Goal: Task Accomplishment & Management: Manage account settings

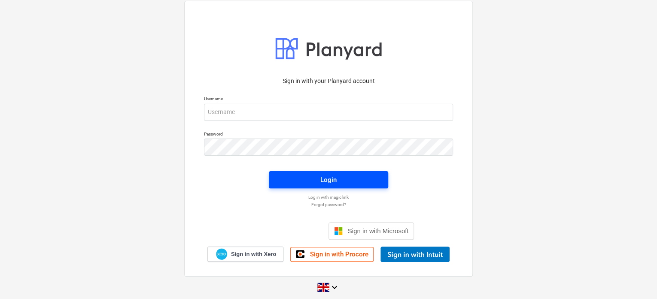
click at [326, 182] on div "Login" at bounding box center [329, 179] width 16 height 11
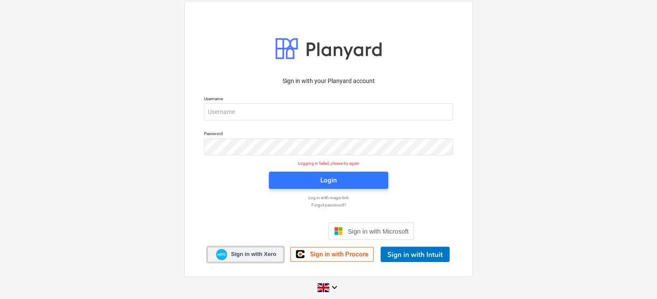
click at [235, 256] on span "Sign in with Xero" at bounding box center [253, 254] width 45 height 8
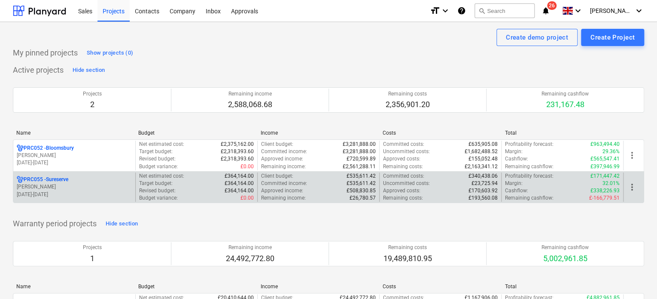
click at [39, 183] on p "PRC055 - Sureserve" at bounding box center [46, 179] width 45 height 7
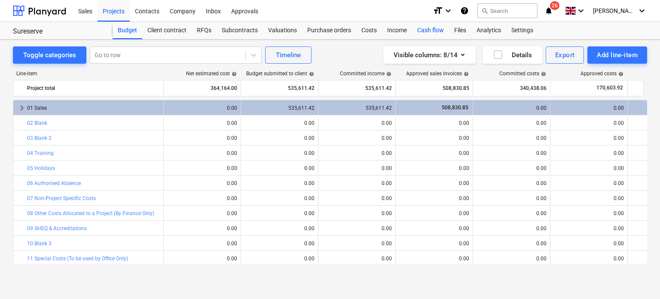
click at [427, 30] on div "Cash flow" at bounding box center [430, 30] width 37 height 17
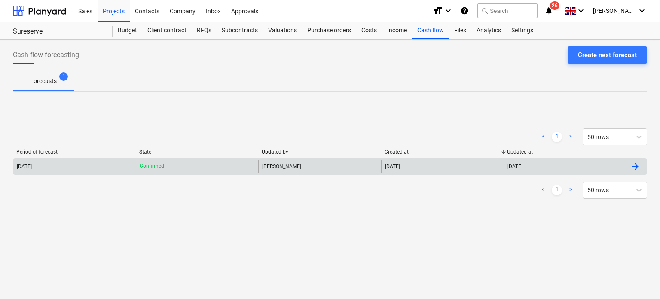
click at [284, 161] on div "[PERSON_NAME]" at bounding box center [319, 166] width 122 height 14
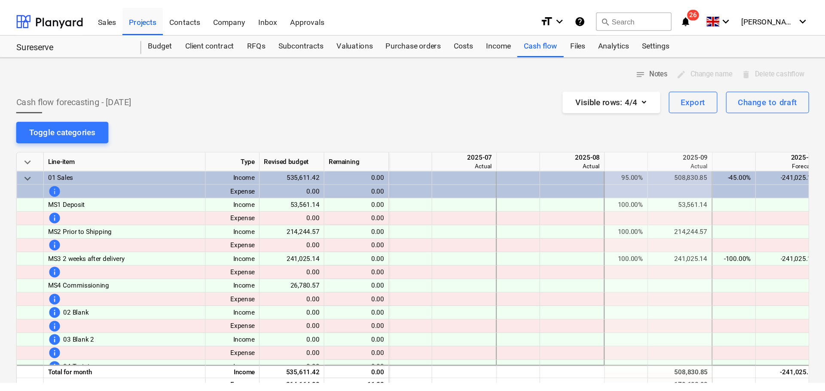
scroll to position [0, 172]
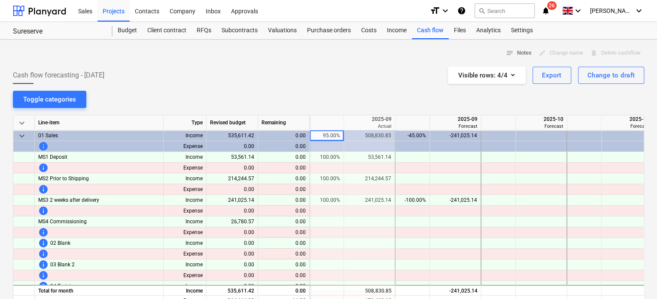
click at [20, 138] on span "keyboard_arrow_down" at bounding box center [22, 136] width 10 height 10
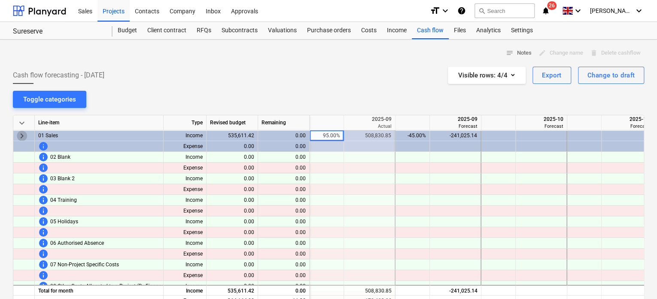
click at [20, 138] on span "keyboard_arrow_right" at bounding box center [22, 136] width 10 height 10
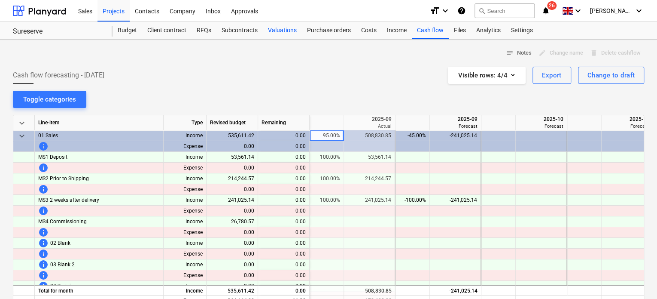
click at [290, 27] on div "Valuations" at bounding box center [282, 30] width 39 height 17
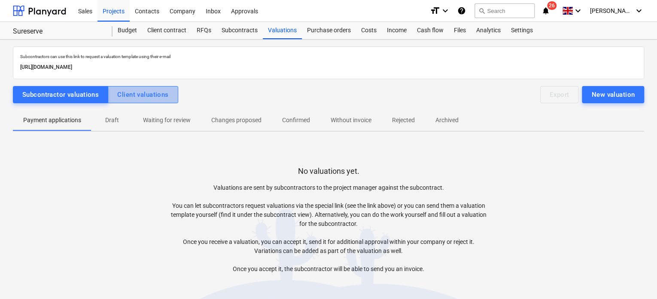
click at [134, 100] on button "Client valuations" at bounding box center [143, 94] width 70 height 17
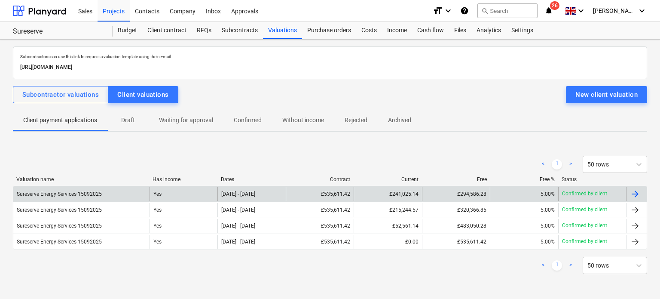
click at [579, 193] on p "Confirmed by client" at bounding box center [584, 193] width 45 height 7
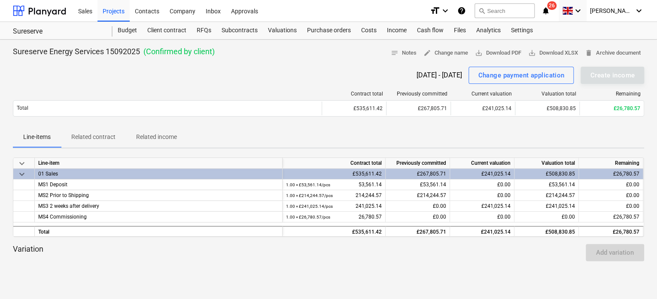
click at [581, 13] on div "keyboard_arrow_down" at bounding box center [573, 10] width 28 height 21
click at [584, 12] on div "keyboard_arrow_down" at bounding box center [572, 10] width 21 height 21
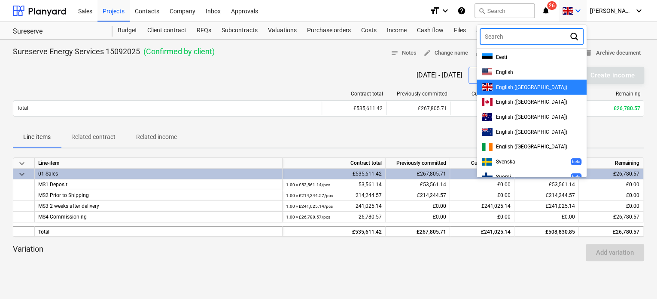
click at [595, 11] on div at bounding box center [328, 149] width 657 height 299
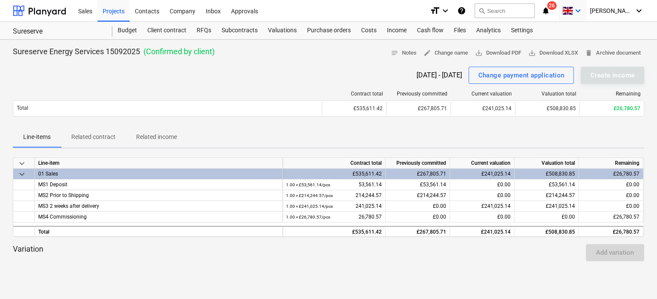
click at [584, 9] on icon "keyboard_arrow_down" at bounding box center [578, 11] width 10 height 10
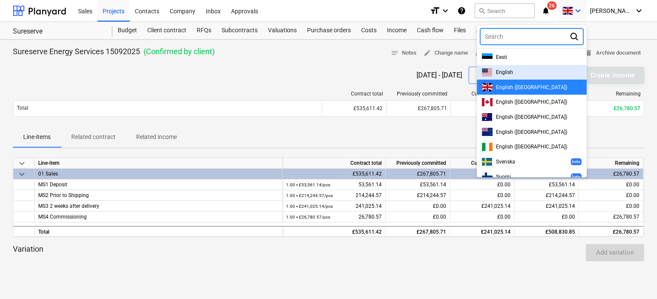
click at [528, 75] on div "English" at bounding box center [532, 72] width 100 height 8
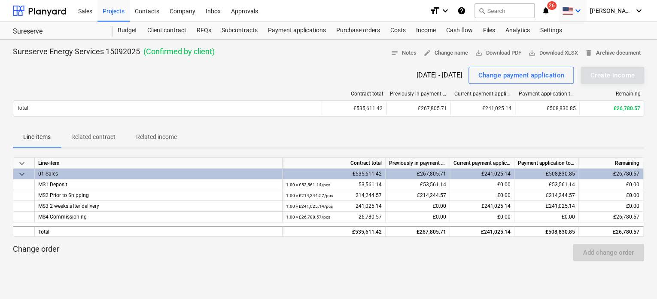
click at [584, 15] on div "keyboard_arrow_down" at bounding box center [572, 10] width 21 height 21
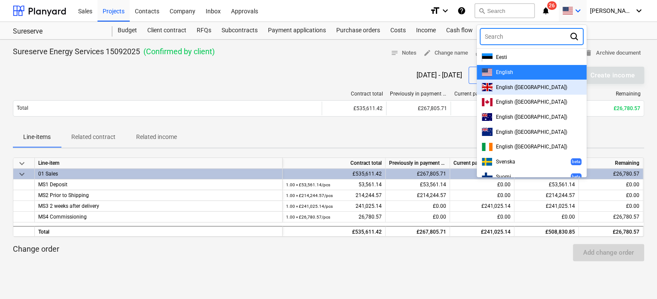
click at [536, 86] on span "English ([GEOGRAPHIC_DATA])" at bounding box center [531, 87] width 71 height 6
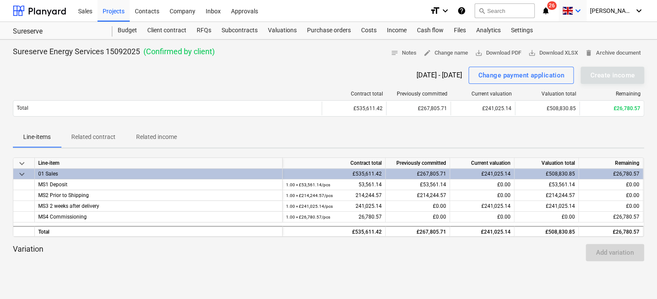
click at [573, 10] on span at bounding box center [567, 11] width 11 height 8
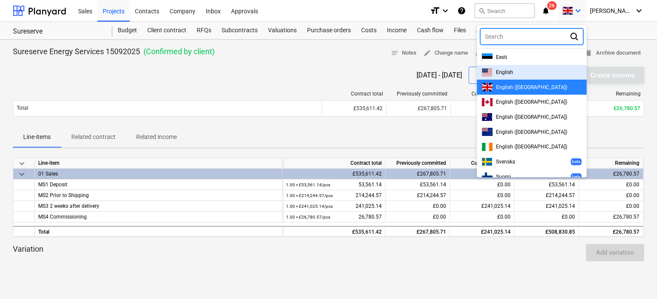
click at [548, 70] on div "English" at bounding box center [532, 72] width 100 height 8
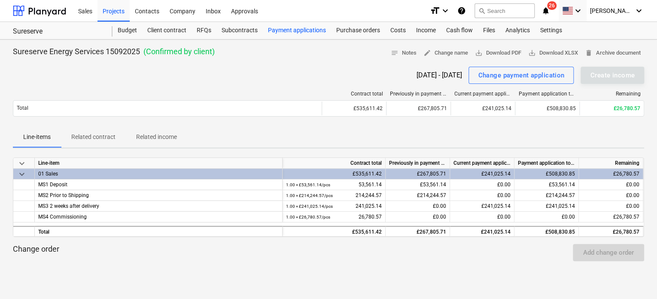
click at [310, 32] on div "Payment applications" at bounding box center [297, 30] width 68 height 17
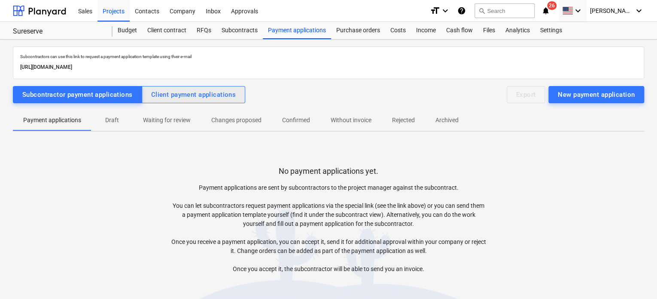
click at [225, 91] on div "Client payment applications" at bounding box center [193, 94] width 85 height 11
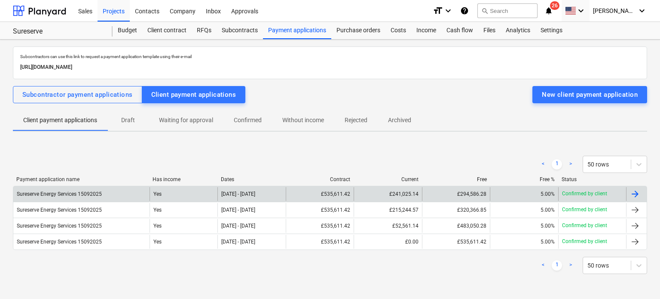
click at [419, 192] on div "£241,025.14" at bounding box center [388, 194] width 68 height 14
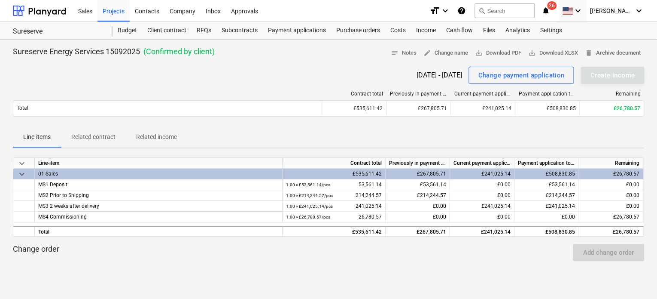
click at [443, 173] on div "£267,805.71" at bounding box center [418, 173] width 64 height 11
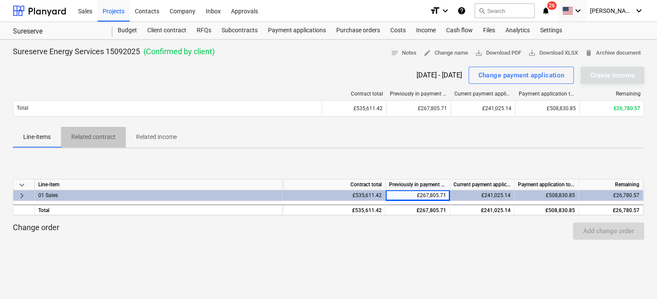
click at [87, 135] on p "Related contract" at bounding box center [93, 136] width 44 height 9
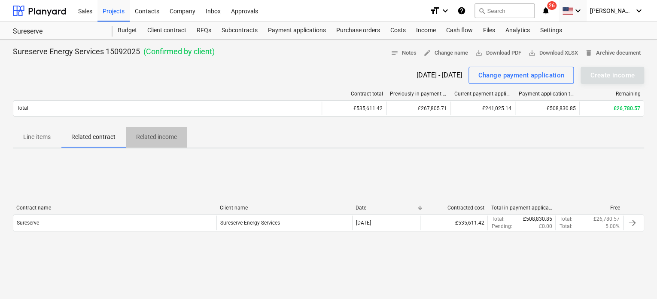
click at [148, 134] on p "Related income" at bounding box center [156, 136] width 41 height 9
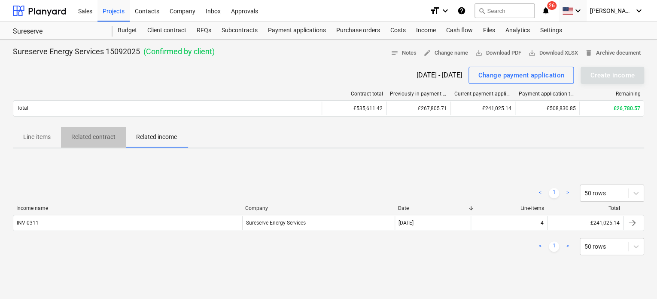
click at [77, 133] on p "Related contract" at bounding box center [93, 136] width 44 height 9
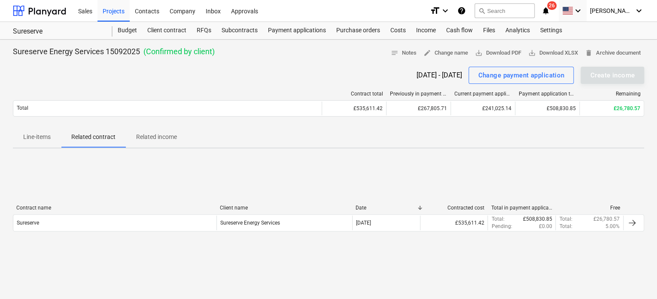
click at [172, 139] on p "Related income" at bounding box center [156, 136] width 41 height 9
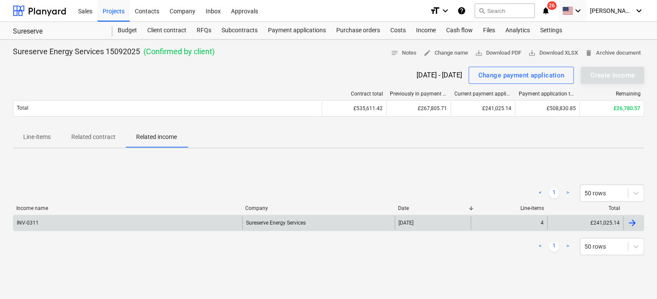
click at [375, 226] on div "Sureserve Energy Services" at bounding box center [318, 223] width 153 height 14
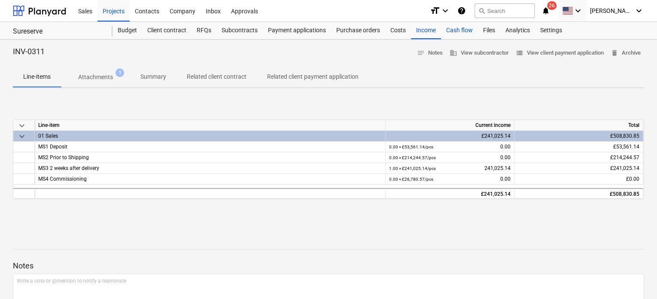
click at [460, 31] on div "Cash flow" at bounding box center [459, 30] width 37 height 17
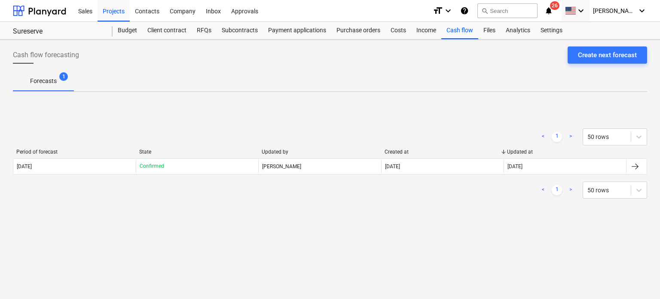
click at [553, 8] on icon "notifications" at bounding box center [548, 11] width 9 height 10
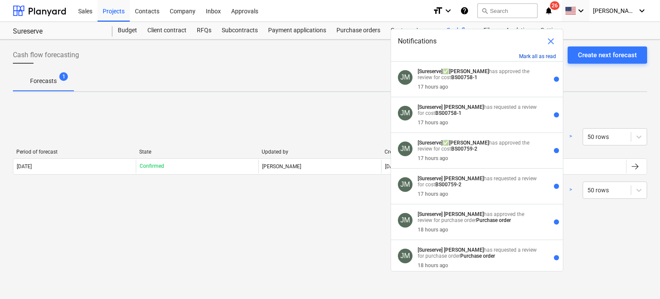
click at [531, 56] on button "Mark all as read" at bounding box center [537, 56] width 37 height 6
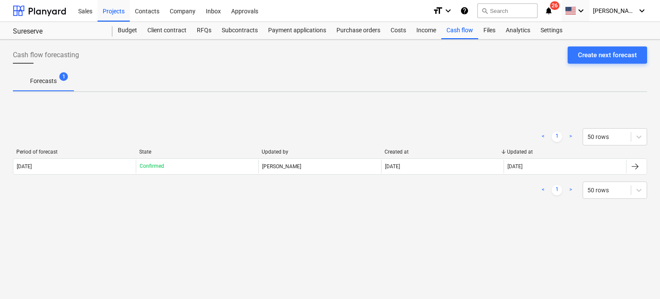
click at [469, 10] on icon "help" at bounding box center [464, 11] width 9 height 10
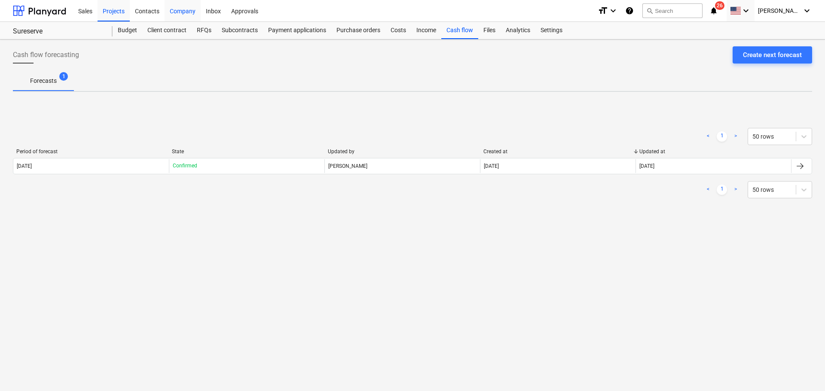
click at [189, 11] on div "Company" at bounding box center [183, 11] width 36 height 22
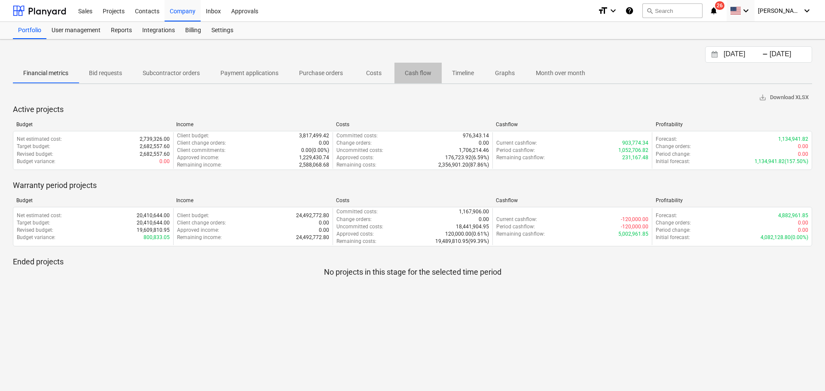
click at [413, 72] on p "Cash flow" at bounding box center [418, 73] width 27 height 9
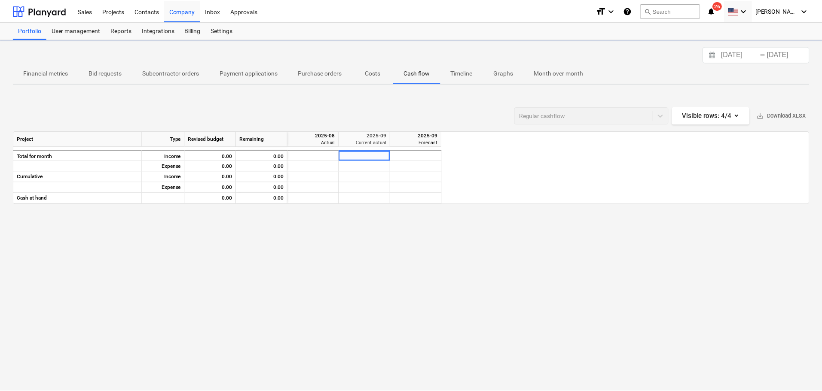
scroll to position [0, 52]
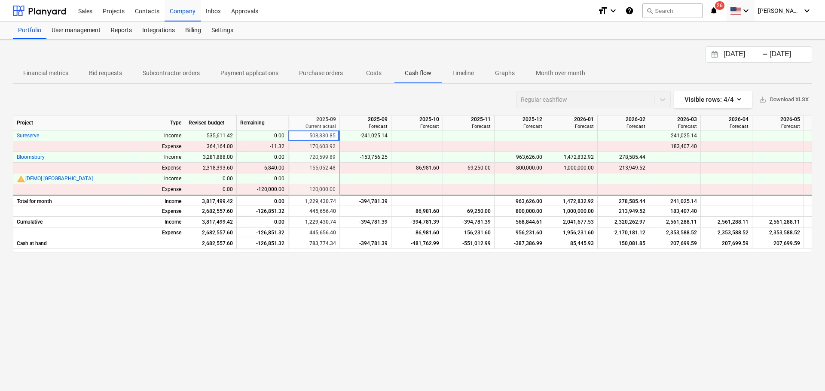
click at [263, 73] on p "Payment applications" at bounding box center [249, 73] width 58 height 9
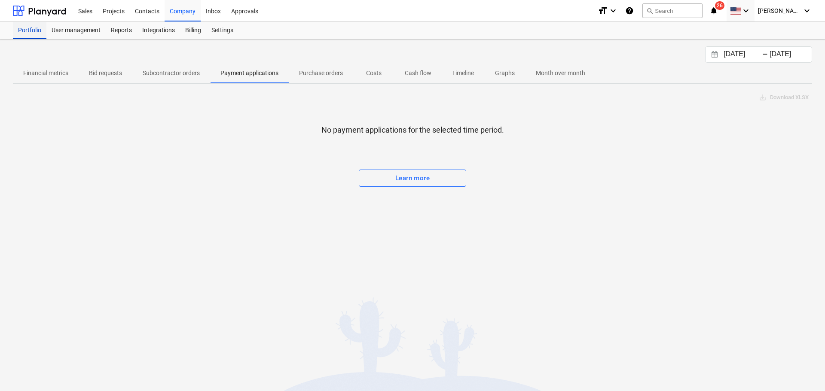
click at [22, 33] on div "Portfolio" at bounding box center [30, 30] width 34 height 17
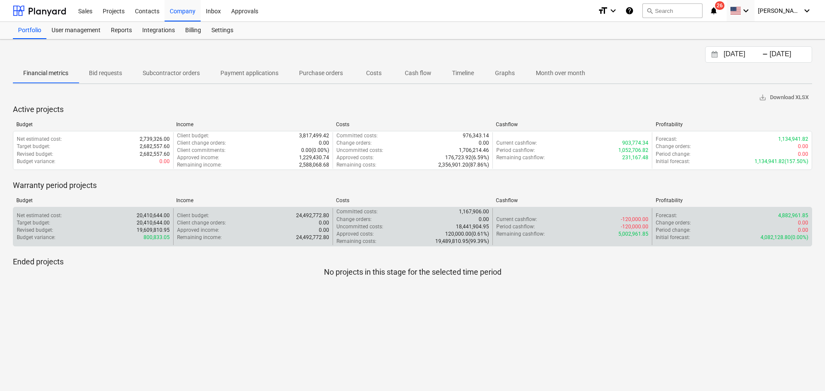
click at [122, 225] on div "Target budget : 20,410,644.00" at bounding box center [93, 223] width 153 height 7
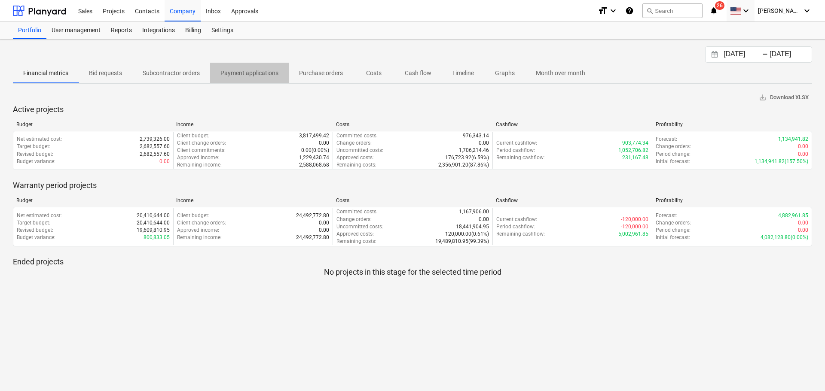
click at [232, 73] on p "Payment applications" at bounding box center [249, 73] width 58 height 9
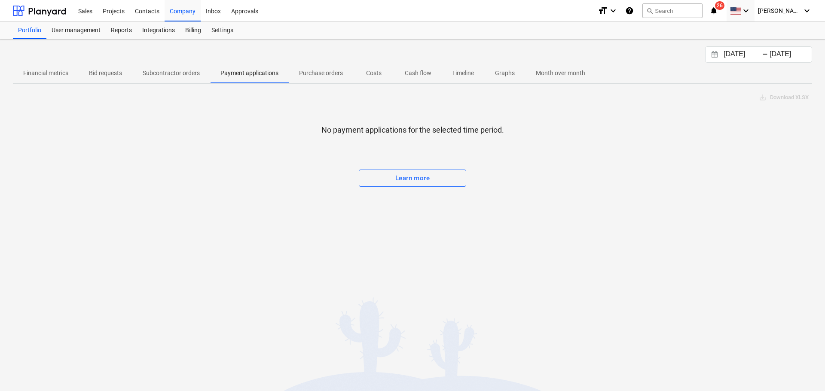
click at [58, 76] on p "Financial metrics" at bounding box center [45, 73] width 45 height 9
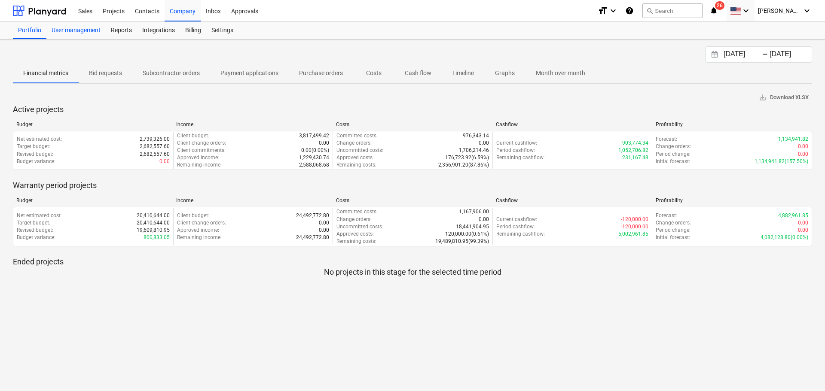
click at [69, 27] on div "User management" at bounding box center [75, 30] width 59 height 17
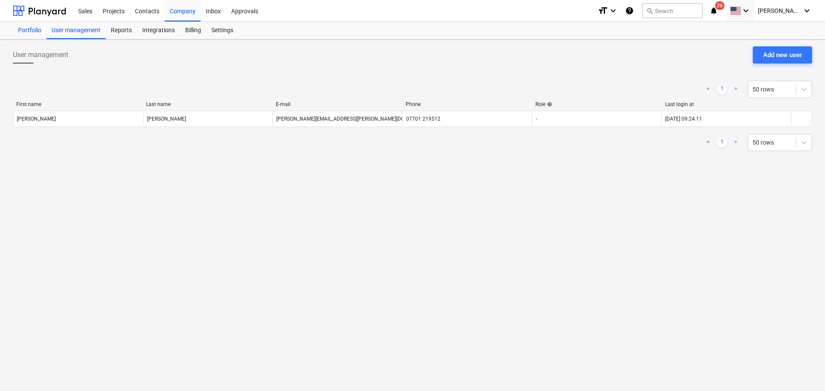
click at [30, 29] on div "Portfolio" at bounding box center [30, 30] width 34 height 17
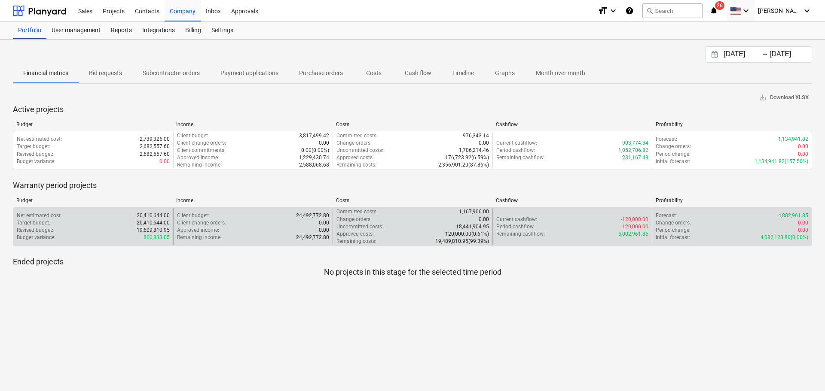
click at [67, 221] on div "Target budget : 20,410,644.00" at bounding box center [93, 223] width 153 height 7
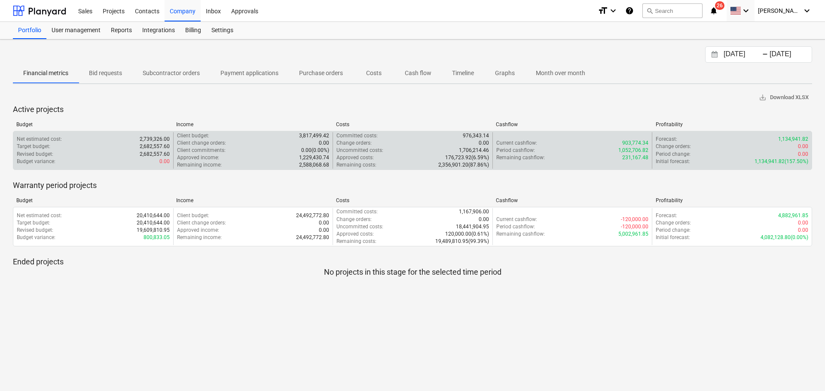
click at [83, 147] on div "Target budget : 2,682,557.60" at bounding box center [93, 146] width 153 height 7
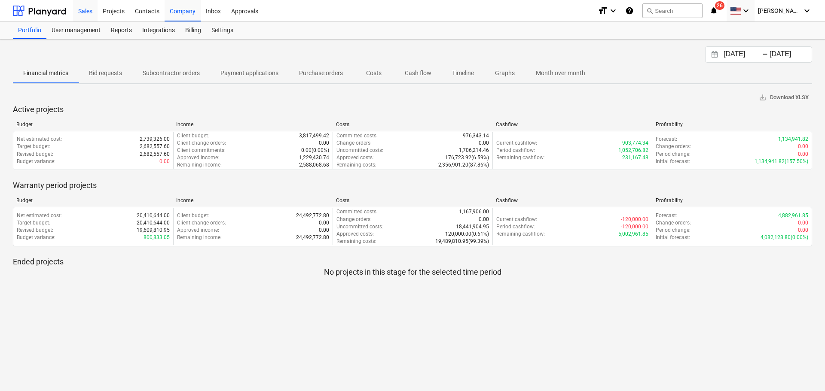
click at [87, 10] on div "Sales" at bounding box center [85, 11] width 24 height 22
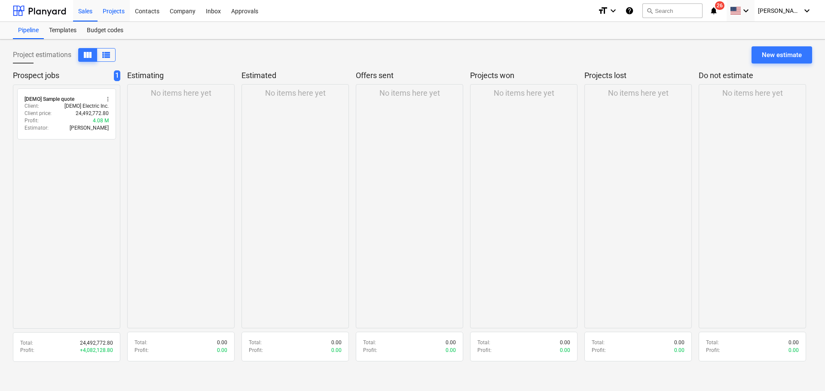
click at [115, 6] on div "Projects" at bounding box center [114, 11] width 32 height 22
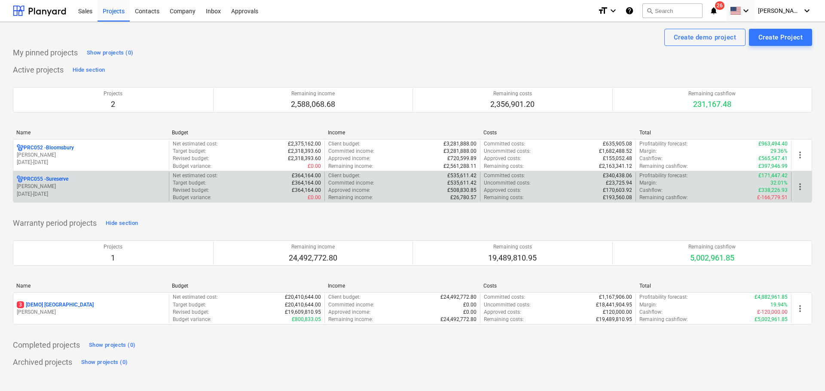
click at [47, 185] on p "[PERSON_NAME]" at bounding box center [91, 186] width 149 height 7
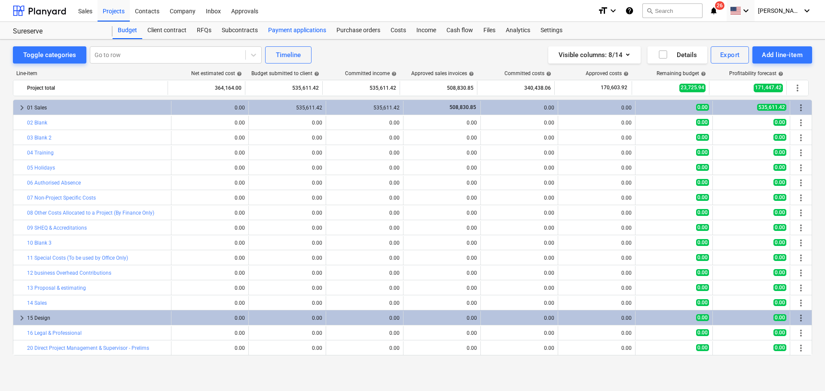
drag, startPoint x: 283, startPoint y: 30, endPoint x: 284, endPoint y: 34, distance: 4.5
click at [283, 31] on div "Payment applications" at bounding box center [297, 30] width 68 height 17
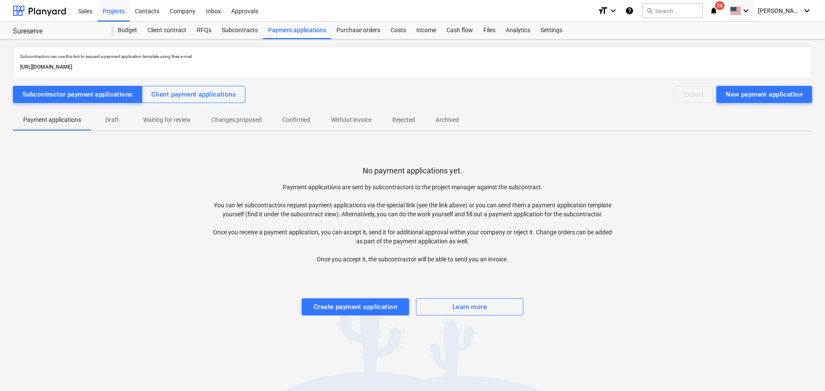
click at [163, 121] on p "Waiting for review" at bounding box center [167, 120] width 48 height 9
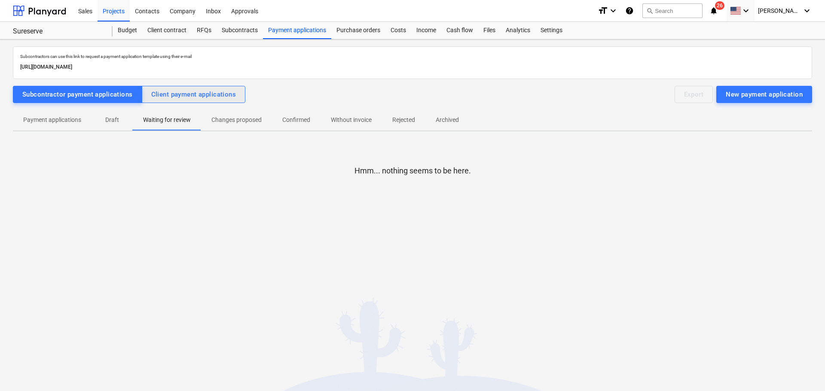
click at [181, 91] on div "Client payment applications" at bounding box center [193, 94] width 85 height 11
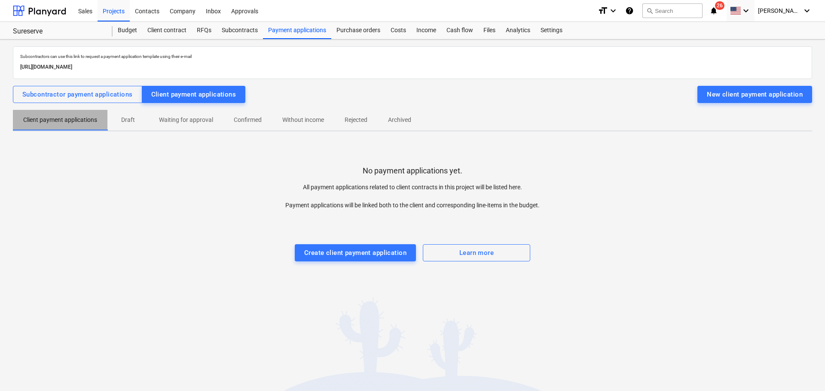
click at [42, 120] on p "Client payment applications" at bounding box center [60, 120] width 74 height 9
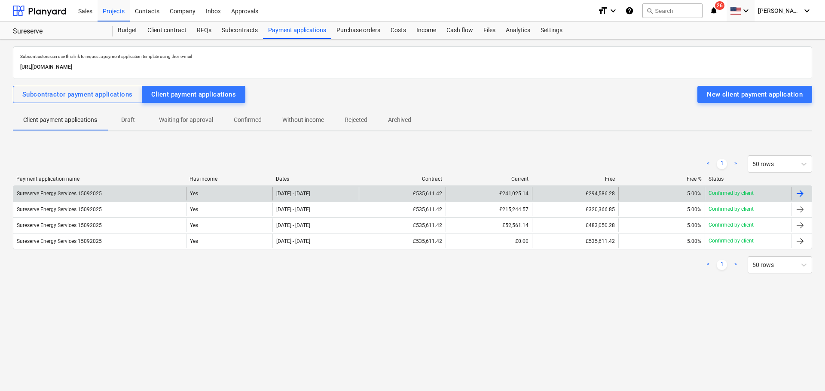
click at [477, 194] on div "£241,025.14" at bounding box center [489, 194] width 86 height 14
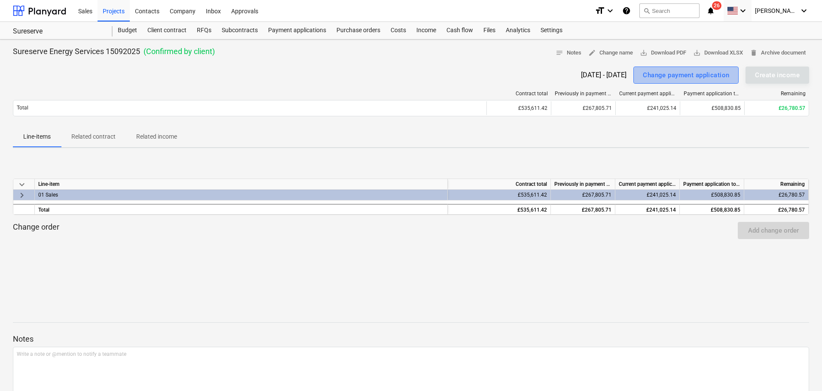
click at [660, 72] on div "Change payment application" at bounding box center [686, 75] width 86 height 11
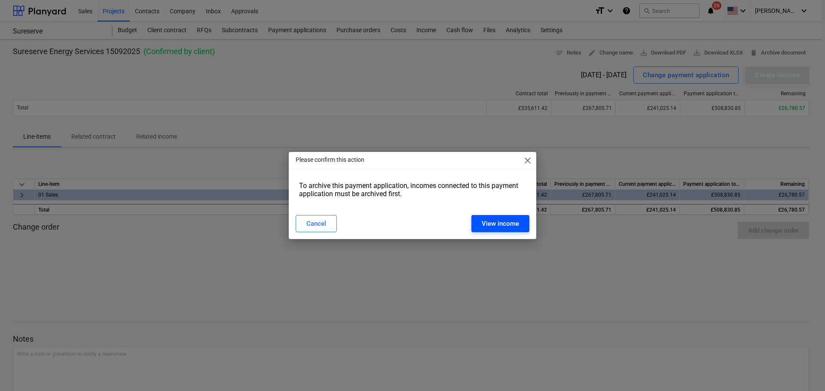
click at [515, 220] on div "View income" at bounding box center [500, 223] width 37 height 11
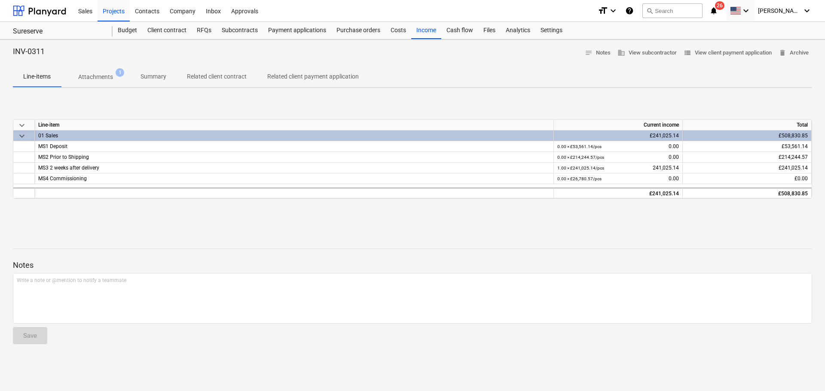
click at [633, 135] on div "£241,025.14" at bounding box center [618, 136] width 129 height 11
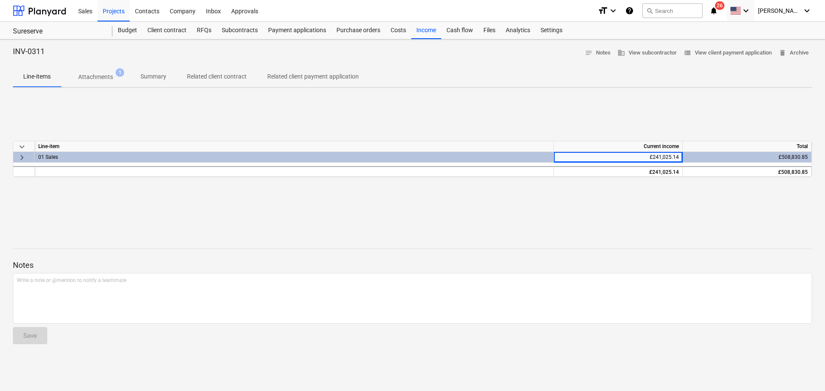
click at [86, 75] on p "Attachments" at bounding box center [95, 77] width 35 height 9
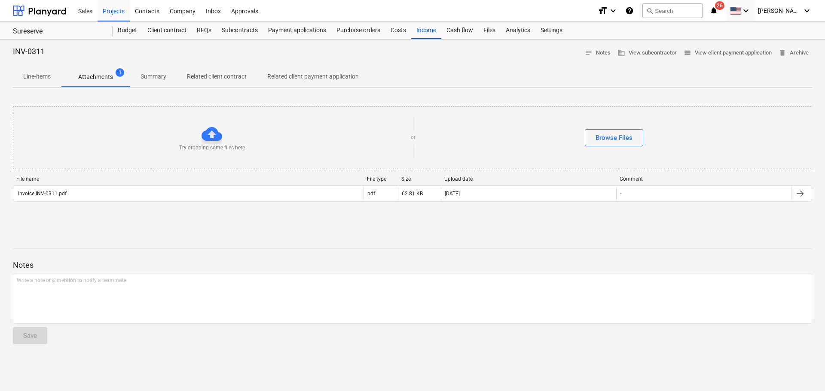
click at [49, 75] on p "Line-items" at bounding box center [37, 76] width 28 height 9
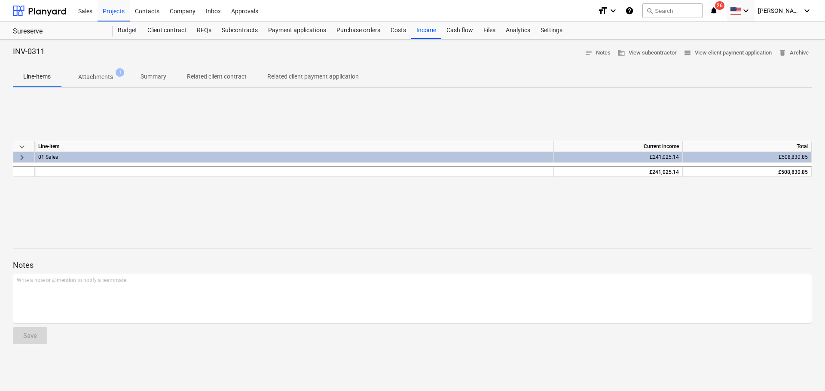
click at [318, 75] on p "Related client payment application" at bounding box center [313, 76] width 92 height 9
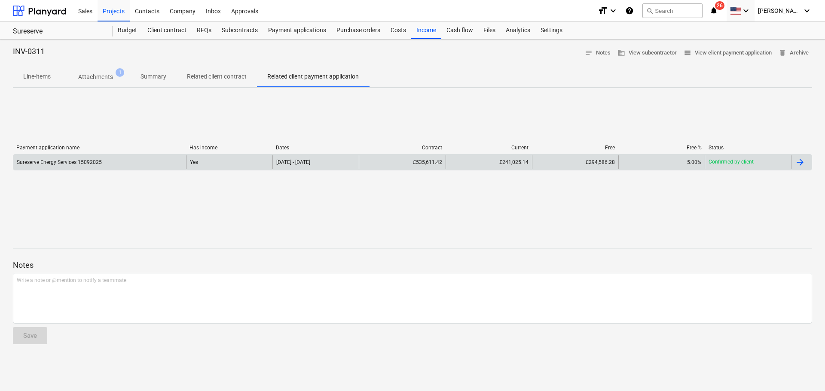
click at [344, 161] on div "[DATE] - [DATE]" at bounding box center [315, 163] width 86 height 14
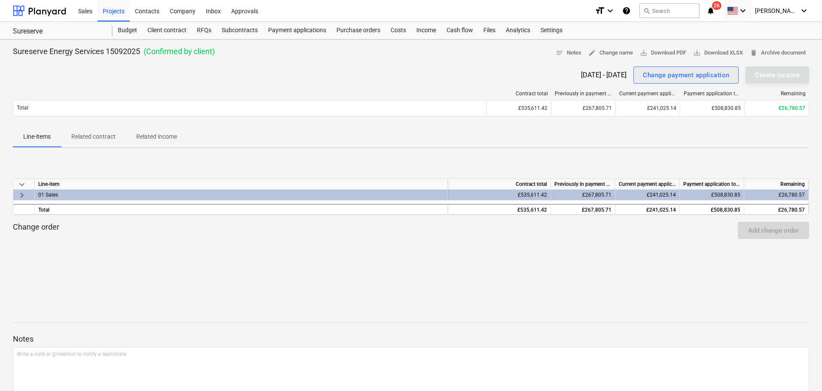
click at [660, 76] on div "Change payment application" at bounding box center [686, 75] width 86 height 11
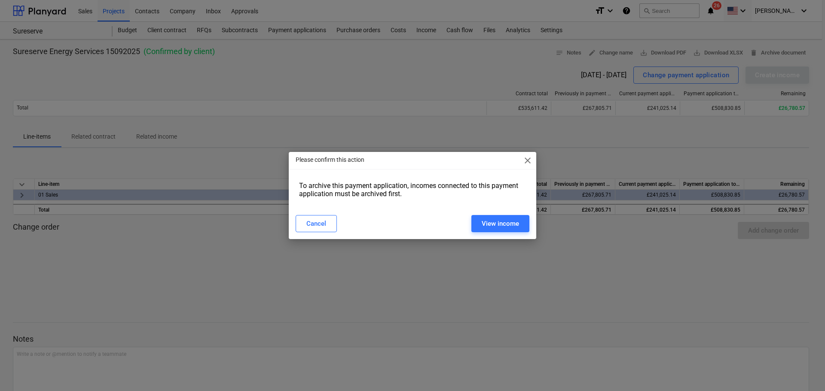
click at [660, 122] on div "Please confirm this action close To archive this payment application, incomes c…" at bounding box center [412, 195] width 825 height 391
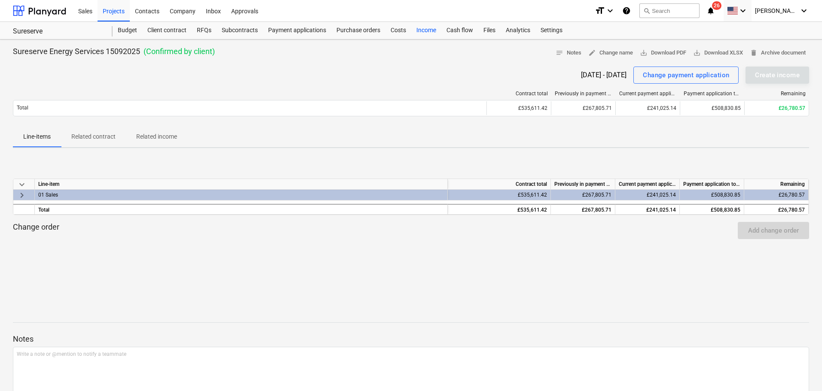
click at [418, 32] on div "Income" at bounding box center [426, 30] width 30 height 17
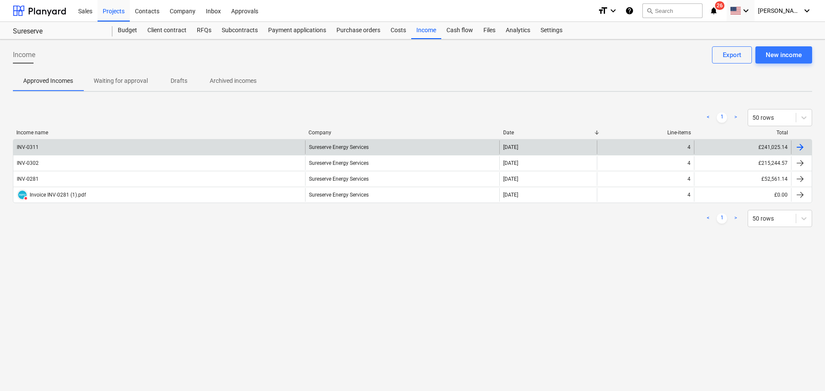
click at [660, 148] on div "4" at bounding box center [689, 147] width 3 height 6
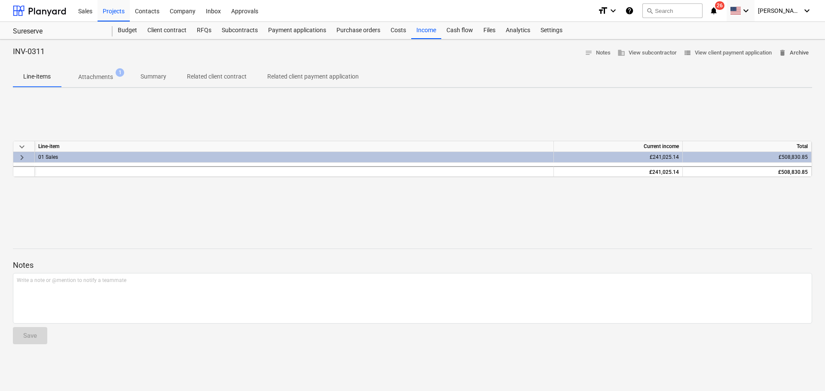
click at [660, 51] on span "delete Archive" at bounding box center [794, 53] width 30 height 10
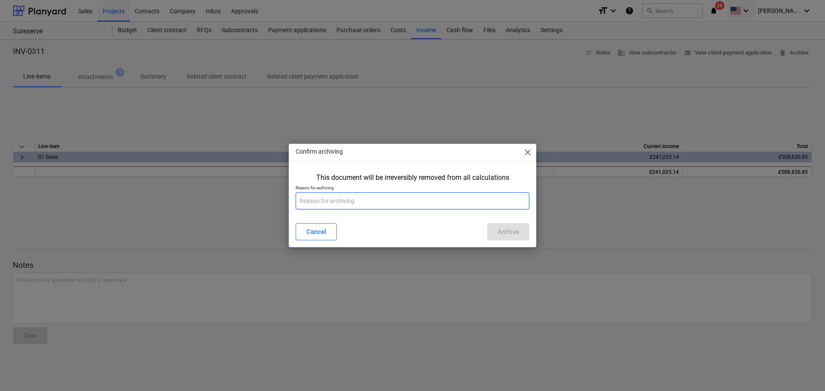
click at [342, 197] on input "text" at bounding box center [413, 201] width 234 height 17
type input "wrong date"
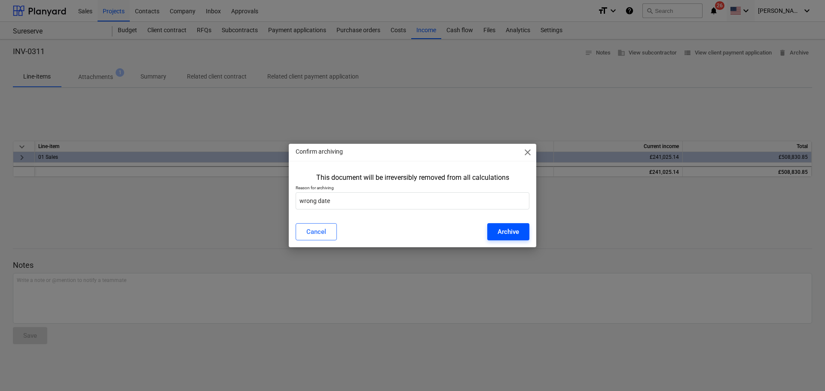
click at [506, 235] on div "Archive" at bounding box center [508, 231] width 21 height 11
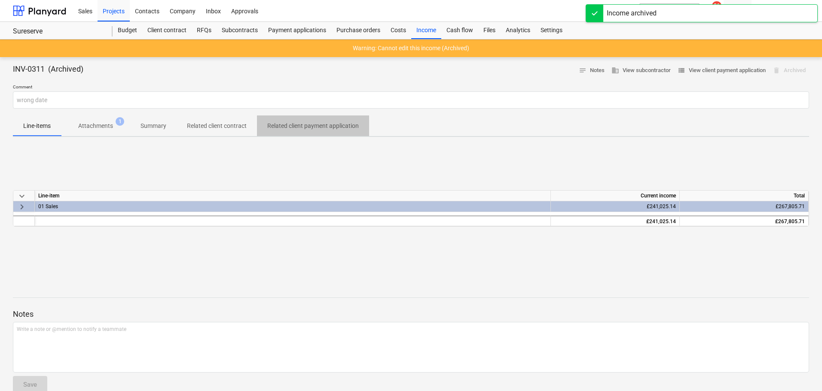
click at [288, 128] on p "Related client payment application" at bounding box center [313, 126] width 92 height 9
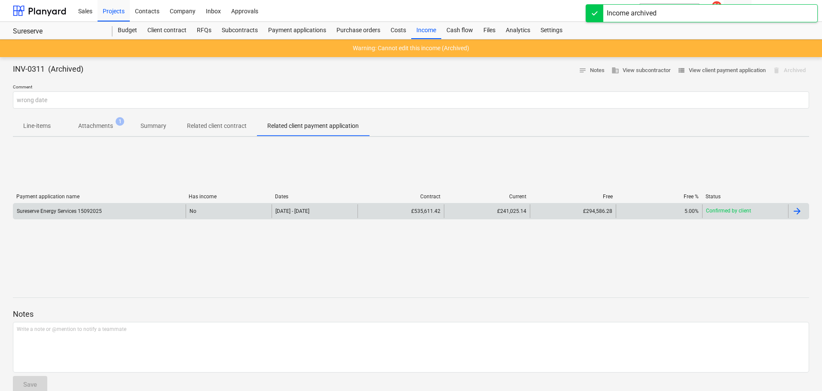
click at [554, 211] on div "£294,586.28" at bounding box center [573, 212] width 86 height 14
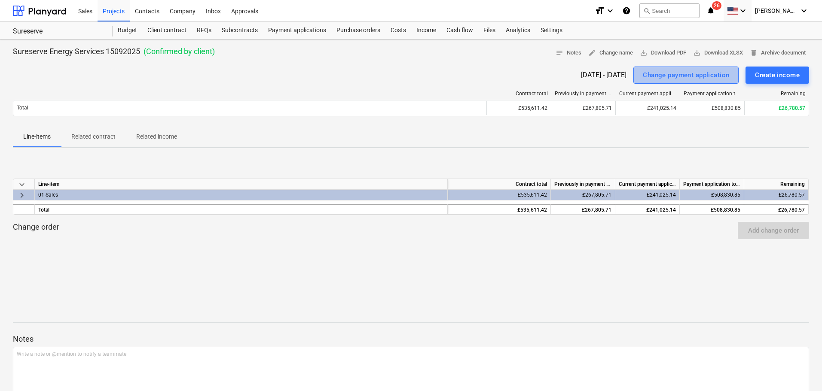
click at [660, 75] on div "Change payment application" at bounding box center [686, 75] width 86 height 11
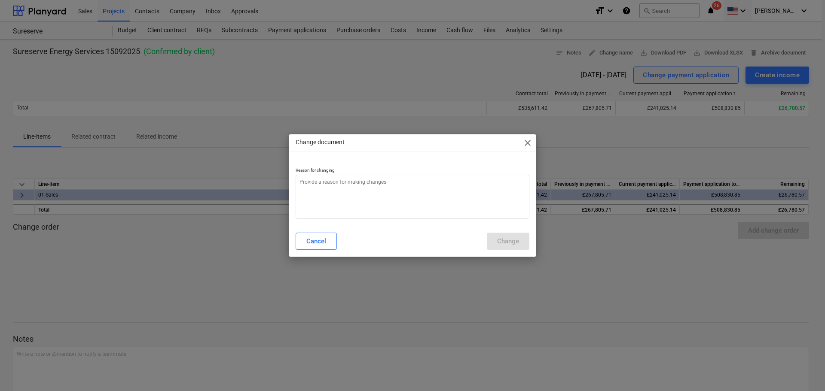
type textarea "x"
click at [435, 200] on textarea at bounding box center [413, 197] width 234 height 44
type textarea "d"
type textarea "x"
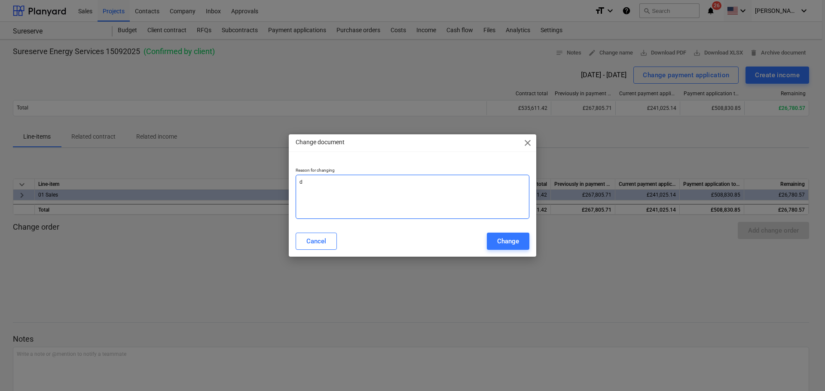
type textarea "da"
type textarea "x"
type textarea "daat"
type textarea "x"
type textarea "[PERSON_NAME]"
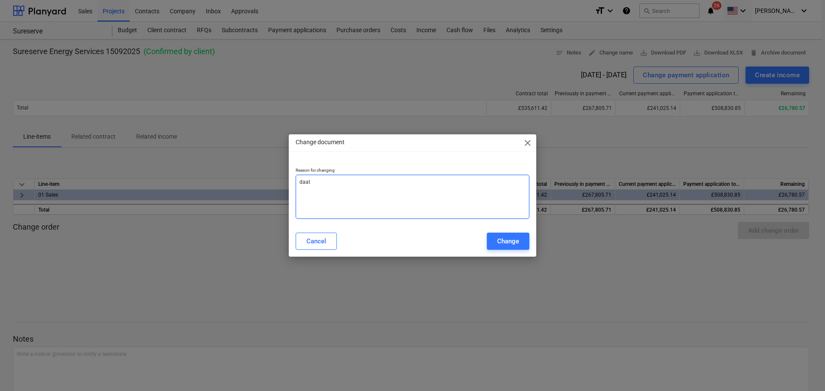
type textarea "x"
type textarea "daat"
type textarea "x"
type textarea "daa"
type textarea "x"
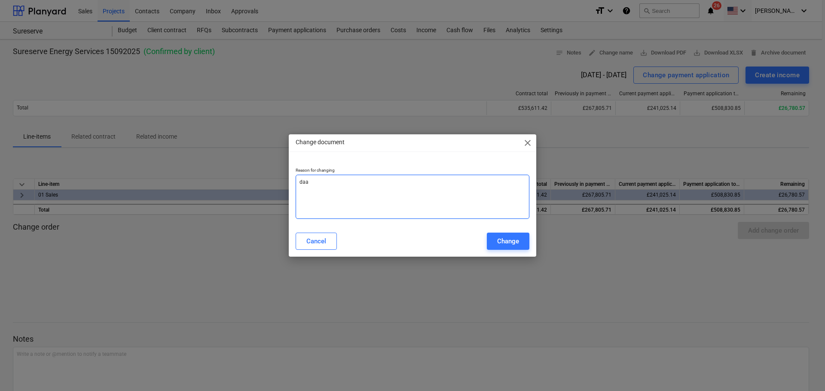
type textarea "da"
type textarea "x"
type textarea "daa"
type textarea "x"
type textarea "da"
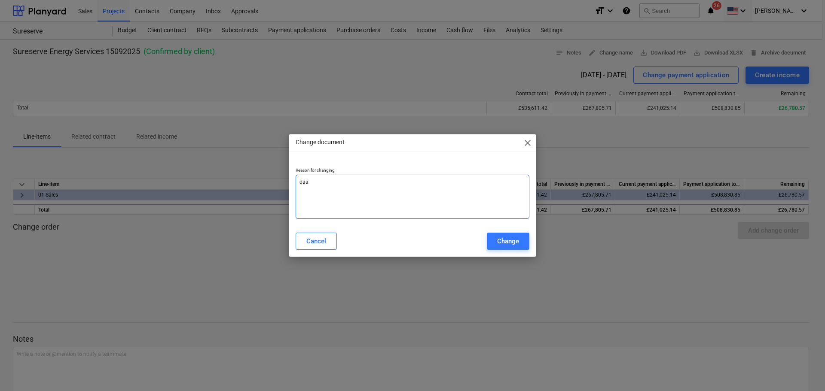
type textarea "x"
type textarea "dat"
type textarea "x"
type textarea "date"
type textarea "x"
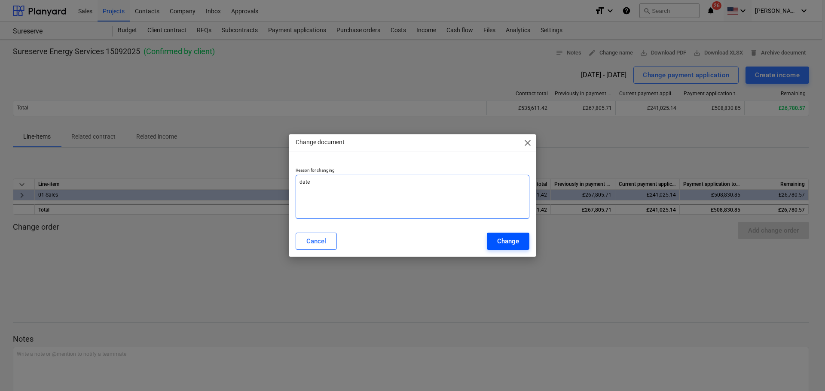
type textarea "date"
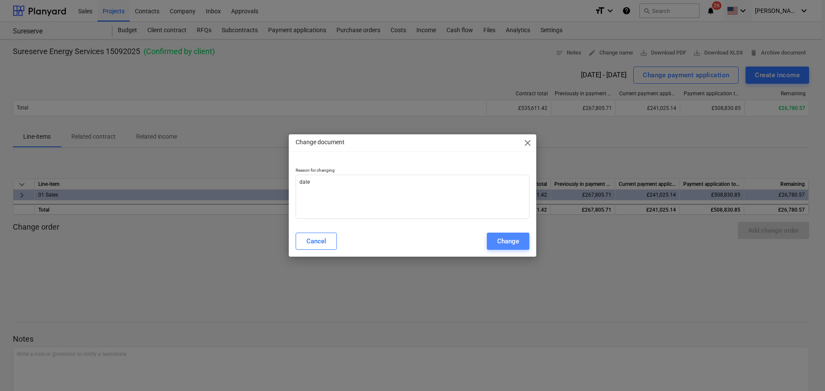
click at [511, 241] on div "Change" at bounding box center [508, 241] width 22 height 11
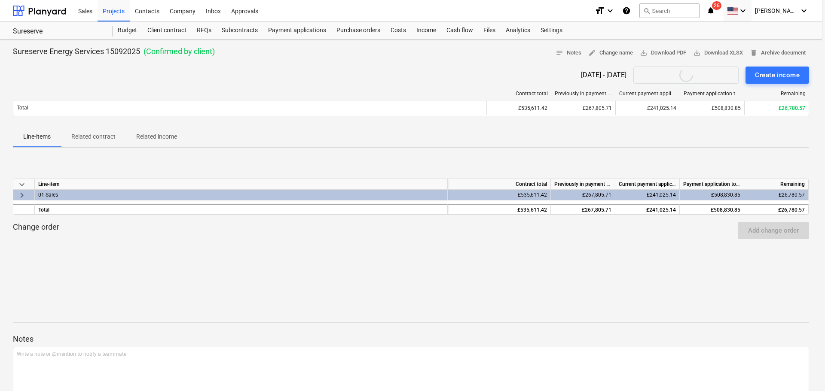
type textarea "x"
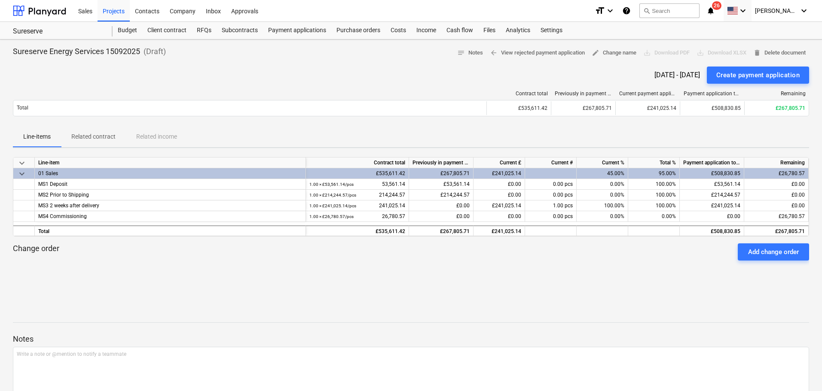
click at [660, 76] on div "[DATE] - [DATE]" at bounding box center [677, 75] width 46 height 8
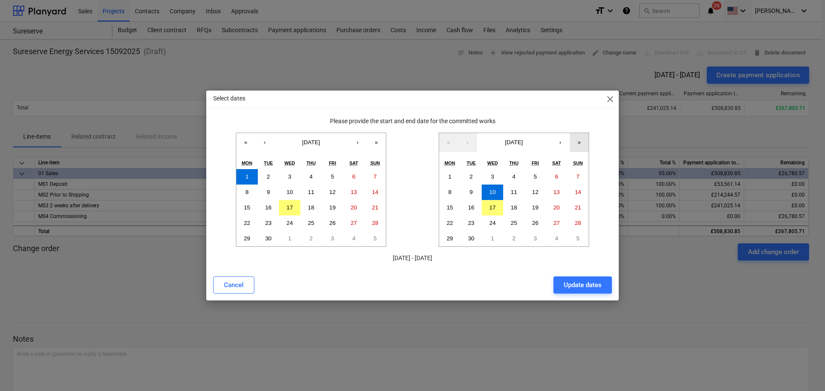
click at [584, 139] on button "»" at bounding box center [579, 142] width 19 height 19
click at [466, 143] on button "‹" at bounding box center [467, 142] width 19 height 19
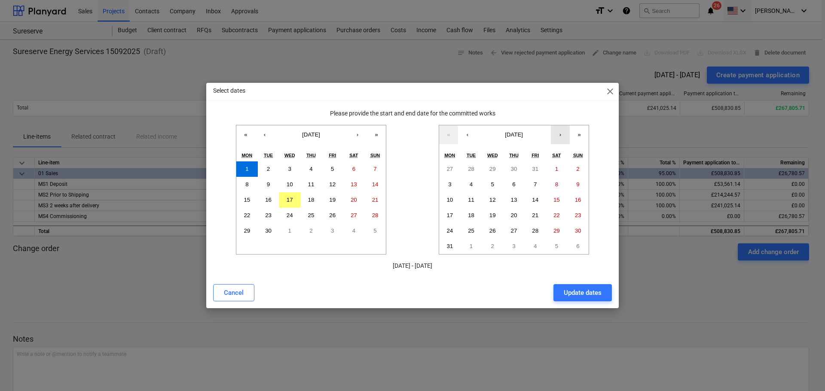
click at [563, 130] on button "›" at bounding box center [560, 134] width 19 height 19
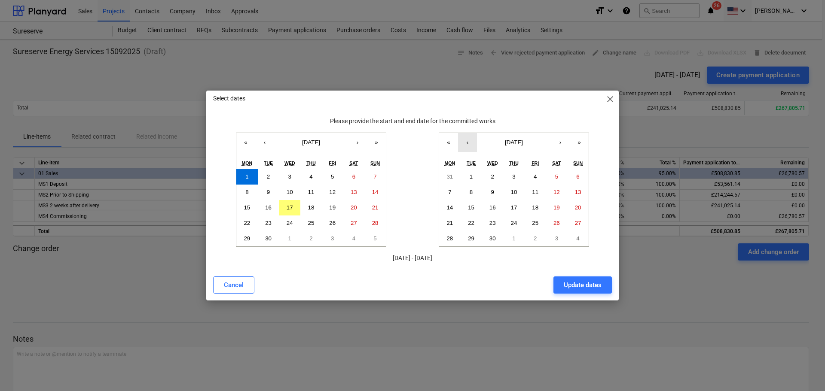
click at [471, 144] on button "‹" at bounding box center [467, 142] width 19 height 19
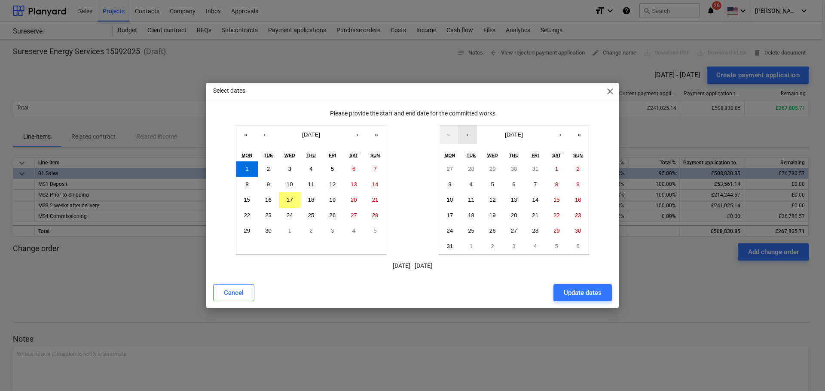
click at [471, 144] on button "‹" at bounding box center [467, 134] width 19 height 19
click at [471, 143] on button "‹" at bounding box center [467, 134] width 19 height 19
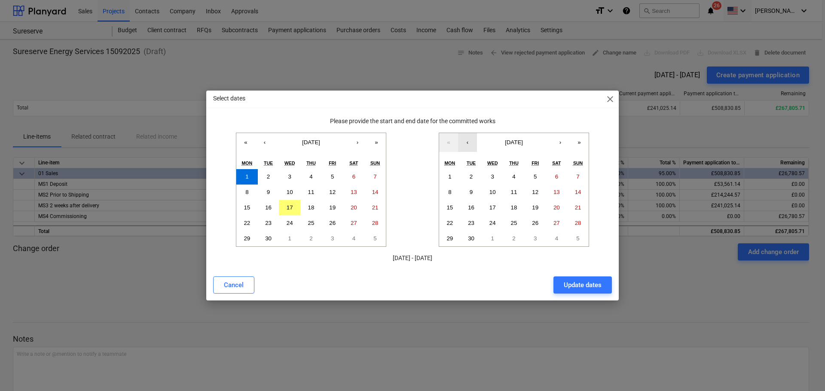
click at [468, 143] on button "‹" at bounding box center [467, 142] width 19 height 19
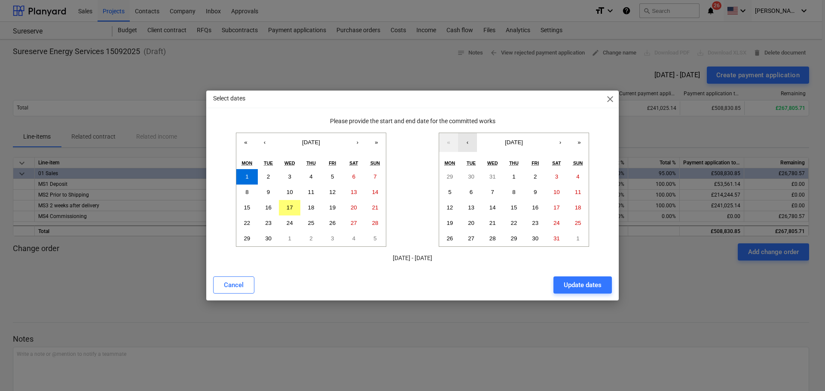
click at [468, 143] on button "‹" at bounding box center [467, 142] width 19 height 19
click at [536, 238] on abbr "31" at bounding box center [535, 238] width 6 height 6
click at [588, 283] on div "Update dates" at bounding box center [583, 285] width 38 height 11
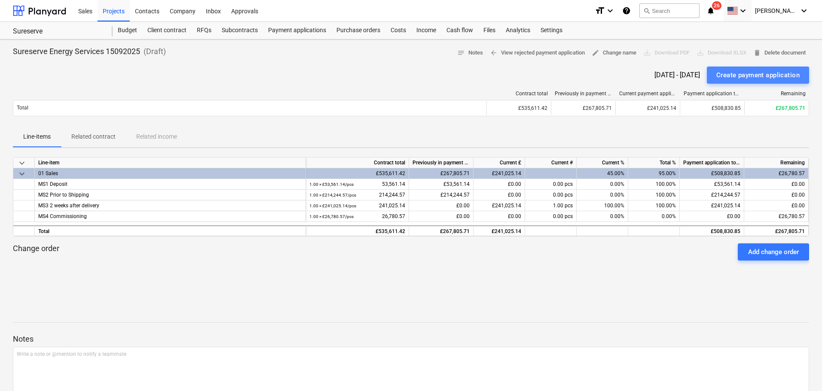
click at [660, 74] on div "Create payment application" at bounding box center [757, 75] width 83 height 11
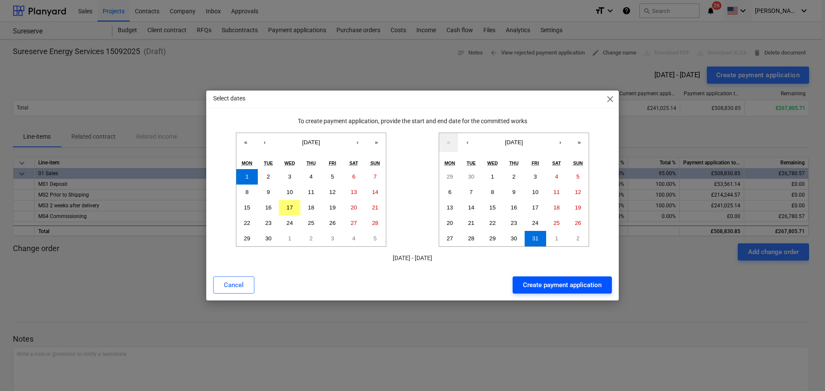
click at [559, 286] on div "Create payment application" at bounding box center [562, 285] width 79 height 11
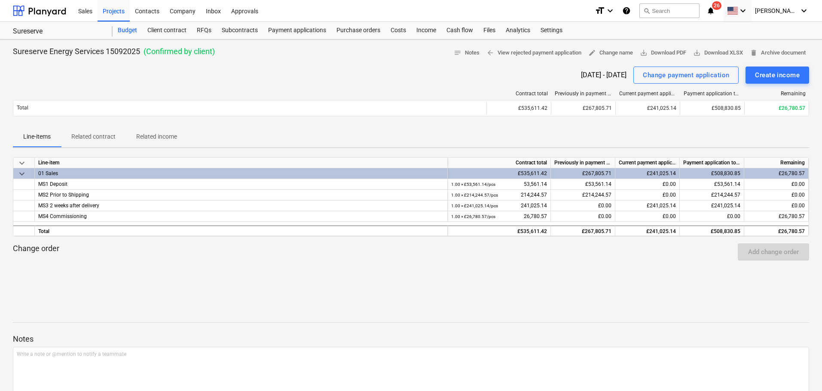
click at [135, 27] on div "Budget" at bounding box center [128, 30] width 30 height 17
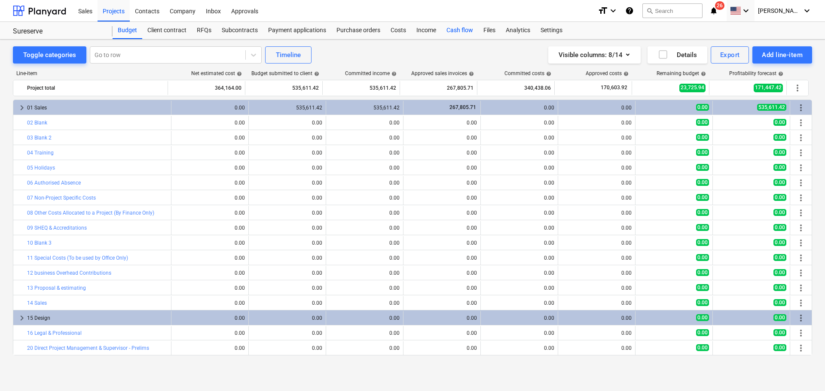
drag, startPoint x: 454, startPoint y: 30, endPoint x: 453, endPoint y: 36, distance: 6.2
click at [454, 30] on div "Cash flow" at bounding box center [459, 30] width 37 height 17
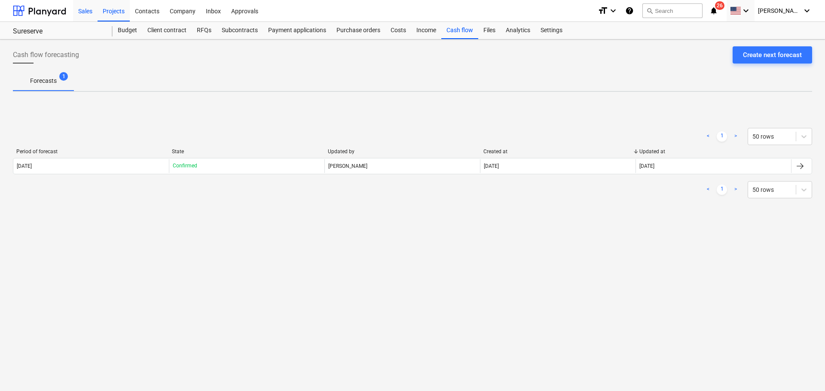
click at [91, 7] on div "Sales" at bounding box center [85, 11] width 24 height 22
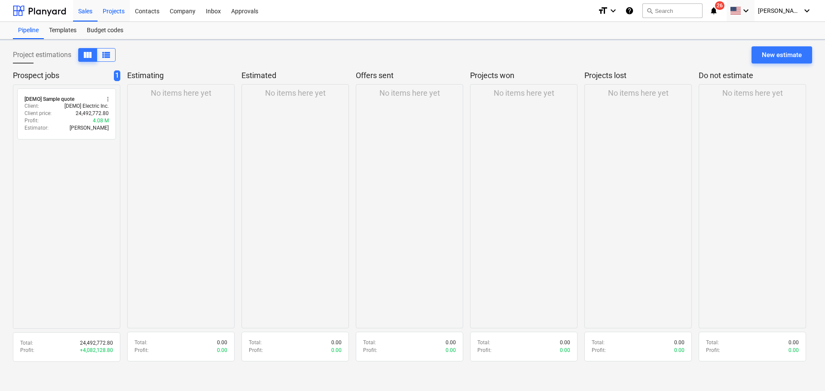
click at [122, 15] on div "Projects" at bounding box center [114, 11] width 32 height 22
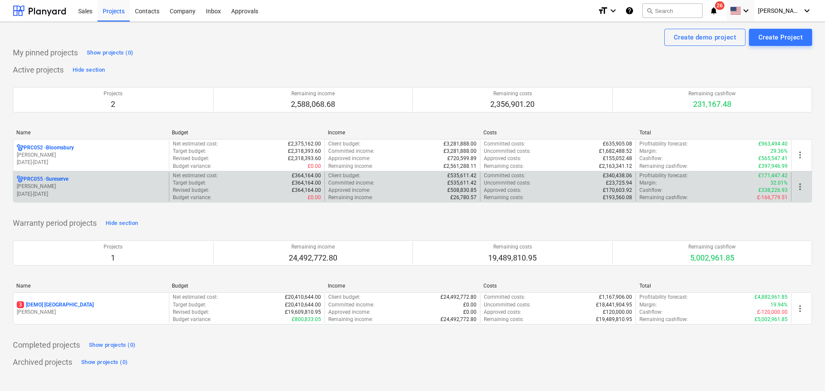
click at [660, 188] on span "more_vert" at bounding box center [800, 187] width 10 height 10
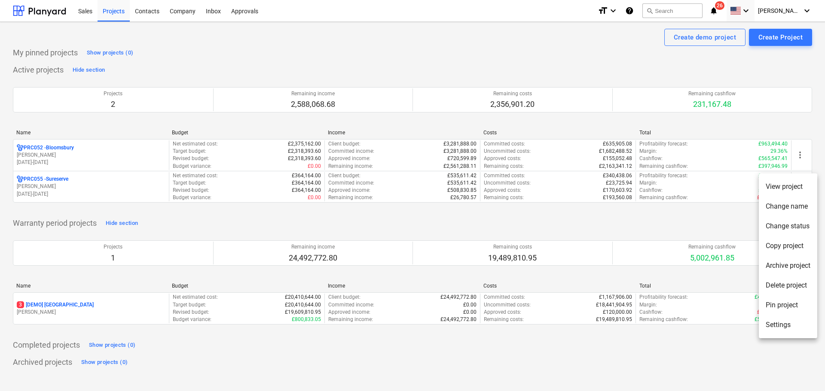
click at [660, 186] on li "View project" at bounding box center [788, 187] width 58 height 20
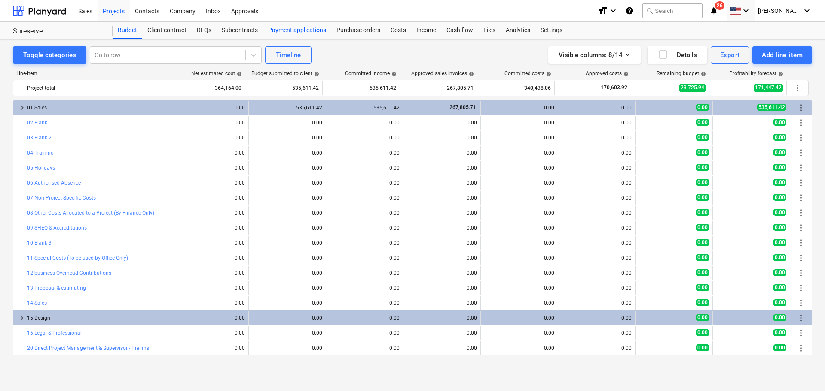
click at [286, 34] on div "Payment applications" at bounding box center [297, 30] width 68 height 17
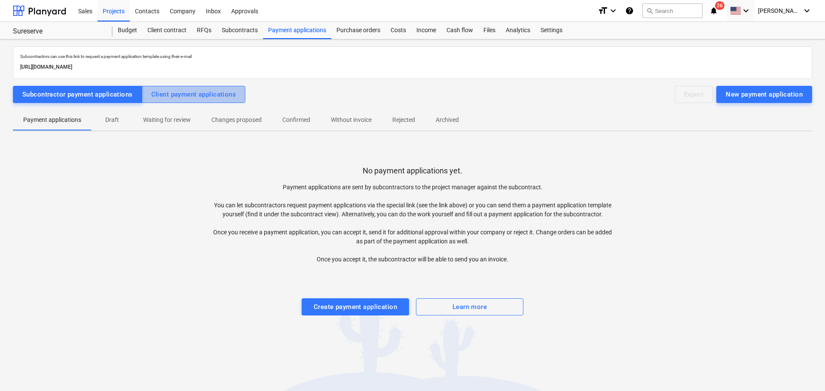
click at [203, 91] on div "Client payment applications" at bounding box center [193, 94] width 85 height 11
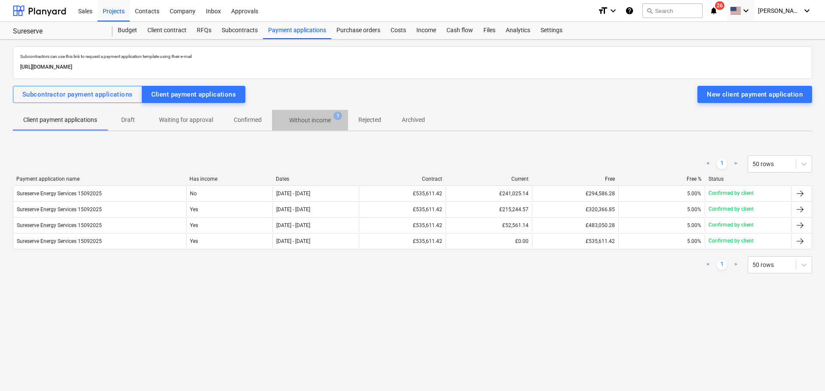
click at [313, 119] on p "Without income" at bounding box center [310, 120] width 42 height 9
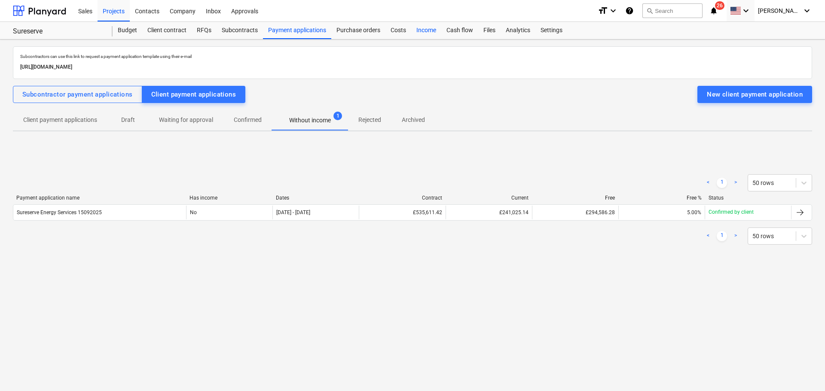
click at [423, 35] on div "Income" at bounding box center [426, 30] width 30 height 17
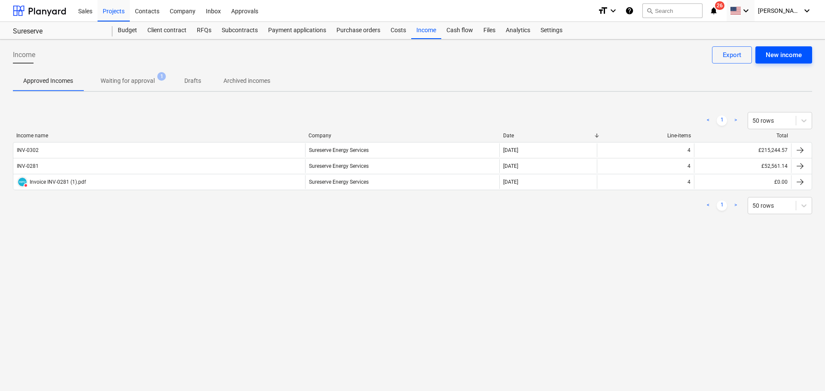
click at [660, 56] on div "New income" at bounding box center [784, 54] width 36 height 11
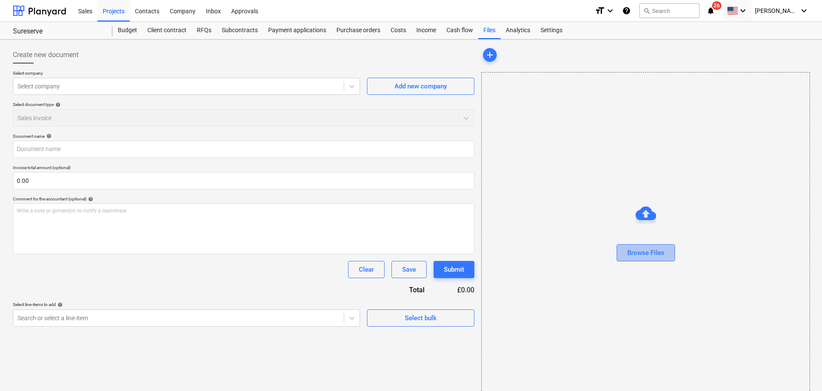
click at [642, 252] on div "Browse Files" at bounding box center [645, 253] width 37 height 11
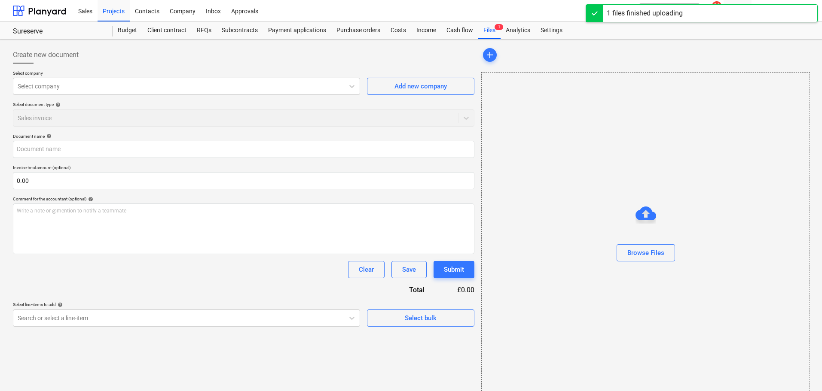
type input "Invoice INV-0311.pdf"
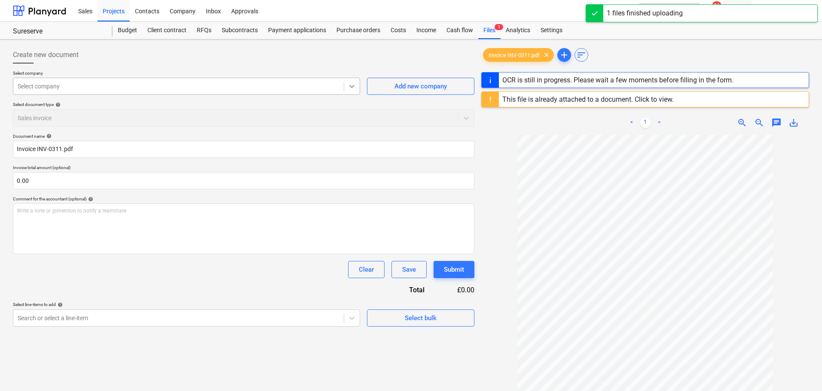
click at [354, 86] on icon at bounding box center [351, 86] width 5 height 3
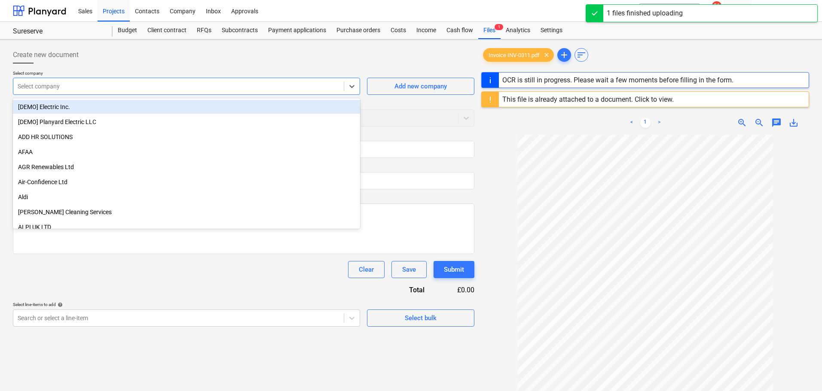
click at [113, 85] on div at bounding box center [179, 86] width 322 height 9
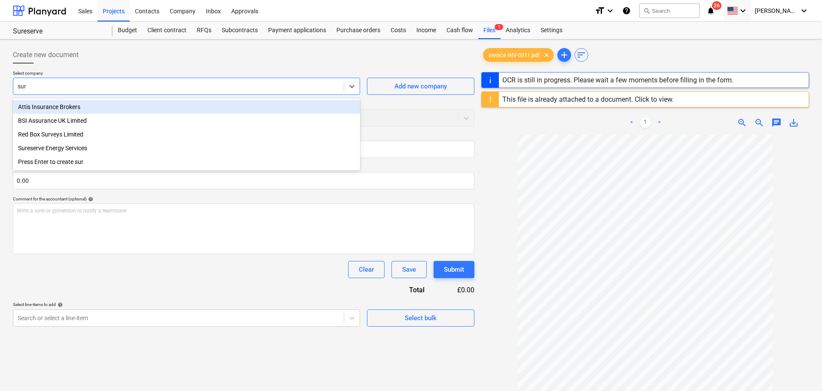
type input "sure"
type input "INV-0311"
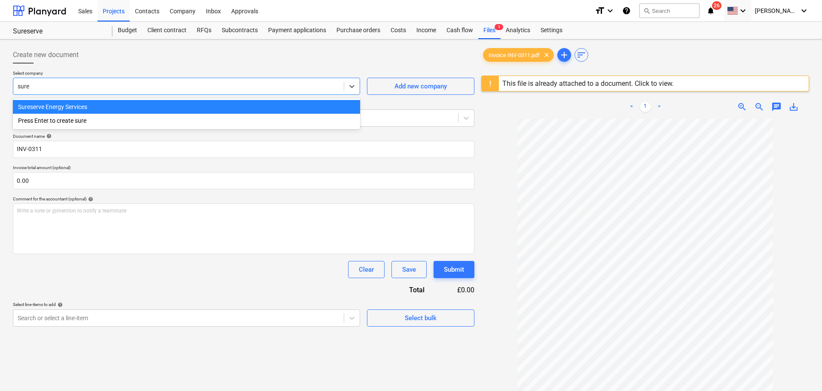
click at [70, 109] on div "Sureserve Energy Services" at bounding box center [186, 107] width 347 height 14
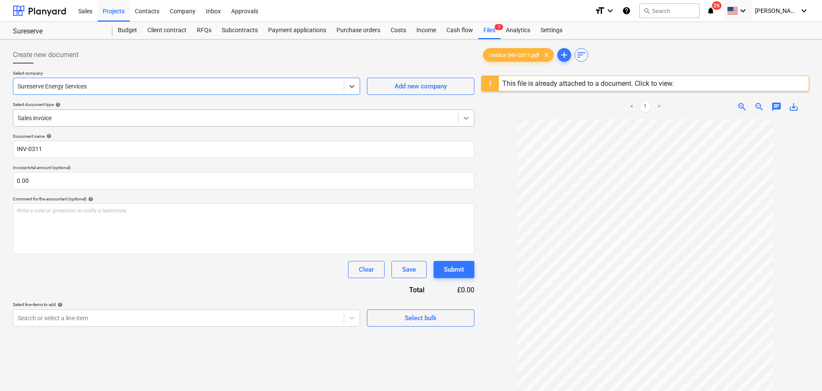
click at [468, 116] on icon at bounding box center [466, 118] width 9 height 9
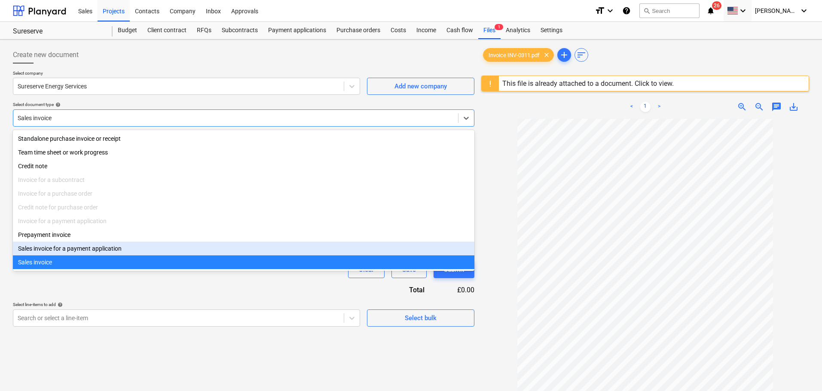
click at [83, 251] on div "Sales invoice for a payment application" at bounding box center [243, 249] width 461 height 14
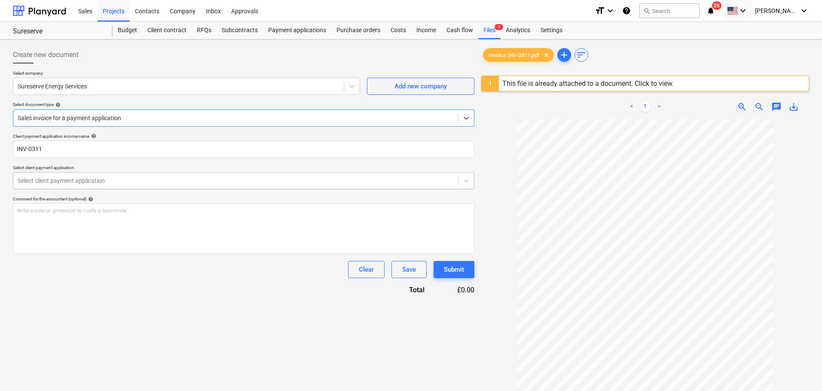
click at [51, 179] on div at bounding box center [236, 181] width 436 height 9
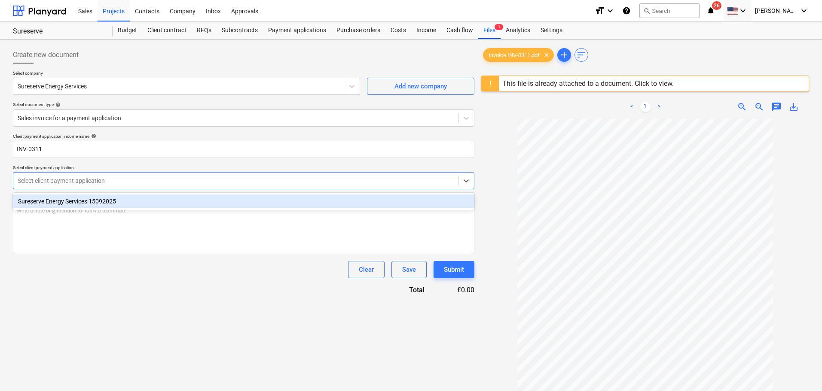
click at [51, 197] on div "Sureserve Energy Services 15092025" at bounding box center [243, 202] width 461 height 14
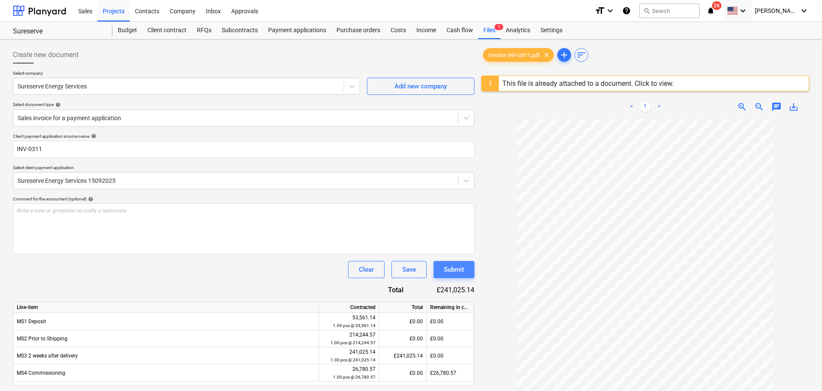
click at [464, 265] on div "Submit" at bounding box center [454, 269] width 20 height 11
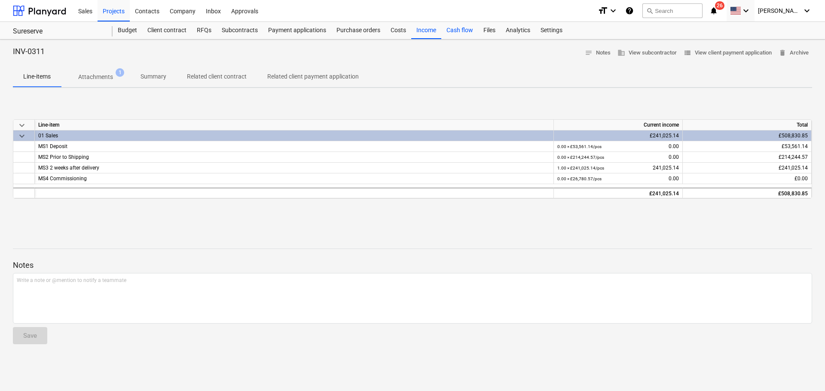
click at [453, 28] on div "Cash flow" at bounding box center [459, 30] width 37 height 17
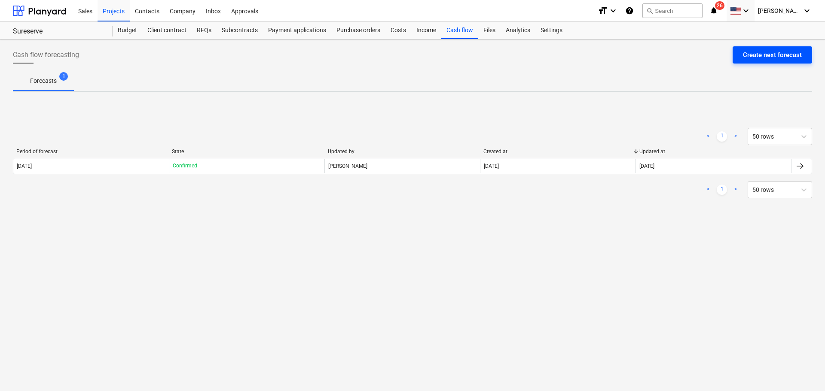
click at [660, 51] on div "Create next forecast" at bounding box center [772, 54] width 59 height 11
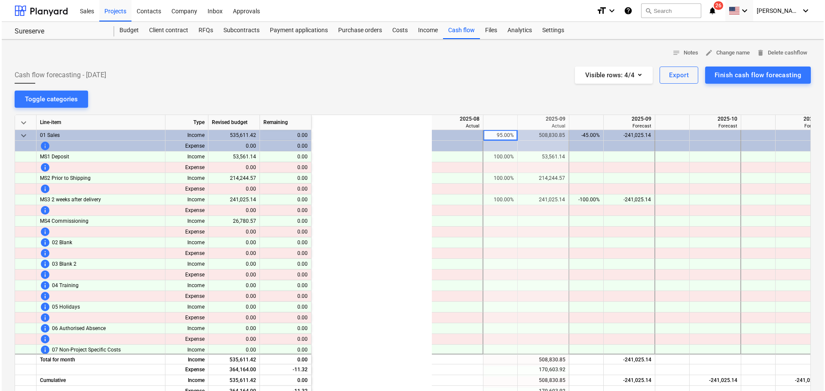
scroll to position [0, 172]
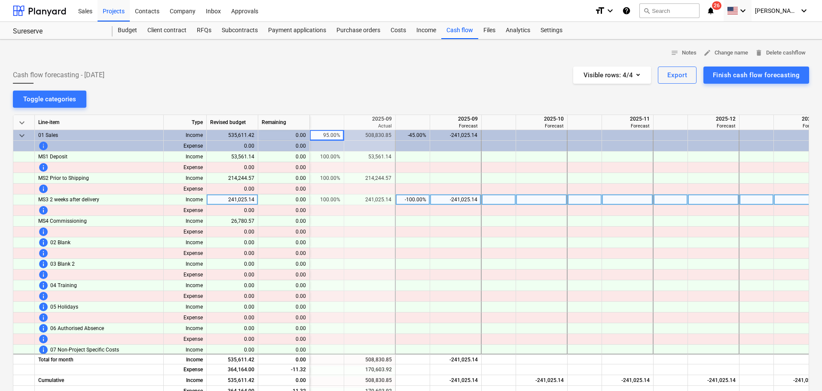
click at [365, 198] on div "241,025.14" at bounding box center [370, 200] width 44 height 11
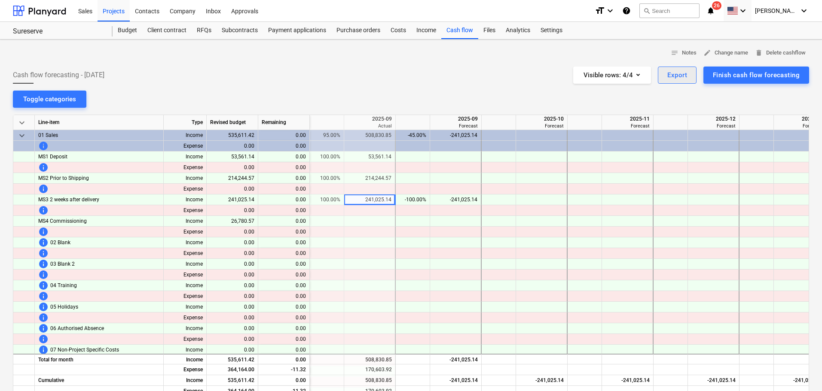
click at [660, 70] on div "Export" at bounding box center [677, 75] width 20 height 11
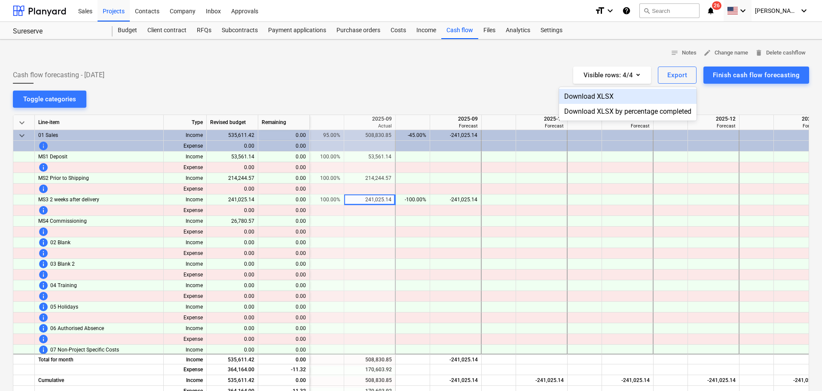
click at [598, 93] on div "Download XLSX" at bounding box center [628, 96] width 138 height 15
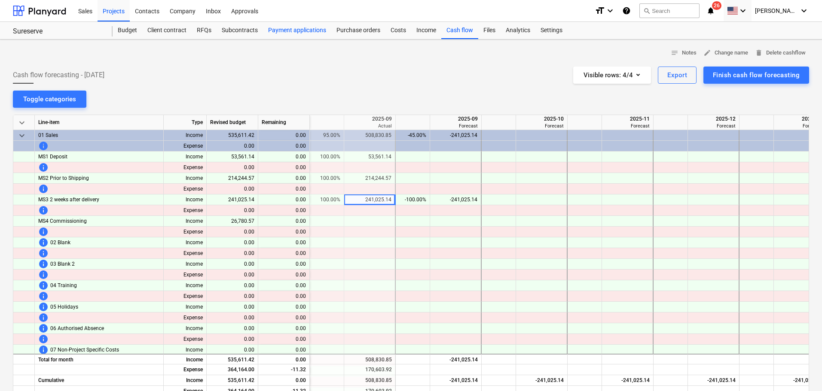
click at [303, 24] on div "Payment applications" at bounding box center [297, 30] width 68 height 17
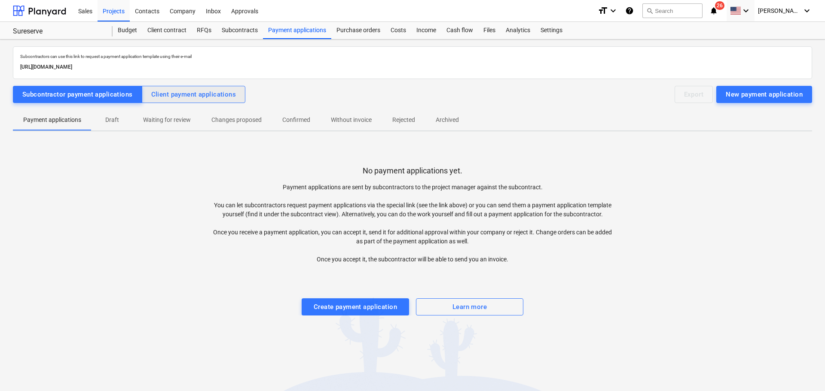
click at [197, 97] on div "Client payment applications" at bounding box center [193, 94] width 85 height 11
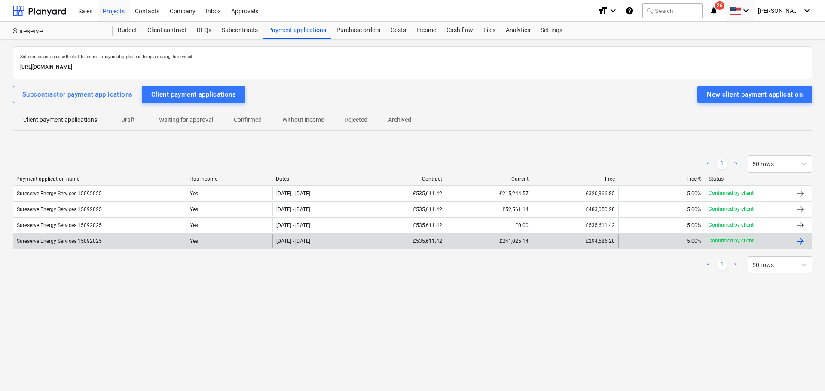
click at [660, 239] on p "Confirmed by client" at bounding box center [731, 241] width 45 height 7
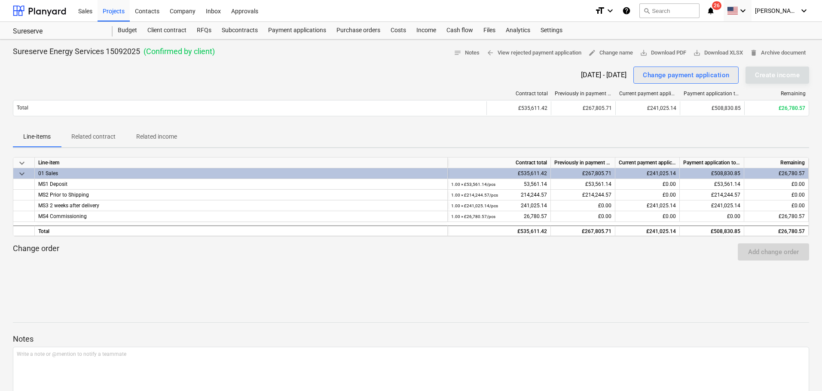
click at [660, 74] on div "Change payment application" at bounding box center [686, 75] width 86 height 11
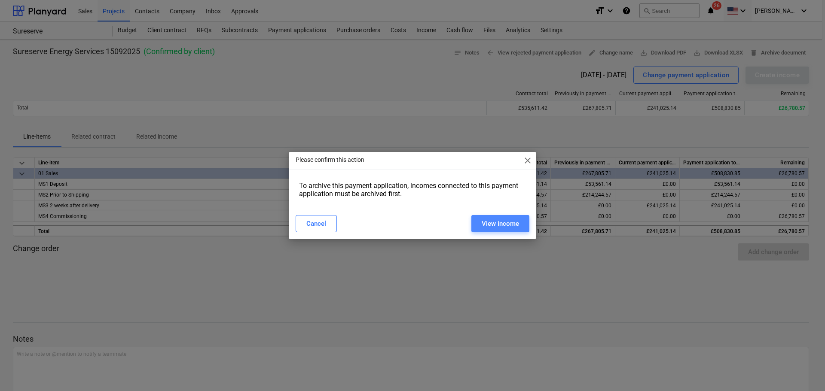
click at [506, 223] on div "View income" at bounding box center [500, 223] width 37 height 11
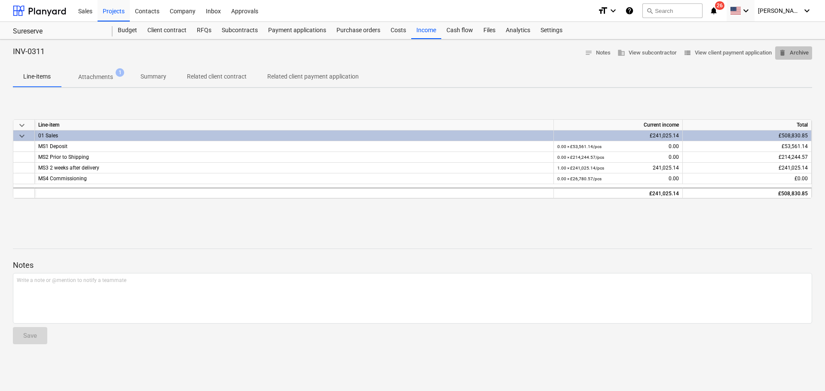
click at [660, 51] on span "delete Archive" at bounding box center [794, 53] width 30 height 10
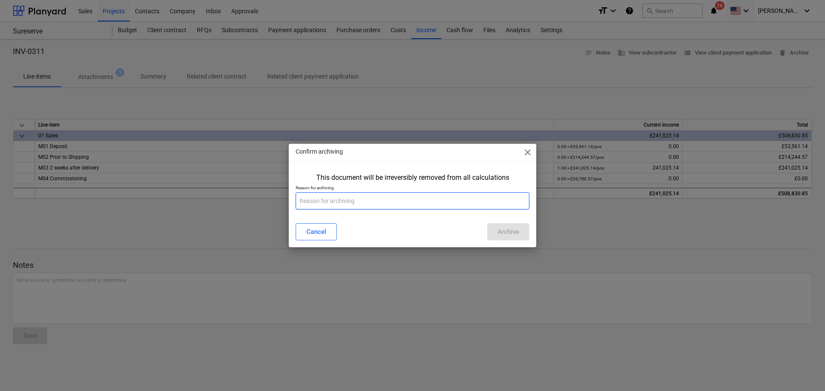
click at [440, 207] on input "text" at bounding box center [413, 201] width 234 height 17
type input "not paid"
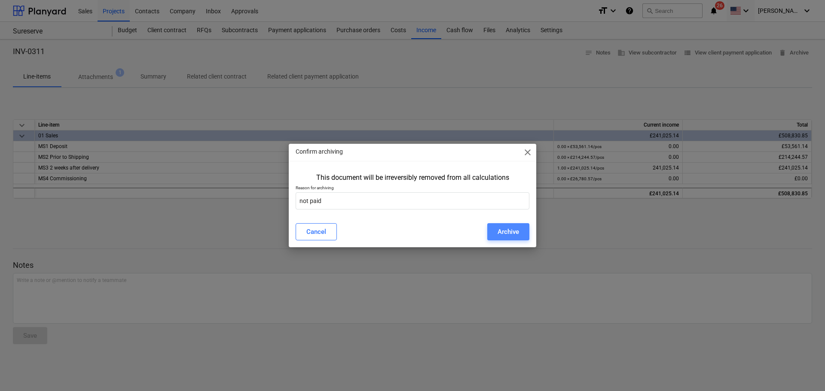
click at [505, 231] on div "Archive" at bounding box center [508, 231] width 21 height 11
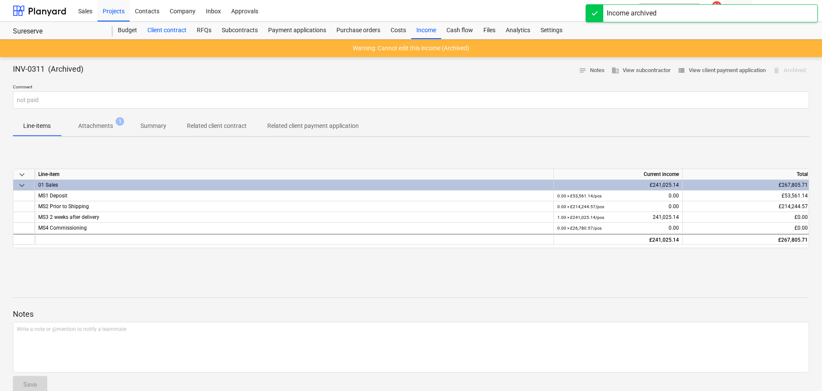
click at [171, 30] on div "Client contract" at bounding box center [166, 30] width 49 height 17
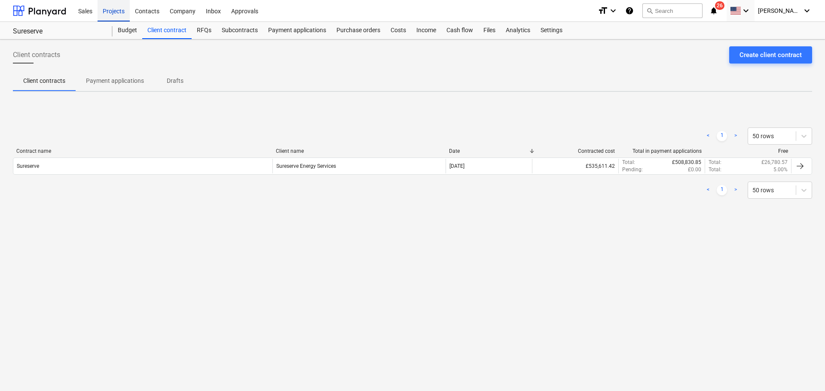
click at [117, 10] on div "Projects" at bounding box center [114, 11] width 32 height 22
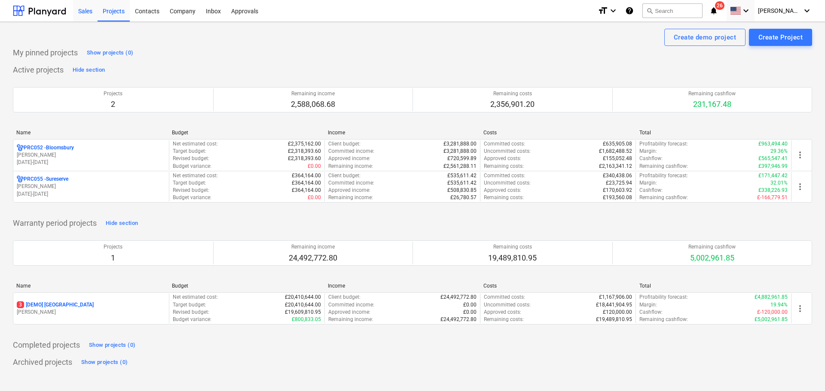
click at [83, 11] on div "Sales" at bounding box center [85, 11] width 24 height 22
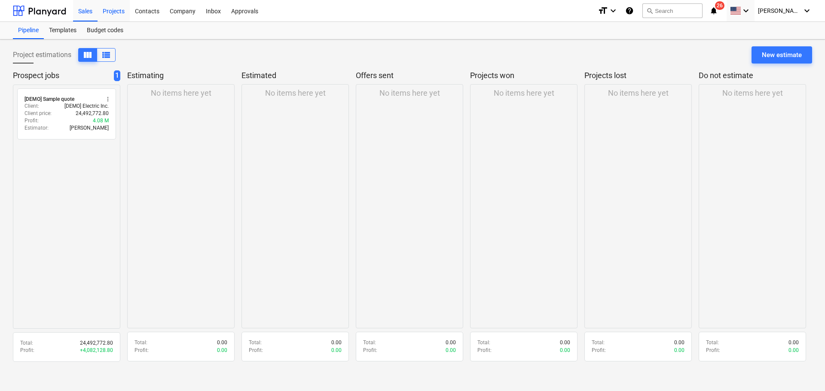
click at [110, 12] on div "Projects" at bounding box center [114, 11] width 32 height 22
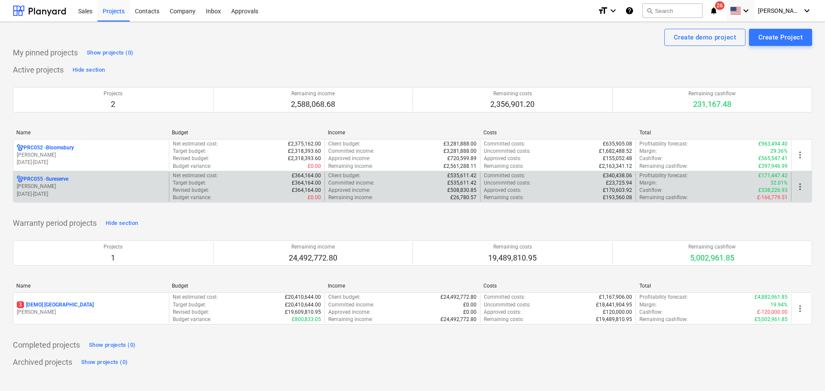
click at [96, 174] on div "PRC055 - [PERSON_NAME] [DATE] - [DATE]" at bounding box center [91, 187] width 156 height 30
click at [629, 196] on p "£193,560.08" at bounding box center [617, 197] width 29 height 7
click at [660, 182] on span "more_vert" at bounding box center [800, 187] width 10 height 10
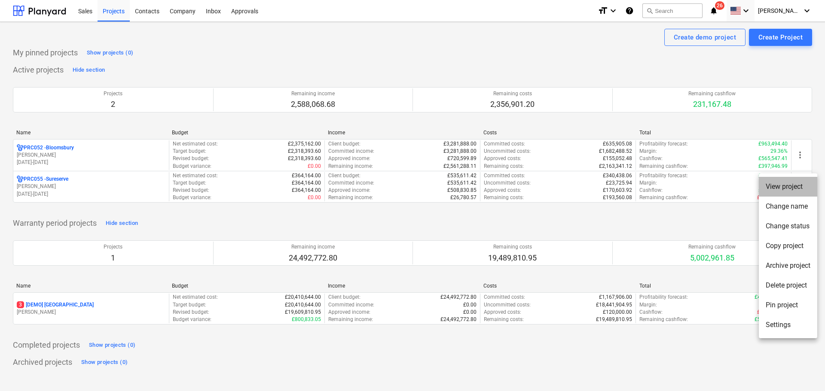
click at [660, 191] on li "View project" at bounding box center [788, 187] width 58 height 20
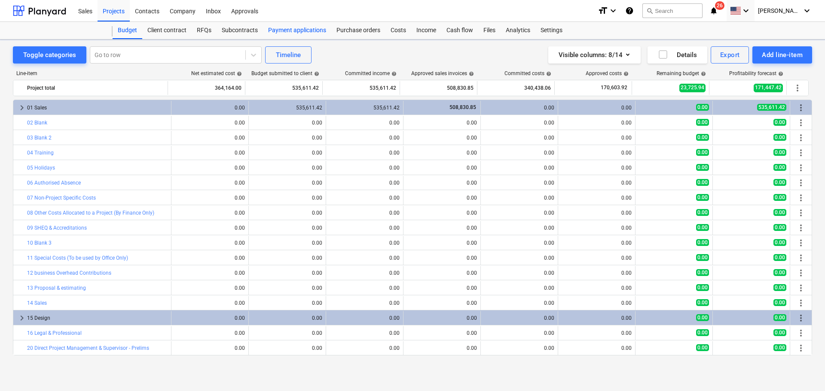
click at [299, 30] on div "Payment applications" at bounding box center [297, 30] width 68 height 17
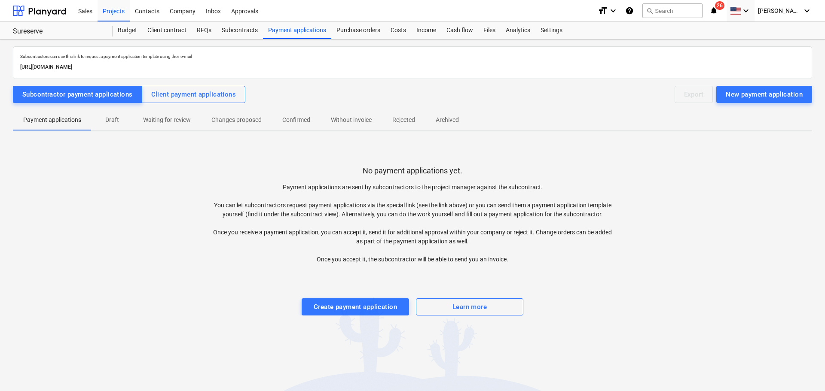
click at [154, 120] on p "Waiting for review" at bounding box center [167, 120] width 48 height 9
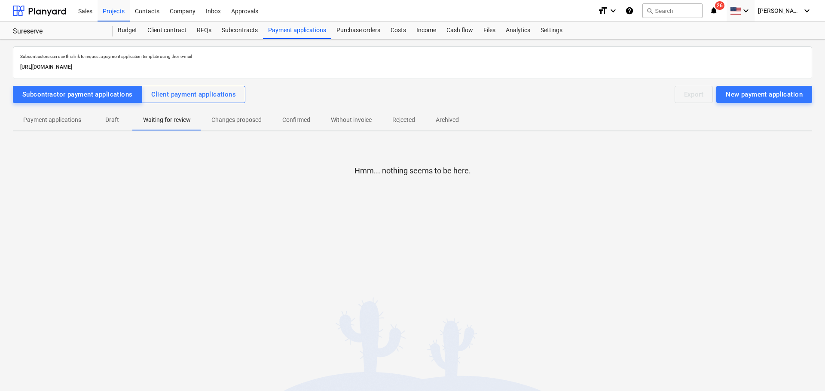
click at [53, 125] on span "Payment applications" at bounding box center [52, 120] width 79 height 14
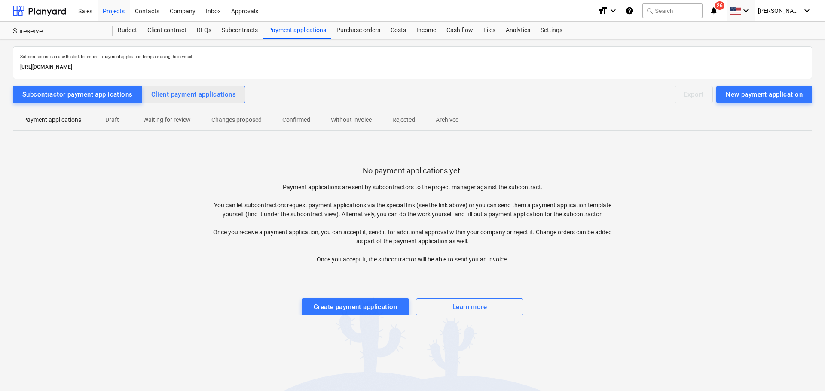
click at [196, 88] on button "Client payment applications" at bounding box center [194, 94] width 104 height 17
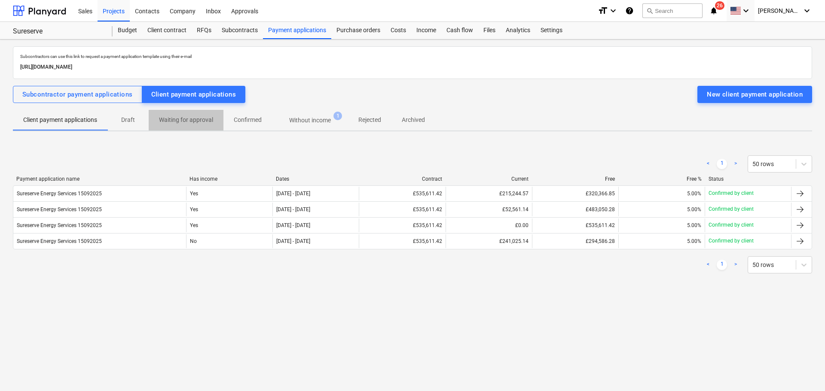
click at [200, 118] on p "Waiting for approval" at bounding box center [186, 120] width 54 height 9
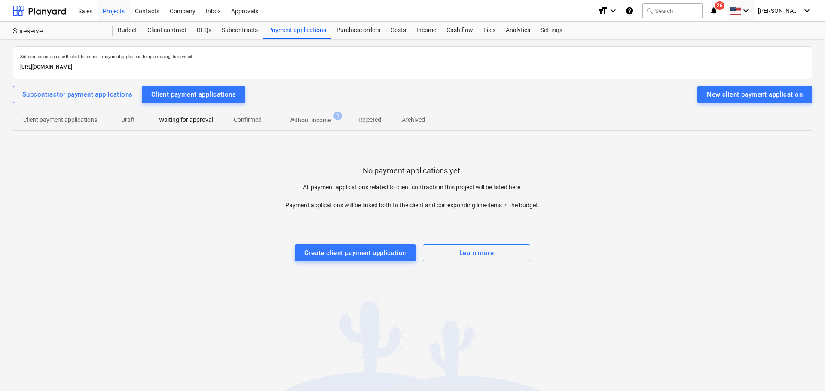
click at [55, 127] on span "Client payment applications" at bounding box center [60, 120] width 95 height 14
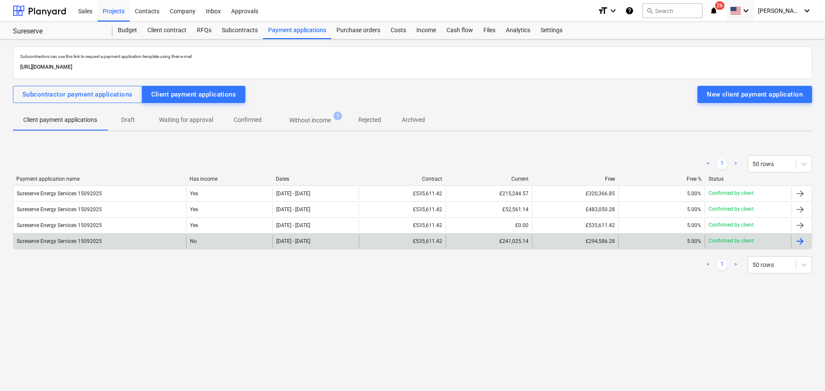
click at [480, 244] on div "£241,025.14" at bounding box center [489, 242] width 86 height 14
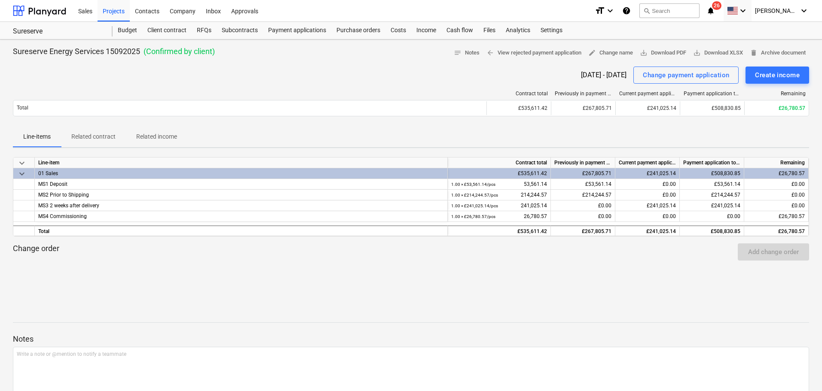
drag, startPoint x: 609, startPoint y: 83, endPoint x: 609, endPoint y: 77, distance: 6.0
click at [609, 78] on div "[DATE] - [DATE] Change payment application Create income" at bounding box center [411, 75] width 796 height 17
click at [608, 74] on div "[DATE] - [DATE]" at bounding box center [604, 75] width 46 height 8
click at [660, 76] on div "Change payment application" at bounding box center [686, 75] width 86 height 11
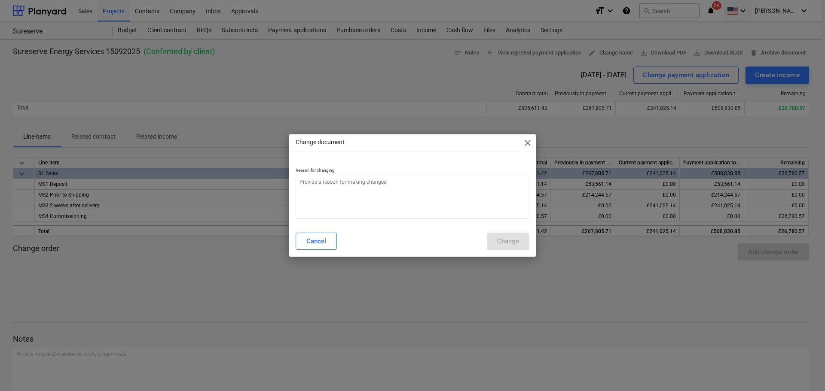
click at [391, 168] on p "Reason for changing" at bounding box center [413, 171] width 234 height 7
click at [371, 186] on textarea at bounding box center [413, 197] width 234 height 44
type textarea "x"
type textarea "d"
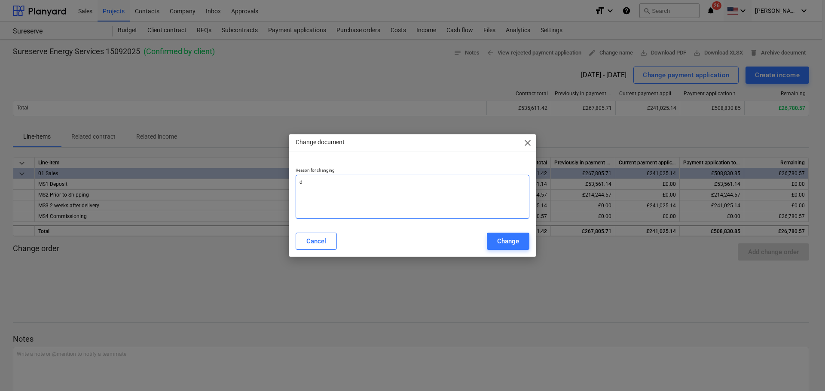
type textarea "x"
type textarea "da"
type textarea "x"
type textarea "dat"
type textarea "x"
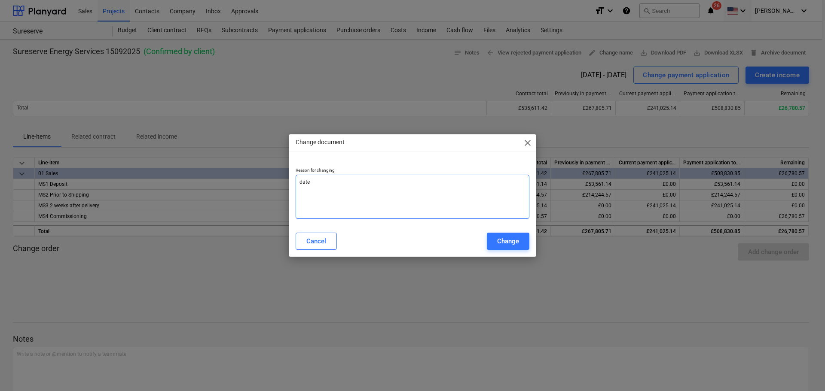
type textarea "date"
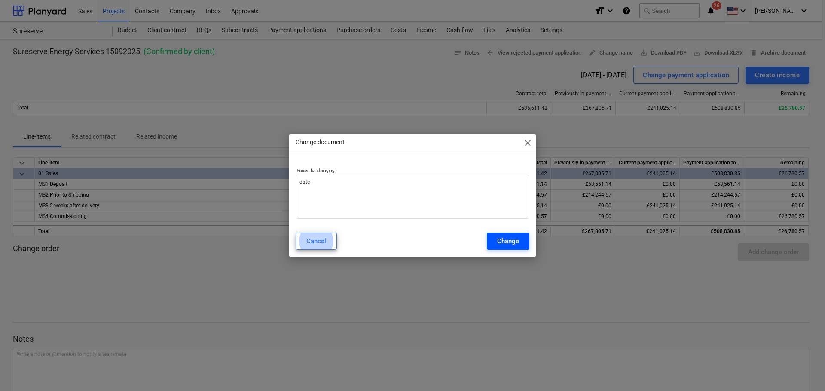
click at [519, 246] on div "Change" at bounding box center [508, 241] width 22 height 11
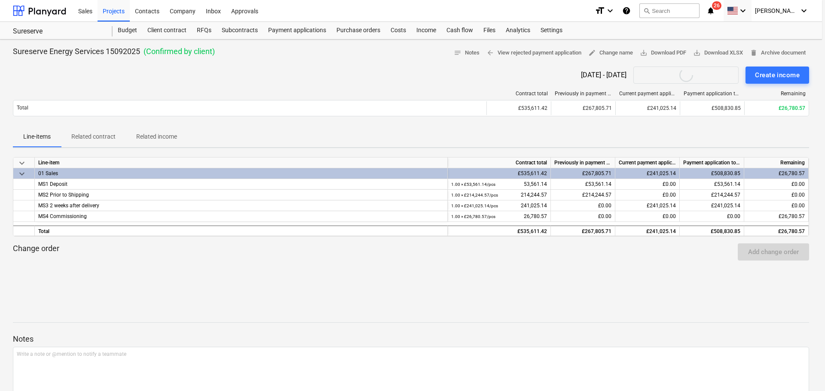
type textarea "x"
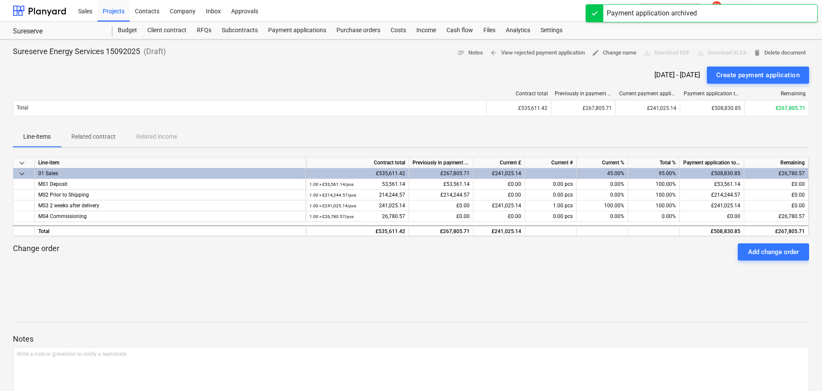
click at [654, 74] on div "[DATE] - [DATE]" at bounding box center [677, 75] width 46 height 8
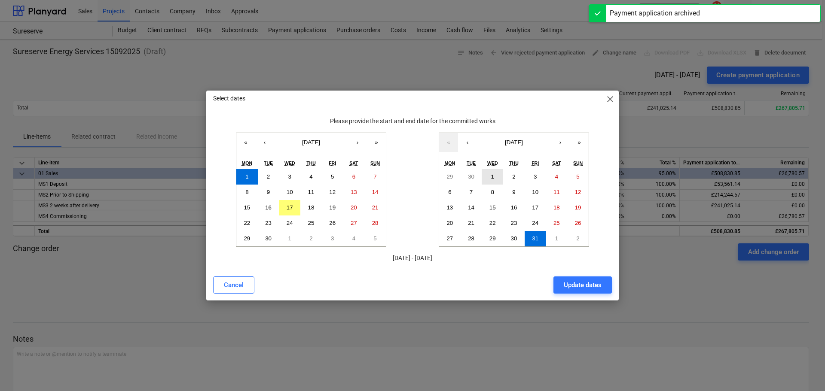
click at [489, 175] on button "1" at bounding box center [492, 176] width 21 height 15
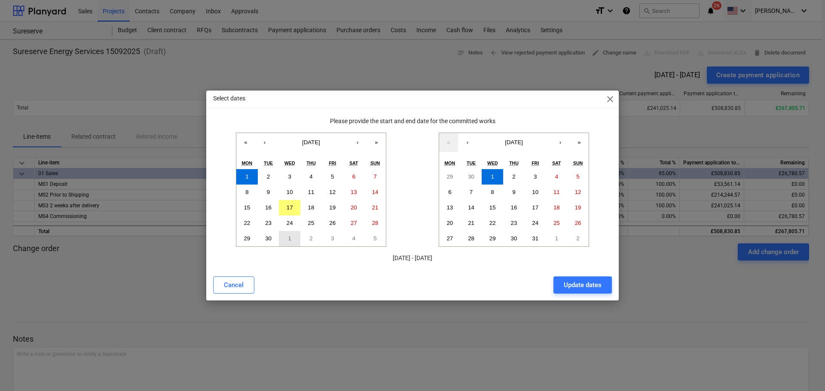
click at [287, 241] on button "1" at bounding box center [289, 238] width 21 height 15
click at [533, 236] on abbr "31" at bounding box center [535, 238] width 6 height 6
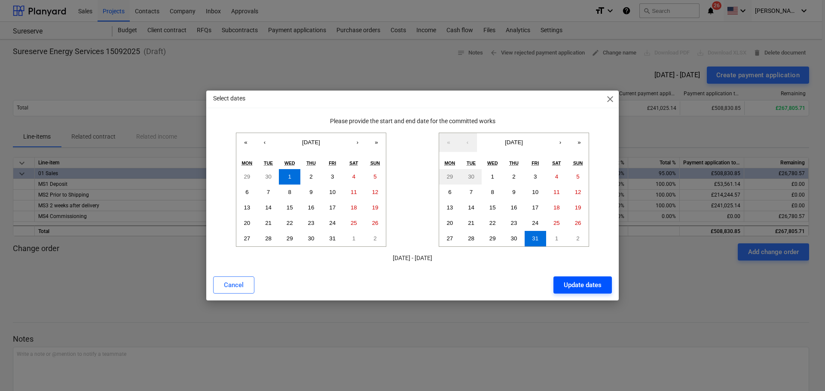
click at [578, 283] on div "Update dates" at bounding box center [583, 285] width 38 height 11
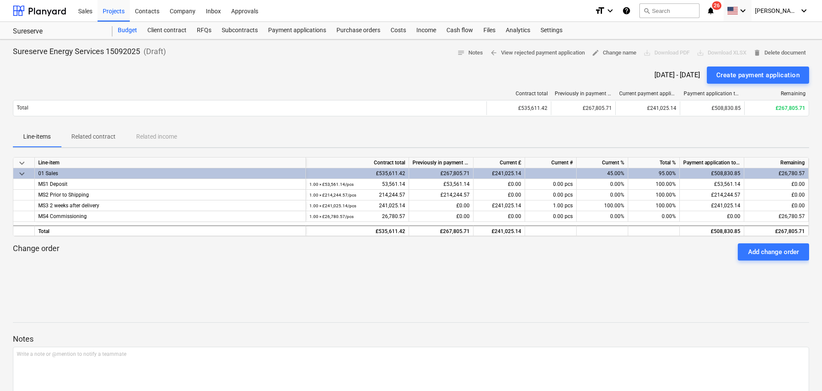
click at [126, 31] on div "Budget" at bounding box center [128, 30] width 30 height 17
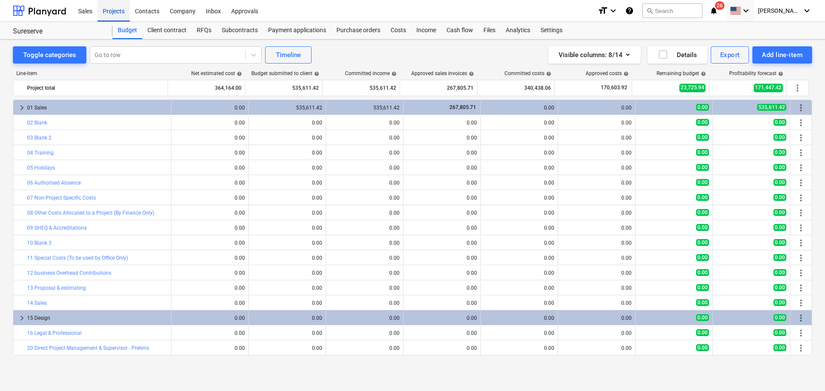
click at [112, 12] on div "Projects" at bounding box center [114, 11] width 32 height 22
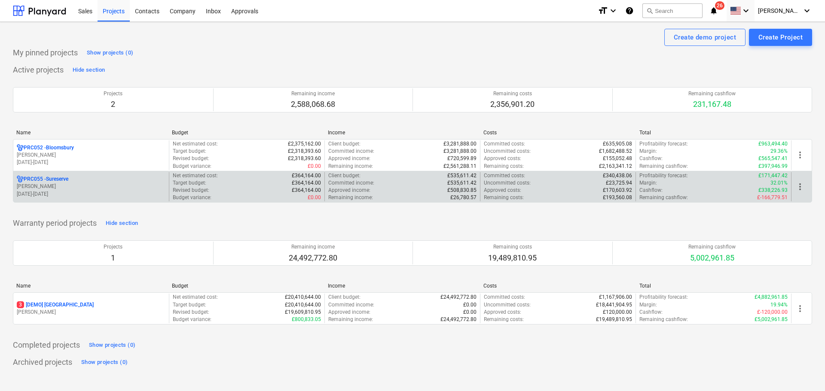
click at [65, 182] on p "PRC055 - Sureserve" at bounding box center [46, 179] width 45 height 7
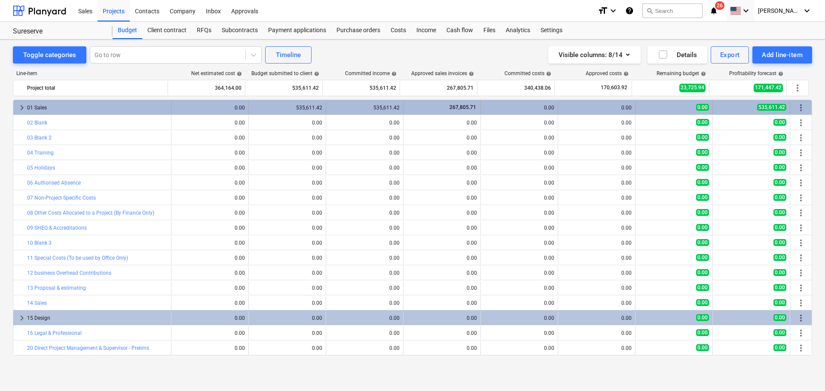
click at [19, 107] on span "keyboard_arrow_right" at bounding box center [22, 108] width 10 height 10
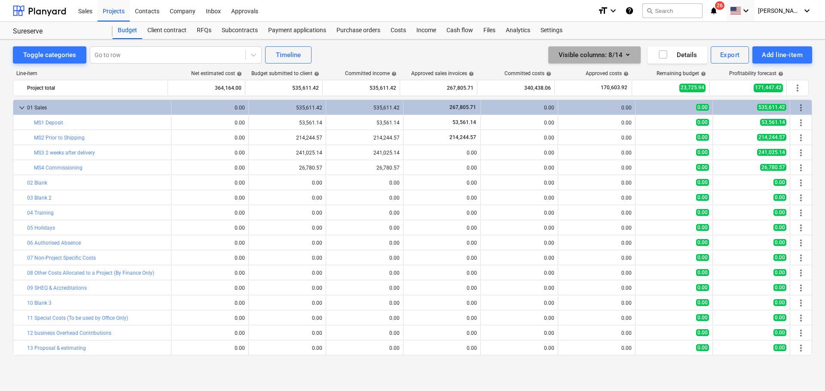
click at [629, 55] on icon "button" at bounding box center [628, 54] width 10 height 10
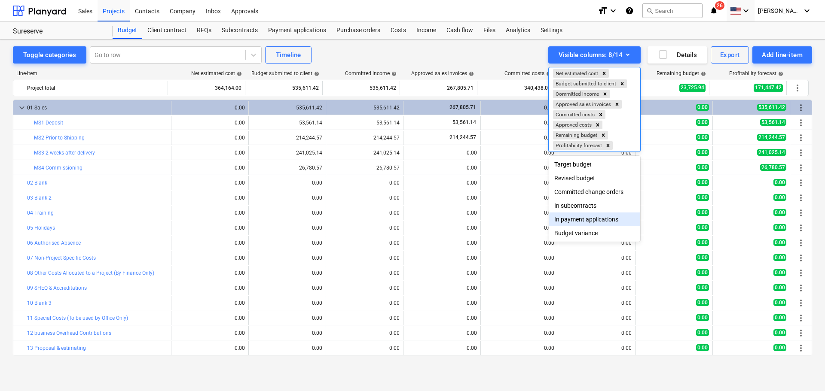
click at [569, 217] on div "In payment applications" at bounding box center [594, 220] width 91 height 14
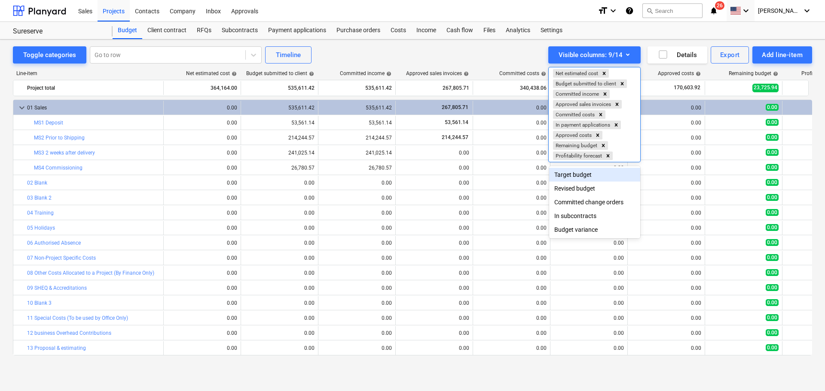
click at [654, 90] on div at bounding box center [412, 195] width 825 height 391
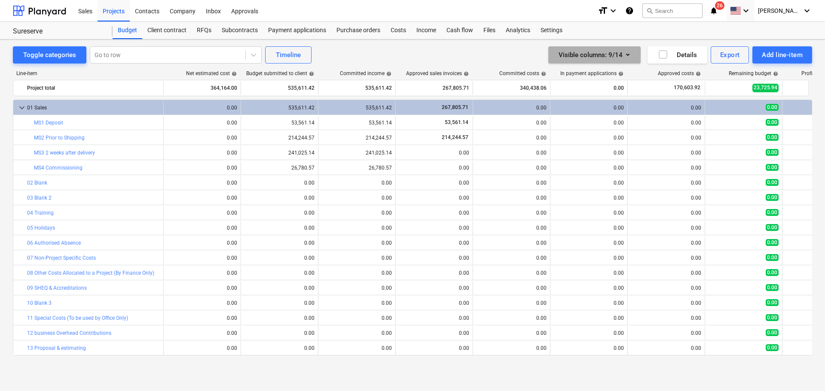
click at [618, 59] on div "Visible columns : 9/14" at bounding box center [595, 54] width 72 height 11
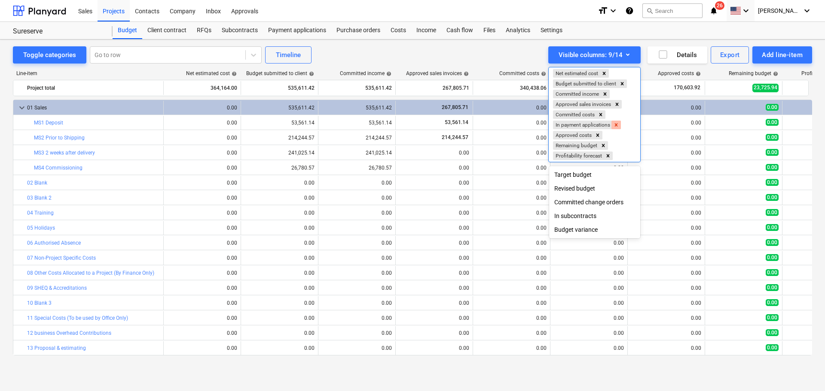
click at [616, 124] on icon "Remove In payment applications" at bounding box center [616, 124] width 3 height 3
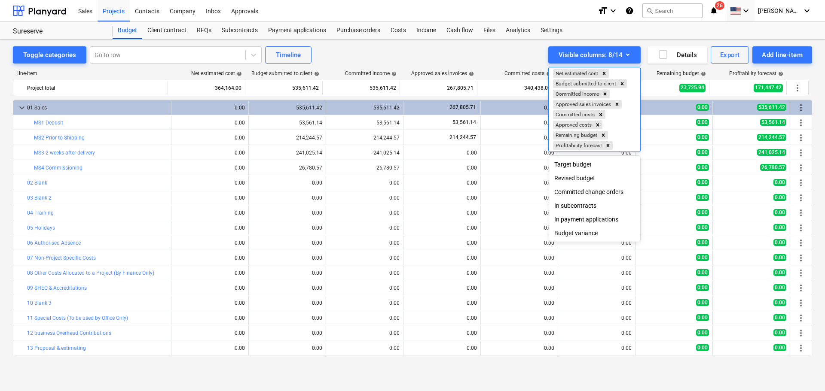
click at [516, 39] on div at bounding box center [412, 195] width 825 height 391
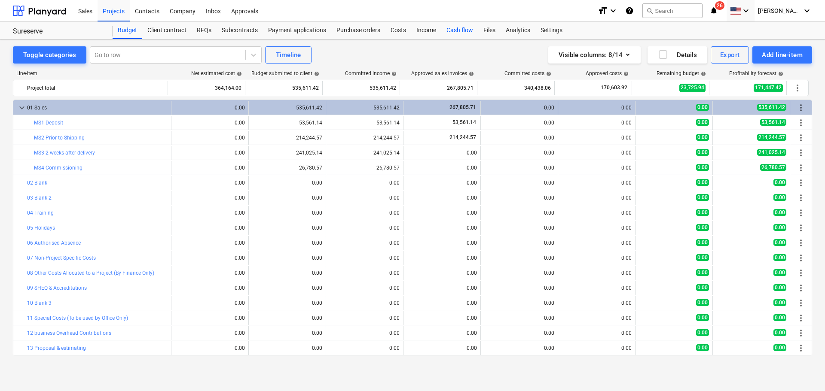
click at [450, 28] on div "Cash flow" at bounding box center [459, 30] width 37 height 17
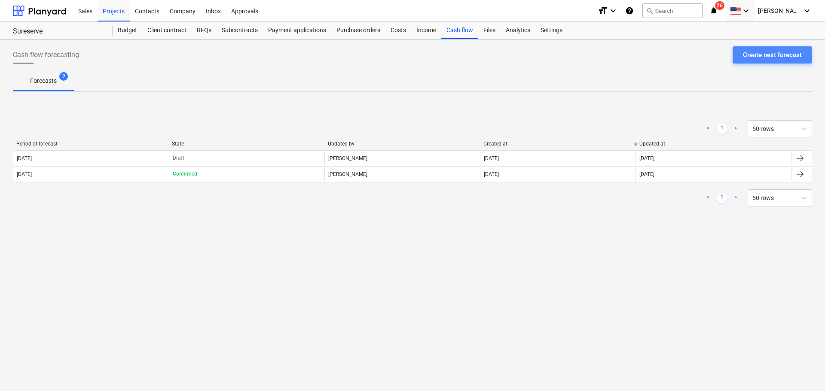
click at [660, 52] on div "Create next forecast" at bounding box center [772, 54] width 59 height 11
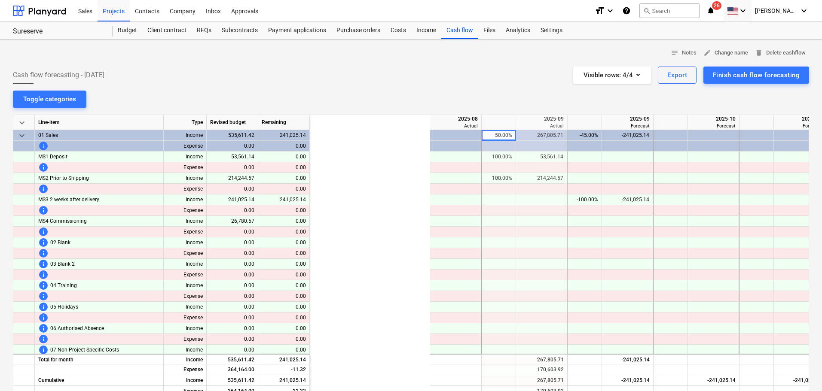
scroll to position [0, 172]
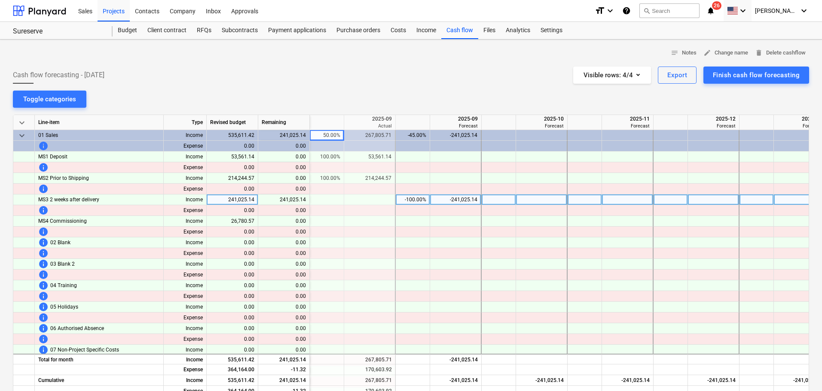
click at [416, 196] on div "-100.00%" at bounding box center [412, 200] width 27 height 11
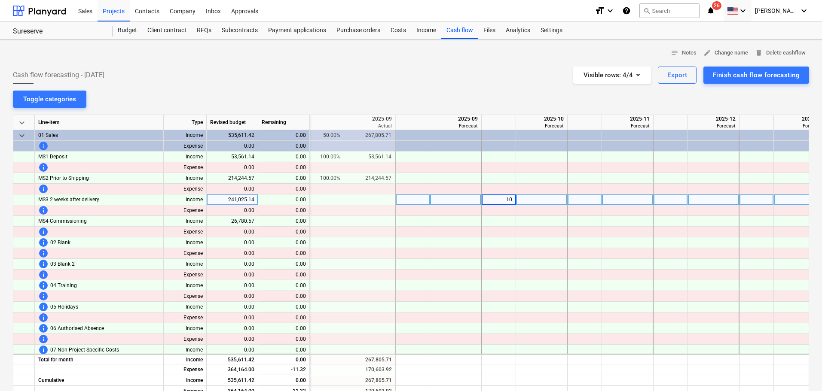
type input "100"
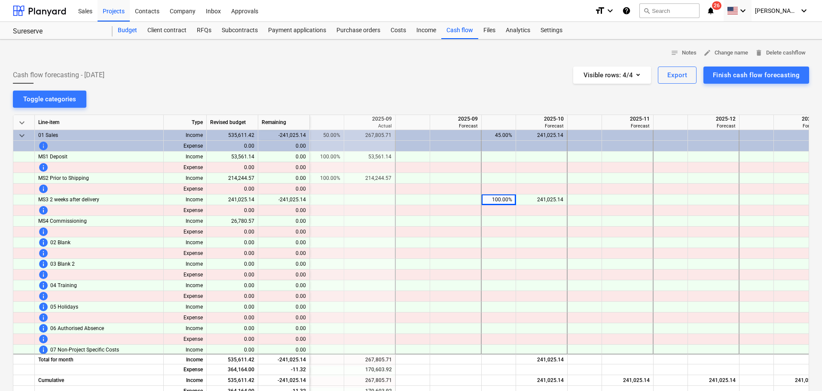
click at [128, 30] on div "Budget" at bounding box center [128, 30] width 30 height 17
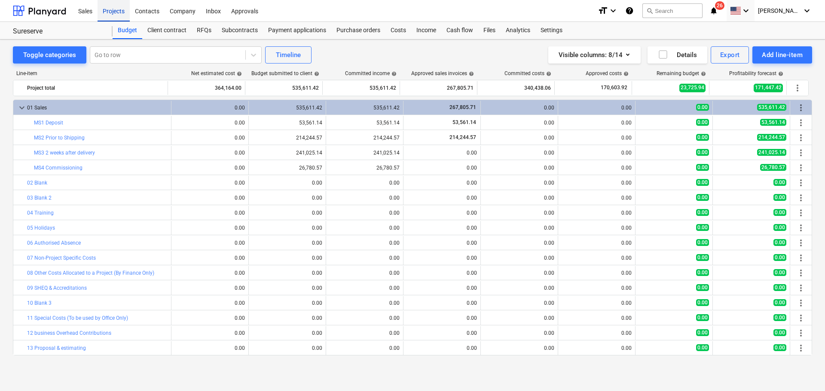
click at [112, 12] on div "Projects" at bounding box center [114, 11] width 32 height 22
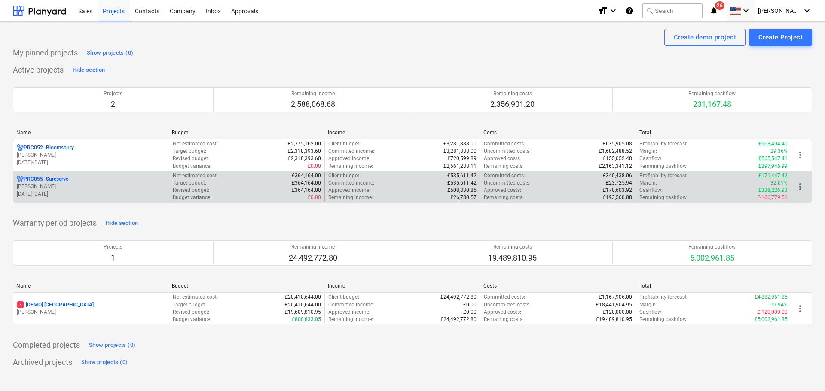
click at [660, 193] on div "Cashflow : £338,226.93" at bounding box center [713, 190] width 148 height 7
click at [660, 189] on span "more_vert" at bounding box center [800, 187] width 10 height 10
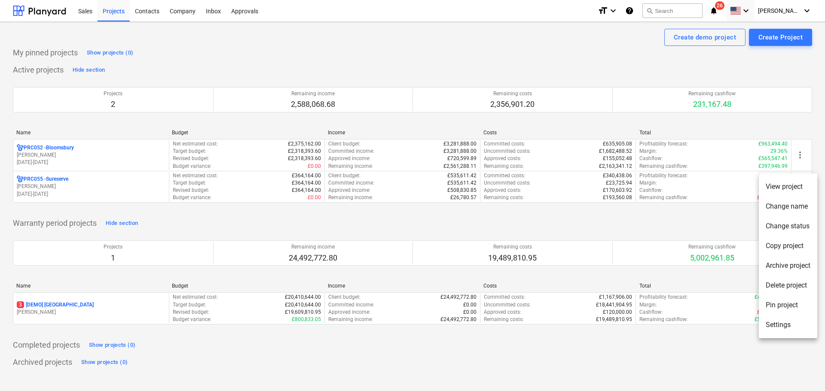
click at [660, 181] on li "View project" at bounding box center [788, 187] width 58 height 20
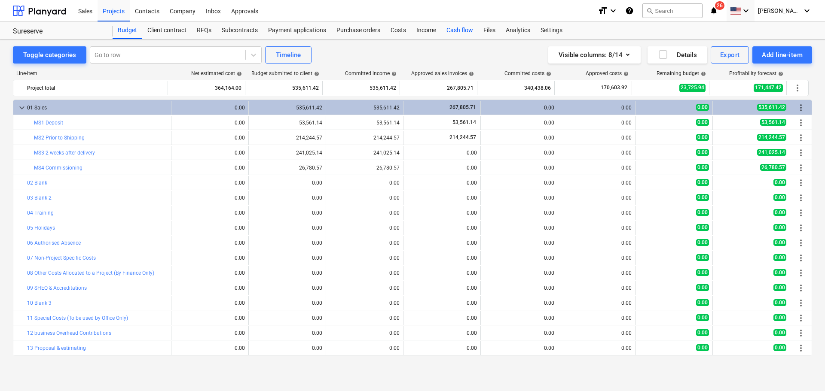
click at [470, 31] on div "Cash flow" at bounding box center [459, 30] width 37 height 17
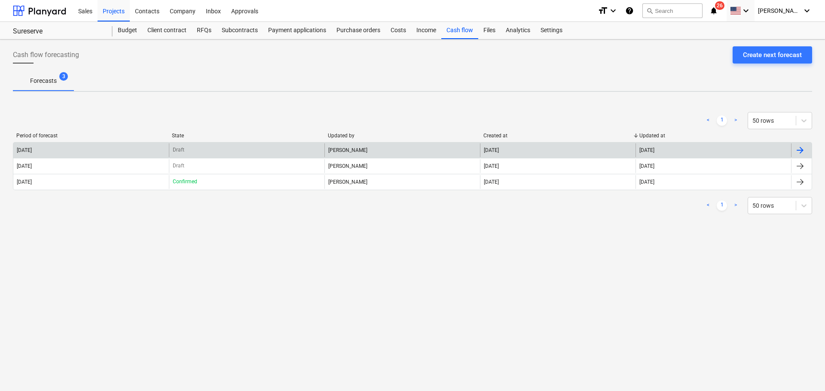
click at [477, 146] on div "[PERSON_NAME]" at bounding box center [402, 151] width 156 height 14
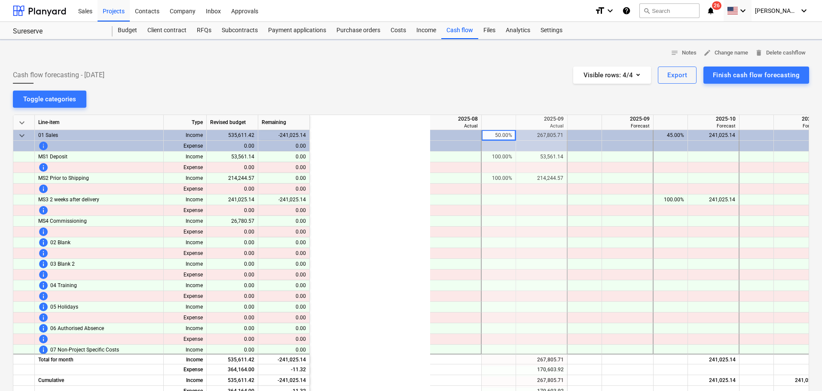
scroll to position [0, 172]
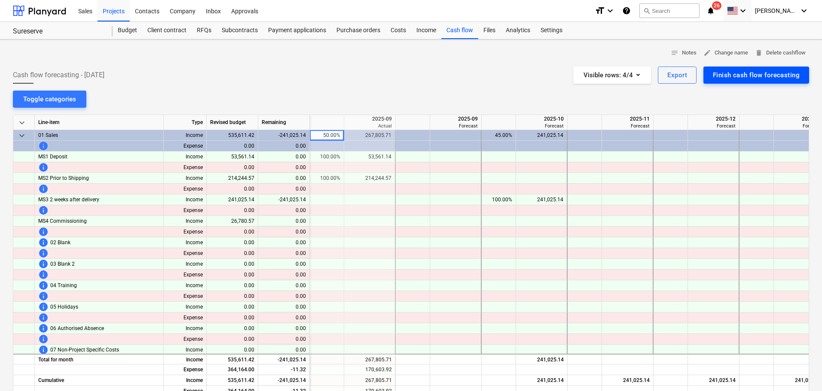
click at [660, 76] on div "Finish cash flow forecasting" at bounding box center [756, 75] width 87 height 11
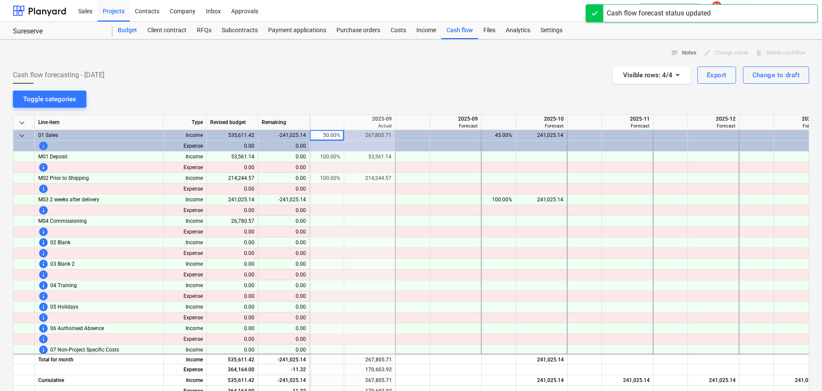
click at [132, 29] on div "Budget" at bounding box center [128, 30] width 30 height 17
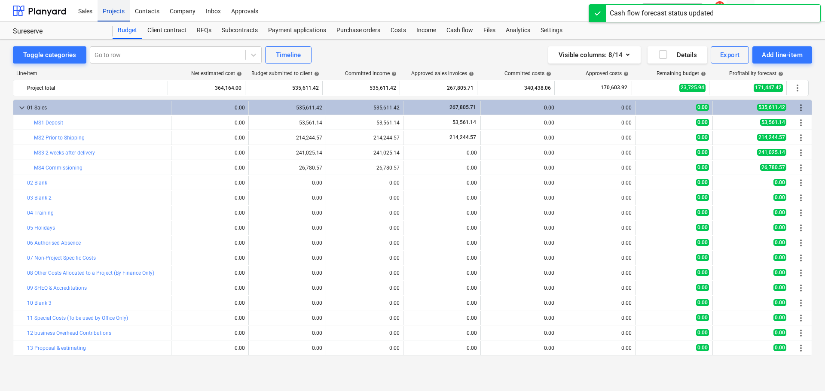
click at [117, 10] on div "Projects" at bounding box center [114, 11] width 32 height 22
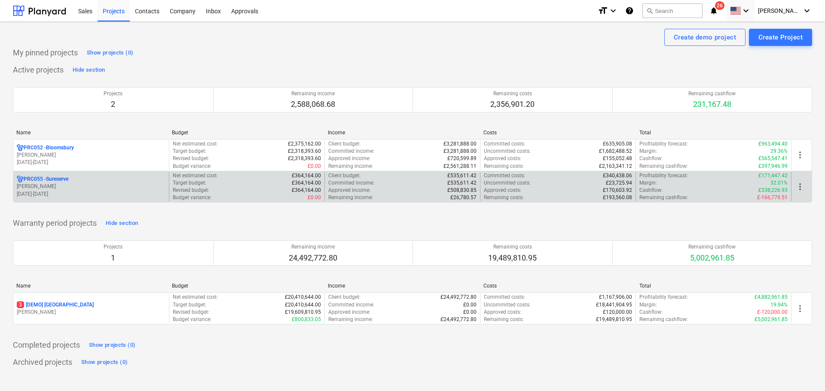
click at [48, 193] on p "[DATE] - [DATE]" at bounding box center [91, 194] width 149 height 7
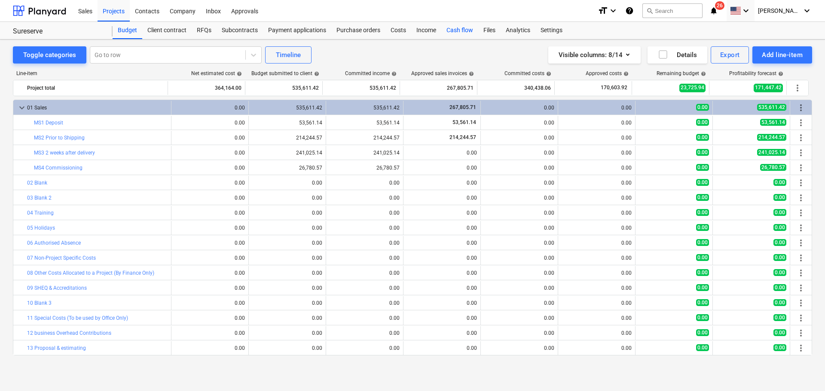
click at [449, 27] on div "Cash flow" at bounding box center [459, 30] width 37 height 17
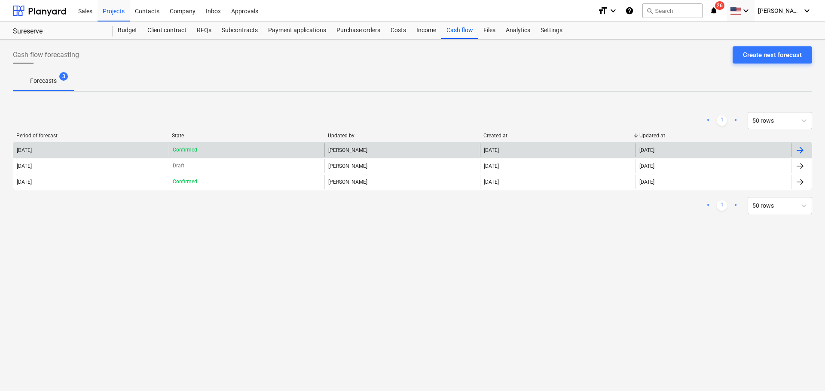
click at [366, 151] on div "[PERSON_NAME]" at bounding box center [402, 151] width 156 height 14
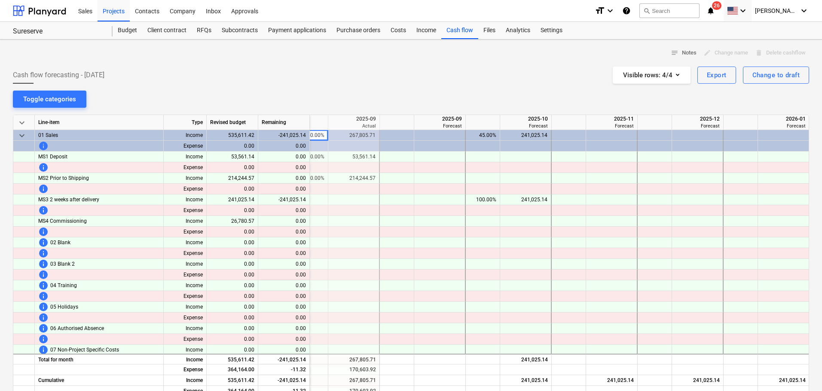
click at [359, 192] on div at bounding box center [354, 189] width 52 height 11
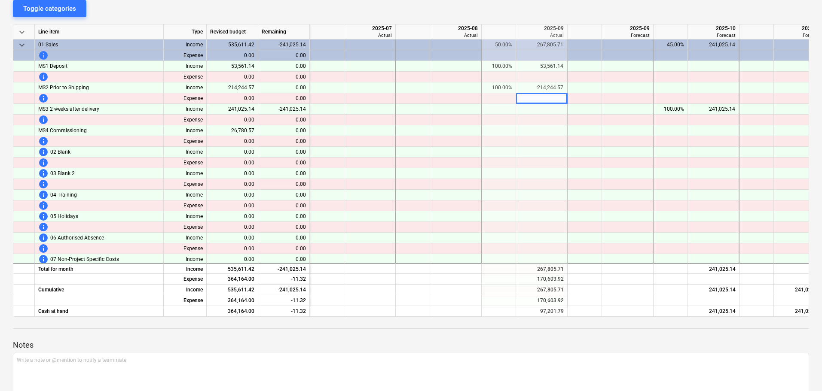
scroll to position [9, 0]
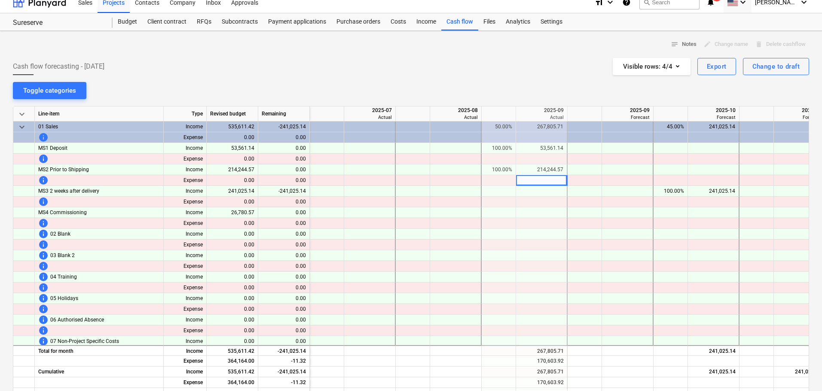
click at [660, 193] on div at bounding box center [756, 191] width 34 height 11
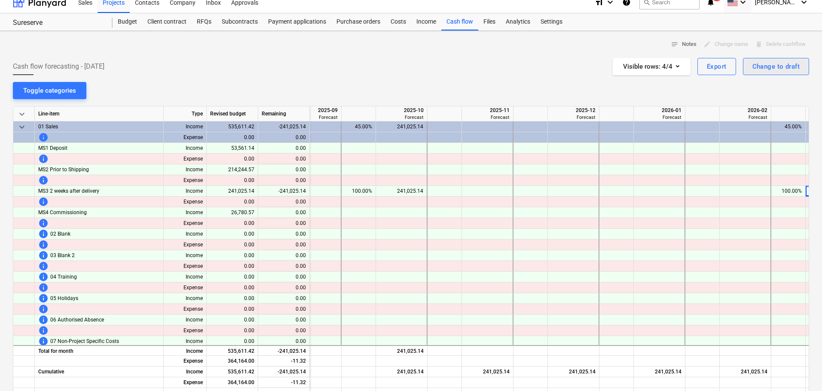
scroll to position [0, 364]
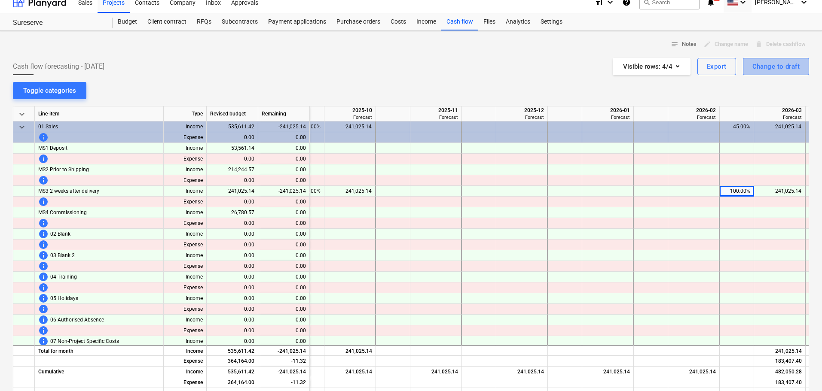
click at [660, 73] on button "Change to draft" at bounding box center [776, 66] width 66 height 17
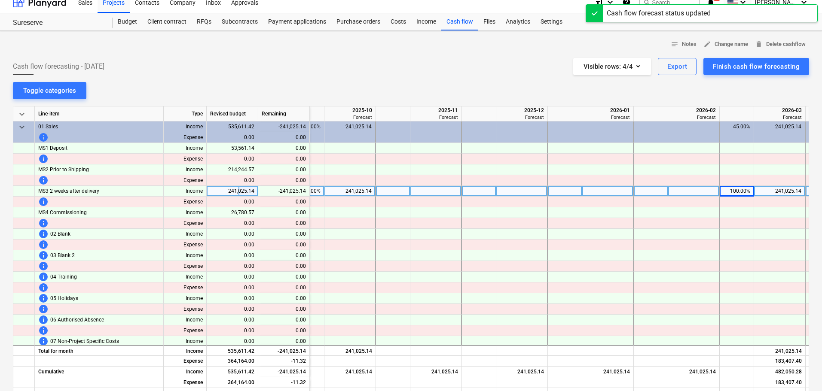
click at [660, 189] on div "100.00%" at bounding box center [736, 191] width 27 height 11
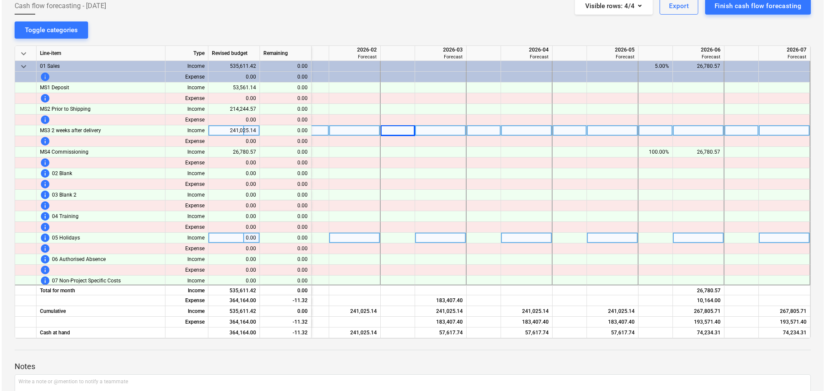
scroll to position [0, 0]
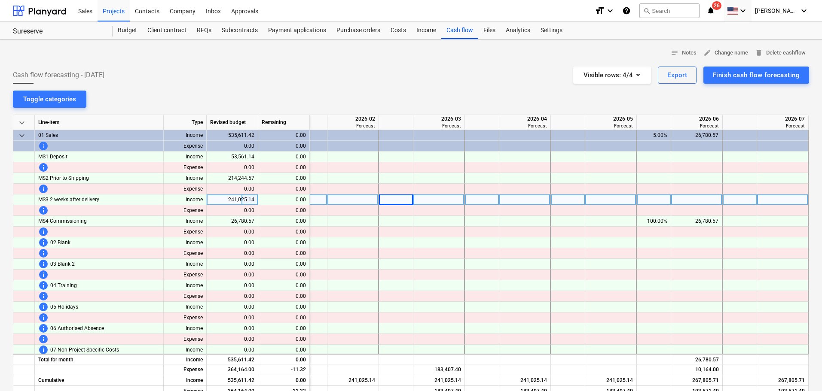
click at [660, 79] on div "Finish cash flow forecasting" at bounding box center [756, 75] width 87 height 11
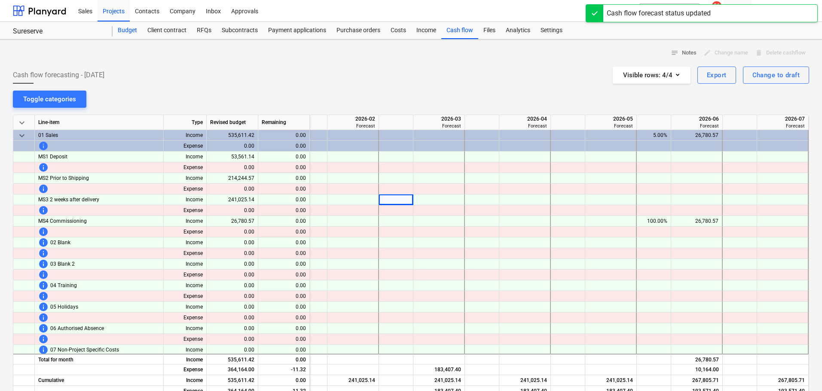
click at [125, 22] on div "Budget" at bounding box center [128, 30] width 30 height 17
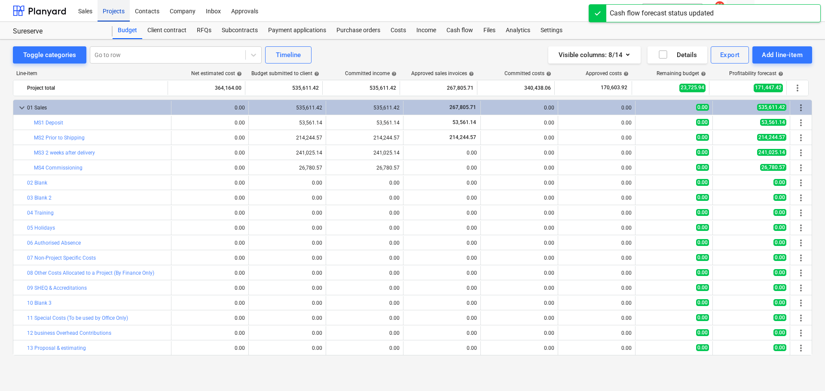
click at [115, 11] on div "Projects" at bounding box center [114, 11] width 32 height 22
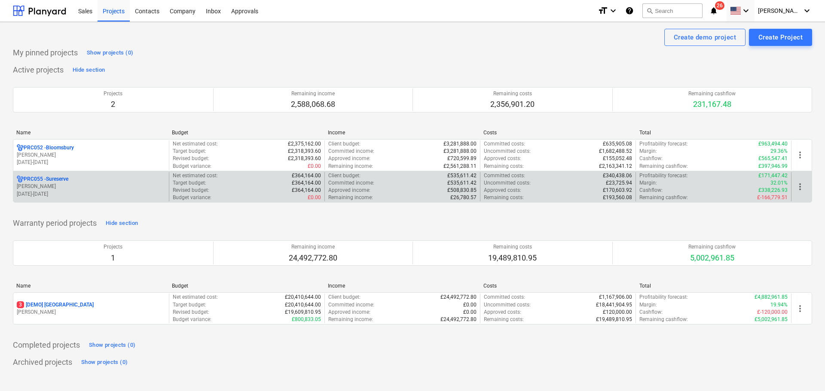
click at [527, 193] on div "Approved costs : £170,603.92" at bounding box center [558, 190] width 148 height 7
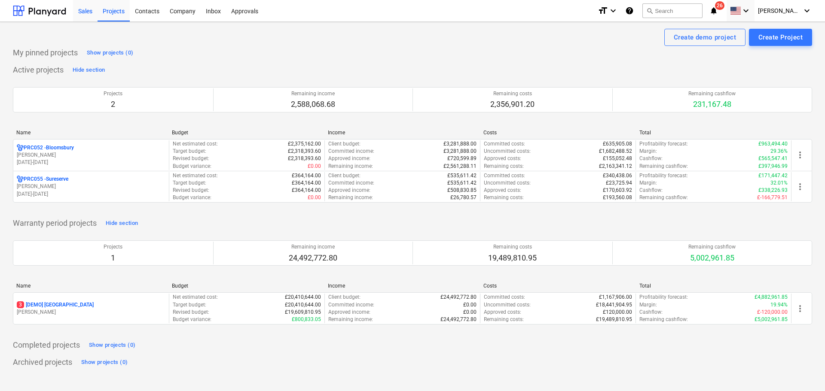
click at [87, 16] on div "Sales" at bounding box center [85, 11] width 24 height 22
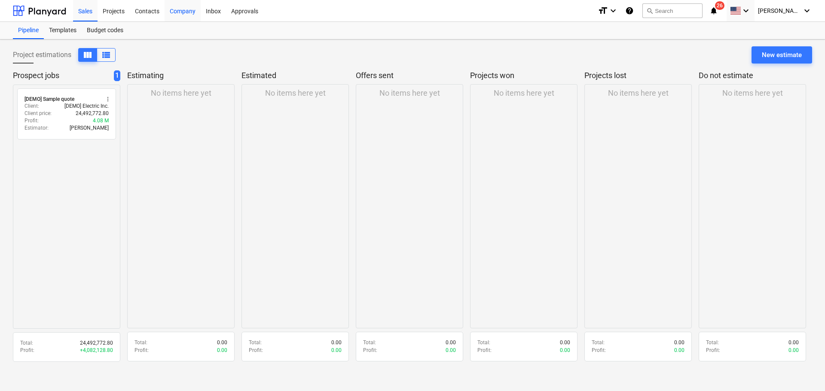
click at [180, 11] on div "Company" at bounding box center [183, 11] width 36 height 22
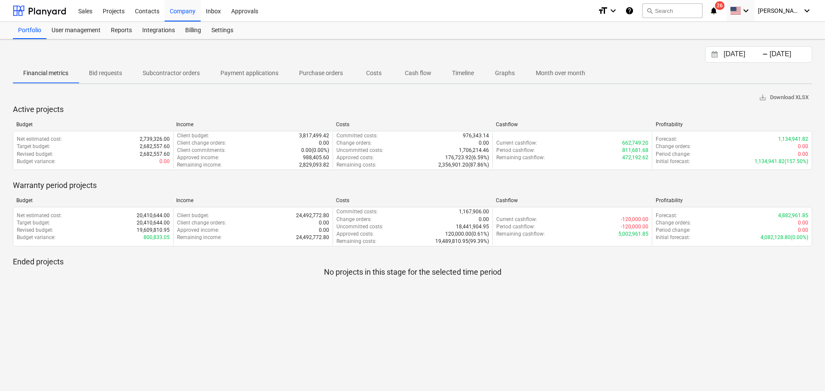
click at [431, 74] on p "Cash flow" at bounding box center [418, 73] width 27 height 9
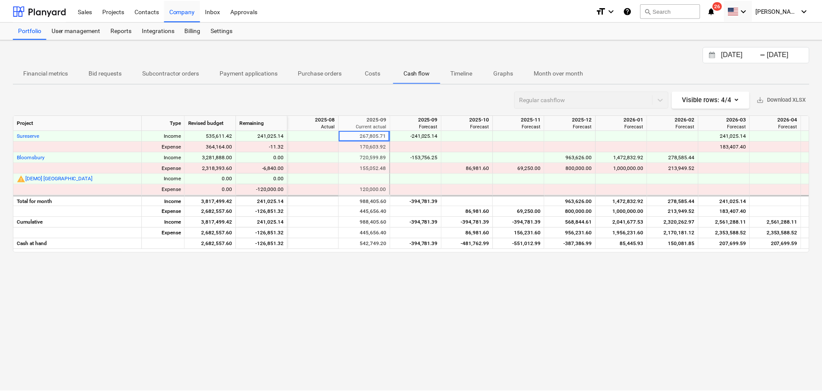
scroll to position [0, 52]
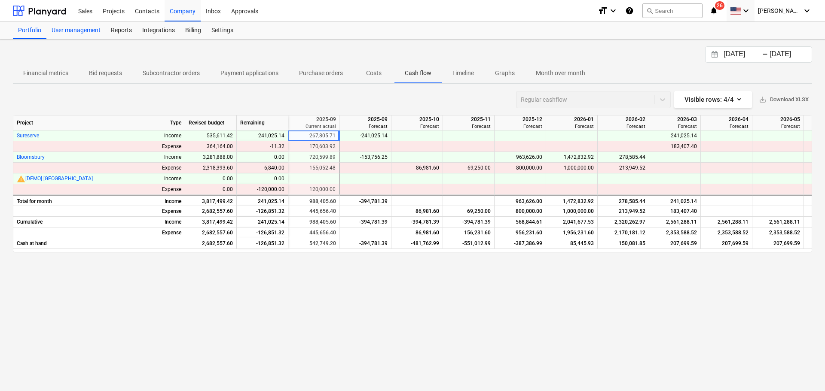
click at [84, 32] on div "User management" at bounding box center [75, 30] width 59 height 17
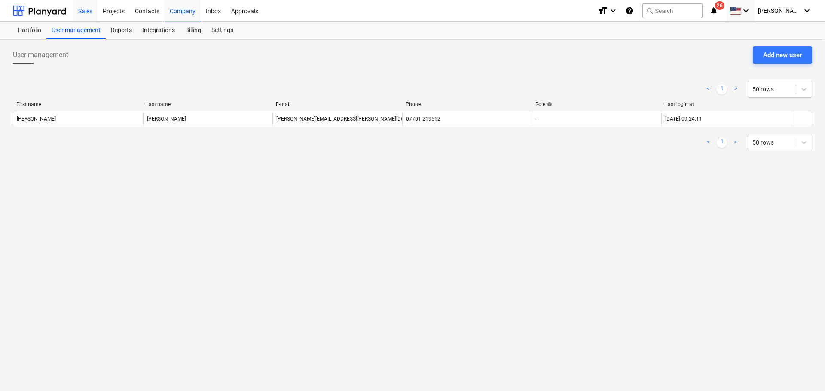
click at [85, 13] on div "Sales" at bounding box center [85, 11] width 24 height 22
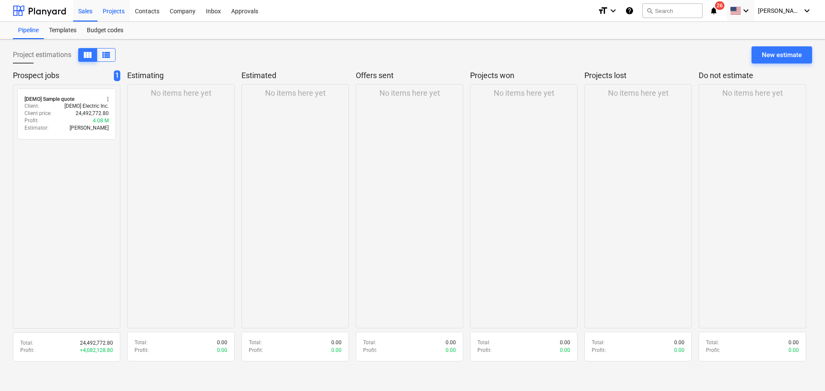
click at [107, 10] on div "Projects" at bounding box center [114, 11] width 32 height 22
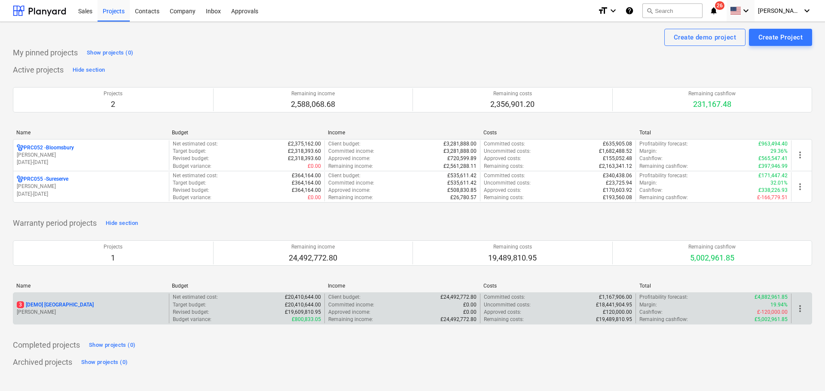
click at [660, 298] on span "more_vert" at bounding box center [800, 309] width 10 height 10
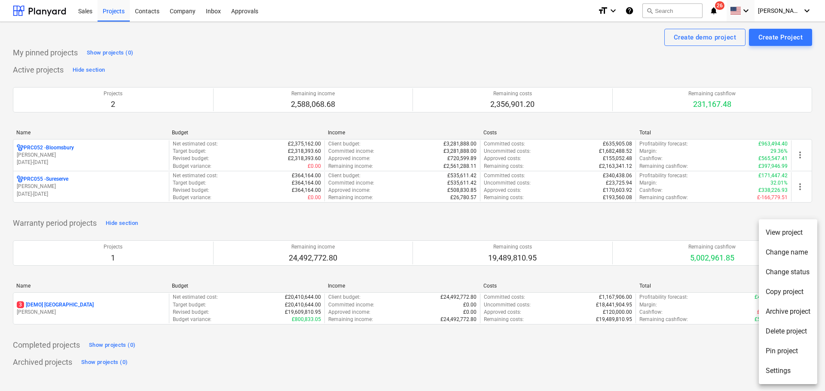
click at [660, 272] on li "Change status" at bounding box center [788, 273] width 58 height 20
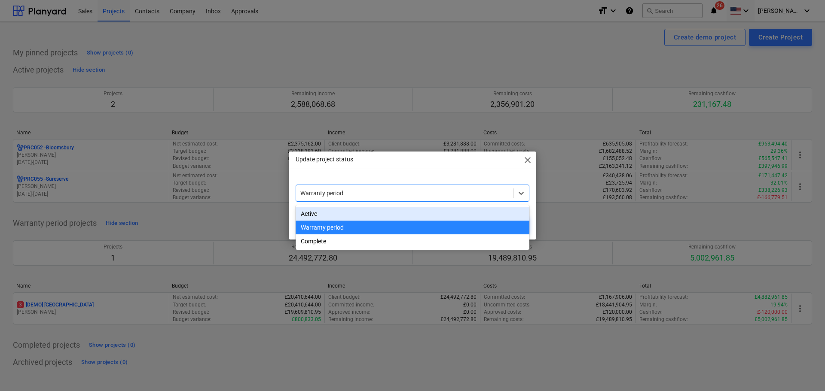
click at [370, 193] on div at bounding box center [404, 193] width 208 height 9
click at [330, 230] on div "Warranty period" at bounding box center [413, 228] width 234 height 14
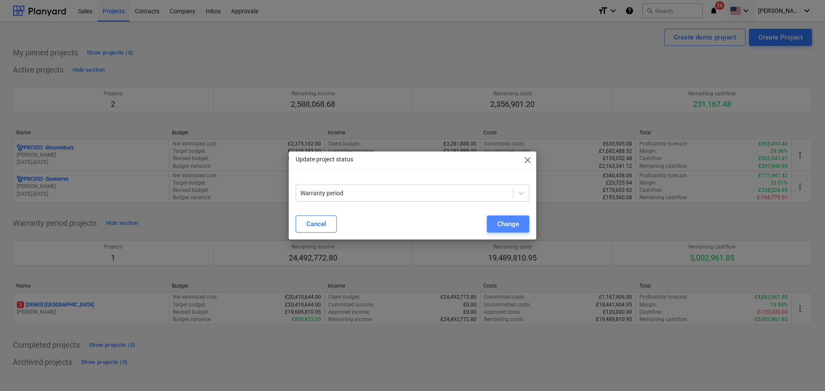
click at [517, 229] on div "Change" at bounding box center [508, 224] width 22 height 11
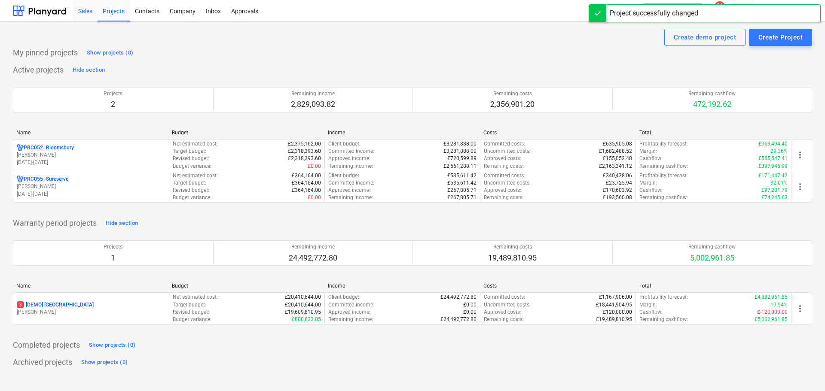
click at [86, 12] on div "Sales" at bounding box center [85, 11] width 24 height 22
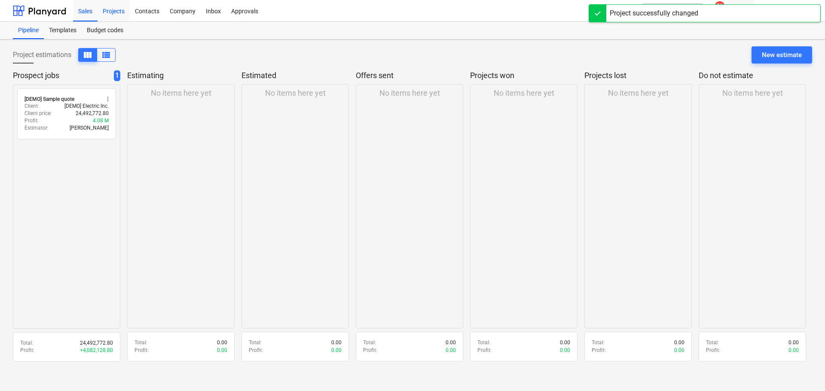
click at [110, 6] on div "Projects" at bounding box center [114, 11] width 32 height 22
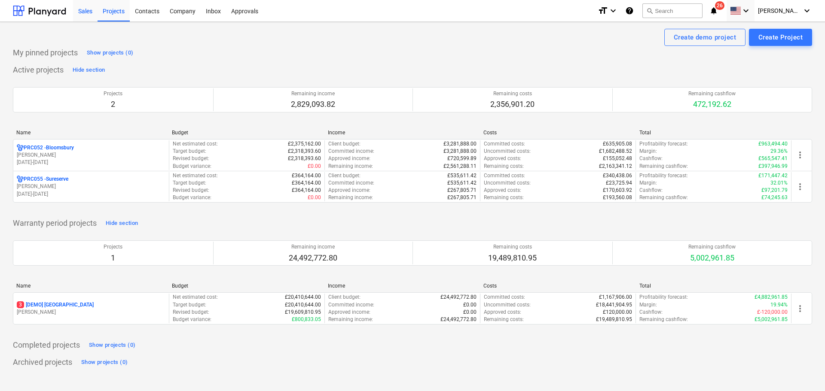
click at [93, 8] on div "Sales" at bounding box center [85, 11] width 24 height 22
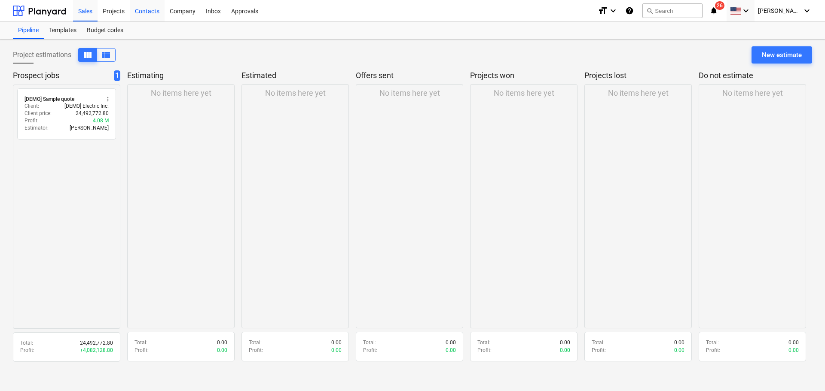
click at [143, 12] on div "Contacts" at bounding box center [147, 11] width 35 height 22
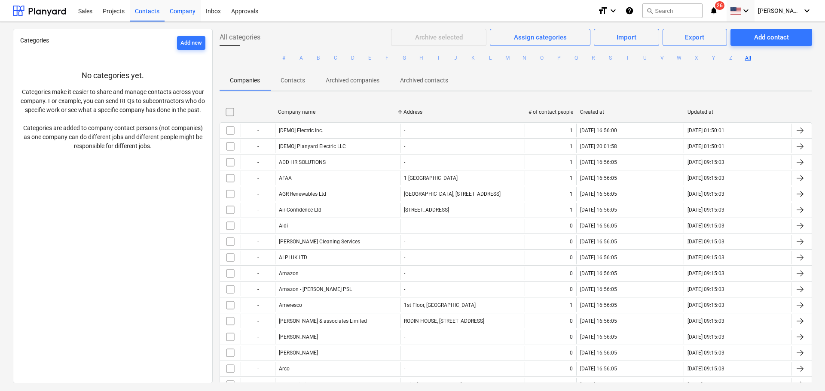
click at [182, 10] on div "Company" at bounding box center [183, 11] width 36 height 22
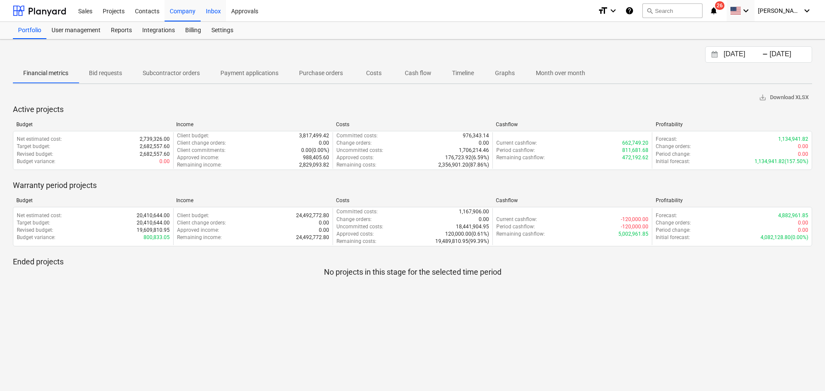
click at [210, 11] on div "Inbox" at bounding box center [213, 11] width 25 height 22
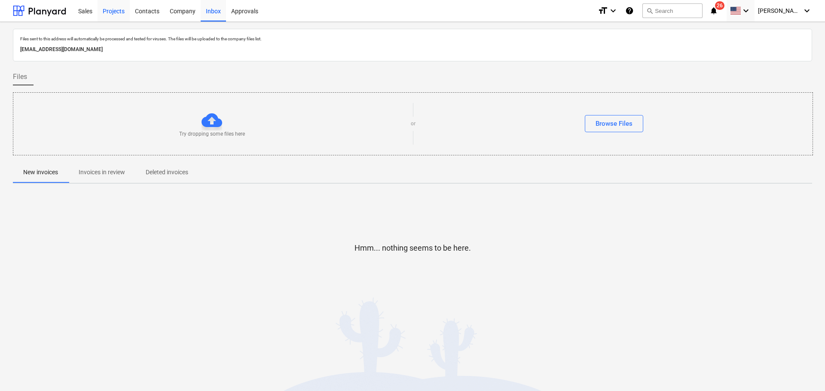
click at [105, 15] on div "Projects" at bounding box center [114, 11] width 32 height 22
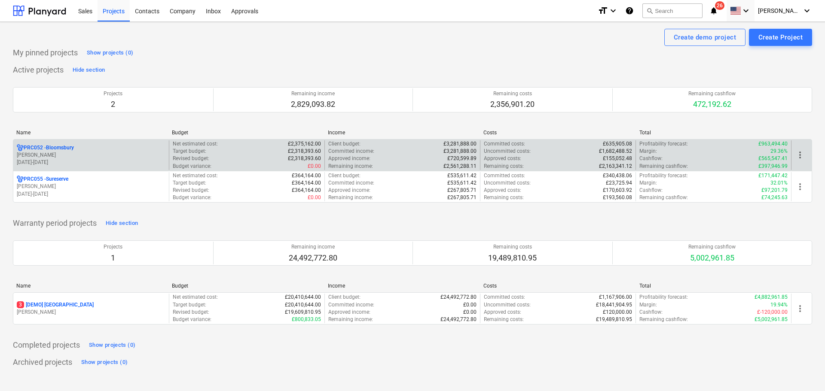
click at [72, 149] on p "PRC052 - [GEOGRAPHIC_DATA]" at bounding box center [49, 147] width 50 height 7
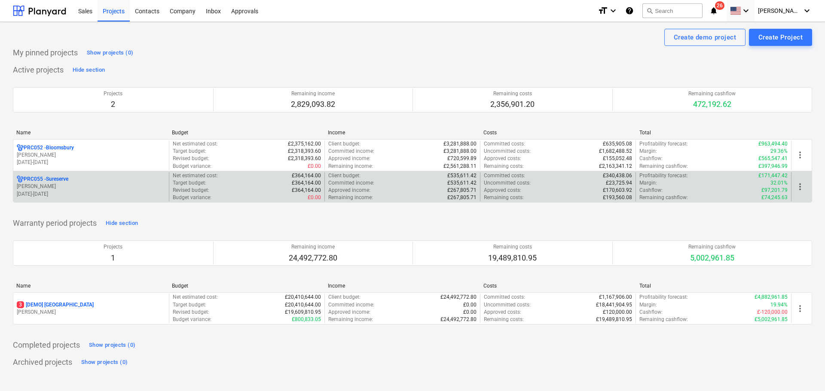
click at [45, 190] on p "[PERSON_NAME]" at bounding box center [91, 186] width 149 height 7
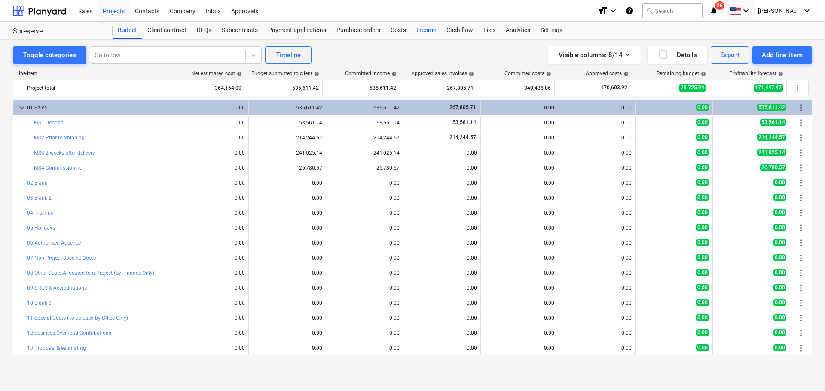
click at [423, 32] on div "Income" at bounding box center [426, 30] width 30 height 17
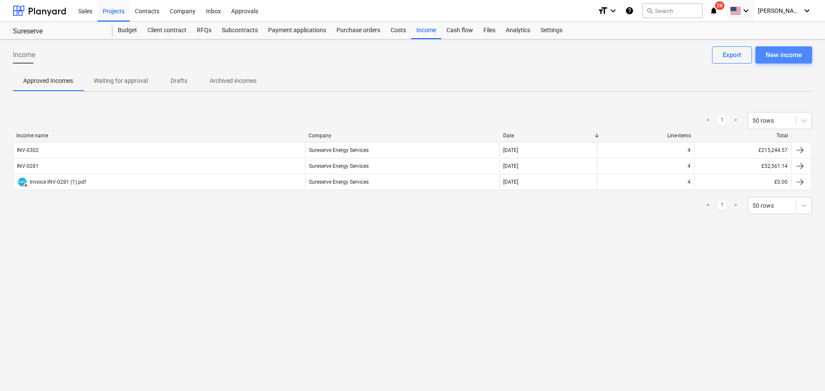
click at [660, 54] on div "New income" at bounding box center [784, 54] width 36 height 11
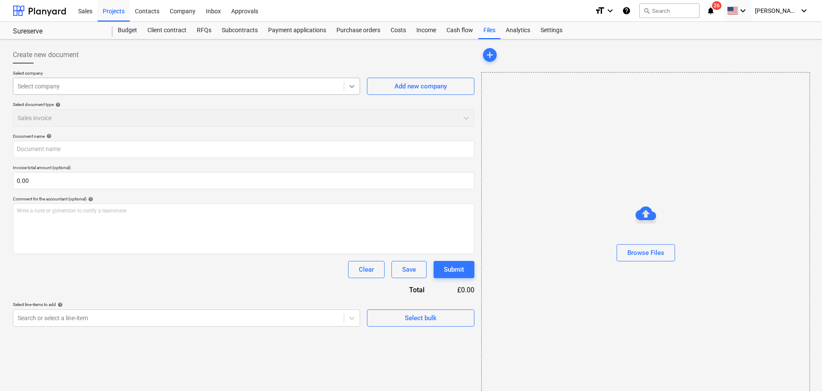
click at [350, 85] on icon at bounding box center [352, 86] width 9 height 9
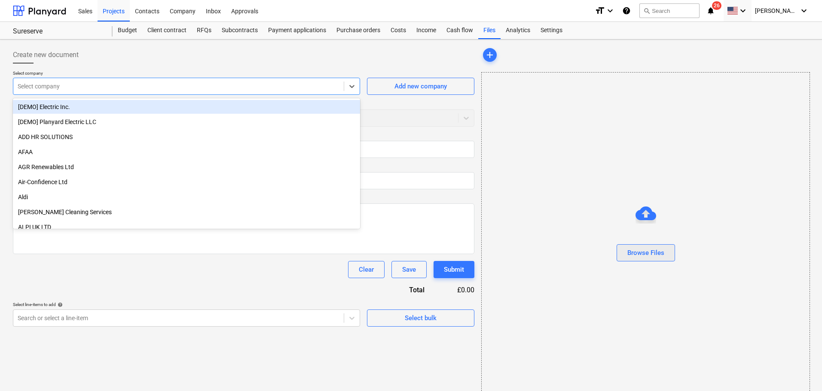
click at [660, 257] on button "Browse Files" at bounding box center [646, 252] width 58 height 17
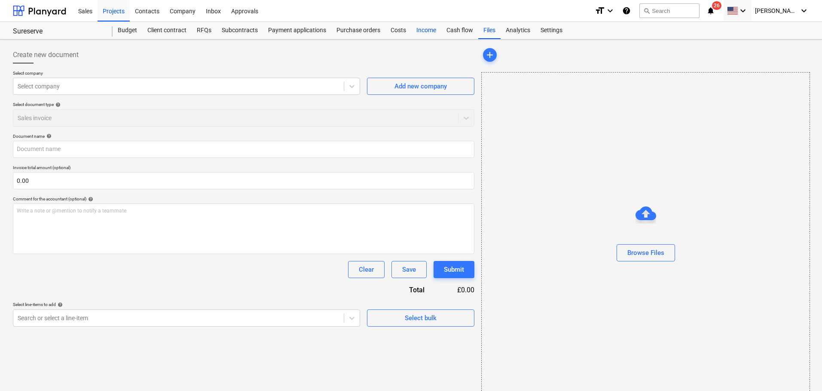
click at [421, 30] on div "Income" at bounding box center [426, 30] width 30 height 17
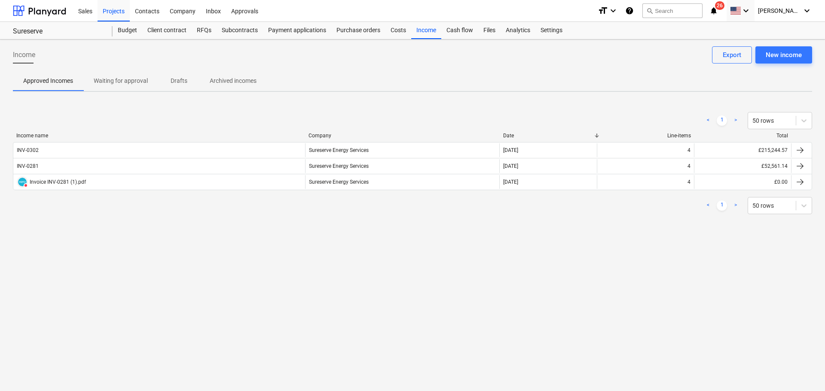
click at [120, 82] on p "Waiting for approval" at bounding box center [121, 80] width 54 height 9
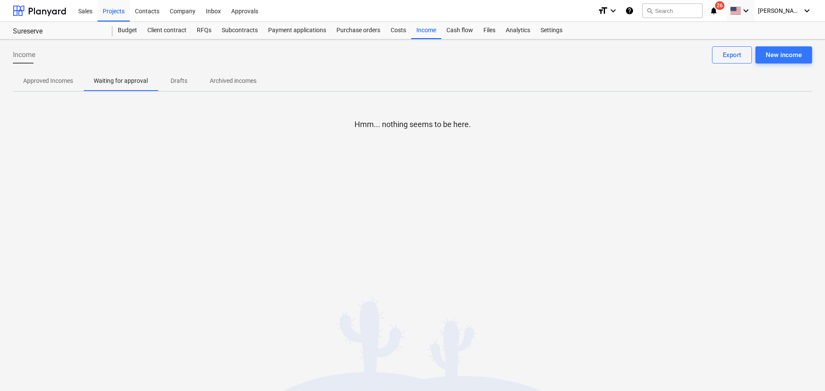
click at [180, 82] on p "Drafts" at bounding box center [178, 80] width 21 height 9
click at [258, 73] on button "Archived incomes" at bounding box center [232, 80] width 67 height 21
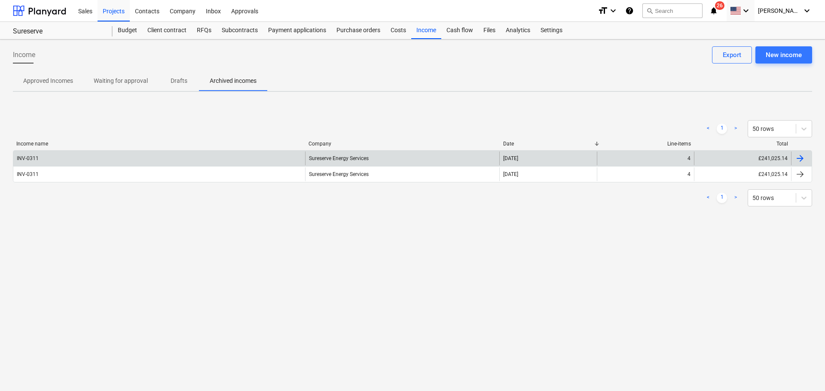
click at [410, 153] on div "Sureserve Energy Services" at bounding box center [402, 159] width 195 height 14
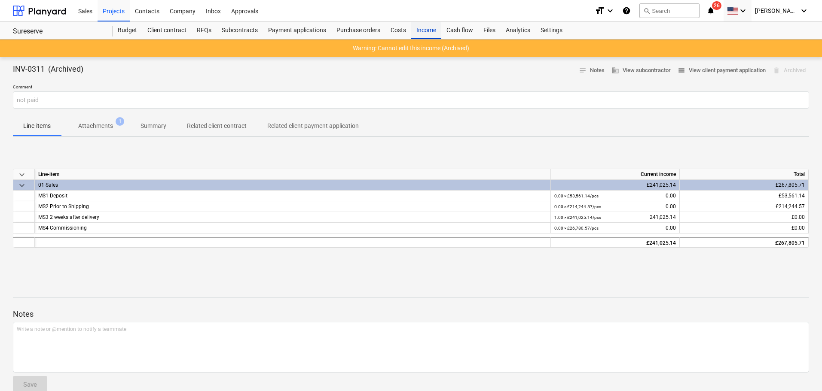
click at [434, 34] on div "Income" at bounding box center [426, 30] width 30 height 17
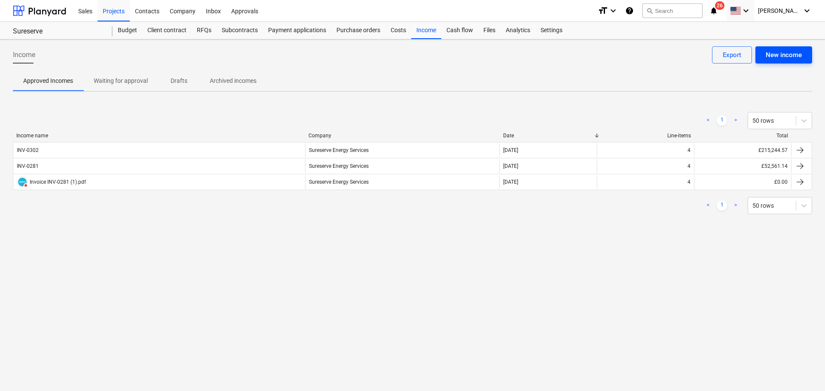
click at [660, 61] on button "New income" at bounding box center [783, 54] width 57 height 17
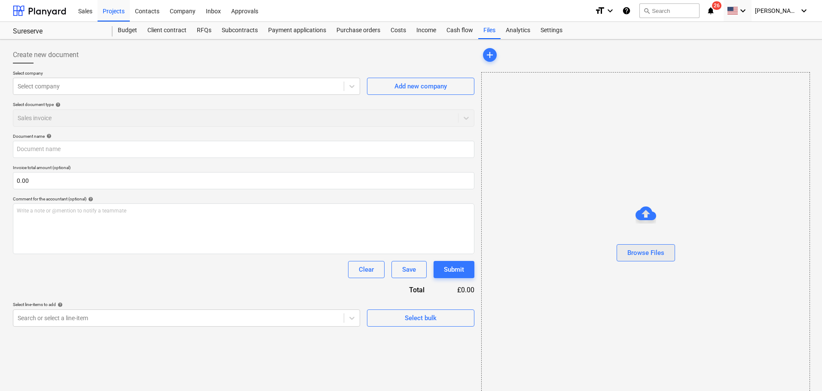
click at [643, 259] on button "Browse Files" at bounding box center [646, 252] width 58 height 17
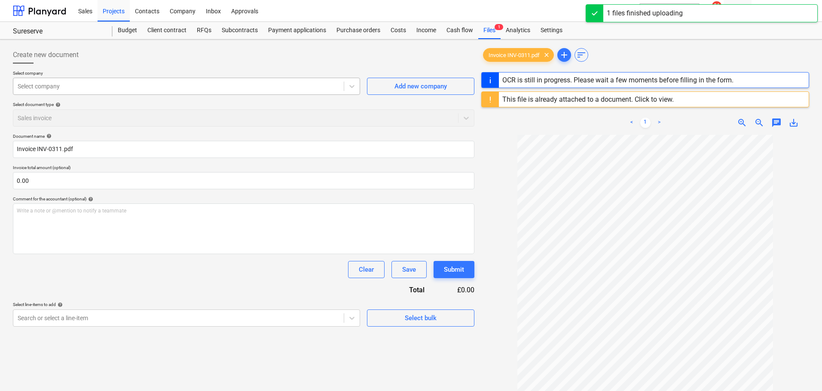
click at [336, 84] on div at bounding box center [179, 86] width 322 height 9
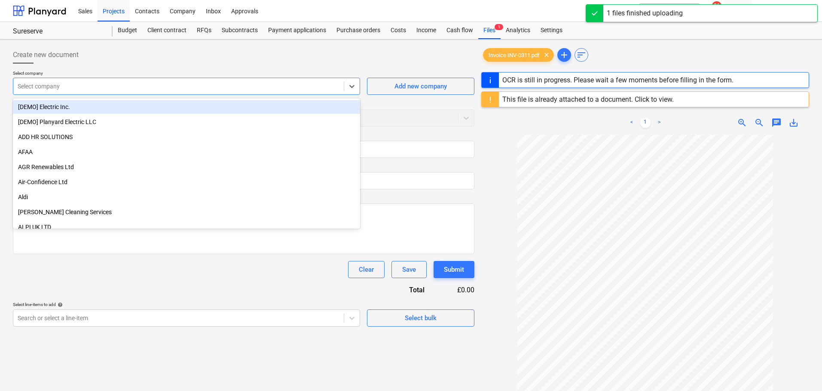
type input "INV-0311"
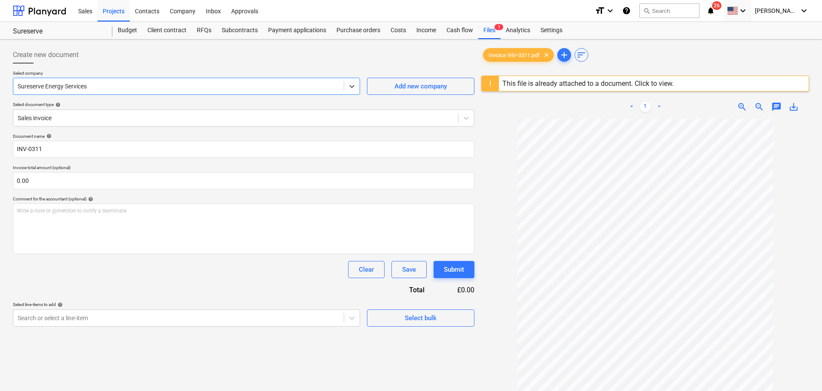
click at [82, 89] on div at bounding box center [179, 86] width 322 height 9
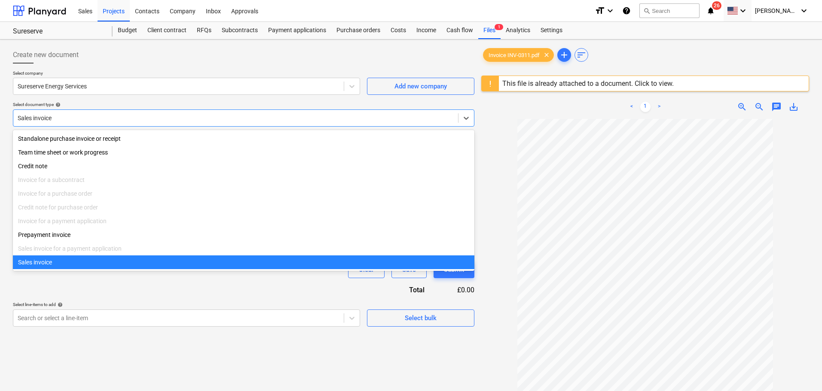
click at [263, 116] on div at bounding box center [236, 118] width 436 height 9
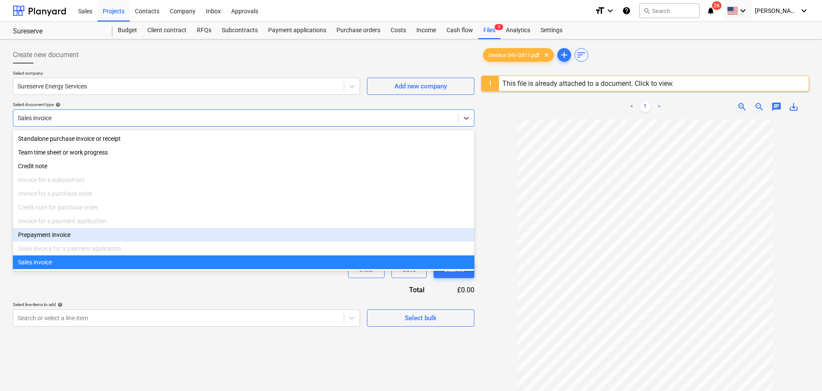
click at [57, 239] on div "Prepayment invoice" at bounding box center [243, 235] width 461 height 14
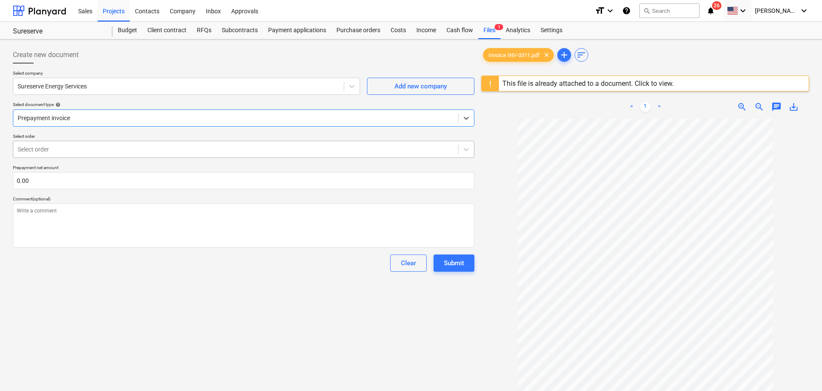
click at [103, 153] on div at bounding box center [236, 149] width 436 height 9
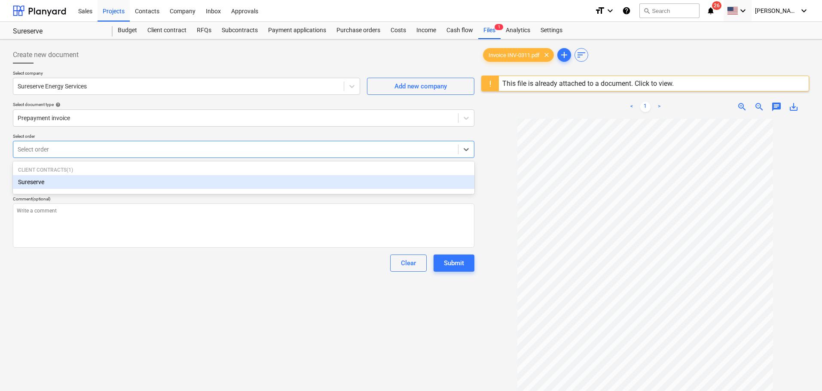
click at [38, 180] on div "Sureserve" at bounding box center [243, 182] width 461 height 14
type textarea "x"
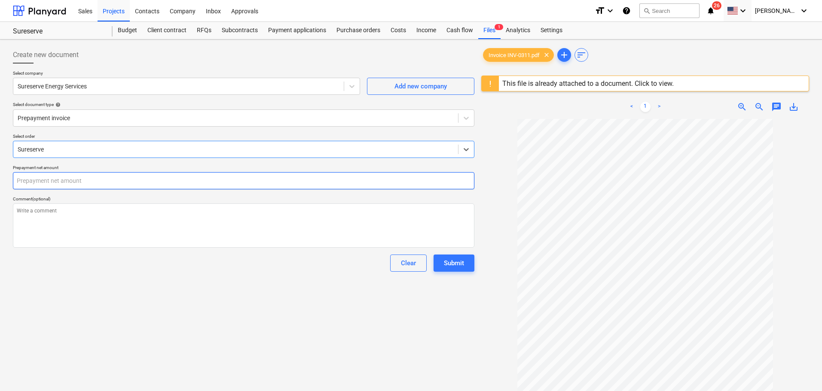
click at [36, 180] on input "text" at bounding box center [243, 180] width 461 height 17
type textarea "x"
type input "2"
type textarea "x"
type input "24"
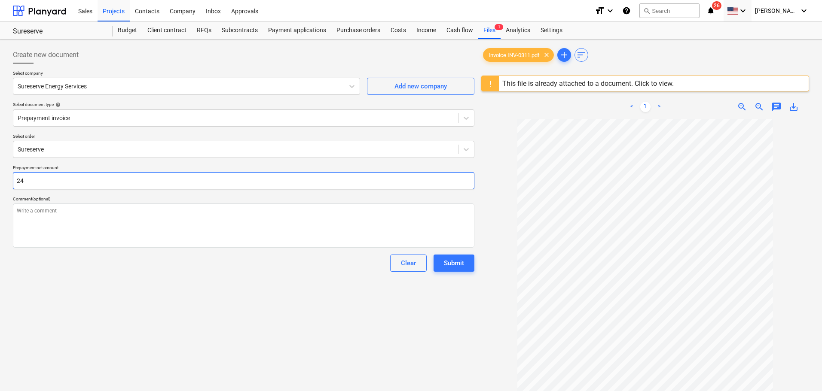
type textarea "x"
type input "241"
type textarea "x"
type input "2410"
type textarea "x"
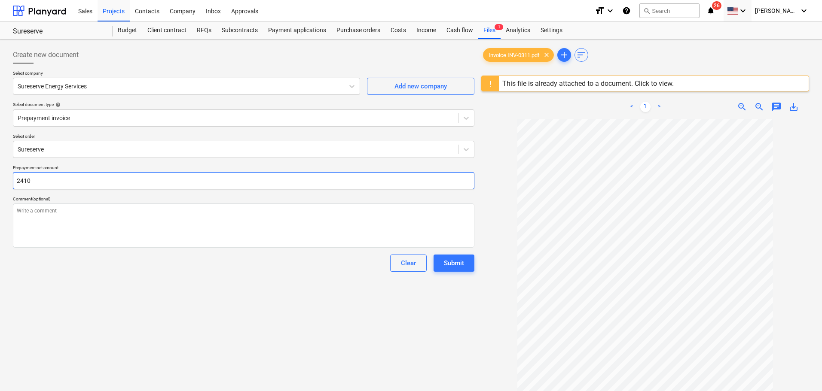
type input "24102"
type textarea "x"
type input "241025"
type textarea "x"
type input "241025."
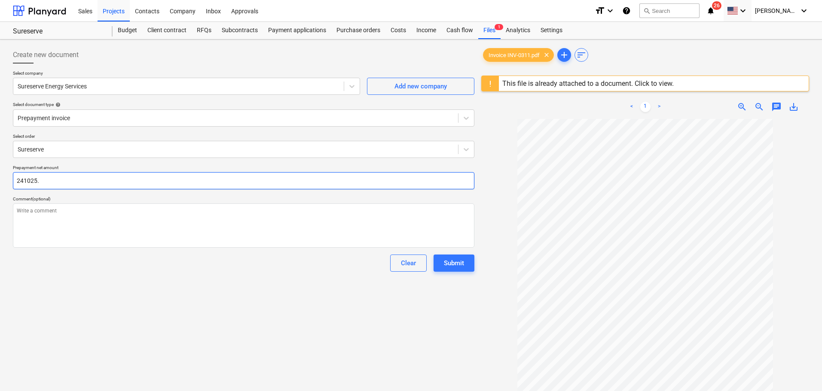
type textarea "x"
type input "241025.1"
type textarea "x"
type input "241025.15"
type textarea "x"
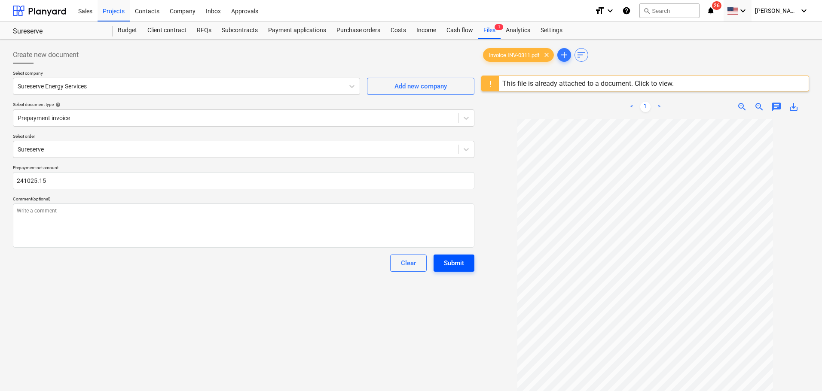
type input "241,025.15"
click at [449, 259] on div "Submit" at bounding box center [454, 263] width 20 height 11
type textarea "x"
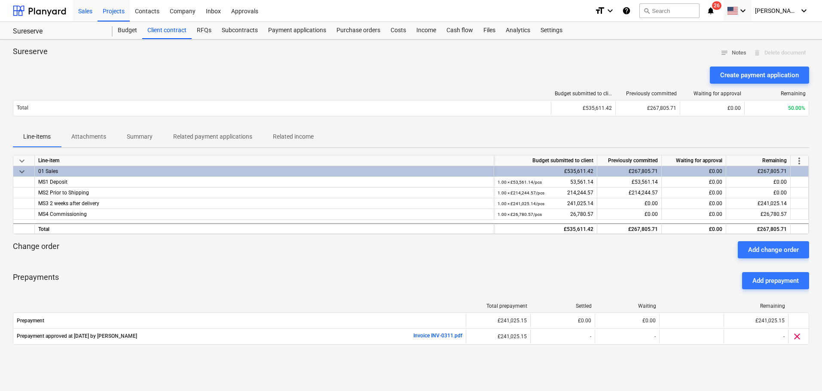
click at [91, 11] on div "Sales" at bounding box center [85, 11] width 24 height 22
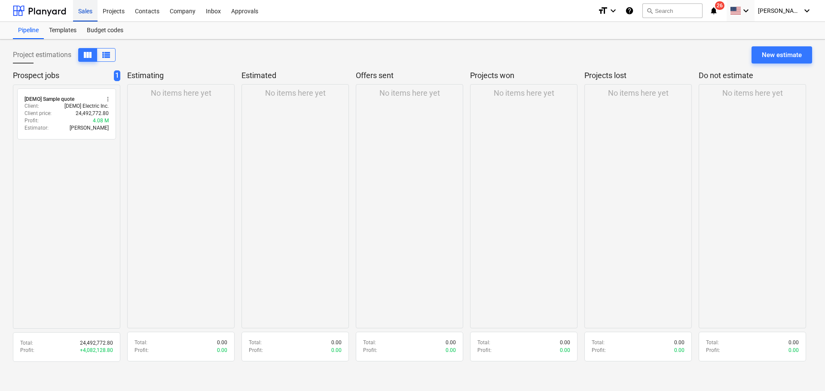
click at [77, 12] on div "Sales" at bounding box center [85, 11] width 24 height 22
click at [109, 9] on div "Projects" at bounding box center [114, 11] width 32 height 22
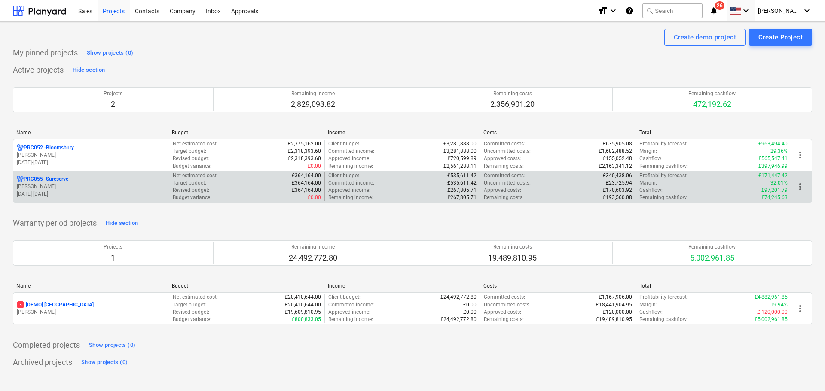
click at [49, 183] on p "PRC055 - Sureserve" at bounding box center [46, 179] width 45 height 7
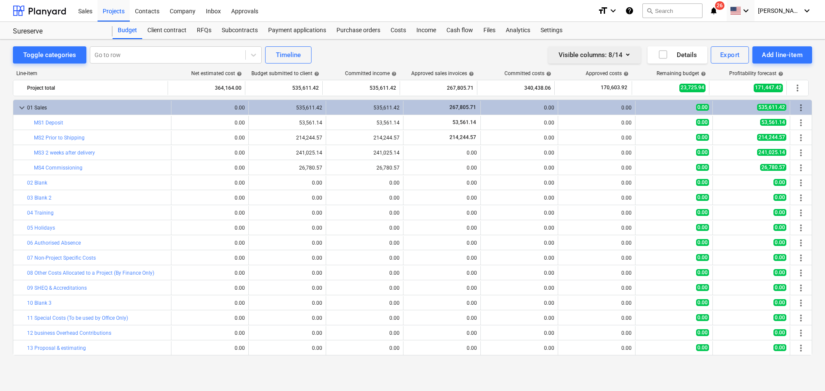
click at [616, 55] on div "Visible columns : 8/14" at bounding box center [595, 54] width 72 height 11
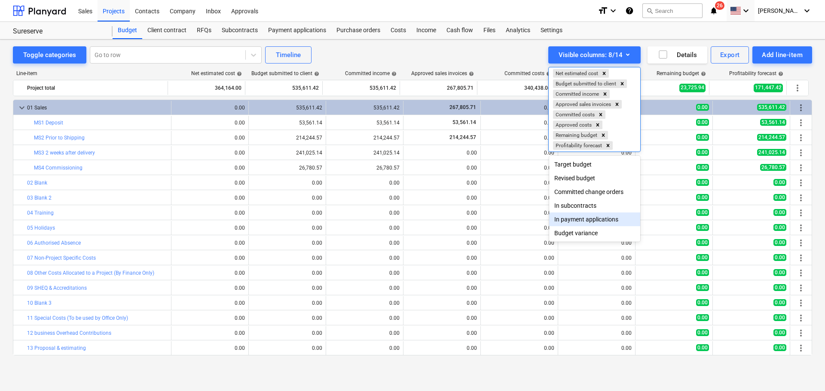
click at [364, 152] on div at bounding box center [412, 195] width 825 height 391
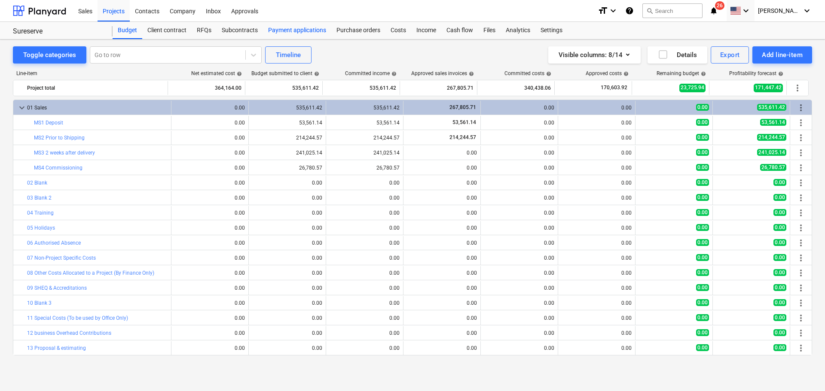
click at [285, 28] on div "Payment applications" at bounding box center [297, 30] width 68 height 17
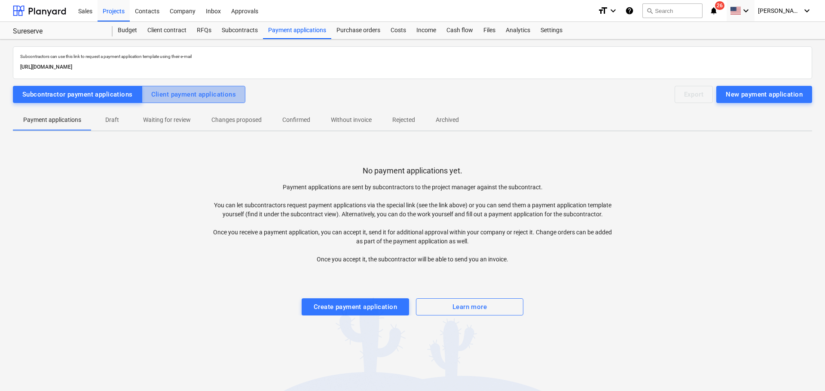
click at [212, 89] on div "Client payment applications" at bounding box center [193, 94] width 85 height 11
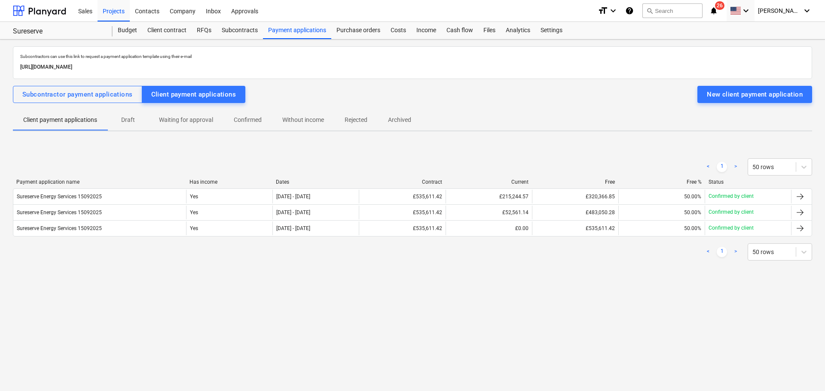
click at [304, 119] on p "Without income" at bounding box center [303, 120] width 42 height 9
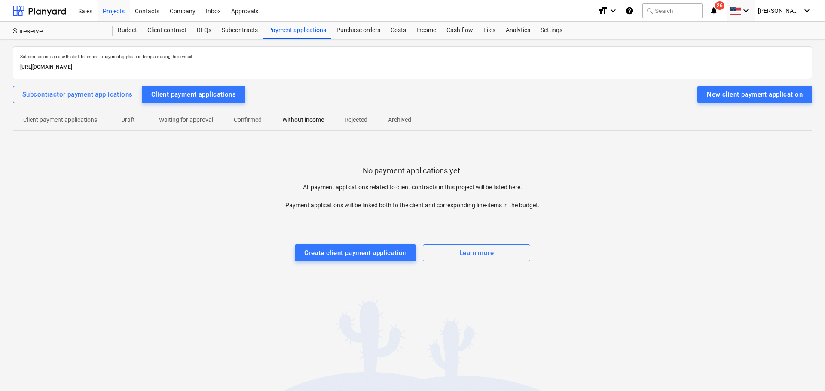
click at [194, 119] on p "Waiting for approval" at bounding box center [186, 120] width 54 height 9
click at [52, 118] on p "Client payment applications" at bounding box center [60, 120] width 74 height 9
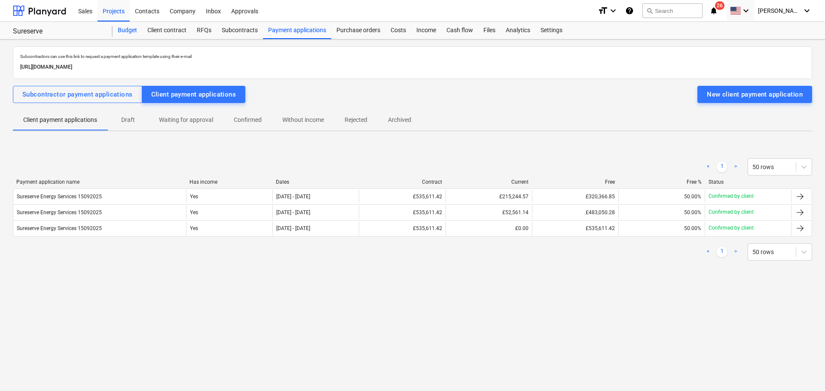
drag, startPoint x: 129, startPoint y: 28, endPoint x: 127, endPoint y: 33, distance: 5.8
click at [129, 28] on div "Budget" at bounding box center [128, 30] width 30 height 17
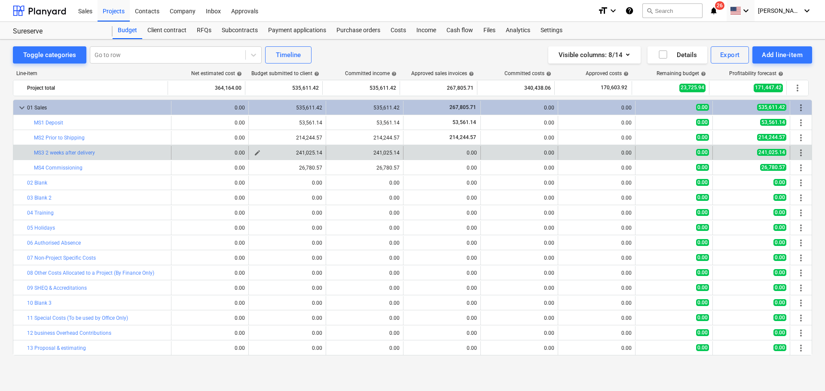
click at [252, 149] on button "edit" at bounding box center [257, 153] width 10 height 10
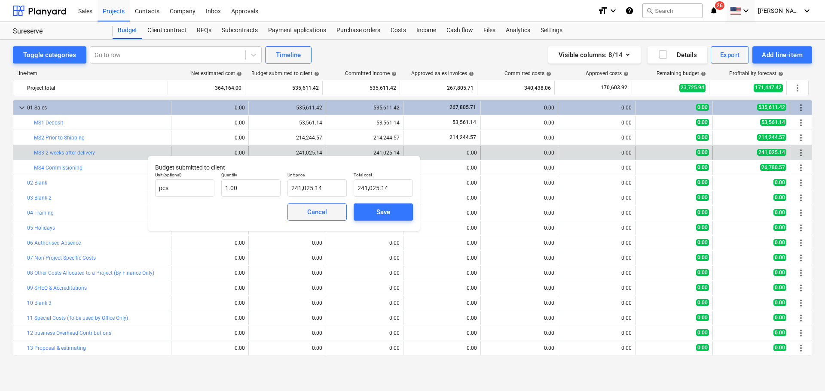
click at [303, 209] on span "Cancel" at bounding box center [317, 212] width 38 height 11
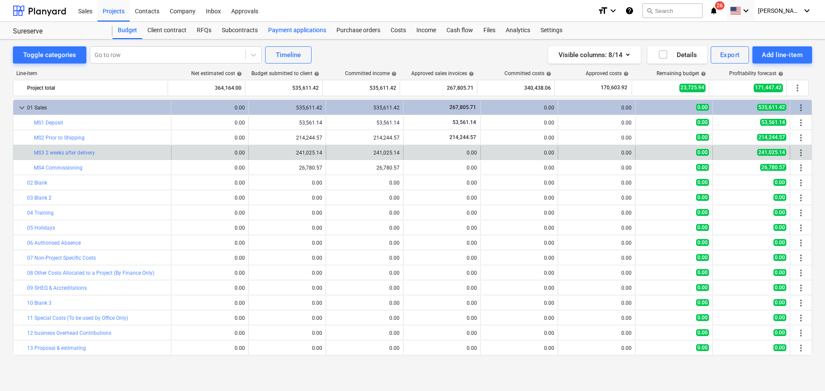
click at [296, 28] on div "Payment applications" at bounding box center [297, 30] width 68 height 17
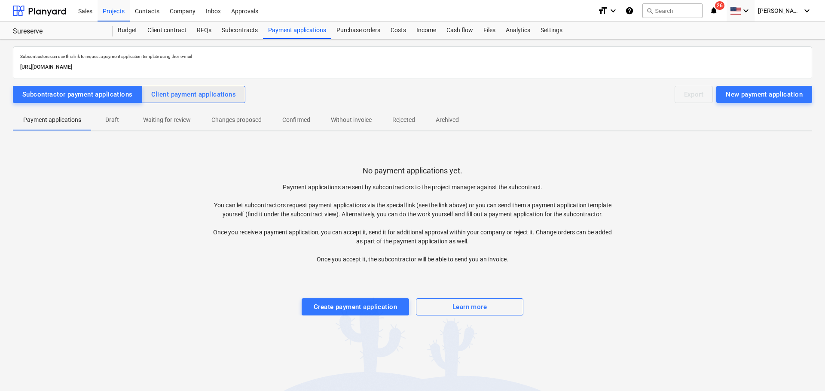
click at [226, 90] on div "Client payment applications" at bounding box center [193, 94] width 85 height 11
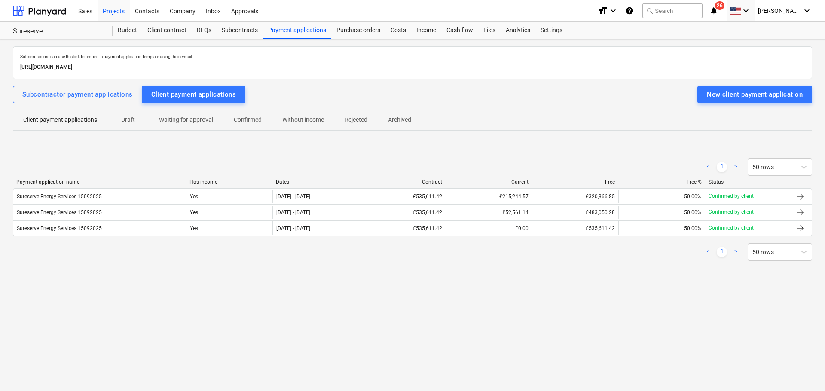
click at [188, 122] on p "Waiting for approval" at bounding box center [186, 120] width 54 height 9
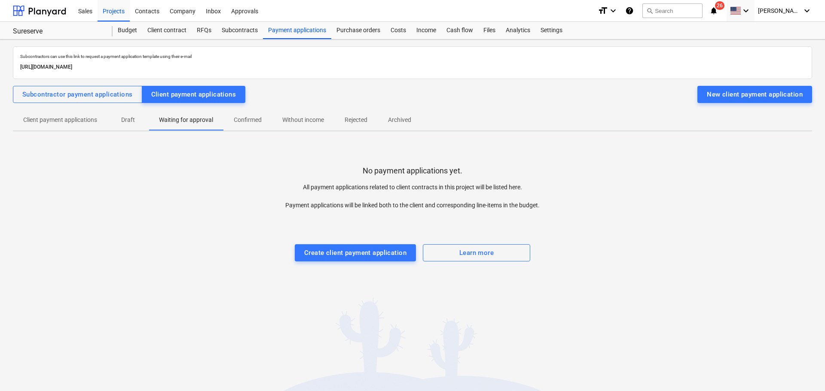
click at [256, 122] on p "Confirmed" at bounding box center [248, 120] width 28 height 9
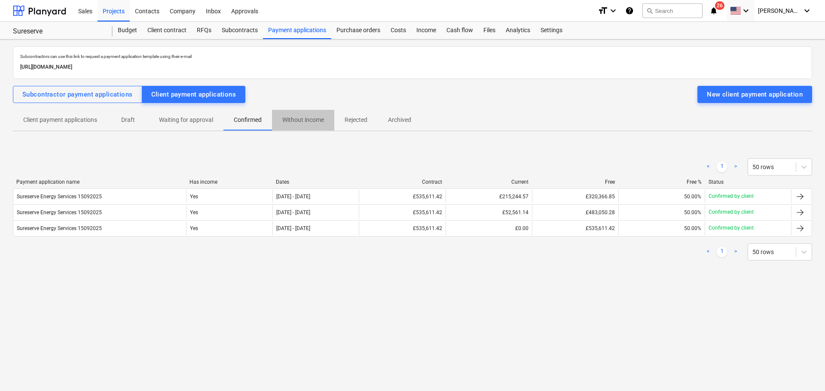
click at [314, 117] on p "Without income" at bounding box center [303, 120] width 42 height 9
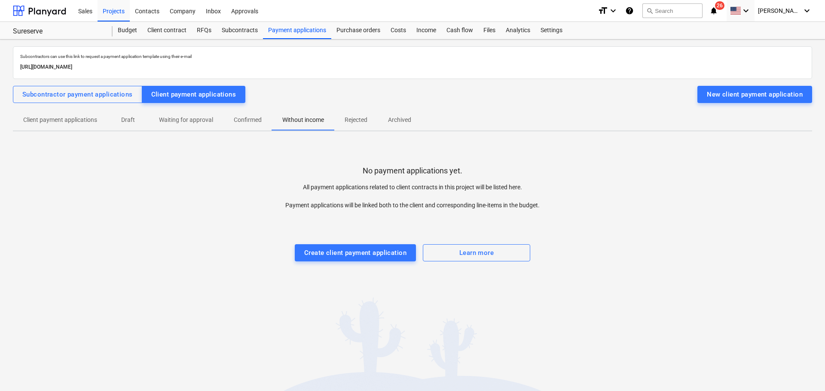
click at [256, 119] on p "Confirmed" at bounding box center [248, 120] width 28 height 9
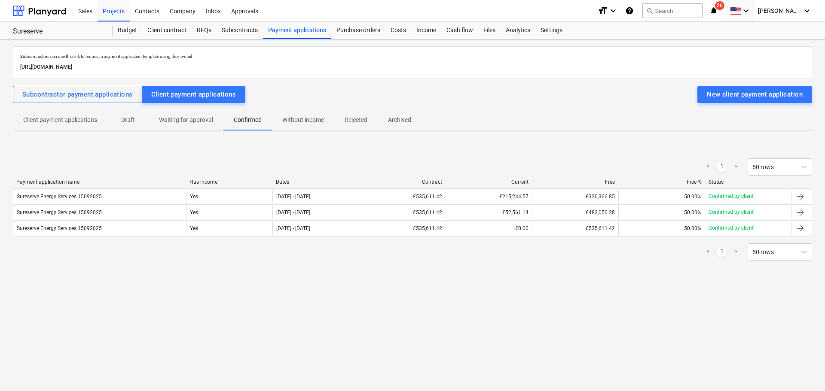
click at [197, 116] on p "Waiting for approval" at bounding box center [186, 120] width 54 height 9
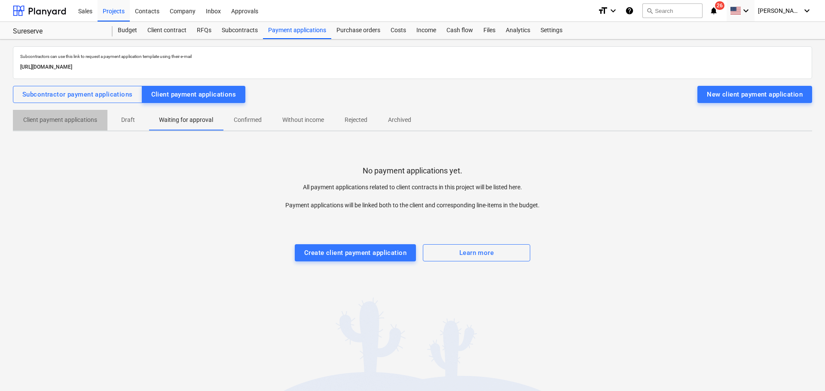
click at [106, 117] on span "Client payment applications" at bounding box center [60, 120] width 95 height 14
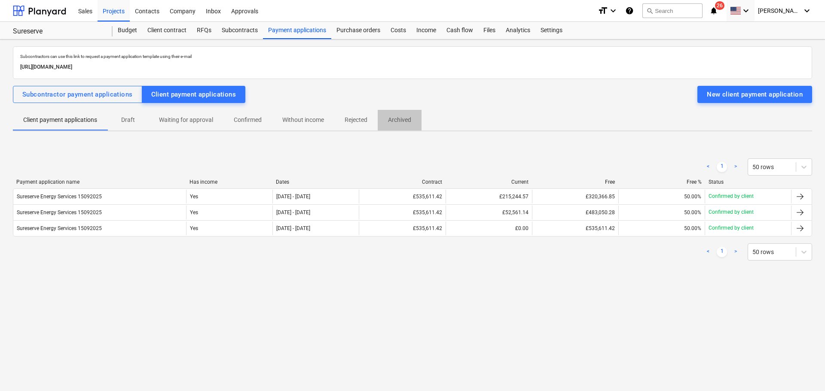
click at [401, 118] on p "Archived" at bounding box center [399, 120] width 23 height 9
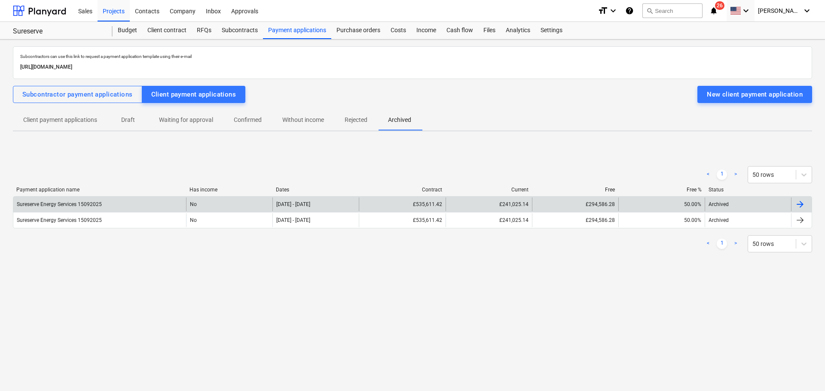
click at [332, 208] on div "[DATE] - [DATE]" at bounding box center [315, 205] width 86 height 14
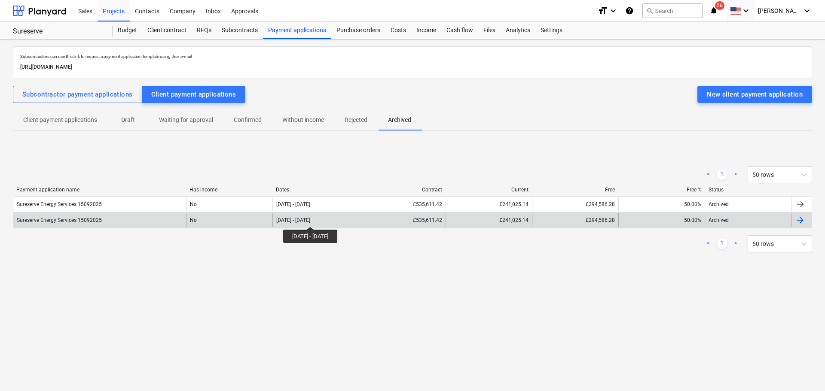
click at [310, 219] on div "[DATE] - [DATE]" at bounding box center [293, 220] width 34 height 6
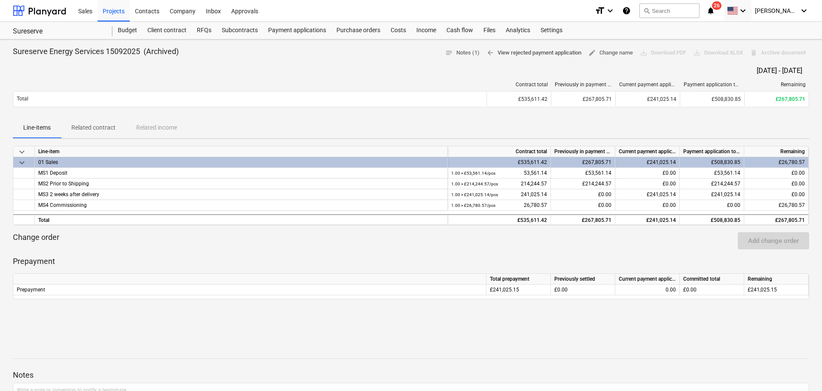
click at [570, 48] on span "arrow_back View rejected payment application" at bounding box center [533, 53] width 95 height 10
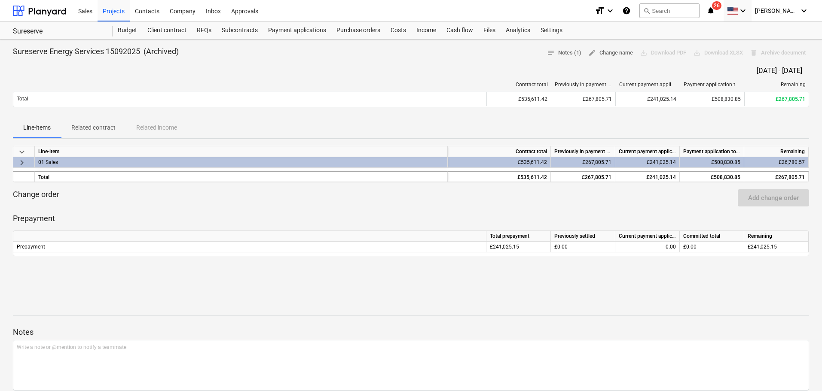
click at [521, 167] on div "£535,611.42" at bounding box center [499, 162] width 103 height 11
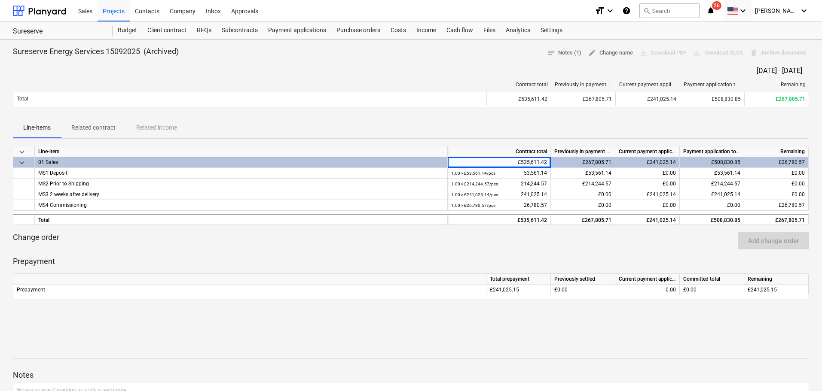
click at [396, 245] on div "Change order Add change order" at bounding box center [411, 240] width 796 height 17
click at [308, 26] on div "Payment applications" at bounding box center [297, 30] width 68 height 17
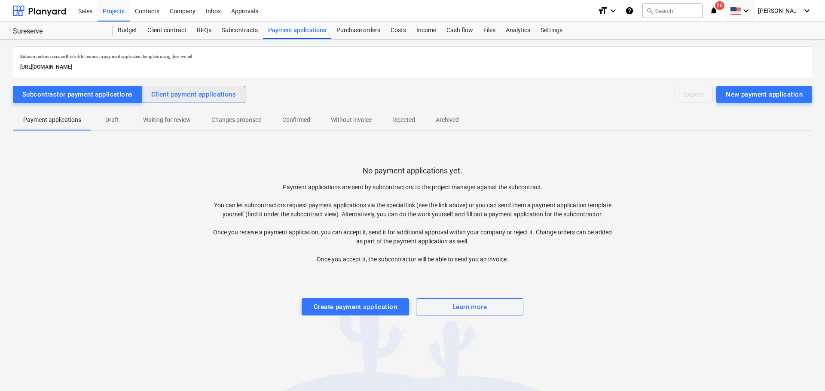
click at [201, 94] on div "Client payment applications" at bounding box center [193, 94] width 85 height 11
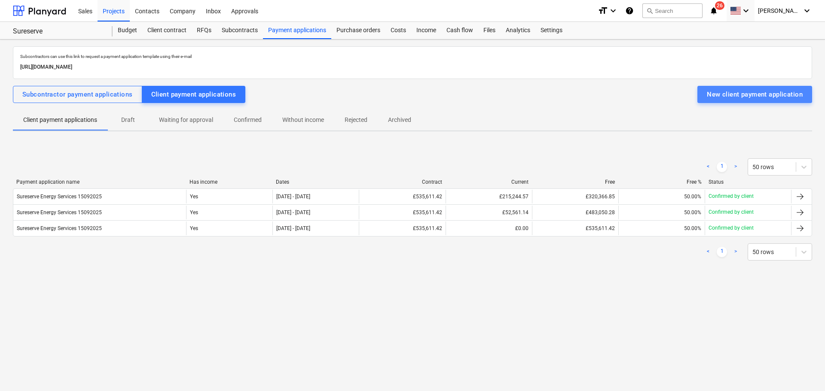
click at [660, 98] on div "New client payment application" at bounding box center [755, 94] width 96 height 11
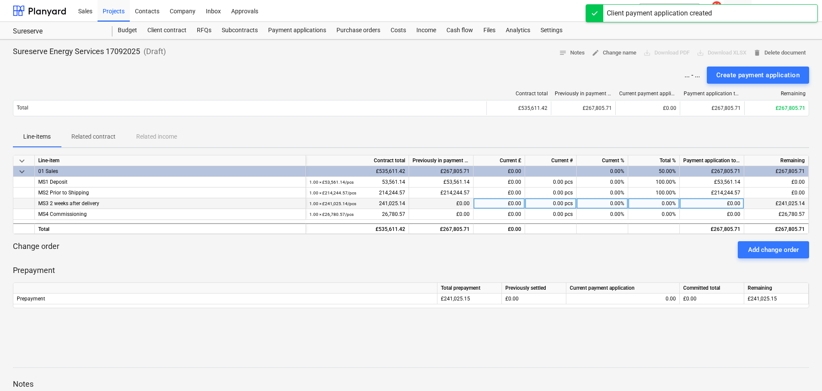
click at [595, 206] on div "0.00%" at bounding box center [603, 204] width 52 height 11
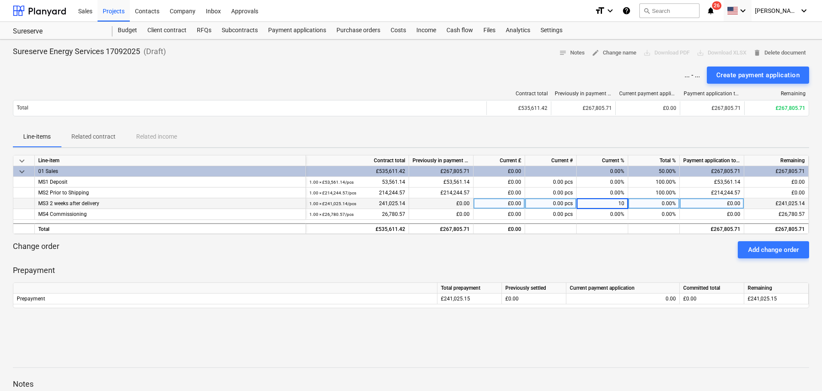
type input "100"
click at [660, 74] on div "Create payment application" at bounding box center [757, 75] width 83 height 11
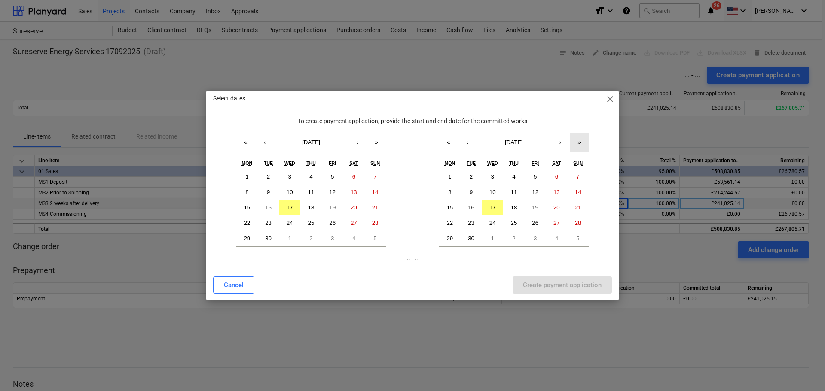
click at [583, 141] on button "»" at bounding box center [579, 142] width 19 height 19
click at [473, 178] on button "1" at bounding box center [471, 176] width 21 height 15
click at [446, 140] on button "«" at bounding box center [448, 142] width 19 height 19
drag, startPoint x: 562, startPoint y: 141, endPoint x: 541, endPoint y: 160, distance: 27.4
click at [562, 142] on button "›" at bounding box center [560, 142] width 19 height 19
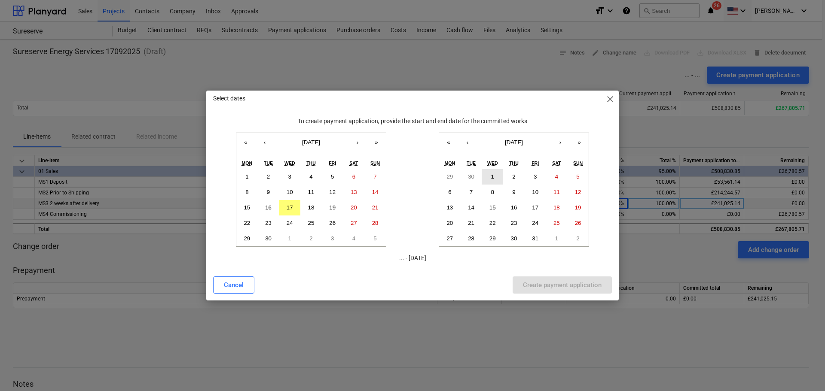
click at [494, 174] on abbr "1" at bounding box center [492, 177] width 3 height 6
click at [537, 238] on abbr "31" at bounding box center [535, 238] width 6 height 6
click at [539, 240] on button "31" at bounding box center [535, 238] width 21 height 15
click at [289, 232] on button "1" at bounding box center [289, 238] width 21 height 15
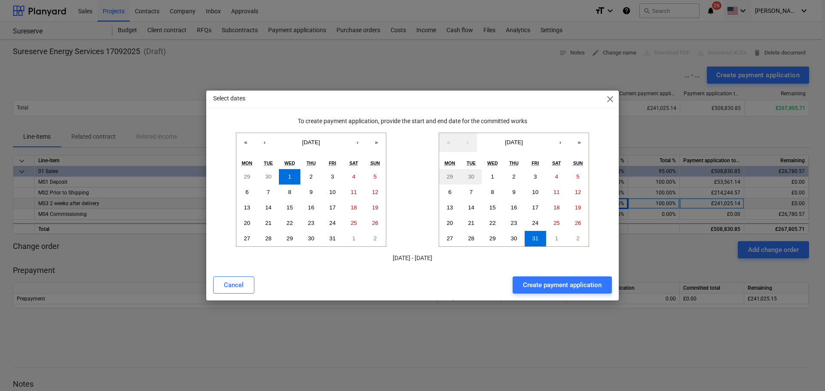
click at [545, 276] on div "Cancel Create payment application" at bounding box center [412, 285] width 409 height 24
click at [554, 281] on div "Create payment application" at bounding box center [562, 285] width 79 height 11
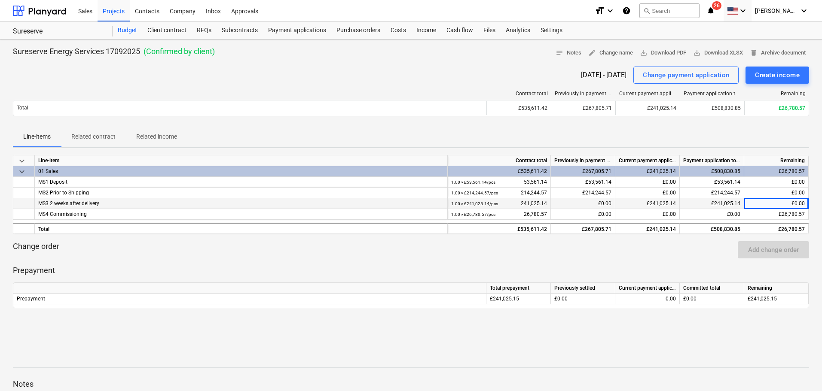
click at [128, 34] on div "Budget" at bounding box center [128, 30] width 30 height 17
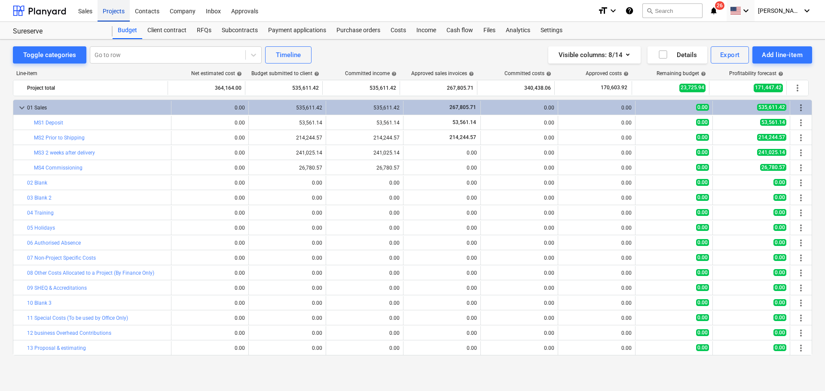
click at [106, 15] on div "Projects" at bounding box center [114, 11] width 32 height 22
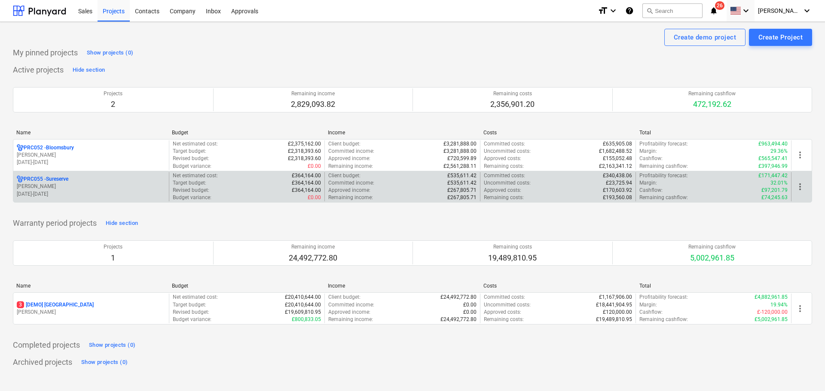
click at [110, 193] on p "[DATE] - [DATE]" at bounding box center [91, 194] width 149 height 7
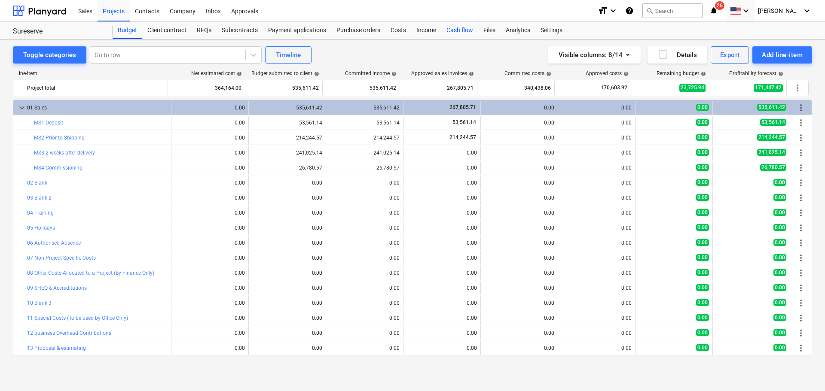
click at [462, 28] on div "Cash flow" at bounding box center [459, 30] width 37 height 17
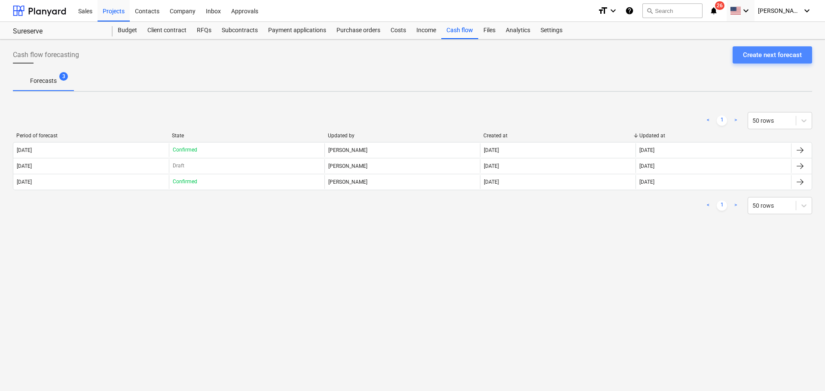
click at [660, 58] on div "Create next forecast" at bounding box center [772, 54] width 59 height 11
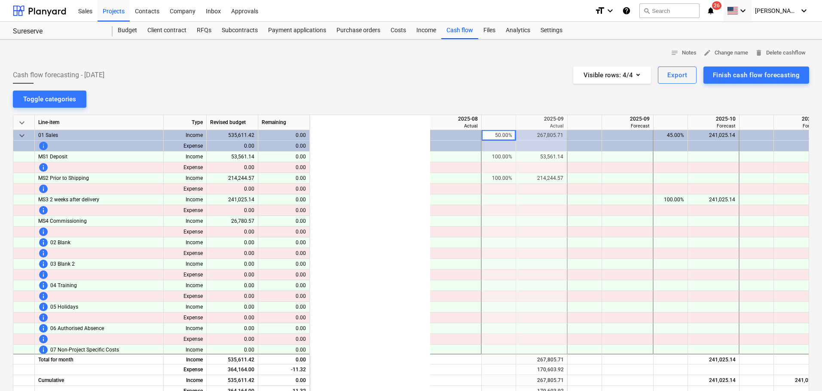
scroll to position [0, 172]
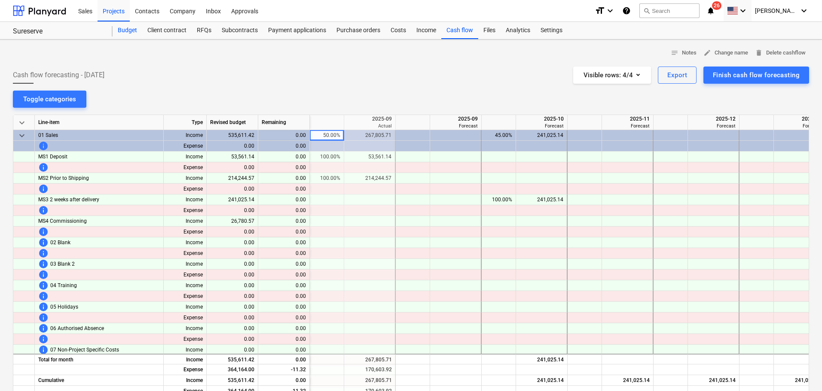
click at [128, 30] on div "Budget" at bounding box center [128, 30] width 30 height 17
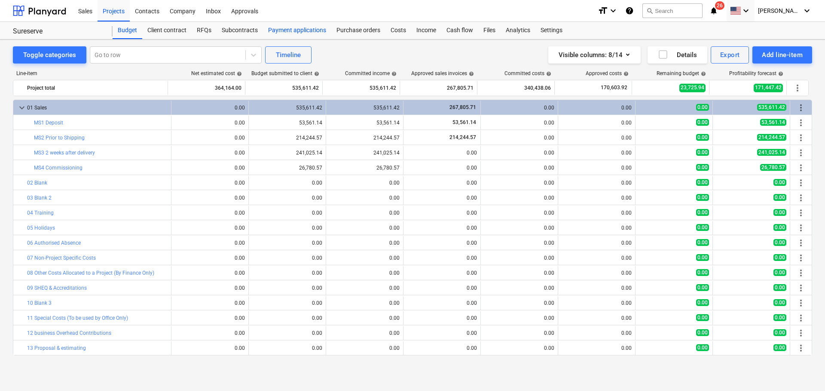
click at [287, 30] on div "Payment applications" at bounding box center [297, 30] width 68 height 17
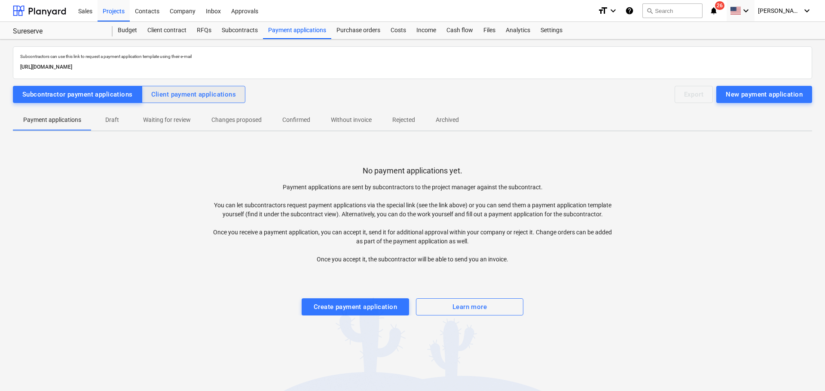
click at [199, 89] on div "Client payment applications" at bounding box center [193, 94] width 85 height 11
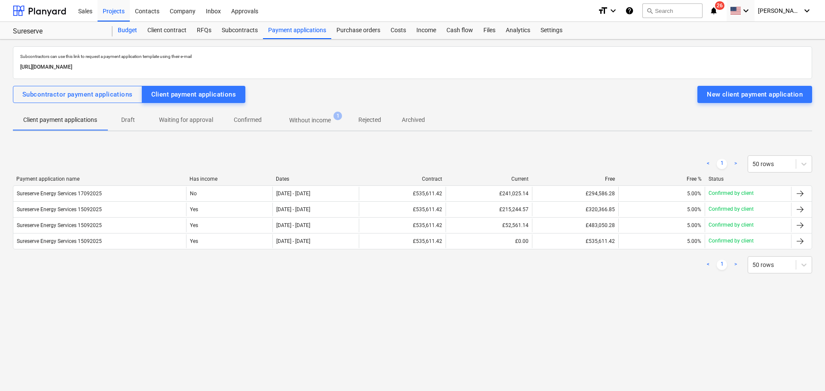
click at [126, 31] on div "Budget" at bounding box center [128, 30] width 30 height 17
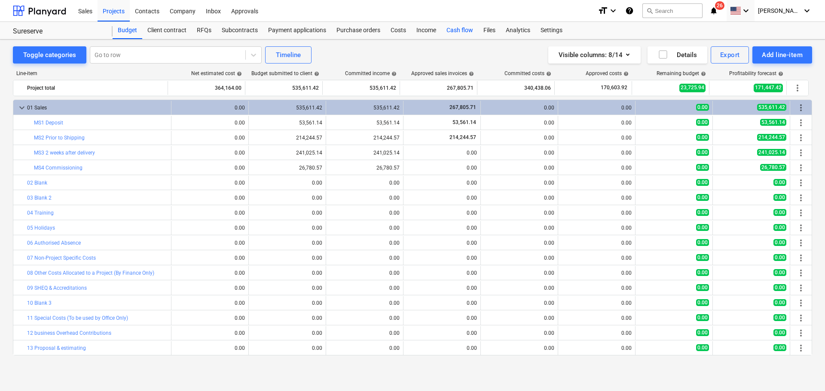
click at [449, 29] on div "Cash flow" at bounding box center [459, 30] width 37 height 17
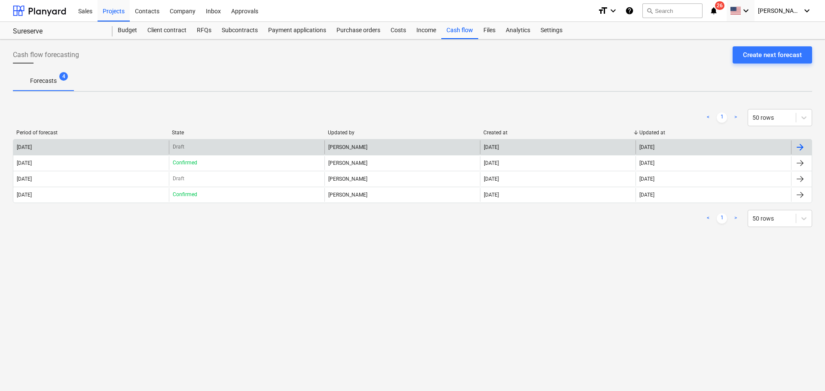
click at [504, 140] on div "[DATE] Draft [PERSON_NAME] [DATE] [DATE]" at bounding box center [412, 147] width 799 height 16
click at [607, 146] on div "[DATE]" at bounding box center [558, 148] width 156 height 14
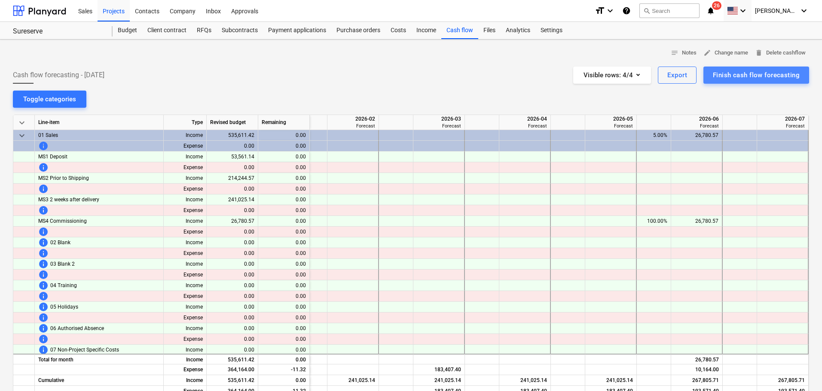
click at [660, 74] on div "Finish cash flow forecasting" at bounding box center [756, 75] width 87 height 11
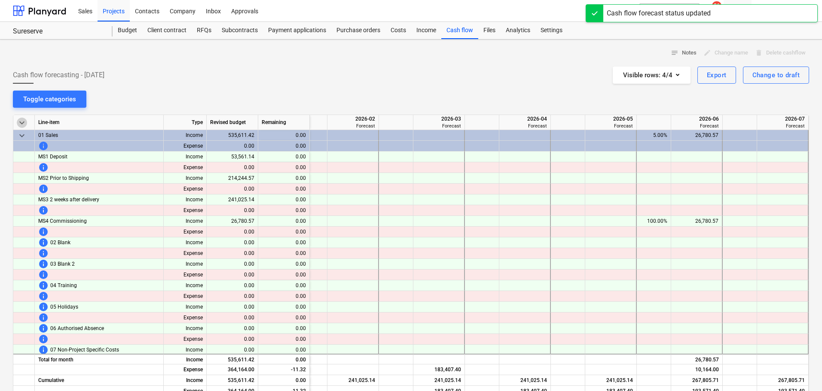
click at [17, 122] on span "keyboard_arrow_down" at bounding box center [22, 123] width 10 height 10
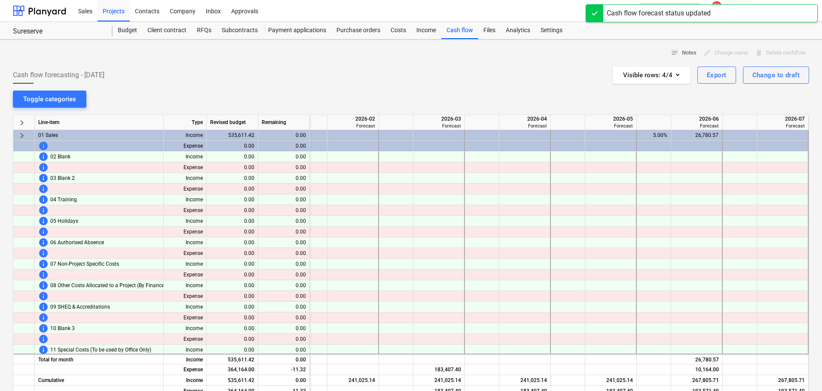
click at [24, 136] on span "keyboard_arrow_right" at bounding box center [22, 136] width 10 height 10
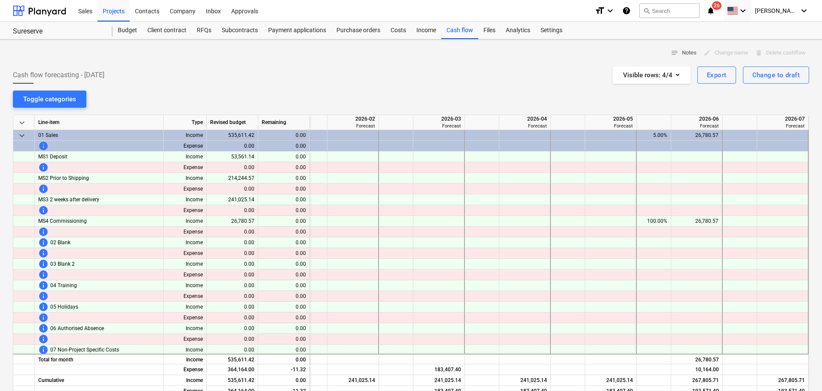
click at [24, 136] on span "keyboard_arrow_down" at bounding box center [22, 136] width 10 height 10
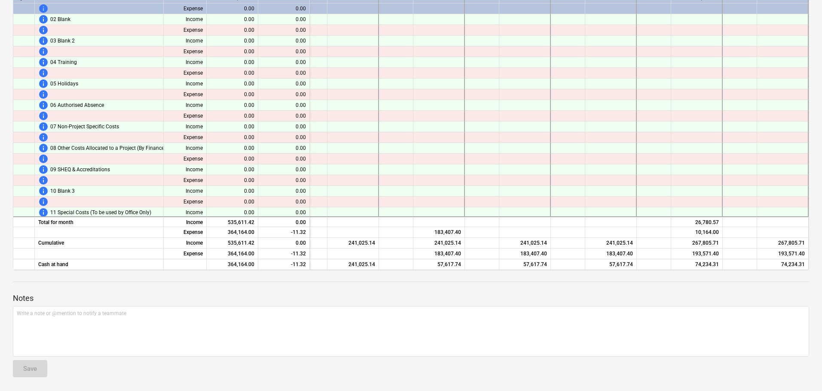
scroll to position [215, 707]
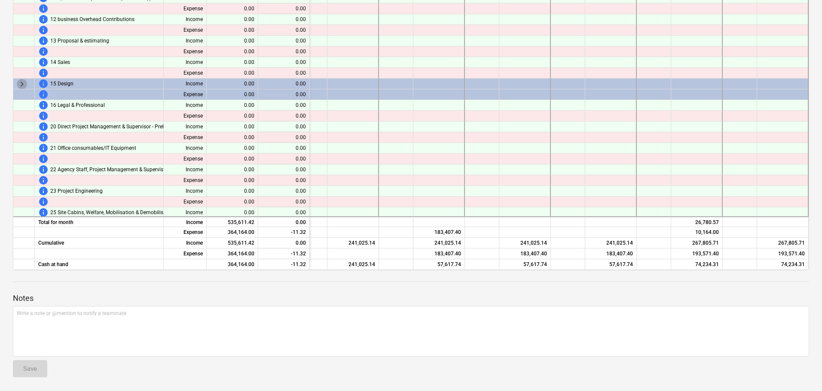
click at [21, 85] on span "keyboard_arrow_right" at bounding box center [22, 84] width 10 height 10
click at [21, 85] on span "keyboard_arrow_down" at bounding box center [22, 84] width 10 height 10
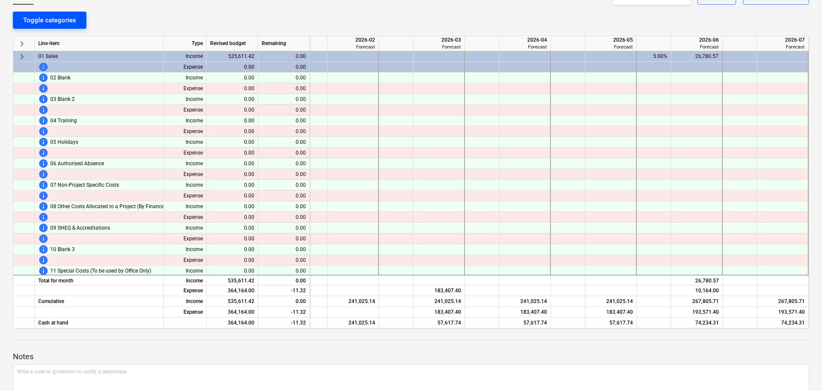
scroll to position [0, 0]
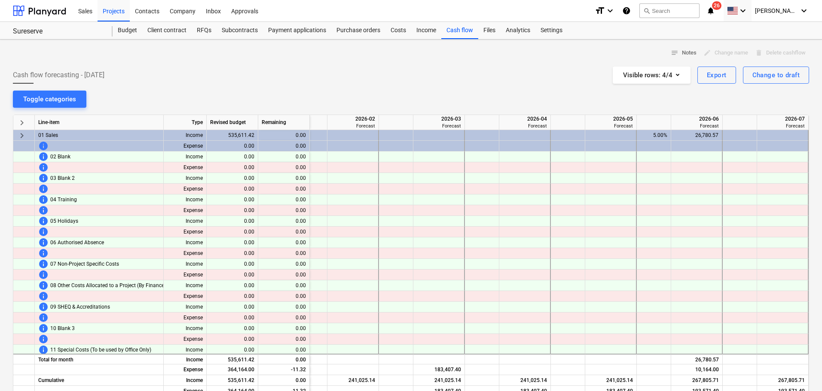
click at [23, 125] on span "keyboard_arrow_right" at bounding box center [22, 123] width 10 height 10
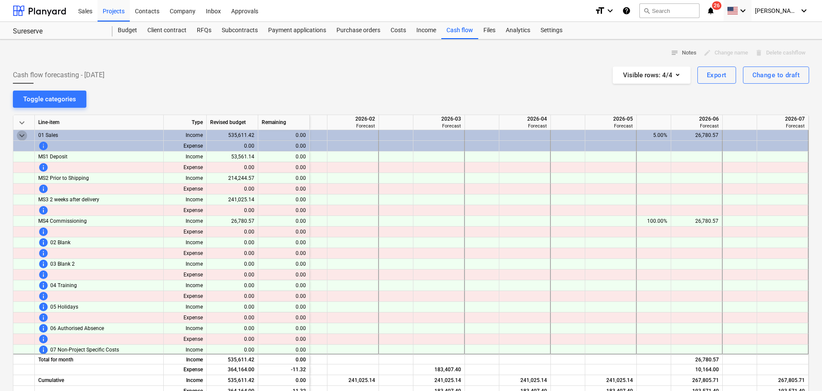
click at [21, 134] on span "keyboard_arrow_down" at bounding box center [22, 136] width 10 height 10
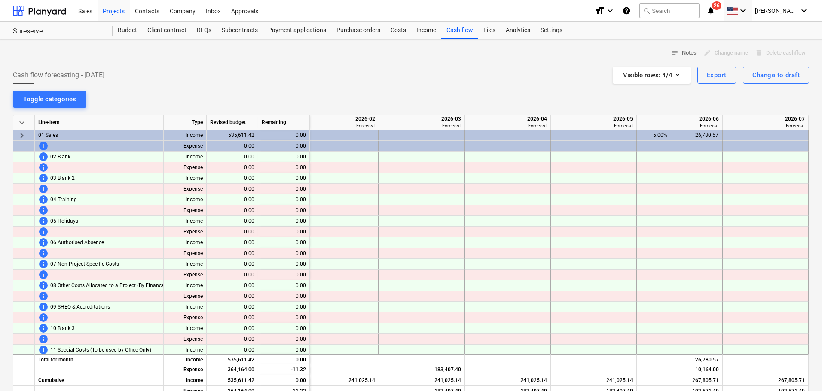
click at [22, 124] on span "keyboard_arrow_down" at bounding box center [22, 123] width 10 height 10
click at [23, 135] on span "keyboard_arrow_right" at bounding box center [22, 136] width 10 height 10
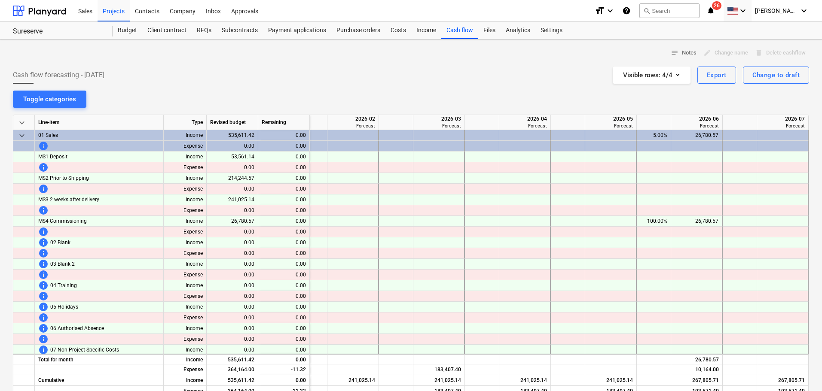
click at [23, 134] on span "keyboard_arrow_down" at bounding box center [22, 136] width 10 height 10
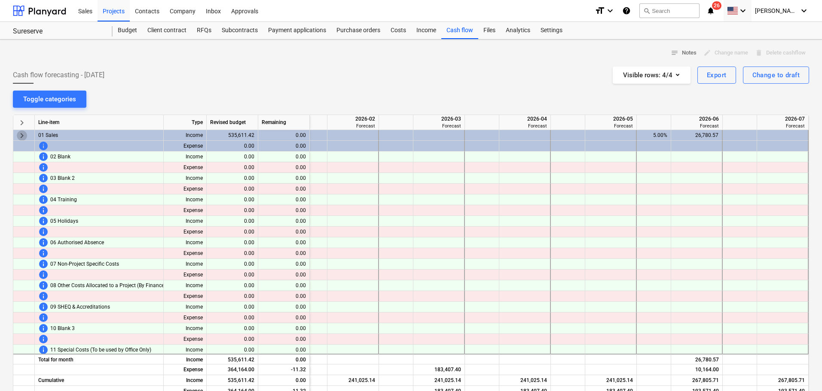
click at [23, 134] on span "keyboard_arrow_right" at bounding box center [22, 136] width 10 height 10
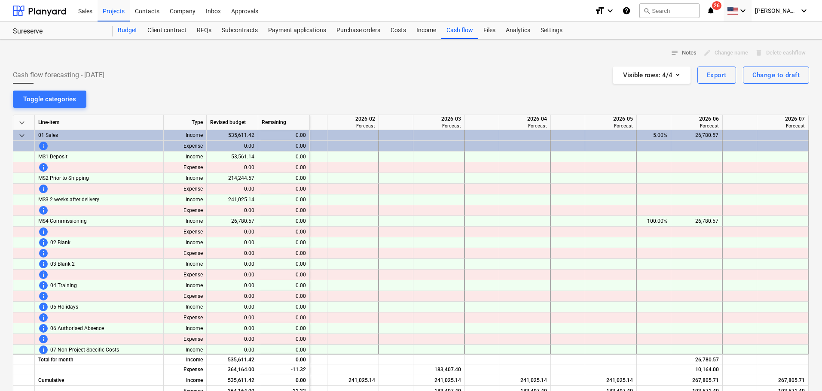
click at [121, 27] on div "Budget" at bounding box center [128, 30] width 30 height 17
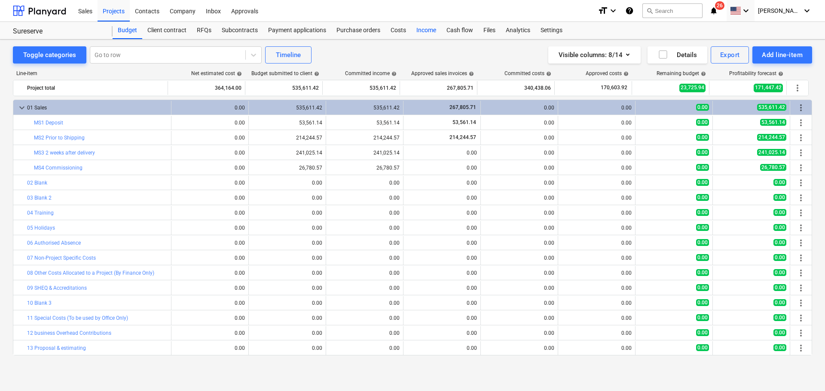
click at [433, 30] on div "Income" at bounding box center [426, 30] width 30 height 17
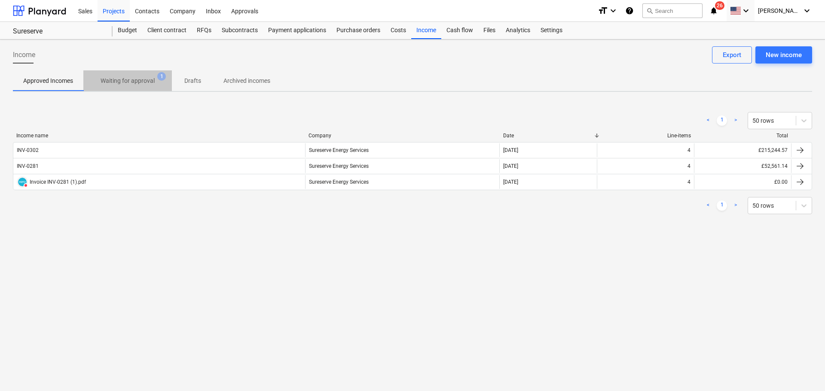
click at [136, 86] on p "Waiting for approval" at bounding box center [128, 80] width 54 height 9
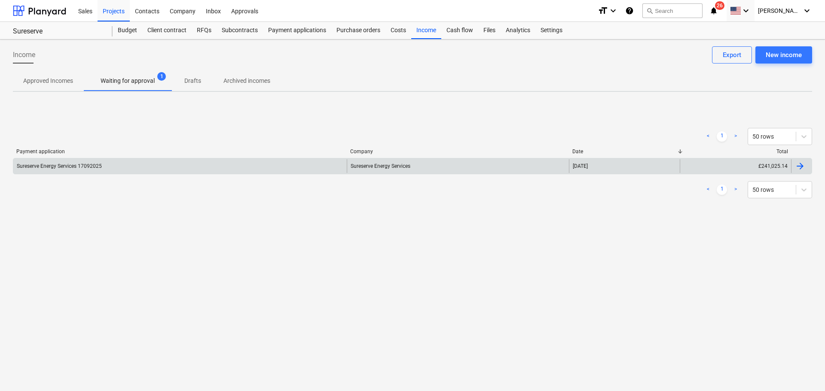
click at [174, 167] on div "Sureserve Energy Services 17092025" at bounding box center [179, 166] width 333 height 14
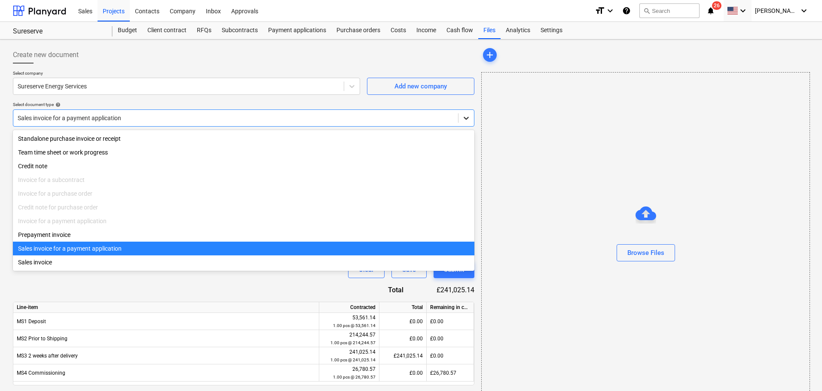
click at [466, 118] on icon at bounding box center [466, 118] width 9 height 9
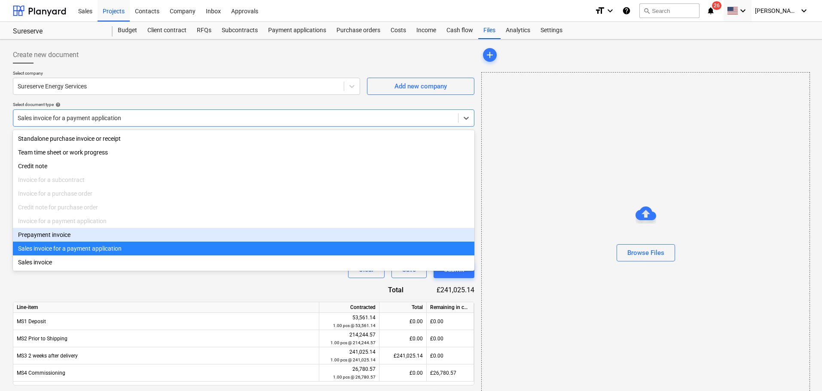
click at [51, 232] on div "Prepayment invoice" at bounding box center [243, 235] width 461 height 14
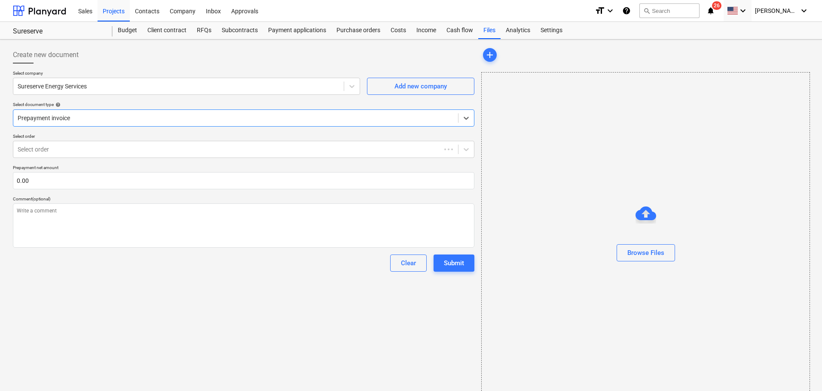
type textarea "x"
click at [223, 180] on input "text" at bounding box center [243, 180] width 461 height 17
type input "0.00"
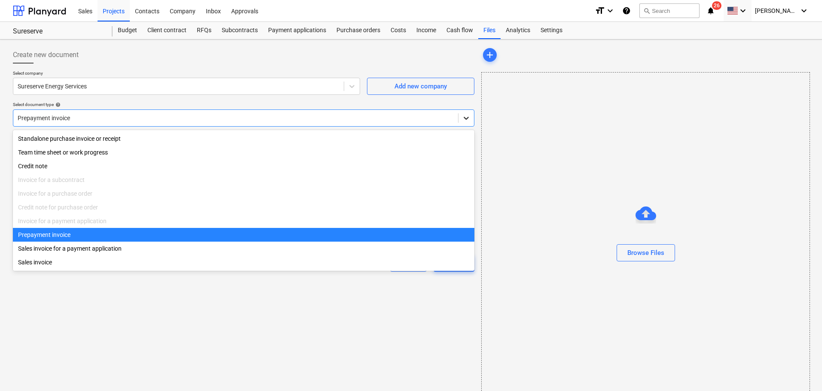
click at [461, 117] on div at bounding box center [465, 117] width 15 height 15
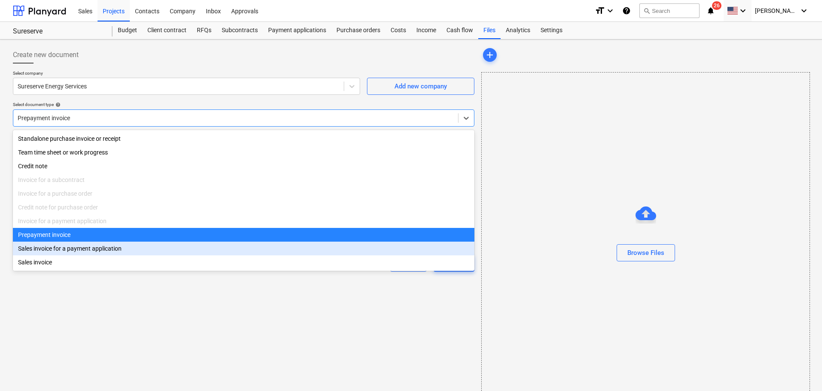
click at [70, 249] on div "Sales invoice for a payment application" at bounding box center [243, 249] width 461 height 14
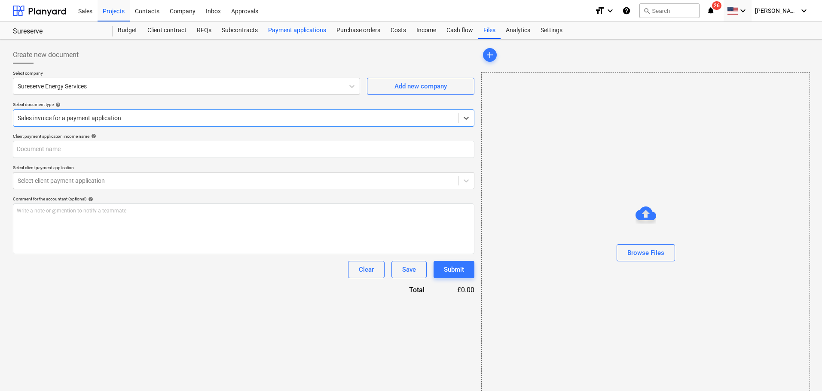
click at [312, 32] on div "Payment applications" at bounding box center [297, 30] width 68 height 17
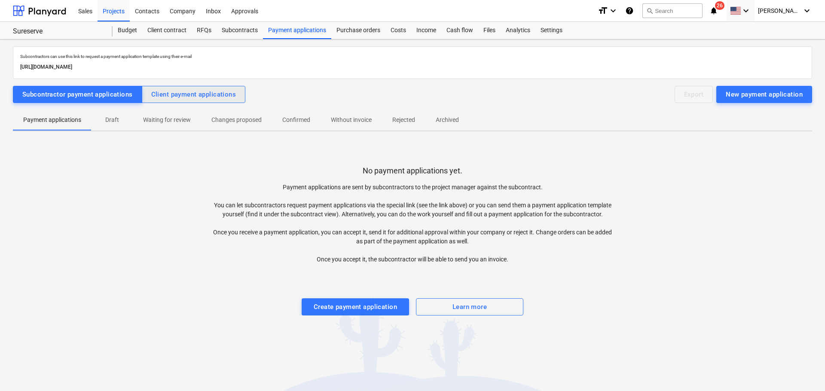
click at [164, 100] on button "Client payment applications" at bounding box center [194, 94] width 104 height 17
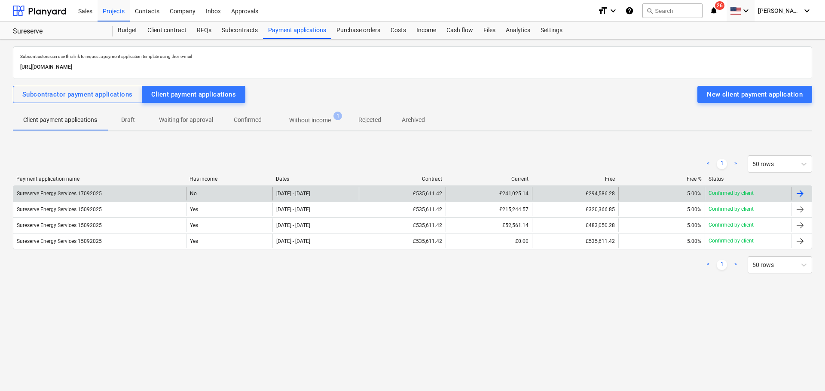
click at [581, 193] on div "£294,586.28" at bounding box center [575, 194] width 86 height 14
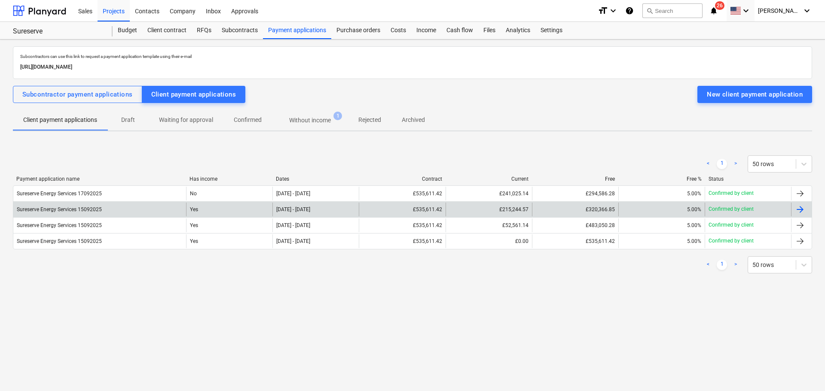
click at [510, 206] on div "£215,244.57" at bounding box center [489, 210] width 86 height 14
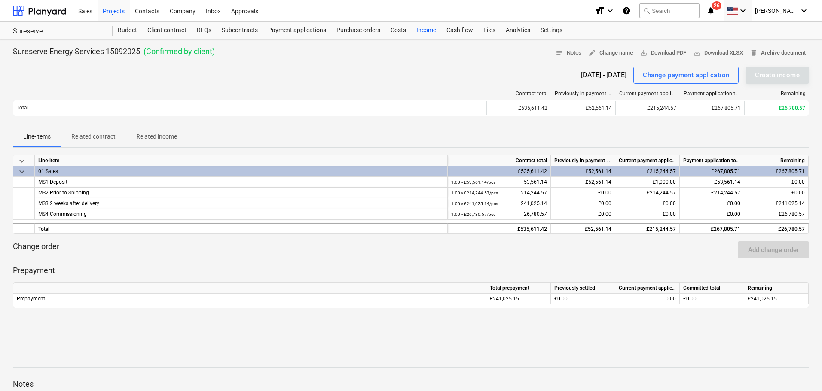
click at [425, 28] on div "Income" at bounding box center [426, 30] width 30 height 17
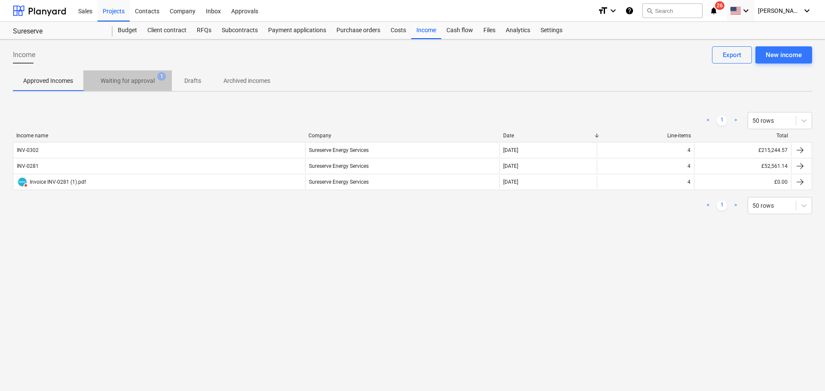
click at [146, 79] on p "Waiting for approval" at bounding box center [128, 80] width 54 height 9
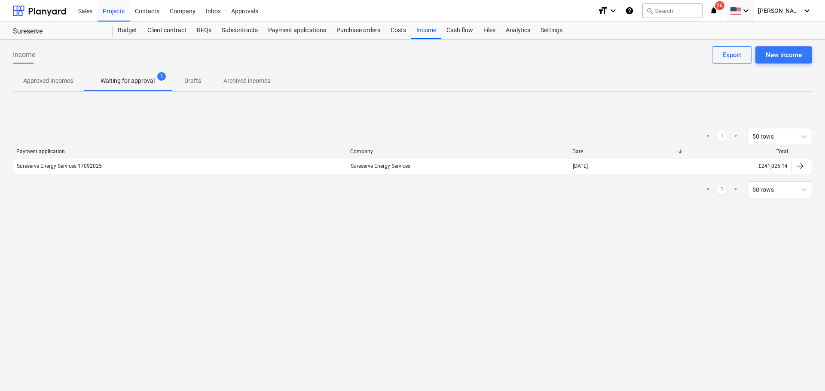
click at [634, 13] on icon "help" at bounding box center [629, 11] width 9 height 10
click at [126, 29] on div "Budget" at bounding box center [128, 30] width 30 height 17
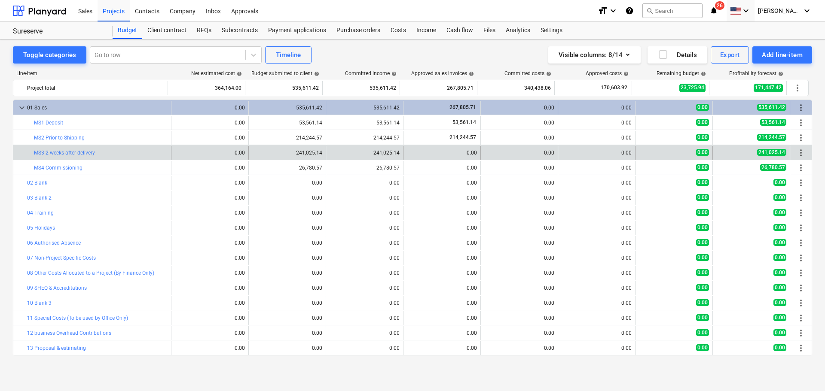
click at [438, 149] on div "0.00" at bounding box center [442, 153] width 70 height 14
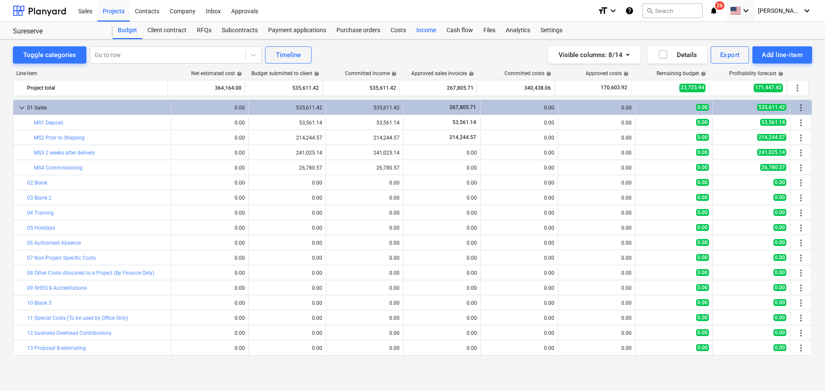
click at [425, 33] on div "Income" at bounding box center [426, 30] width 30 height 17
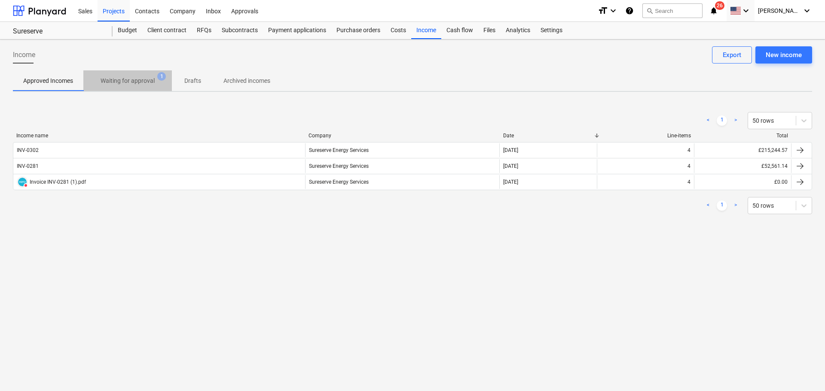
click at [132, 78] on p "Waiting for approval" at bounding box center [128, 80] width 54 height 9
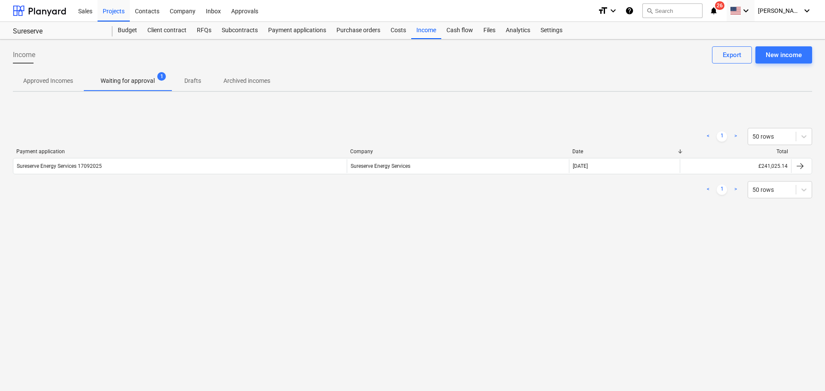
drag, startPoint x: 67, startPoint y: 81, endPoint x: 99, endPoint y: 80, distance: 32.2
click at [67, 81] on p "Approved Incomes" at bounding box center [48, 80] width 50 height 9
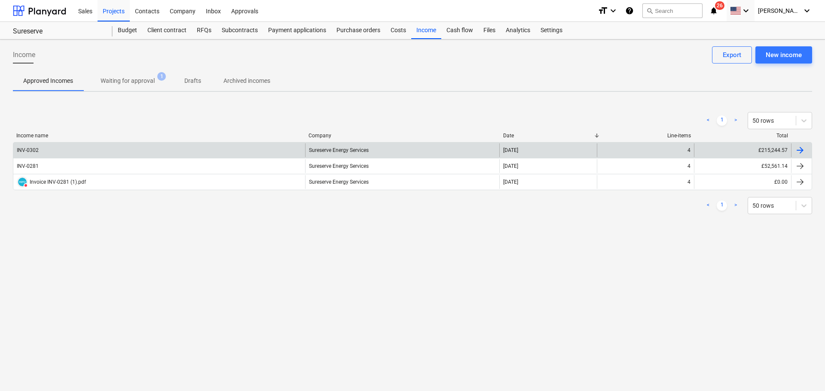
click at [507, 153] on div "[DATE]" at bounding box center [510, 150] width 15 height 6
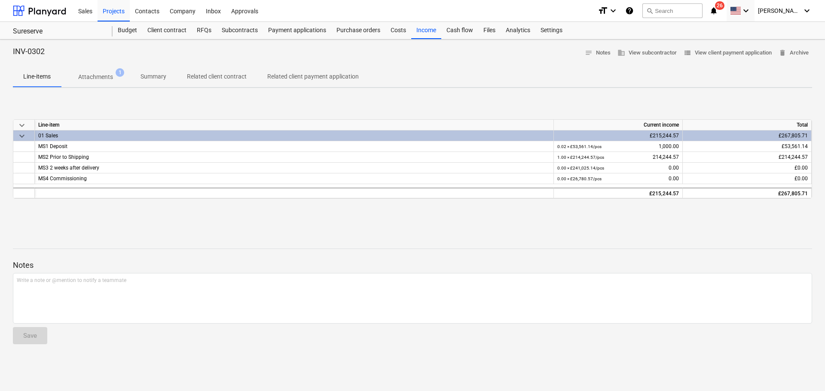
click at [608, 138] on div "£215,244.57" at bounding box center [618, 136] width 129 height 11
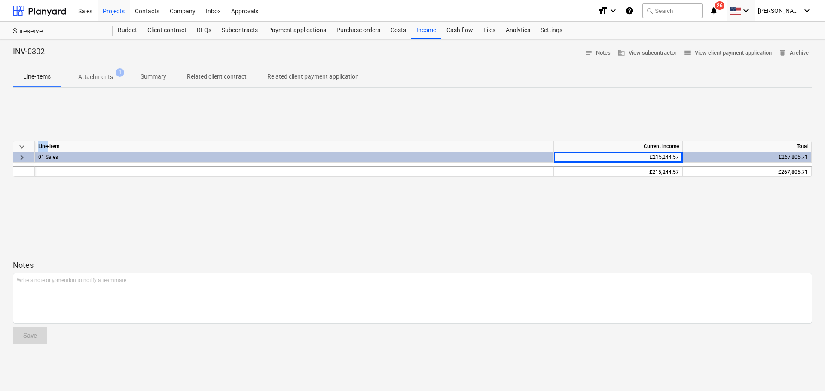
click at [608, 138] on div "keyboard_arrow_down Line-item Current income Total keyboard_arrow_right 01 Sale…" at bounding box center [412, 159] width 799 height 129
click at [48, 76] on p "Line-items" at bounding box center [37, 76] width 28 height 9
click at [88, 79] on p "Attachments" at bounding box center [95, 77] width 35 height 9
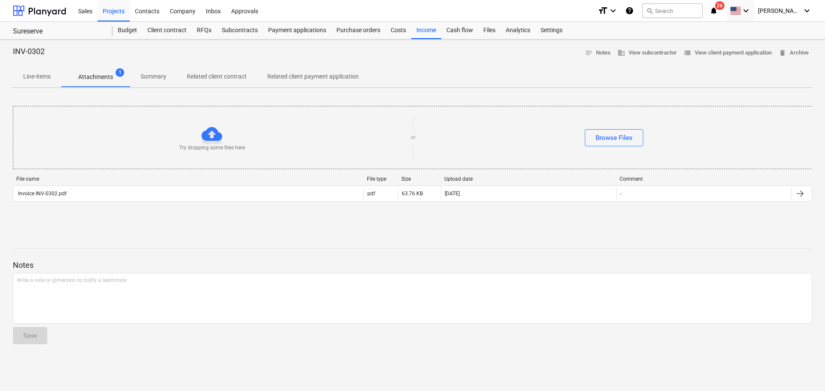
click at [166, 76] on span "Summary" at bounding box center [153, 77] width 46 height 14
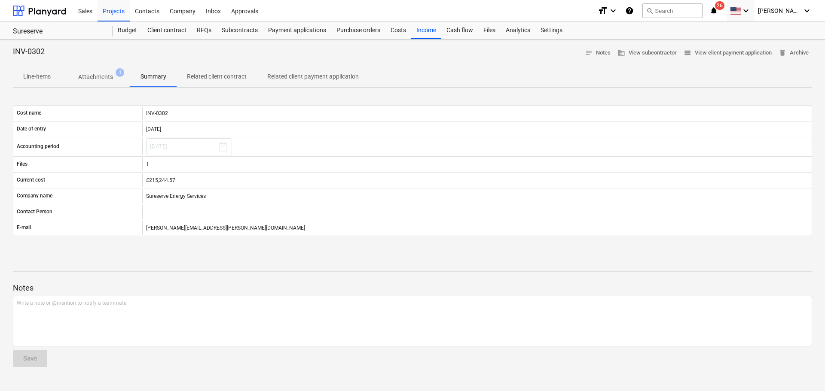
click at [33, 79] on p "Line-items" at bounding box center [37, 76] width 28 height 9
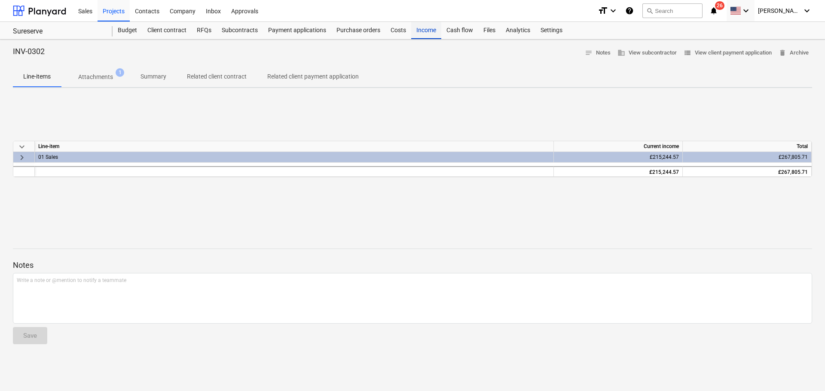
click at [426, 34] on div "Income" at bounding box center [426, 30] width 30 height 17
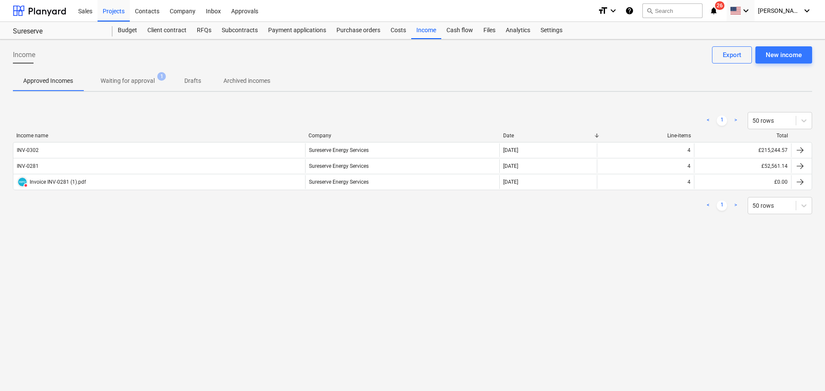
click at [132, 80] on p "Waiting for approval" at bounding box center [128, 80] width 54 height 9
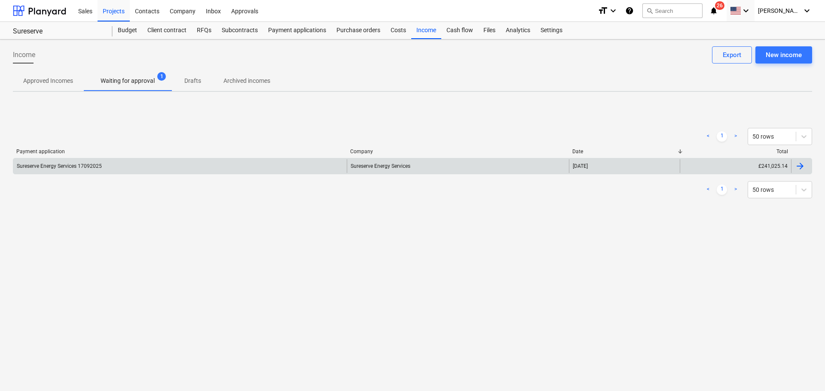
click at [541, 162] on div "Sureserve Energy Services" at bounding box center [458, 166] width 222 height 14
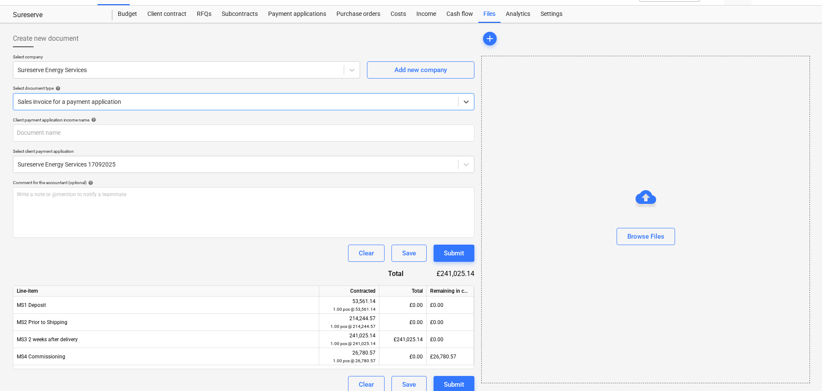
scroll to position [25, 0]
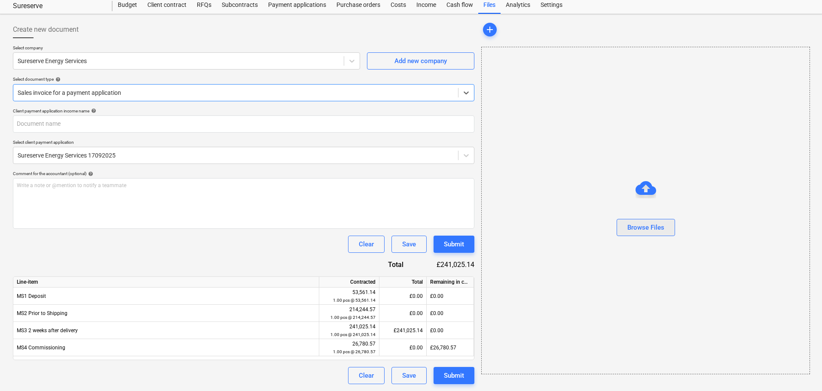
click at [642, 226] on div "Browse Files" at bounding box center [645, 227] width 37 height 11
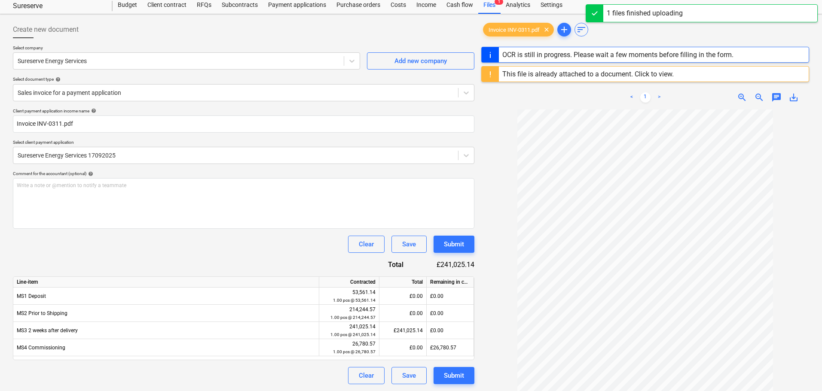
type input "INV-0311"
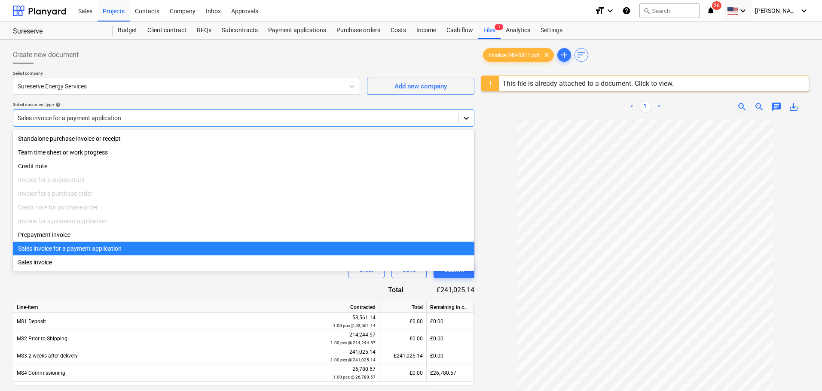
click at [462, 119] on icon at bounding box center [466, 118] width 9 height 9
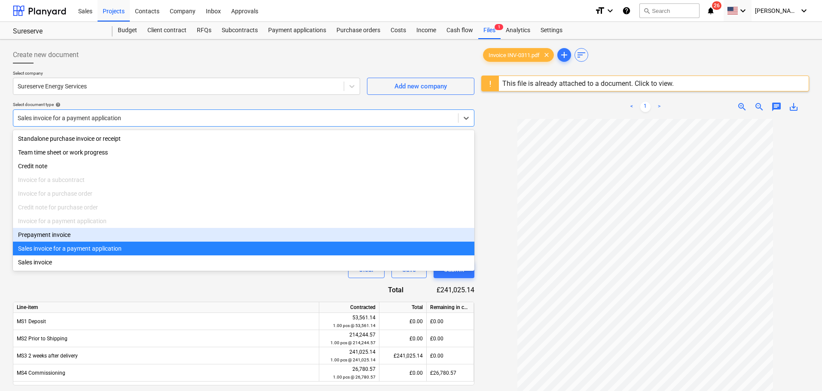
click at [48, 238] on div "Prepayment invoice" at bounding box center [243, 235] width 461 height 14
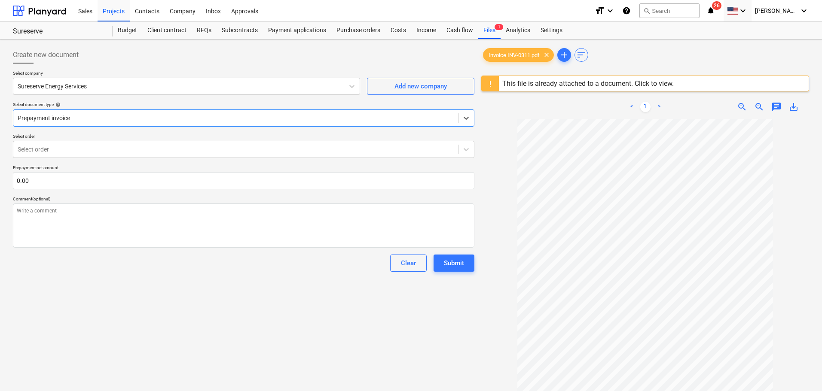
type textarea "x"
click at [55, 183] on input "text" at bounding box center [243, 180] width 461 height 17
type textarea "x"
type input "2"
type textarea "x"
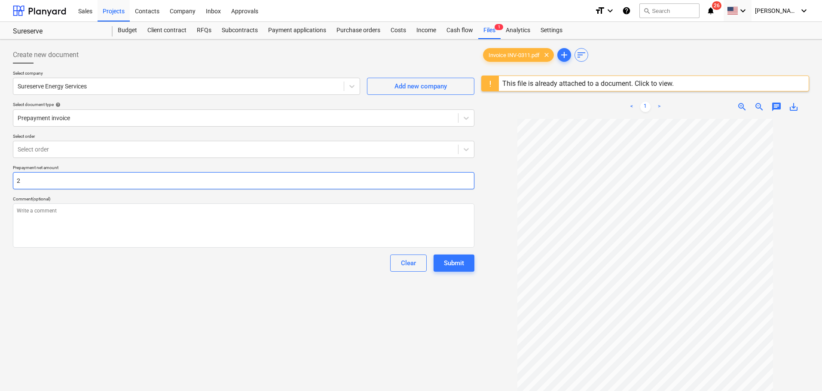
type input "24"
type textarea "x"
type input "241"
type textarea "x"
type input "2410"
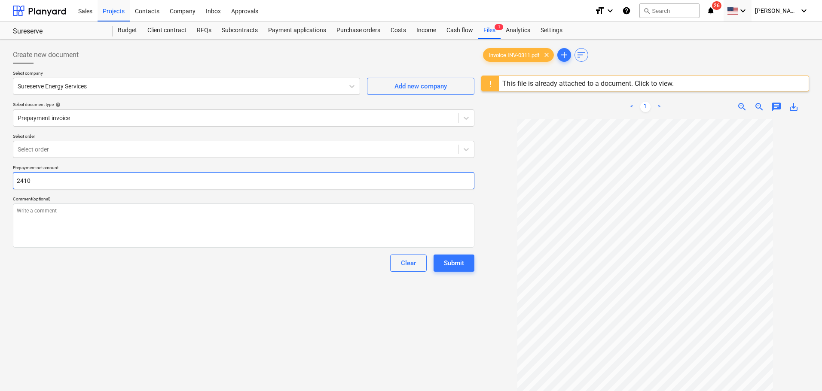
type textarea "x"
type input "24102"
type textarea "x"
type input "241025"
type textarea "x"
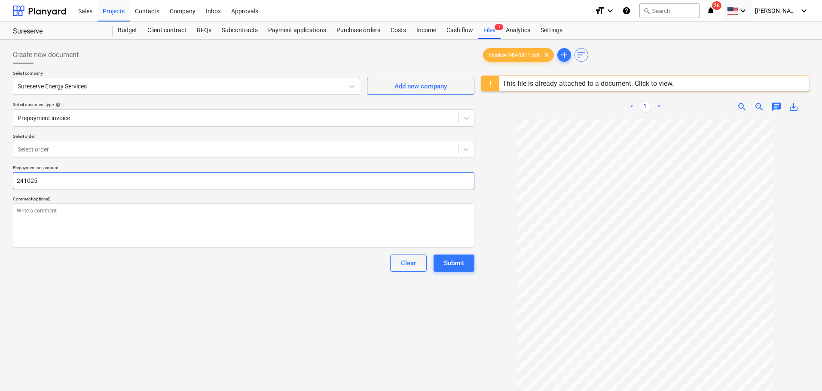
type input "241025."
type textarea "x"
type input "241025.1"
type textarea "x"
type input "241,025.15"
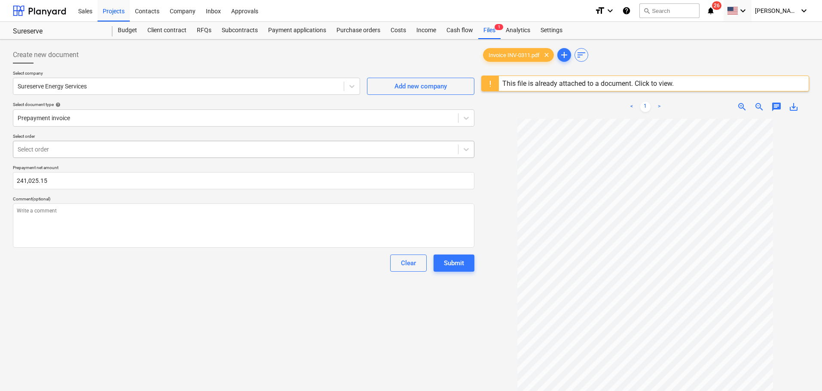
click at [70, 154] on div "Select order" at bounding box center [235, 150] width 445 height 12
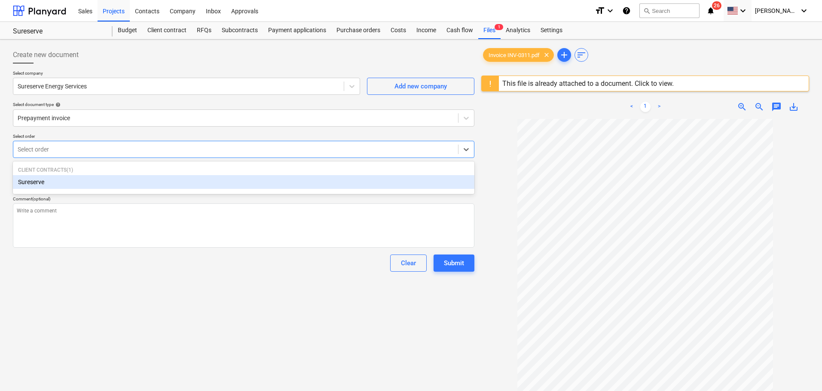
click at [73, 150] on div at bounding box center [236, 149] width 436 height 9
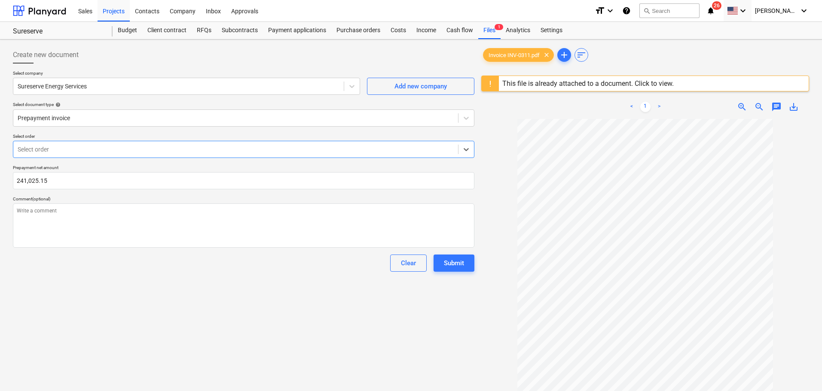
click at [52, 152] on div at bounding box center [236, 149] width 436 height 9
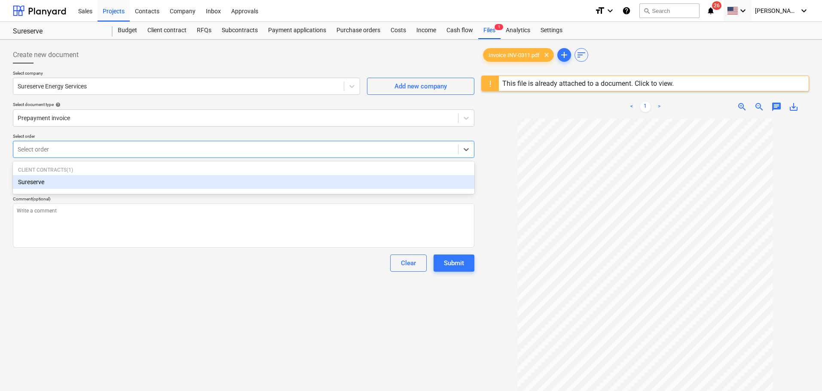
click at [52, 187] on div "Sureserve" at bounding box center [243, 182] width 461 height 14
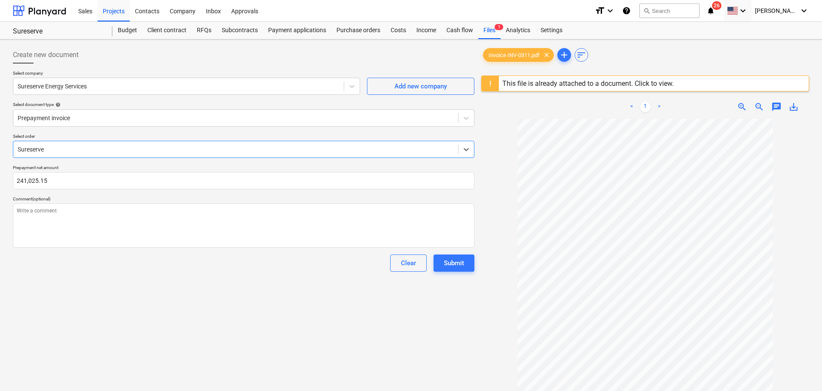
click at [109, 146] on div at bounding box center [236, 149] width 436 height 9
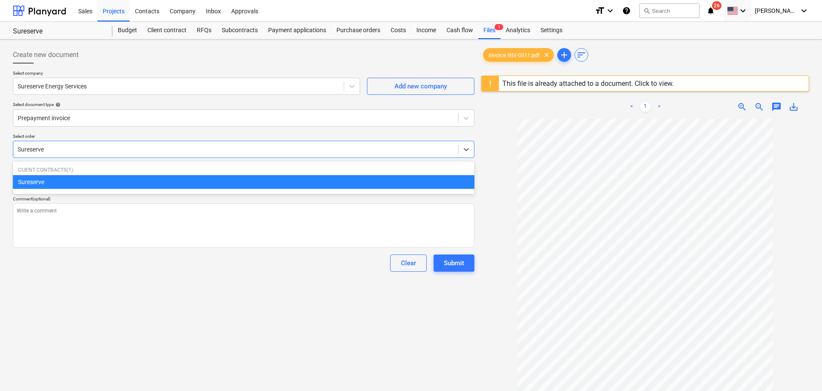
click at [64, 167] on p "Client contracts ( 1 )" at bounding box center [243, 170] width 451 height 7
click at [460, 268] on div "Submit" at bounding box center [454, 263] width 20 height 11
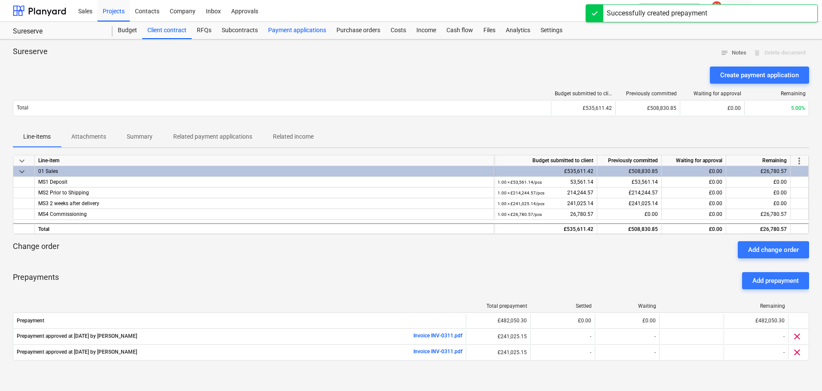
click at [301, 31] on div "Payment applications" at bounding box center [297, 30] width 68 height 17
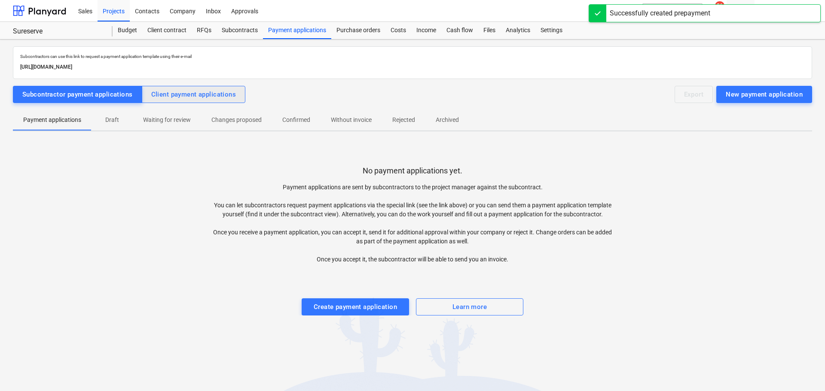
click at [178, 97] on div "Client payment applications" at bounding box center [193, 94] width 85 height 11
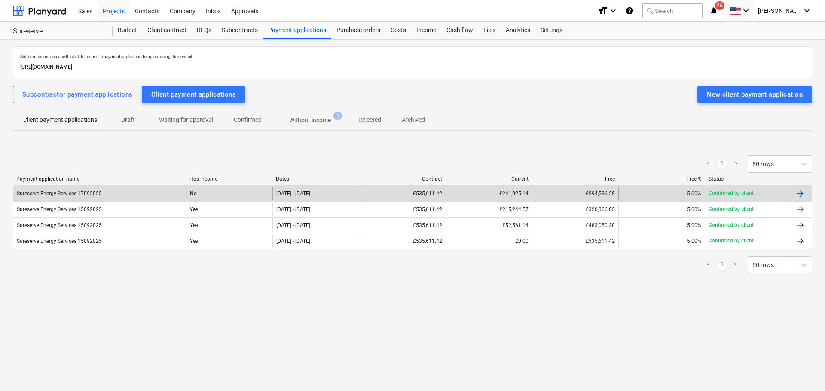
click at [536, 195] on div "£294,586.28" at bounding box center [575, 194] width 86 height 14
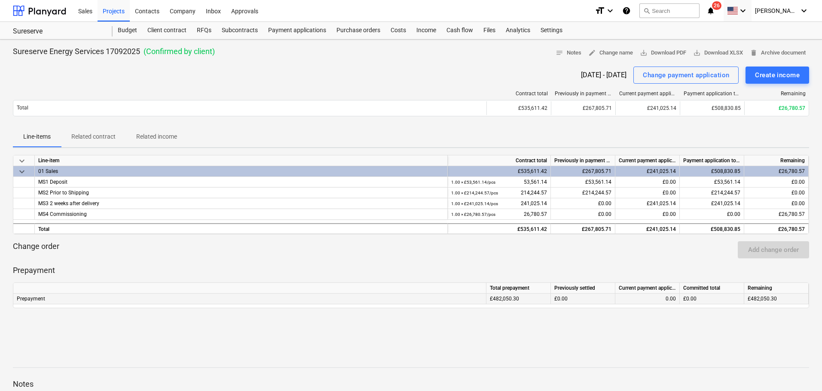
click at [504, 298] on div "£482,050.30" at bounding box center [518, 299] width 64 height 11
click at [428, 31] on div "Income" at bounding box center [426, 30] width 30 height 17
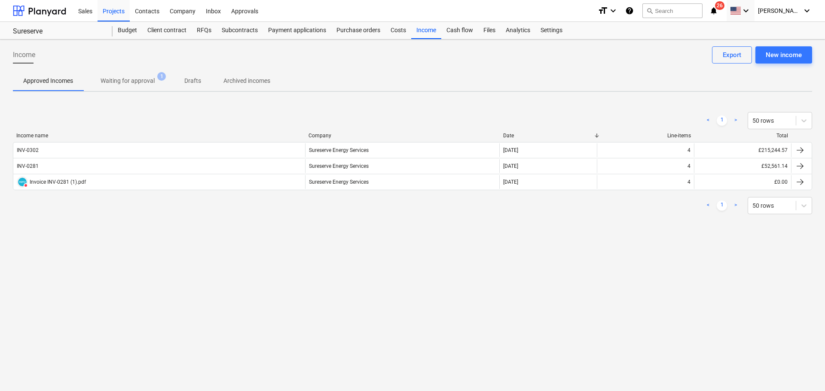
click at [135, 85] on p "Waiting for approval" at bounding box center [128, 80] width 54 height 9
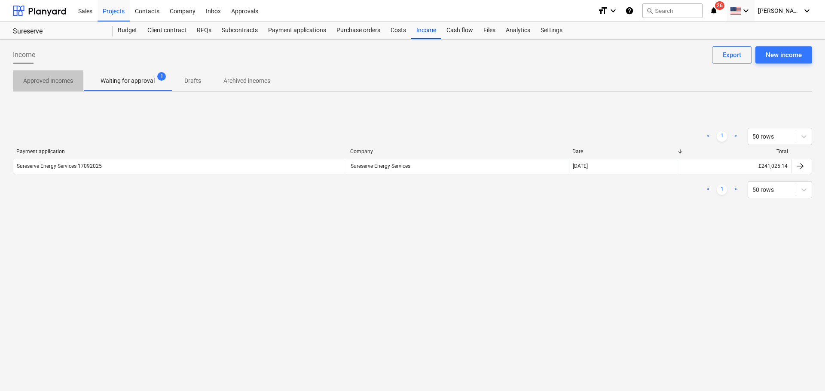
click at [42, 78] on p "Approved Incomes" at bounding box center [48, 80] width 50 height 9
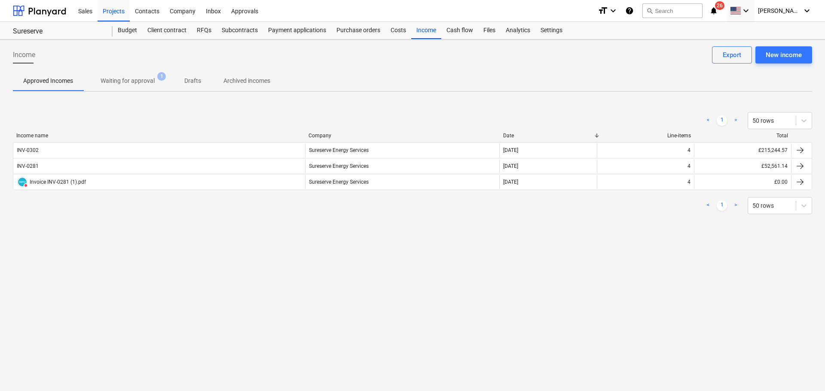
click at [126, 75] on span "Waiting for approval 1" at bounding box center [127, 80] width 89 height 15
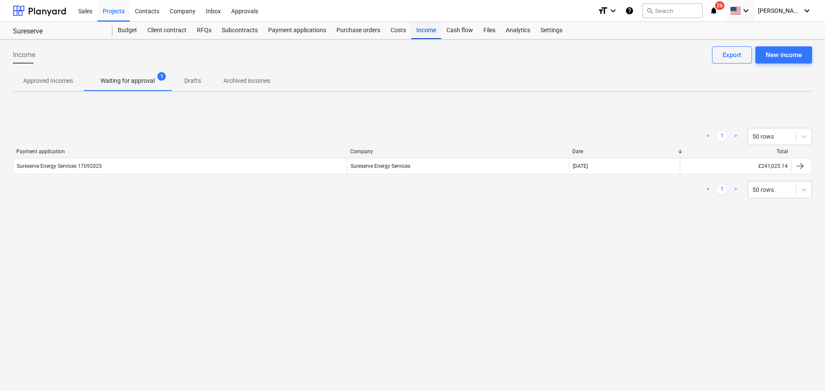
click at [429, 30] on div "Income" at bounding box center [426, 30] width 30 height 17
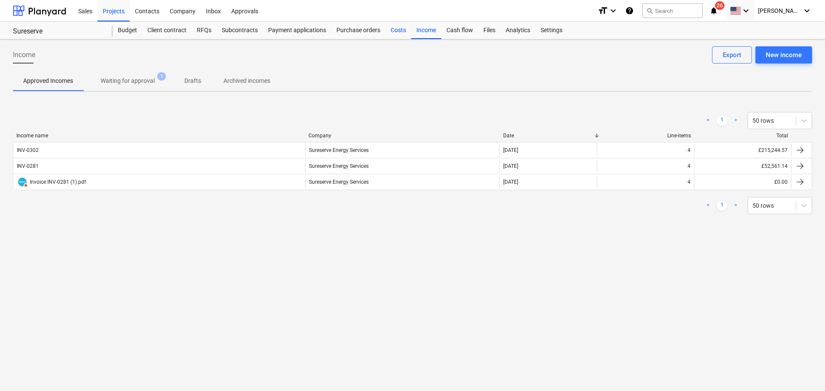
click at [391, 30] on div "Costs" at bounding box center [398, 30] width 26 height 17
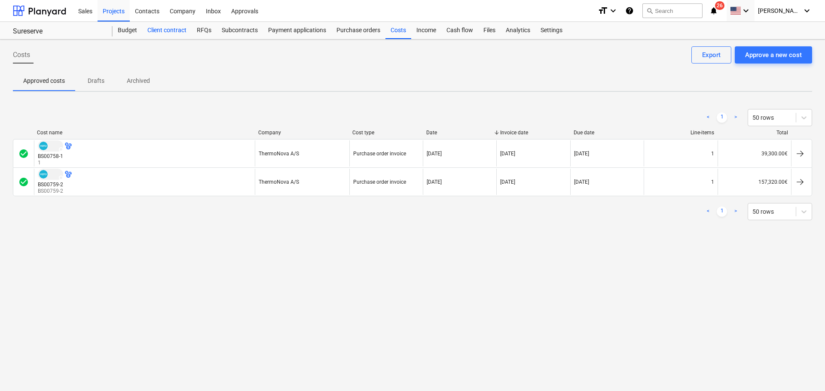
click at [163, 28] on div "Client contract" at bounding box center [166, 30] width 49 height 17
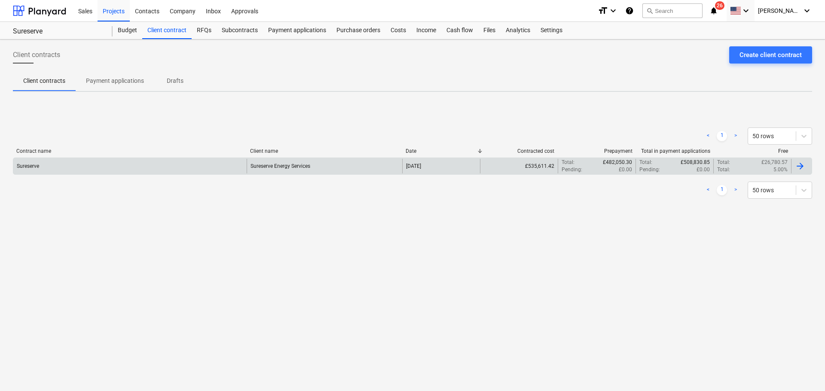
click at [360, 158] on div "Sureserve Sureserve Energy Services [DATE] £535,611.42 Total : £482,050.30 Pend…" at bounding box center [412, 166] width 799 height 17
click at [601, 168] on div "Pending : £0.00" at bounding box center [597, 169] width 70 height 7
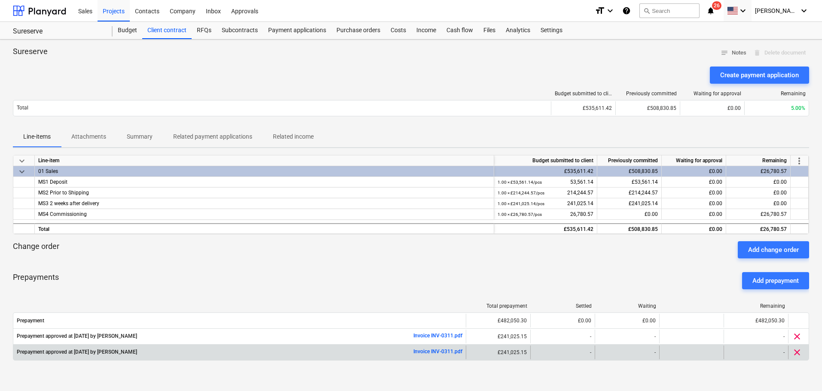
click at [660, 298] on div "clear" at bounding box center [798, 353] width 21 height 14
click at [432, 298] on link "Invoice INV-0311.pdf" at bounding box center [437, 352] width 49 height 6
click at [200, 298] on div "Prepayment approved at [DATE] by [PERSON_NAME] Invoice INV-0311.pdf" at bounding box center [240, 352] width 446 height 7
drag, startPoint x: 409, startPoint y: 353, endPoint x: 366, endPoint y: 351, distance: 43.4
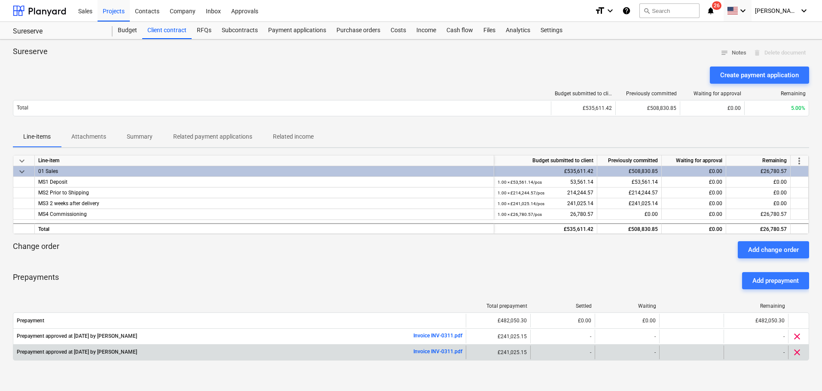
click at [366, 298] on div "Prepayment approved at [DATE] by [PERSON_NAME] Invoice INV-0311.pdf" at bounding box center [240, 352] width 446 height 7
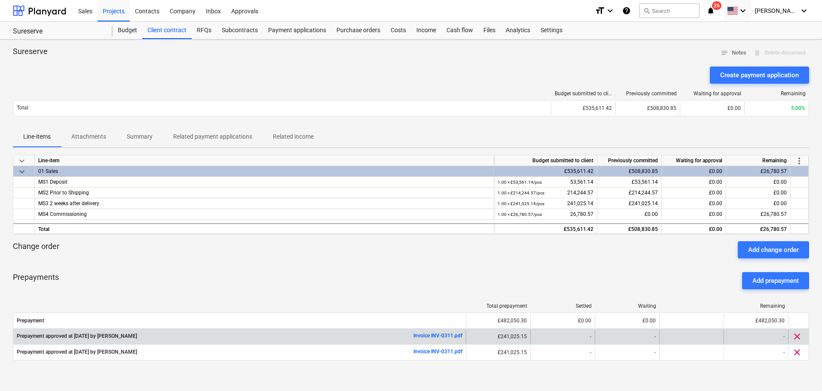
click at [660, 298] on span "clear" at bounding box center [797, 337] width 10 height 10
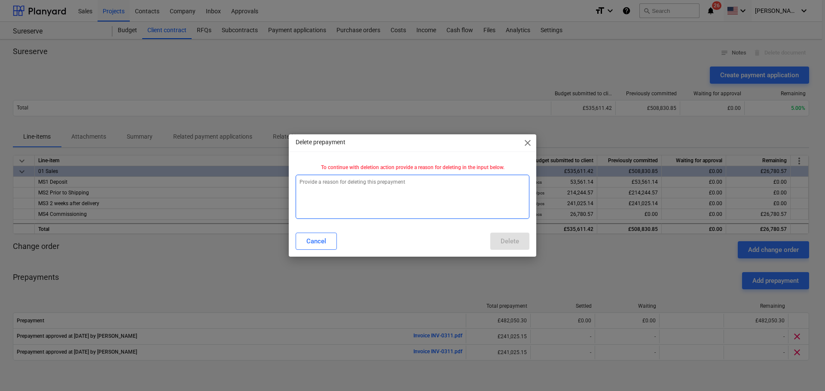
drag, startPoint x: 344, startPoint y: 180, endPoint x: 350, endPoint y: 173, distance: 9.4
click at [344, 180] on textarea at bounding box center [413, 197] width 234 height 44
type textarea "x"
type textarea "a"
type textarea "x"
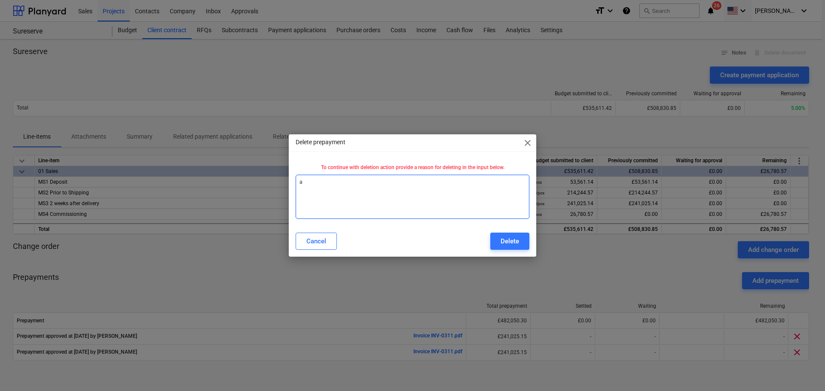
type textarea "ad"
type textarea "x"
type textarea "add"
type textarea "x"
type textarea "add"
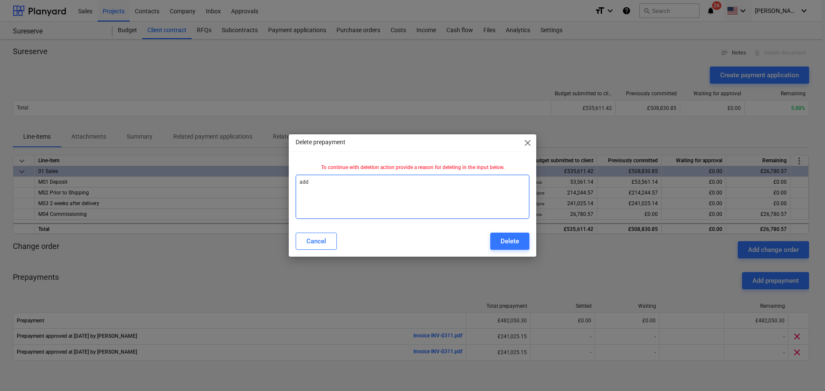
type textarea "x"
type textarea "add t"
type textarea "x"
type textarea "add tw"
type textarea "x"
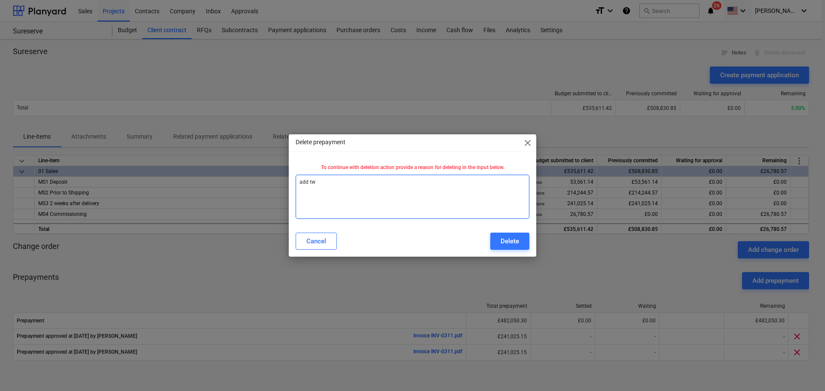
type textarea "add twc"
type textarea "x"
type textarea "add twci"
type textarea "x"
type textarea "add twc"
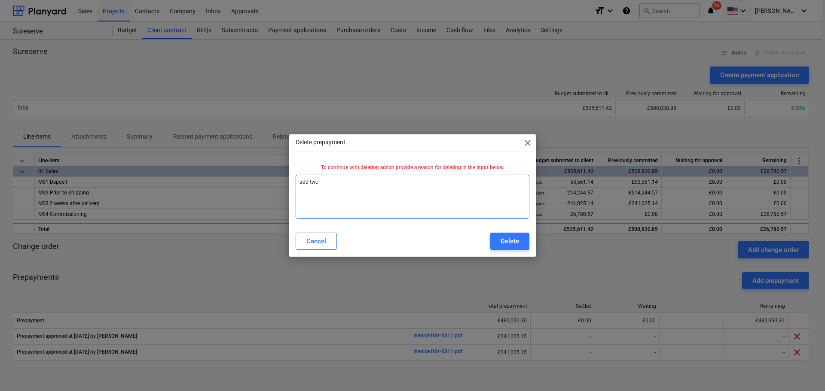
type textarea "x"
type textarea "add tw"
type textarea "x"
type textarea "add twi"
type textarea "x"
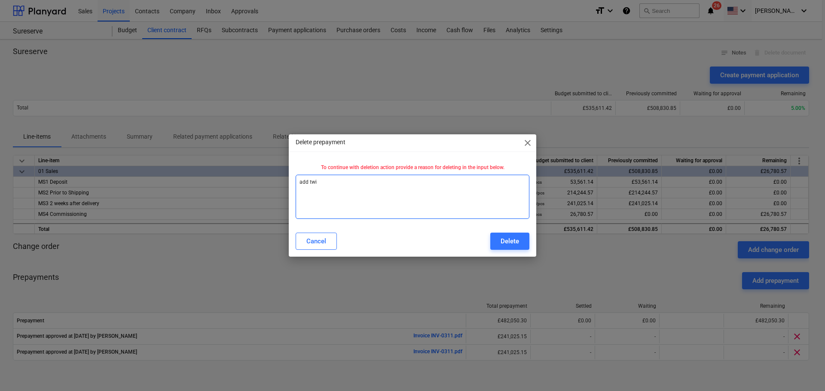
type textarea "add twic"
type textarea "x"
type textarea "add twice"
type textarea "x"
type textarea "add twice"
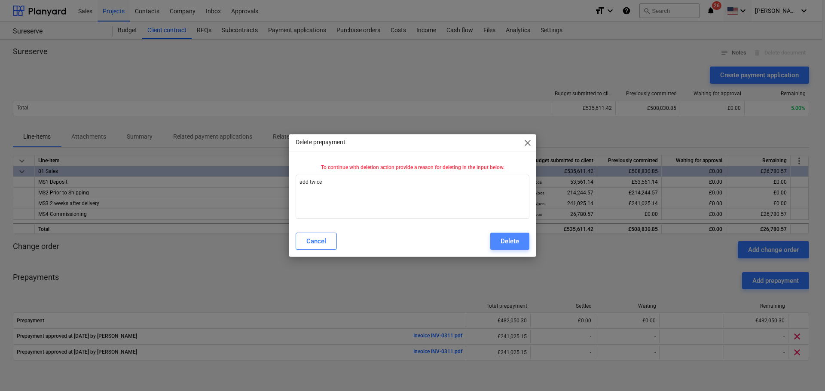
click at [506, 245] on div "Delete" at bounding box center [510, 241] width 18 height 11
type textarea "x"
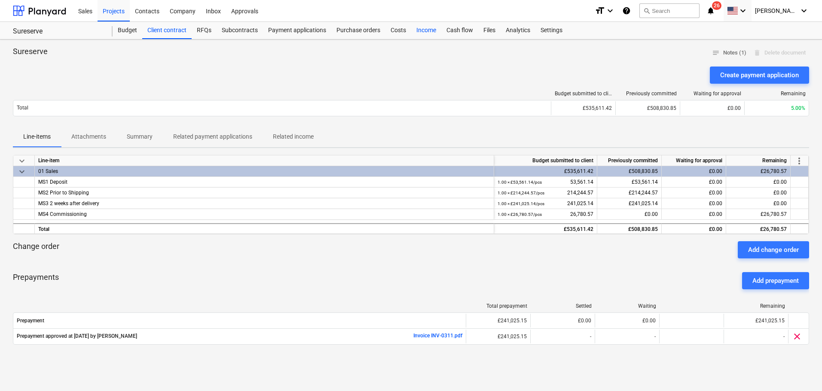
click at [422, 30] on div "Income" at bounding box center [426, 30] width 30 height 17
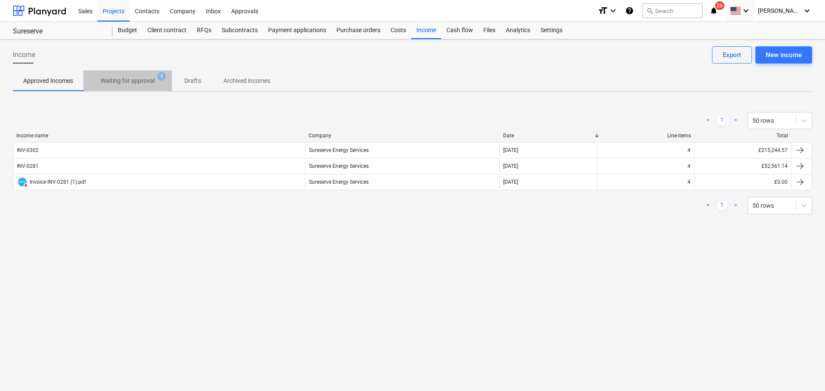
click at [122, 82] on p "Waiting for approval" at bounding box center [128, 80] width 54 height 9
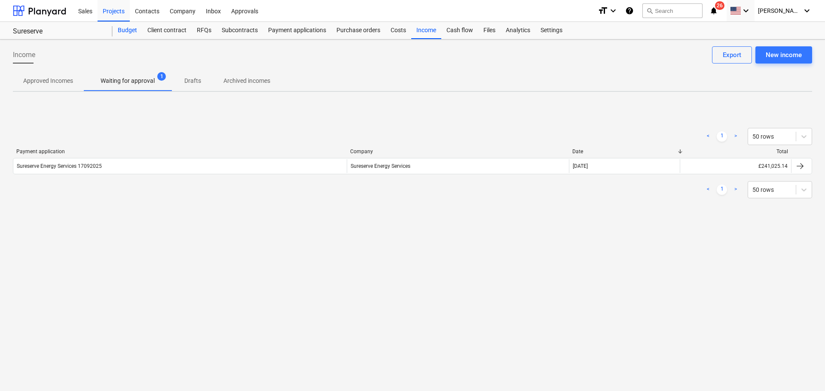
click at [137, 30] on div "Budget" at bounding box center [128, 30] width 30 height 17
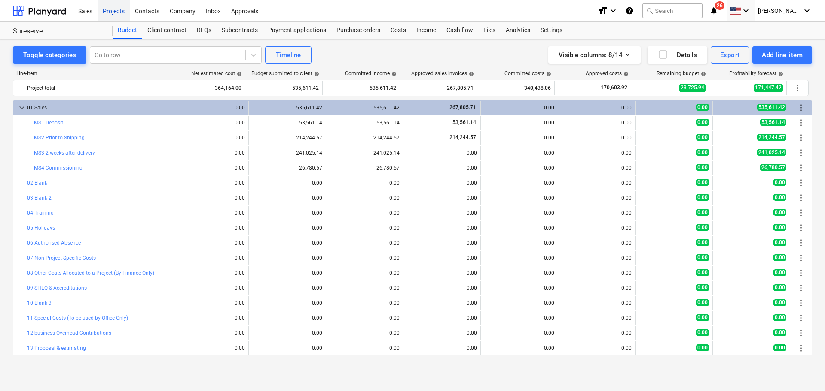
click at [114, 13] on div "Projects" at bounding box center [114, 11] width 32 height 22
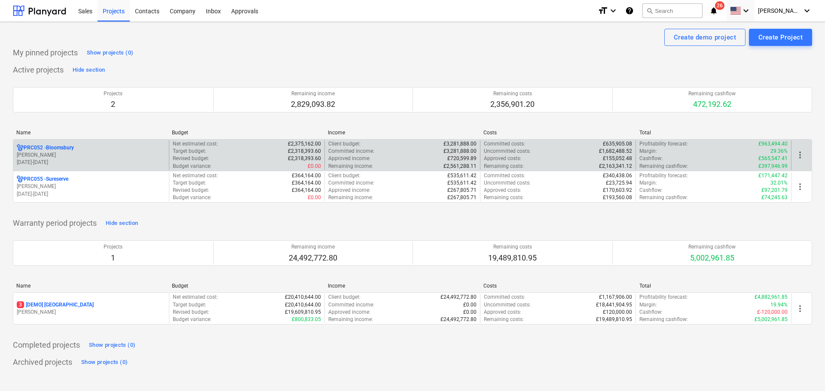
click at [62, 153] on p "[PERSON_NAME]" at bounding box center [91, 155] width 149 height 7
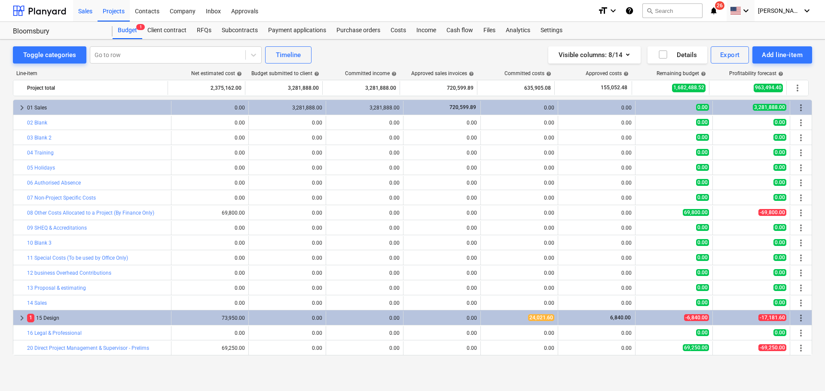
click at [89, 8] on div "Sales" at bounding box center [85, 11] width 24 height 22
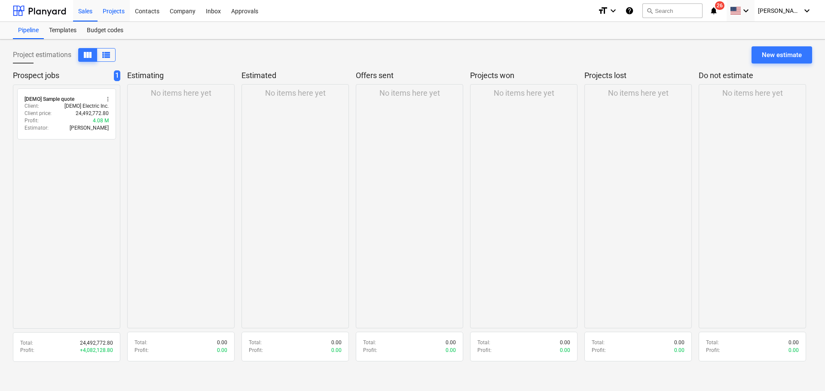
click at [113, 11] on div "Projects" at bounding box center [114, 11] width 32 height 22
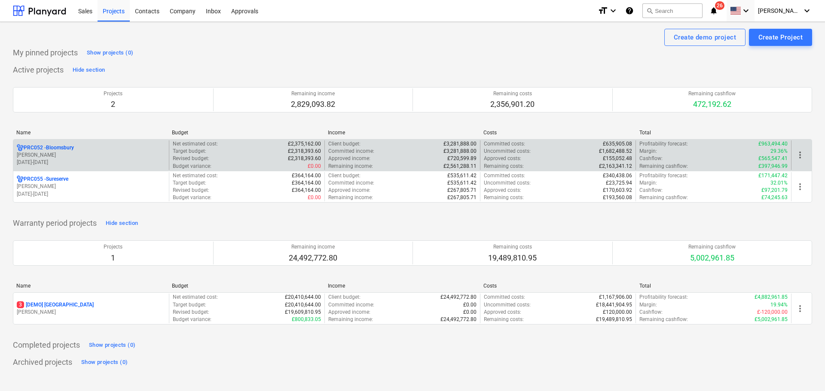
click at [42, 145] on p "PRC052 - [GEOGRAPHIC_DATA]" at bounding box center [49, 147] width 50 height 7
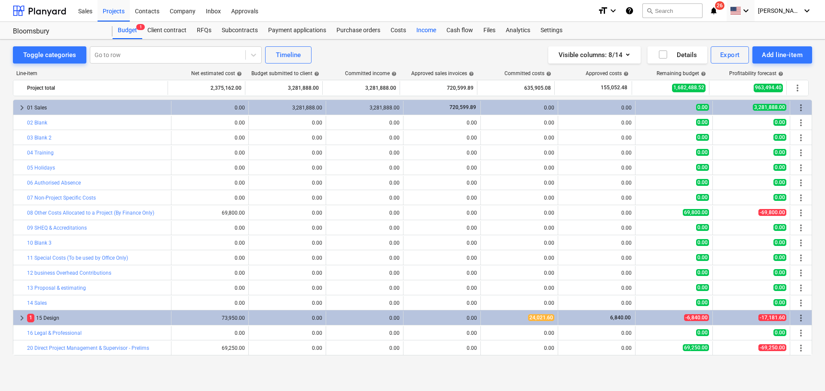
click at [422, 30] on div "Income" at bounding box center [426, 30] width 30 height 17
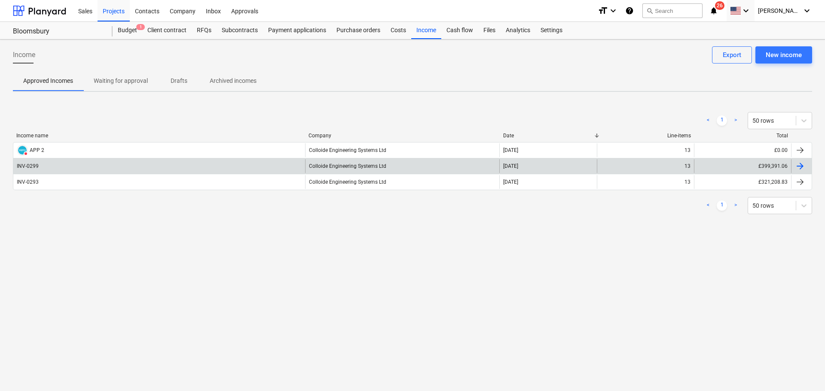
click at [422, 166] on div "Colloide Engineering Systems Ltd" at bounding box center [402, 166] width 195 height 14
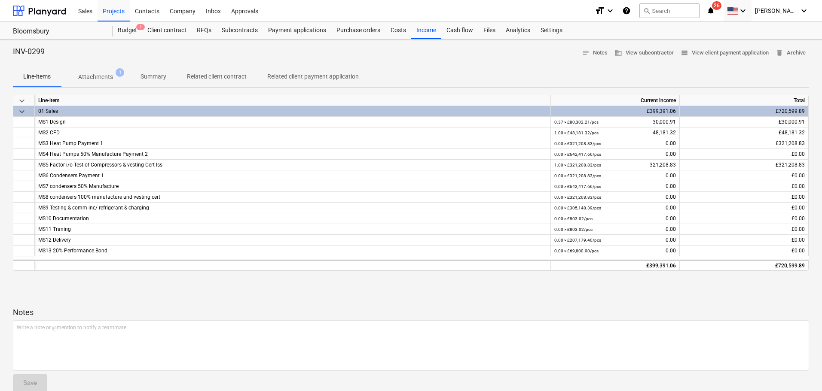
click at [114, 74] on span "Attachments 1" at bounding box center [95, 77] width 49 height 9
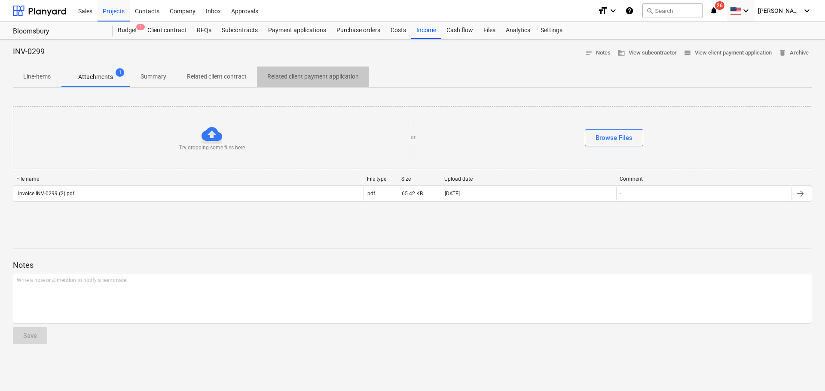
click at [299, 81] on p "Related client payment application" at bounding box center [313, 76] width 92 height 9
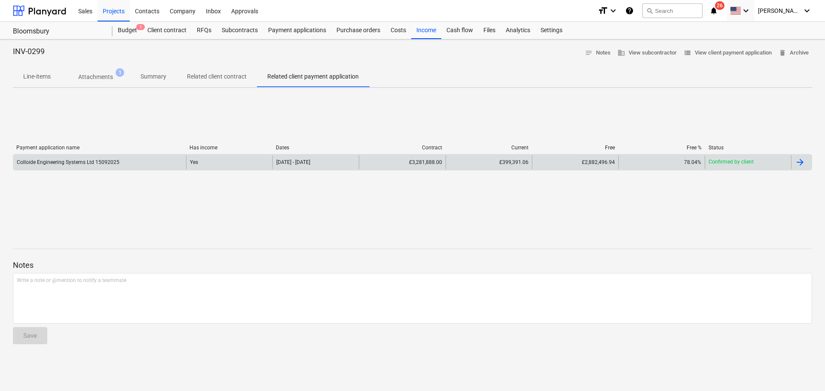
click at [349, 160] on div "[DATE] - [DATE]" at bounding box center [315, 163] width 86 height 14
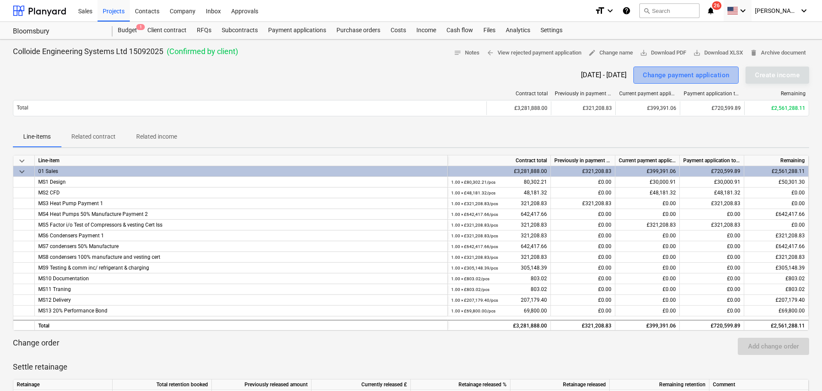
click at [660, 77] on div "Change payment application" at bounding box center [686, 75] width 86 height 11
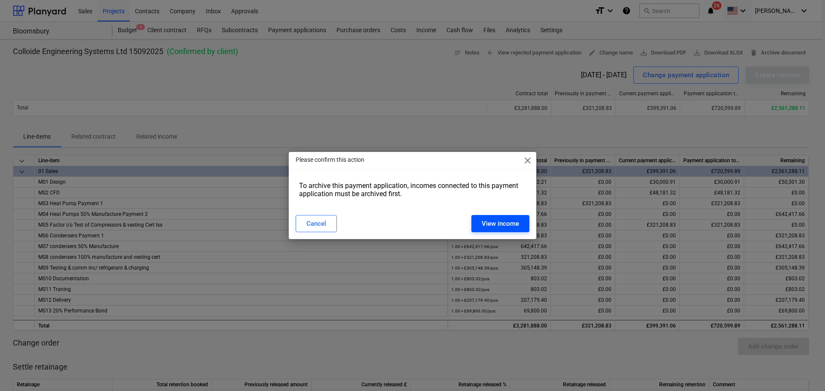
click at [510, 224] on div "View income" at bounding box center [500, 223] width 37 height 11
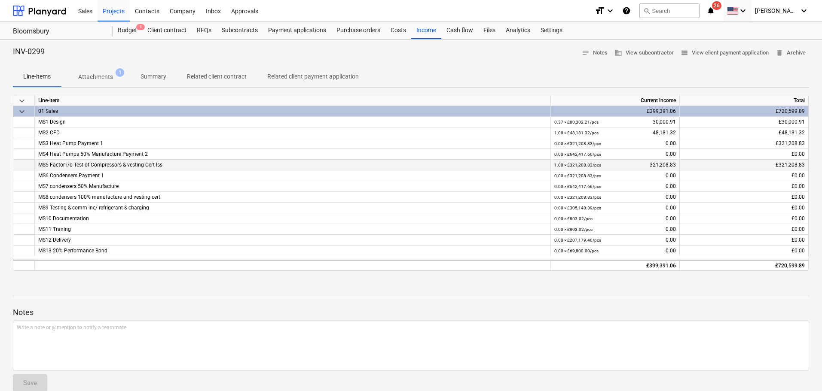
click at [660, 163] on div "1.00 × £321,208.83 / pcs 321,208.83" at bounding box center [615, 165] width 122 height 11
click at [660, 53] on span "delete Archive" at bounding box center [791, 53] width 30 height 10
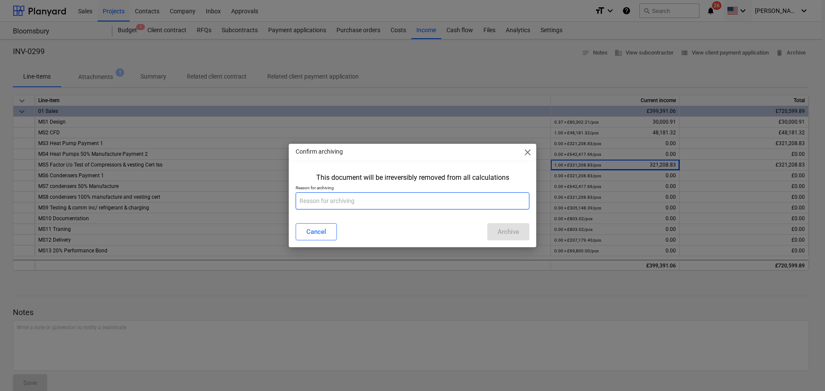
click at [393, 201] on input "text" at bounding box center [413, 201] width 234 height 17
type input "shoudl be as a prepayment"
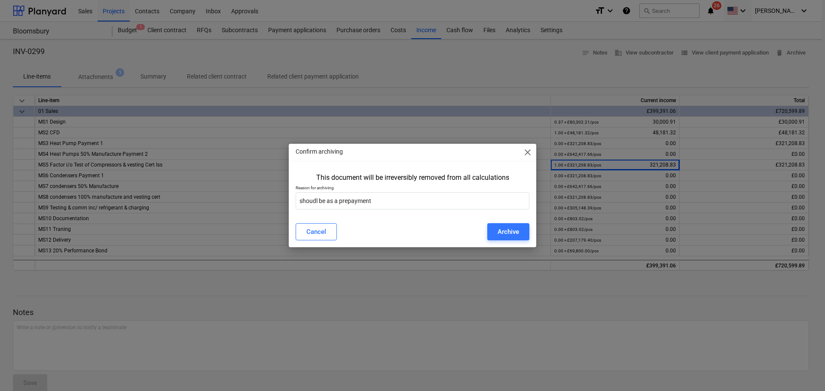
click at [494, 223] on div "Cancel Archive" at bounding box center [412, 232] width 244 height 24
click at [501, 226] on button "Archive" at bounding box center [508, 231] width 42 height 17
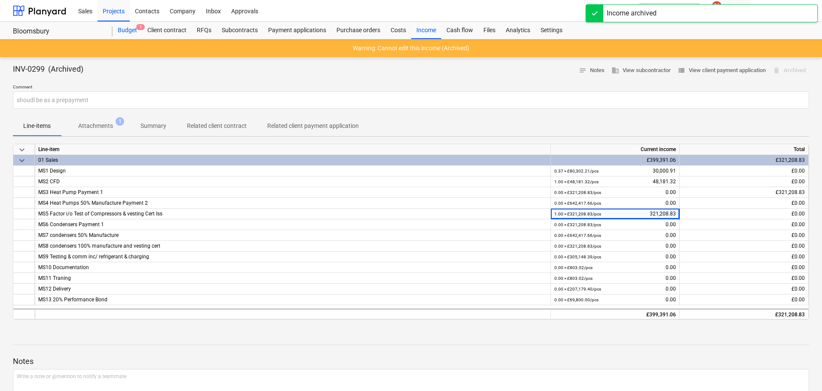
click at [119, 31] on div "Budget 1" at bounding box center [128, 30] width 30 height 17
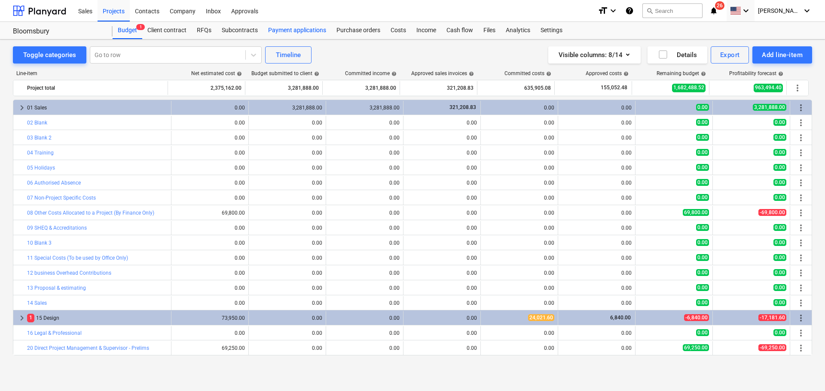
click at [272, 28] on div "Payment applications" at bounding box center [297, 30] width 68 height 17
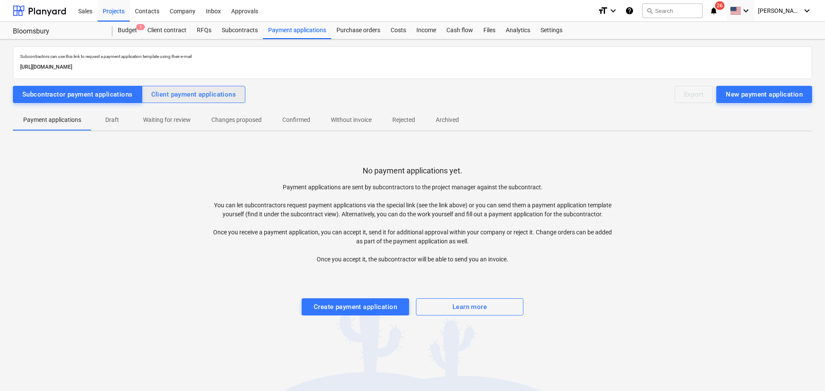
click at [172, 93] on div "Client payment applications" at bounding box center [193, 94] width 85 height 11
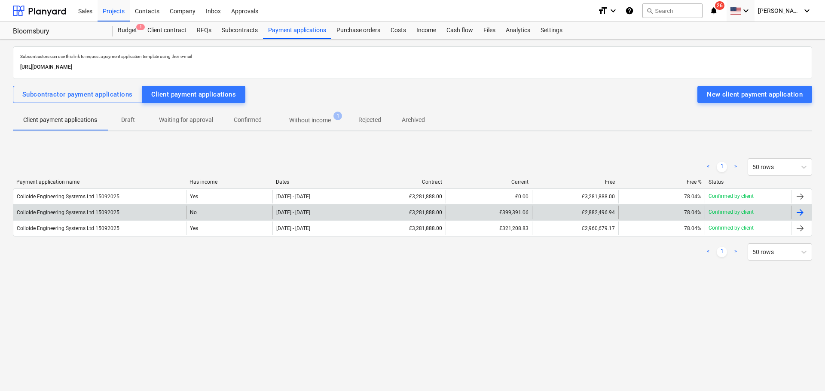
click at [474, 212] on div "£399,391.06" at bounding box center [489, 213] width 86 height 14
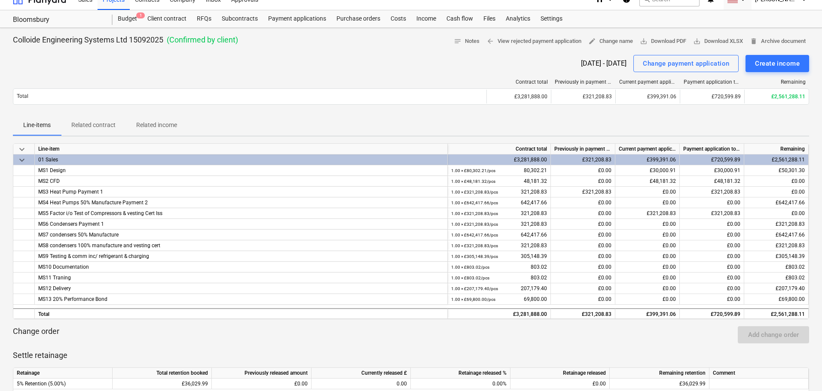
scroll to position [11, 0]
click at [660, 64] on div "Create income" at bounding box center [777, 64] width 45 height 11
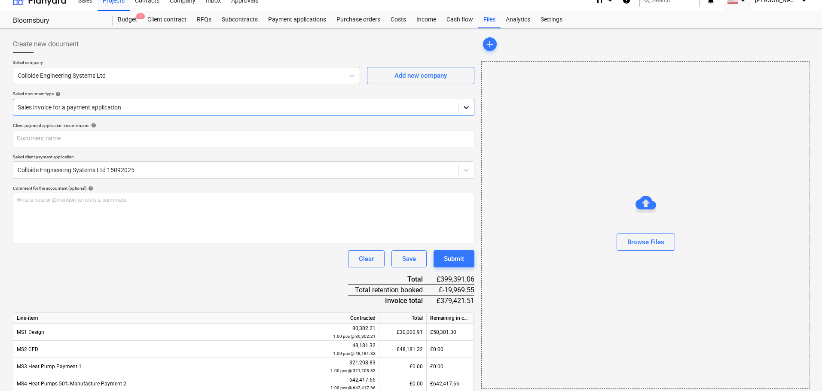
click at [466, 106] on icon at bounding box center [466, 107] width 9 height 9
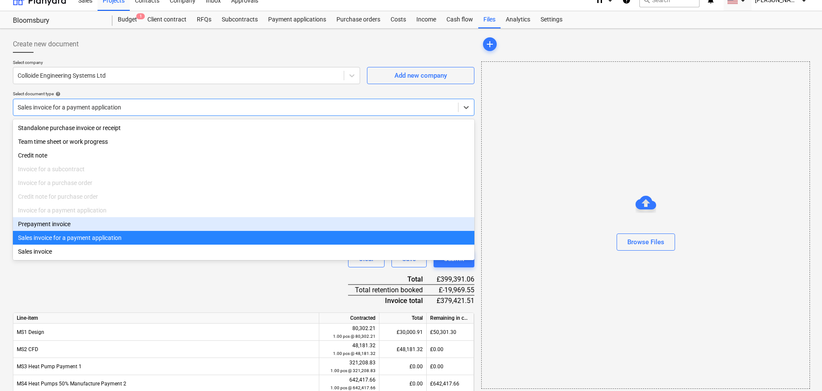
click at [47, 228] on div "Prepayment invoice" at bounding box center [243, 224] width 461 height 14
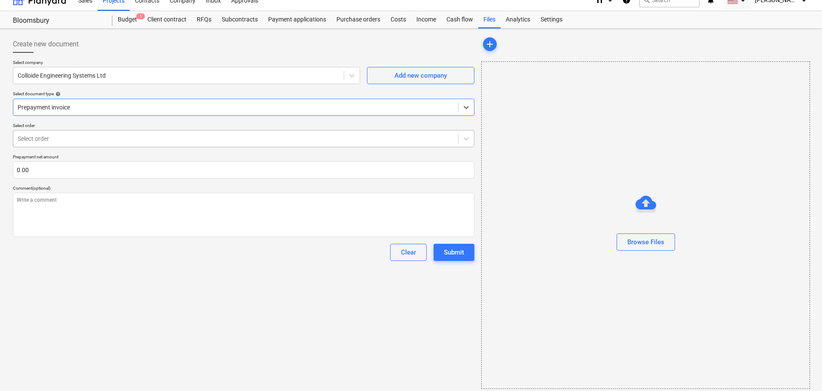
click at [102, 135] on div at bounding box center [236, 138] width 436 height 9
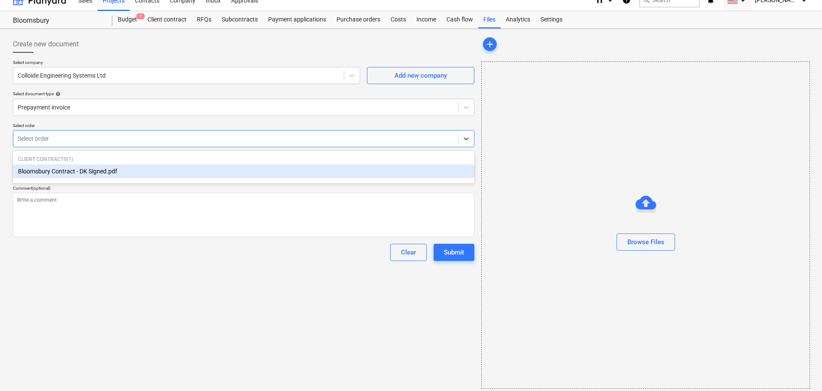
click at [82, 171] on div "Bloomsbury Contract - DK Signed.pdf" at bounding box center [243, 172] width 461 height 14
type textarea "x"
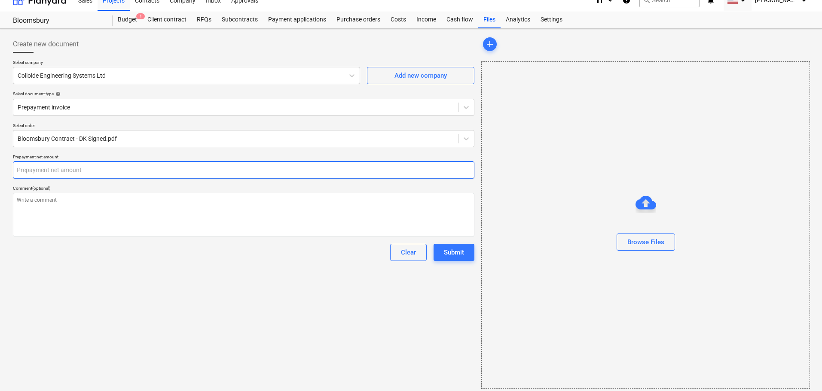
click at [82, 171] on input "text" at bounding box center [243, 170] width 461 height 17
type textarea "x"
type input "0.00"
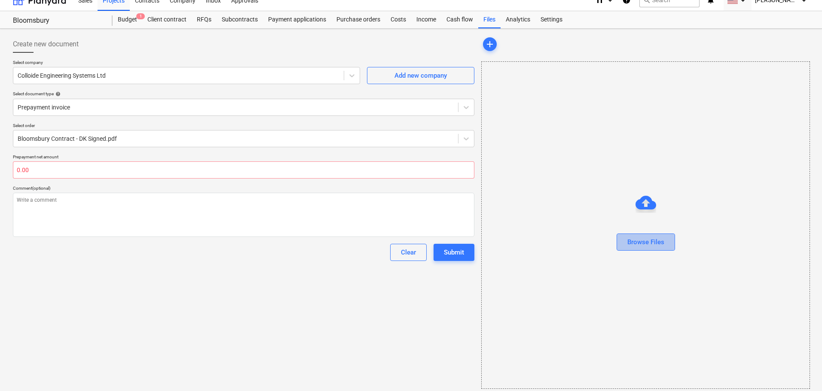
click at [646, 235] on button "Browse Files" at bounding box center [646, 242] width 58 height 17
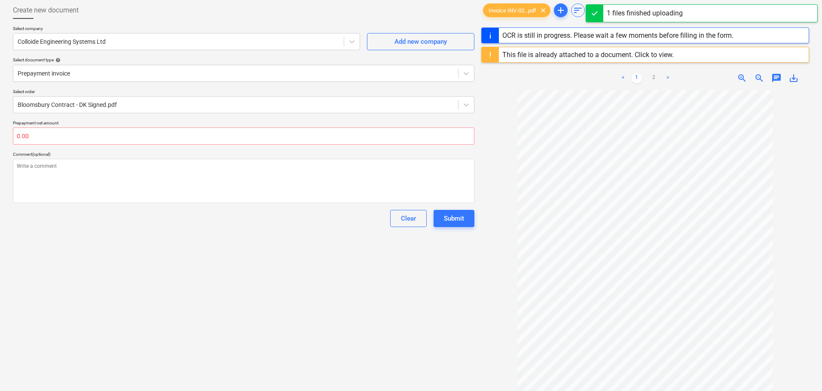
scroll to position [86, 0]
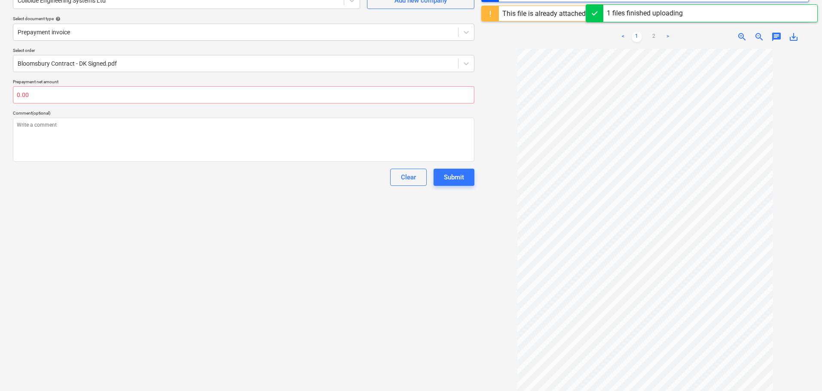
type textarea "x"
click at [113, 94] on input "text" at bounding box center [243, 94] width 461 height 17
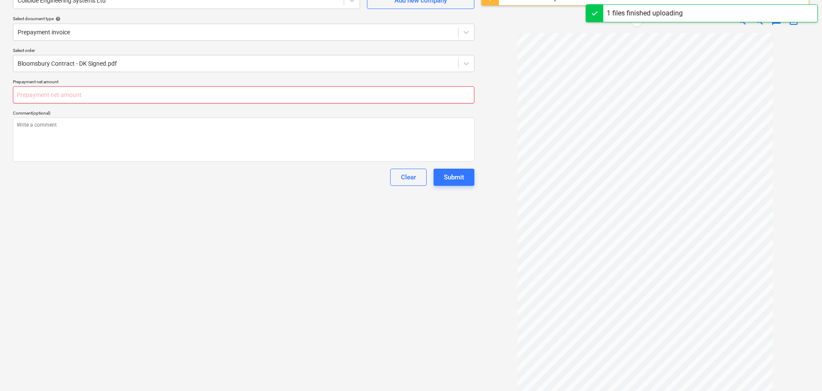
type textarea "x"
type input "3"
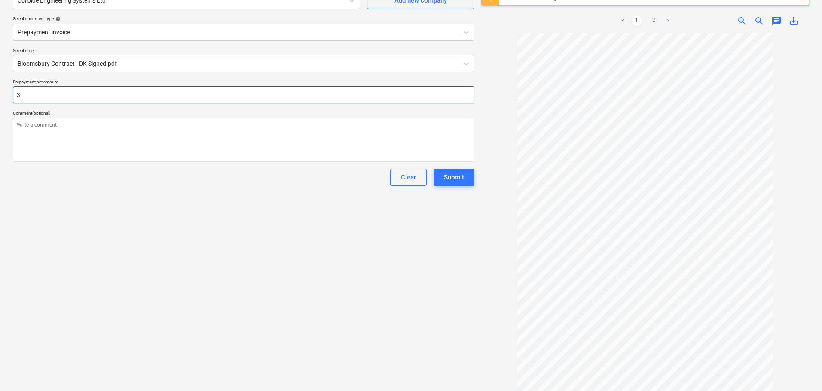
type textarea "x"
type input "38"
type textarea "x"
type input "389"
type textarea "x"
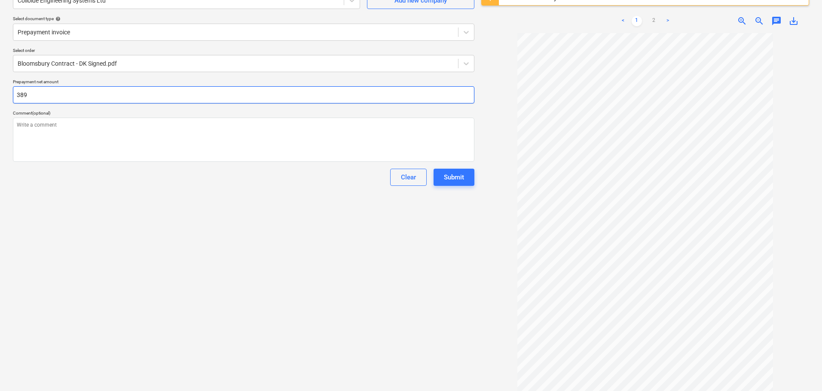
type input "3890"
type textarea "x"
type input "38905"
type textarea "x"
type input "389057"
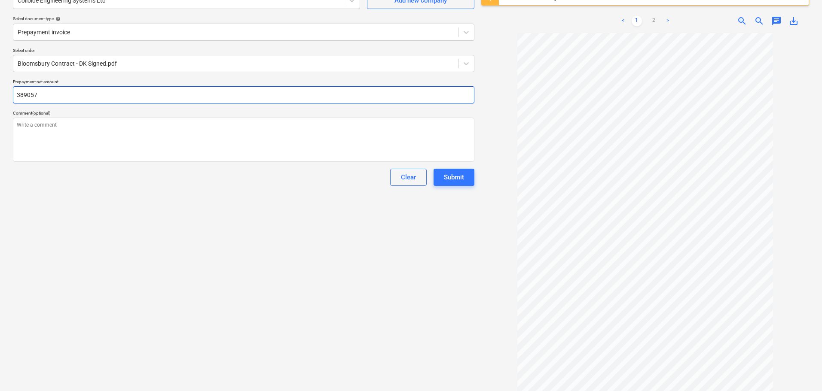
type textarea "x"
type input "389057."
type textarea "x"
type input "389057.7"
type textarea "x"
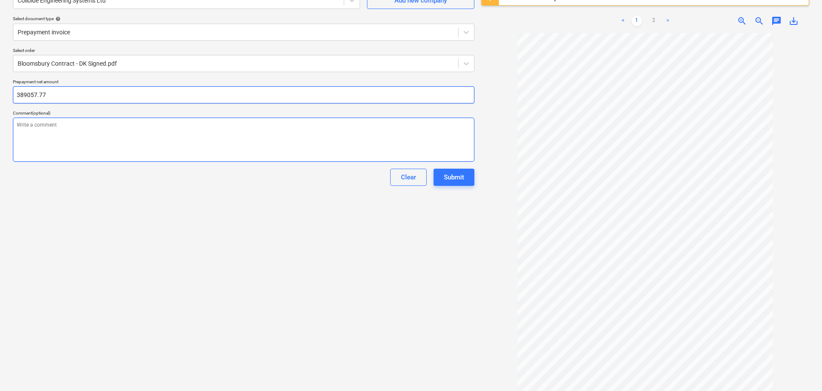
type input "389057.77"
type textarea "x"
type input "389,057.77"
click at [114, 122] on textarea at bounding box center [243, 140] width 461 height 44
type textarea "x"
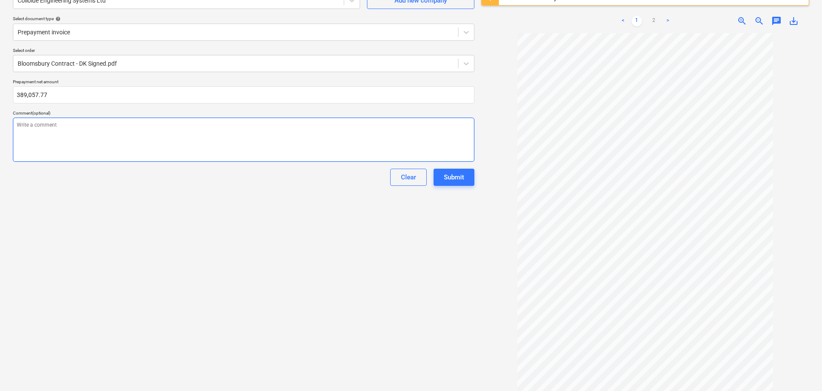
type textarea "P"
type textarea "x"
type textarea "Pa"
type textarea "x"
type textarea "Par"
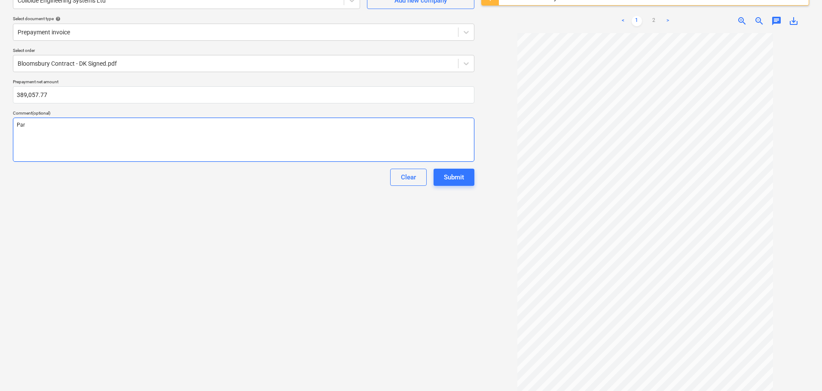
type textarea "x"
type textarea "Part"
type textarea "x"
type textarea "Part"
type textarea "x"
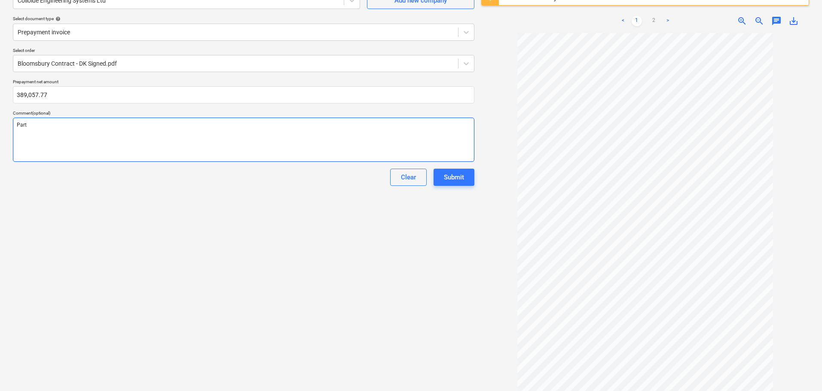
type textarea "Part p"
type textarea "x"
type textarea "Part pa"
type textarea "x"
type textarea "Part pai"
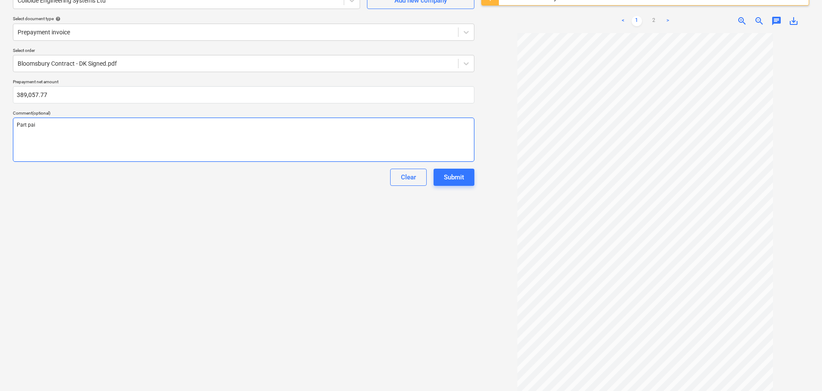
type textarea "x"
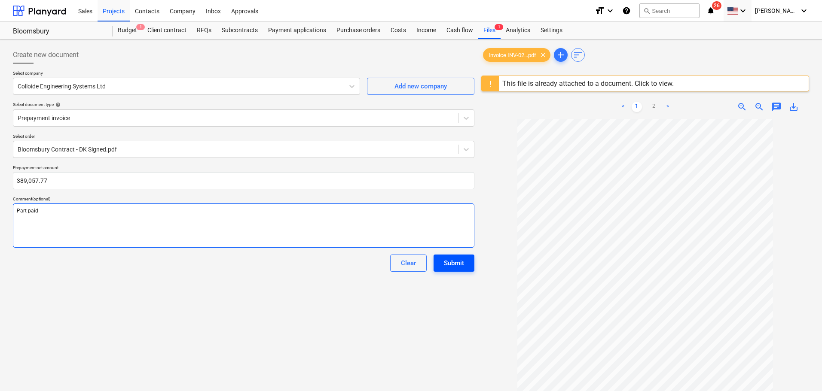
type textarea "Part paid"
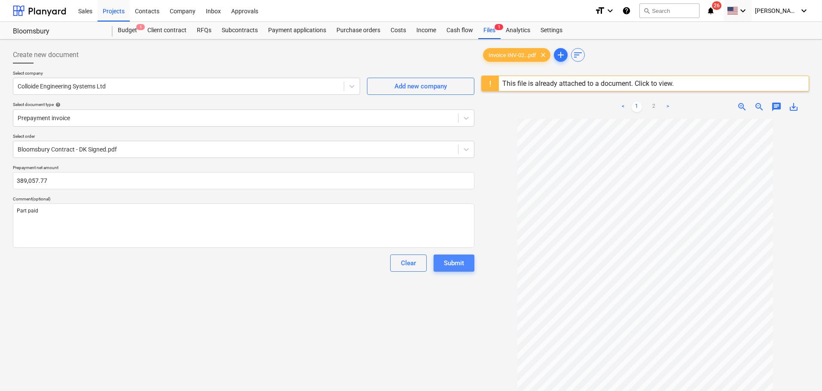
click at [451, 263] on div "Submit" at bounding box center [454, 263] width 20 height 11
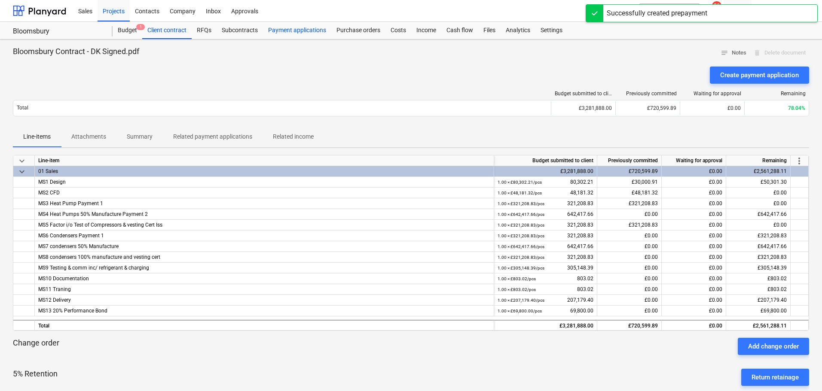
click at [307, 31] on div "Payment applications" at bounding box center [297, 30] width 68 height 17
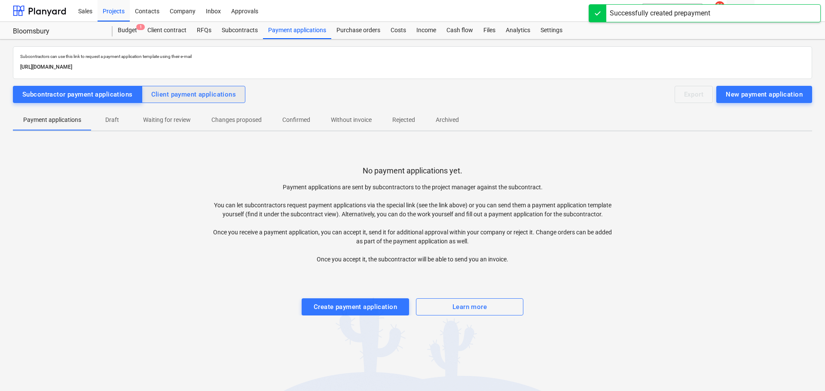
click at [218, 92] on div "Client payment applications" at bounding box center [193, 94] width 85 height 11
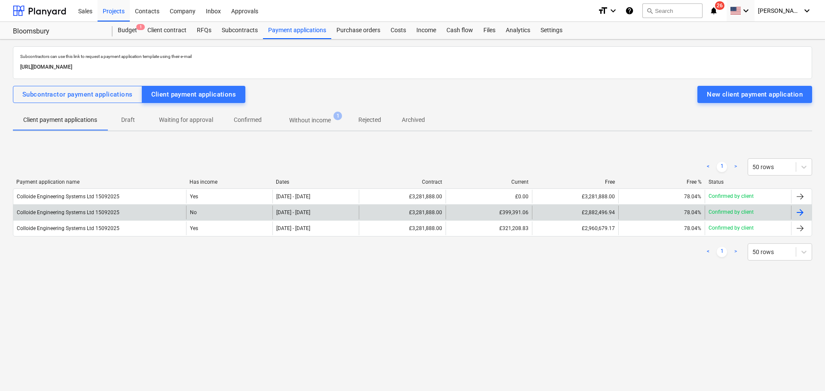
click at [417, 216] on div "£3,281,888.00" at bounding box center [402, 213] width 86 height 14
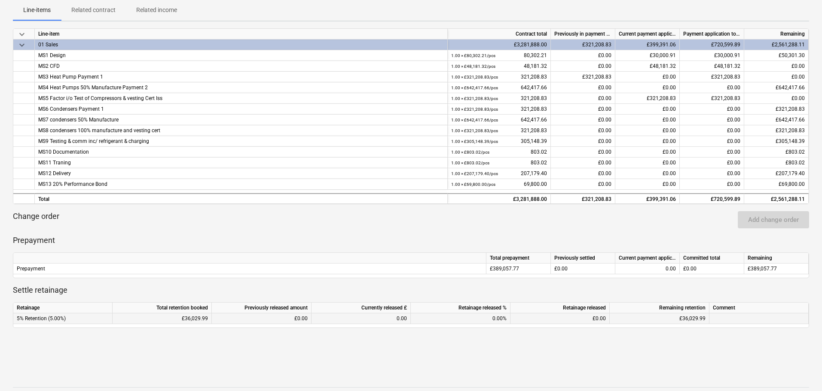
scroll to position [61, 0]
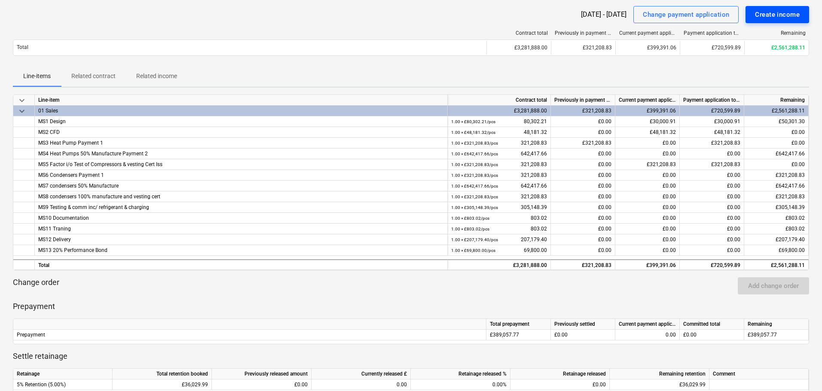
click at [660, 11] on div "Create income" at bounding box center [777, 14] width 45 height 11
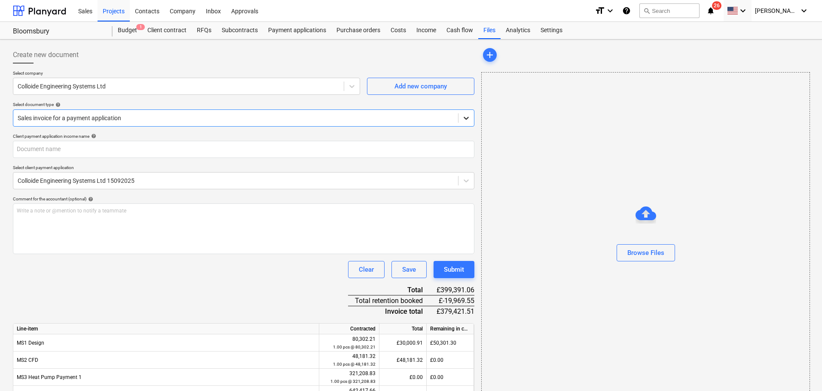
click at [463, 118] on icon at bounding box center [466, 118] width 9 height 9
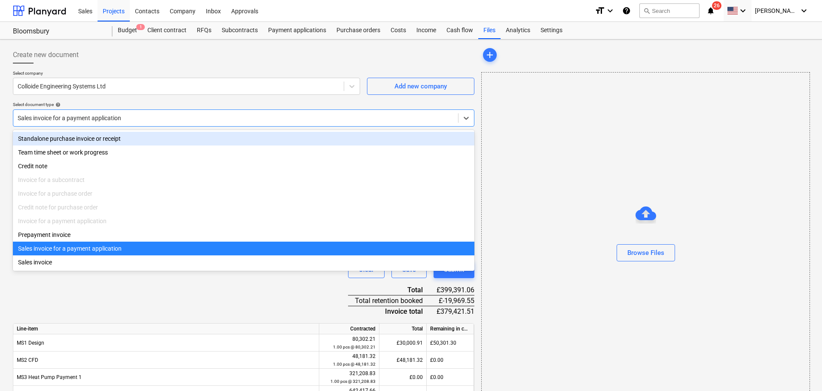
click at [153, 101] on div "Select company Colloide Engineering Systems Ltd Add new company Select document…" at bounding box center [243, 101] width 461 height 63
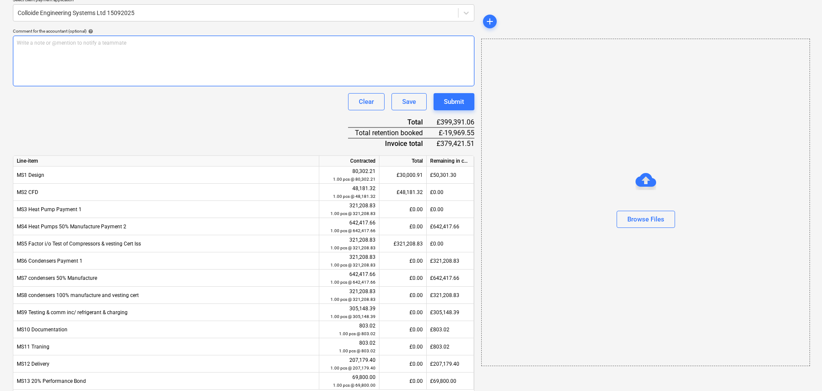
scroll to position [172, 0]
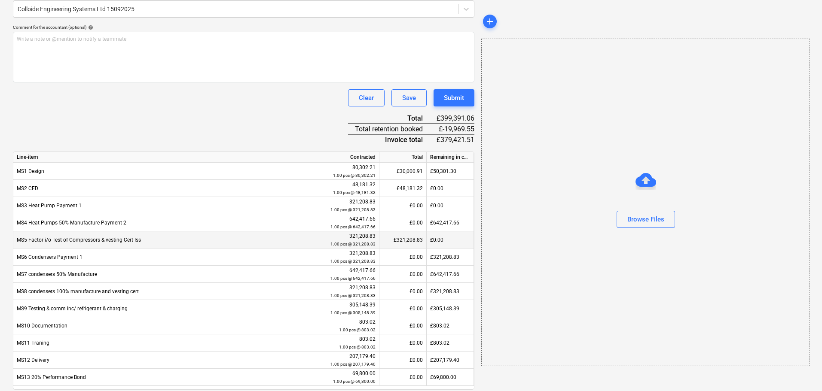
click at [414, 239] on div "£321,208.83" at bounding box center [402, 240] width 47 height 17
click at [446, 236] on div "£0.00" at bounding box center [450, 240] width 47 height 17
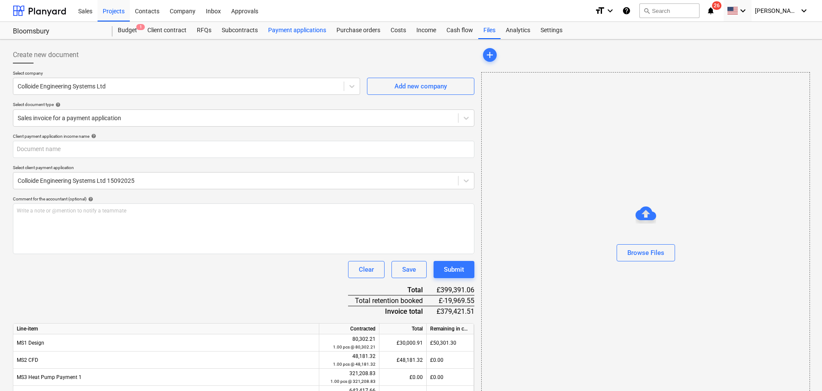
click at [297, 31] on div "Payment applications" at bounding box center [297, 30] width 68 height 17
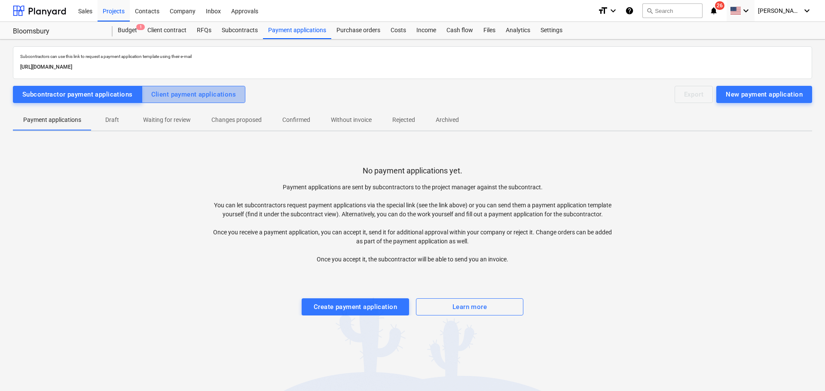
click at [168, 96] on div "Client payment applications" at bounding box center [193, 94] width 85 height 11
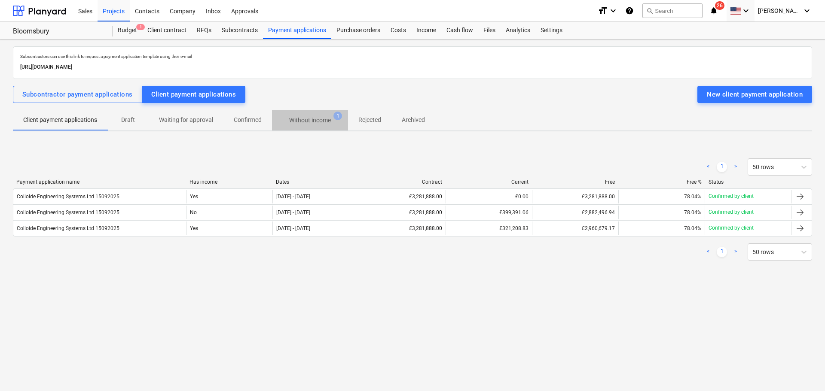
click at [306, 118] on p "Without income" at bounding box center [310, 120] width 42 height 9
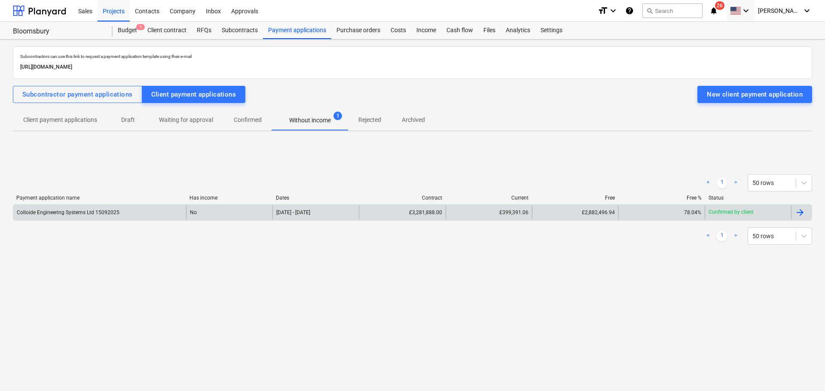
click at [459, 215] on div "£399,391.06" at bounding box center [489, 213] width 86 height 14
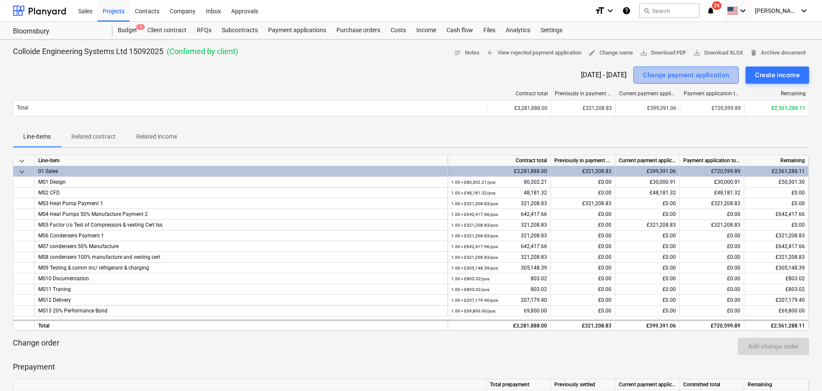
click at [660, 70] on div "Change payment application" at bounding box center [686, 75] width 86 height 11
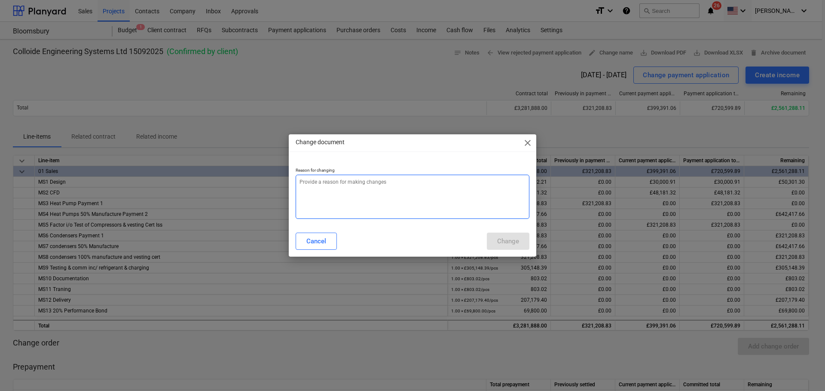
click at [346, 186] on textarea at bounding box center [413, 197] width 234 height 44
type textarea "x"
type textarea "p"
type textarea "x"
type textarea "pa"
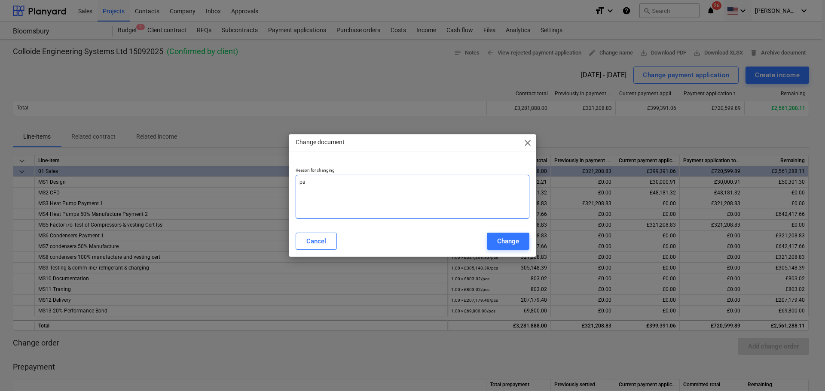
type textarea "x"
type textarea "par"
type textarea "x"
type textarea "part"
type textarea "x"
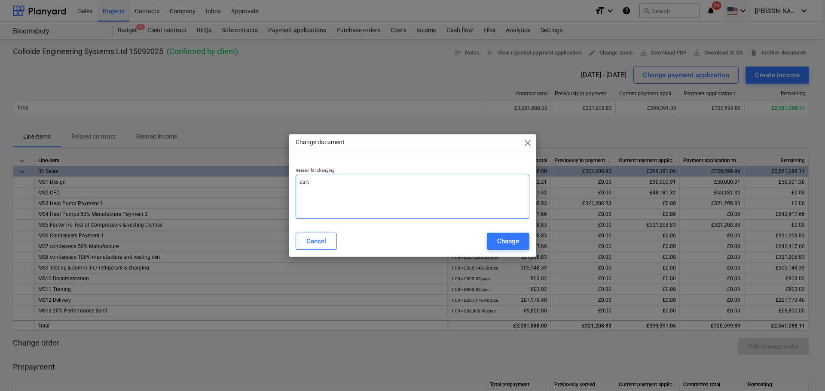
type textarea "part"
type textarea "x"
type textarea "part p"
type textarea "x"
type textarea "part pa"
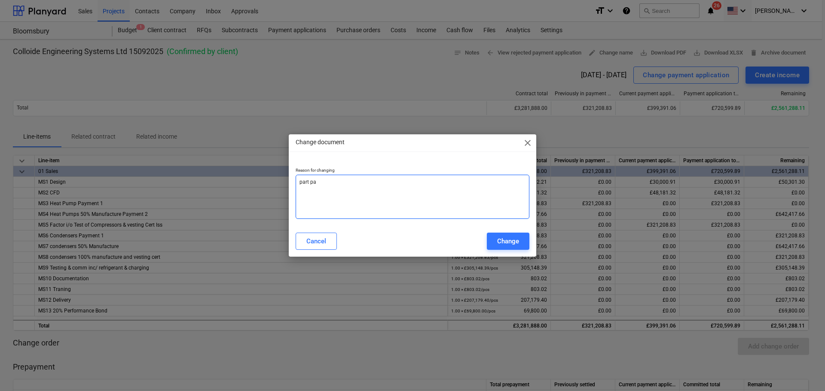
type textarea "x"
type textarea "part pai"
type textarea "x"
type textarea "part paid"
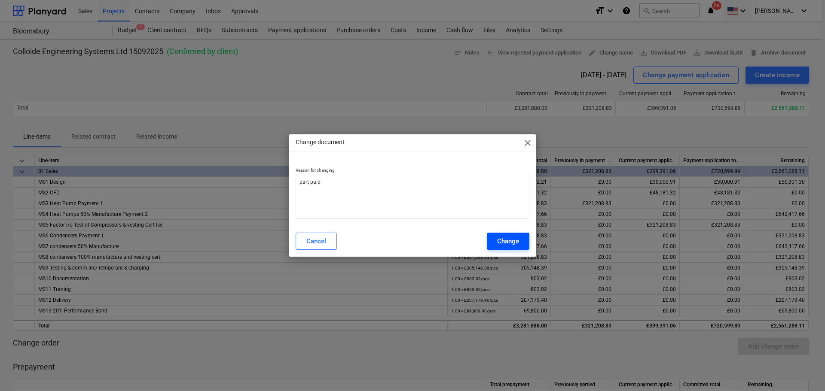
click at [509, 239] on div "Change" at bounding box center [508, 241] width 22 height 11
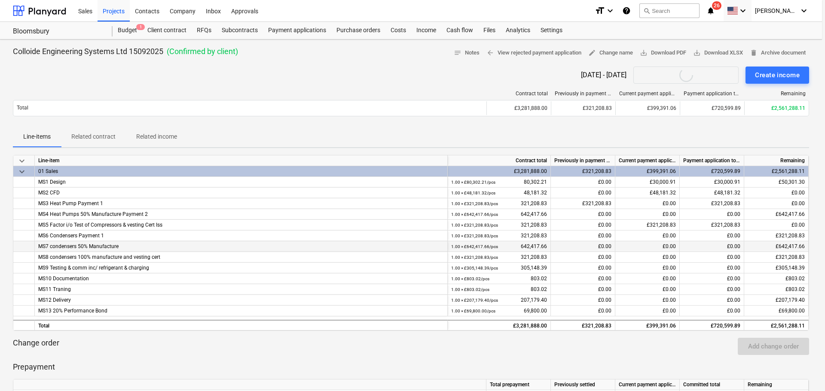
type textarea "x"
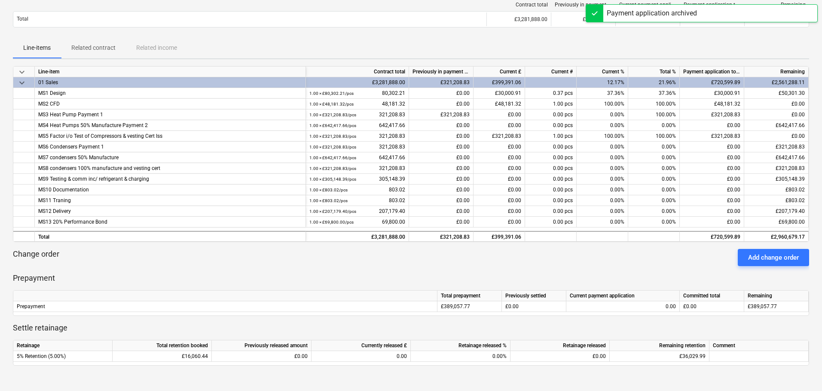
scroll to position [215, 0]
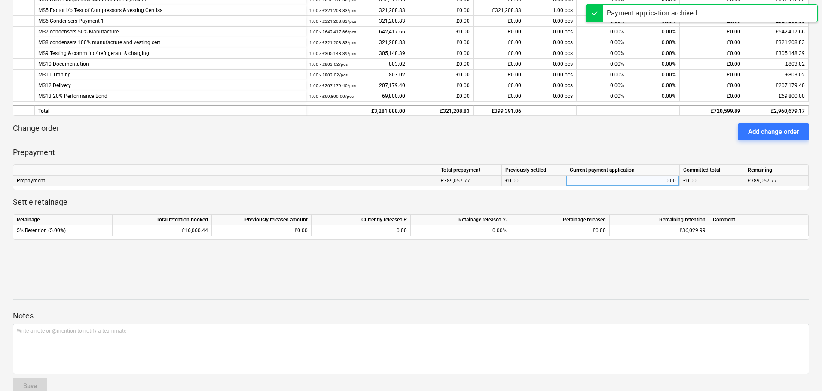
click at [544, 177] on div "£0.00" at bounding box center [534, 181] width 64 height 11
click at [603, 178] on div "0.00" at bounding box center [623, 181] width 106 height 11
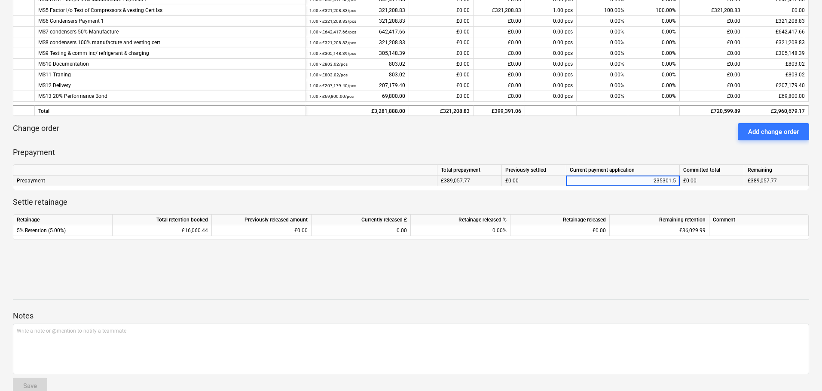
type input "235301.52"
click at [600, 254] on div "keyboard_arrow_down Line-item Contract total Previously in payment applications…" at bounding box center [411, 100] width 796 height 321
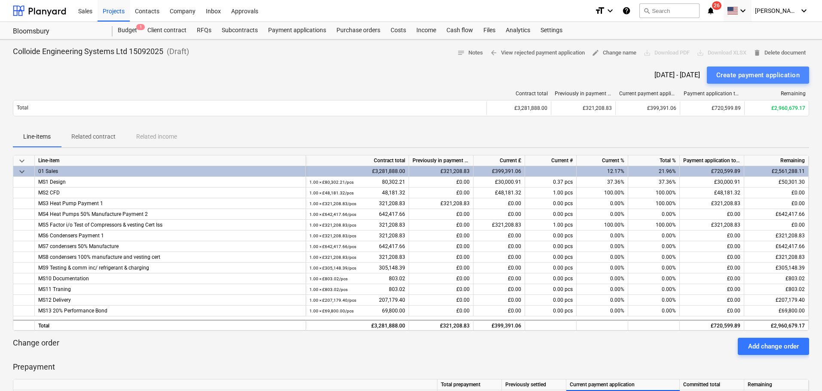
click at [660, 74] on div "Create payment application" at bounding box center [757, 75] width 83 height 11
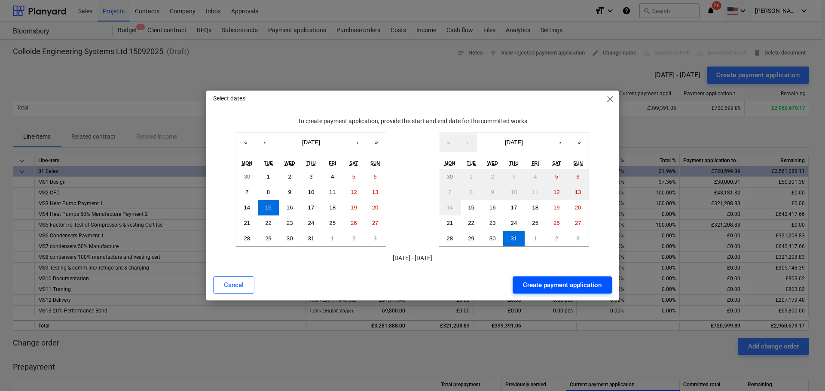
click at [566, 281] on div "Create payment application" at bounding box center [562, 285] width 79 height 11
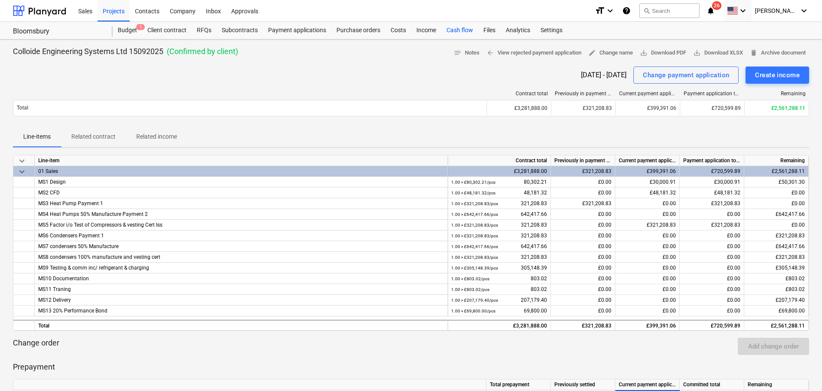
click at [451, 29] on div "Cash flow" at bounding box center [459, 30] width 37 height 17
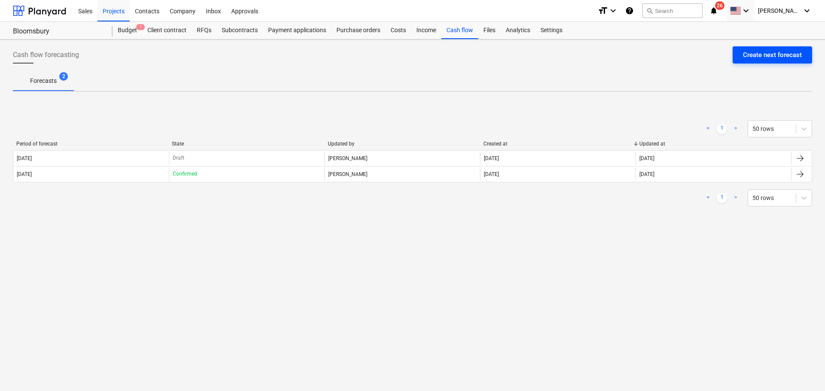
click at [660, 55] on div "Create next forecast" at bounding box center [772, 54] width 59 height 11
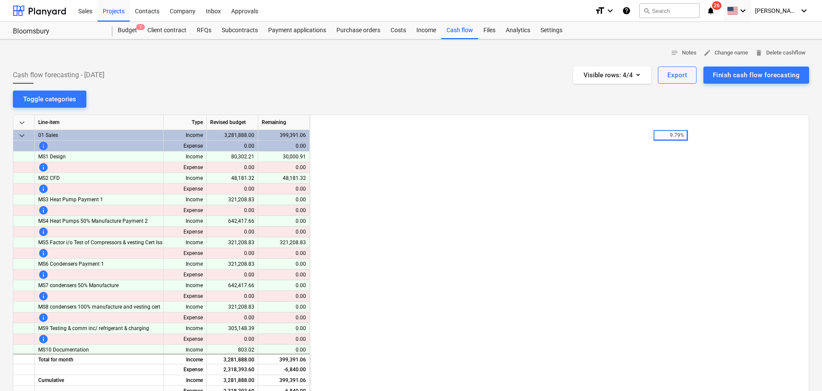
scroll to position [0, 344]
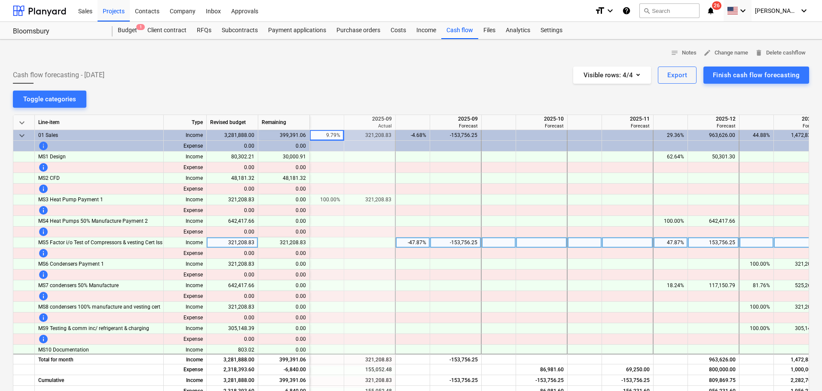
click at [471, 242] on div "-153,756.25" at bounding box center [456, 243] width 44 height 11
click at [407, 240] on div "-47.87%" at bounding box center [412, 243] width 27 height 11
click at [501, 243] on div at bounding box center [499, 243] width 34 height 11
click at [508, 241] on input at bounding box center [499, 243] width 34 height 10
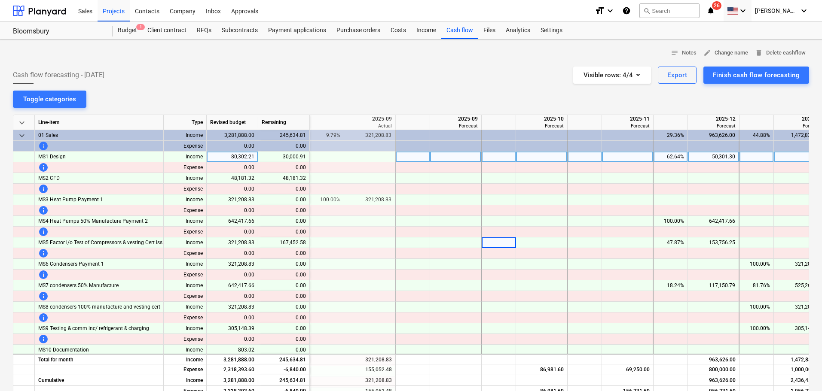
click at [660, 159] on div "50,301.30" at bounding box center [713, 157] width 44 height 11
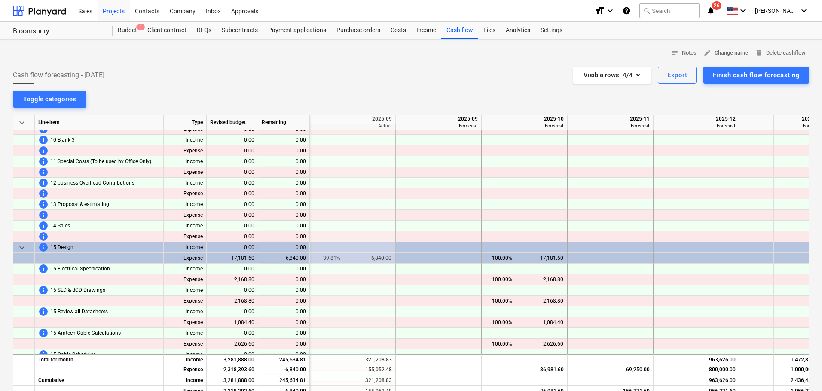
scroll to position [516, 344]
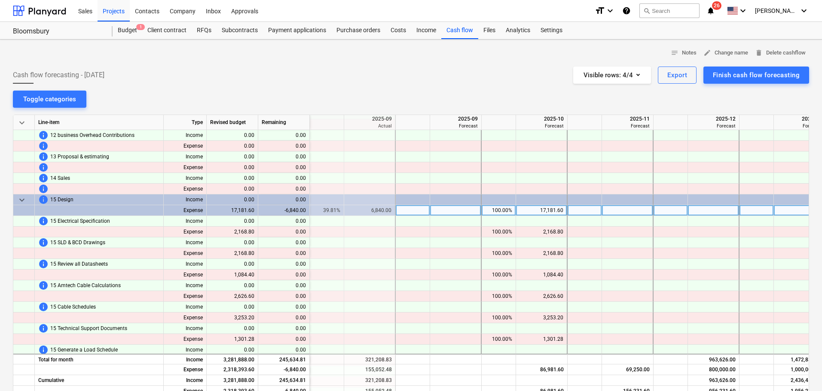
click at [505, 213] on div "100.00%" at bounding box center [498, 210] width 27 height 11
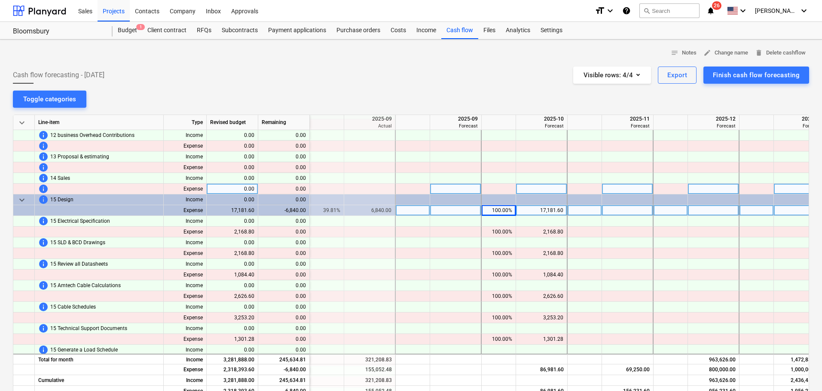
click at [521, 193] on div at bounding box center [542, 189] width 52 height 11
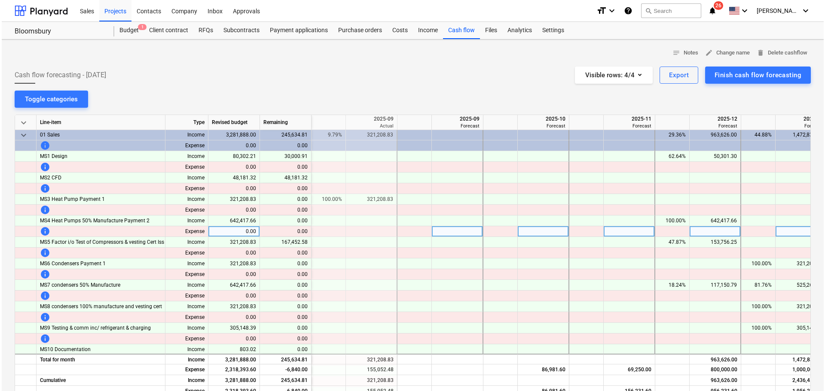
scroll to position [0, 344]
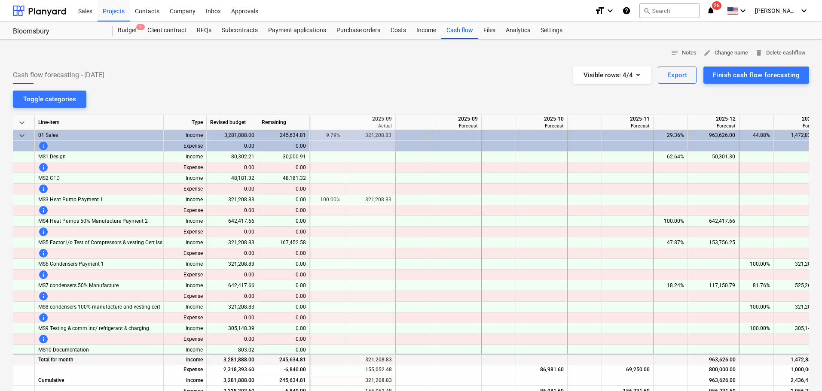
click at [420, 354] on div at bounding box center [413, 359] width 34 height 11
click at [89, 15] on div "Sales" at bounding box center [85, 11] width 24 height 22
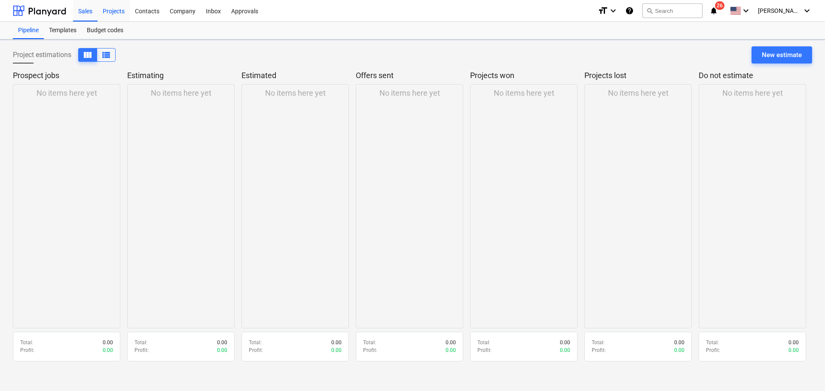
click at [110, 15] on div "Projects" at bounding box center [114, 11] width 32 height 22
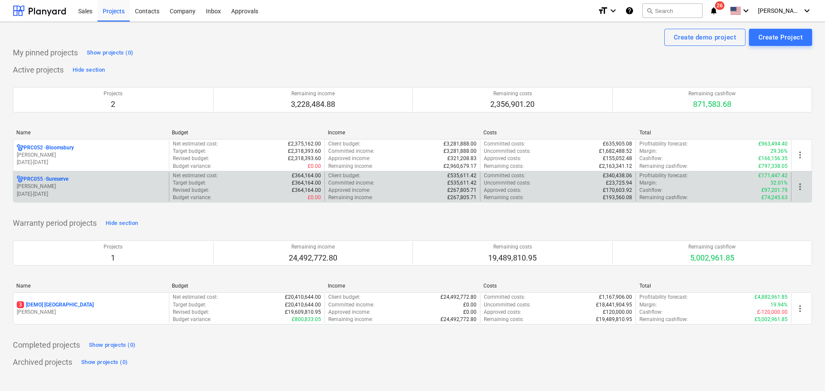
click at [55, 187] on p "[PERSON_NAME]" at bounding box center [91, 186] width 149 height 7
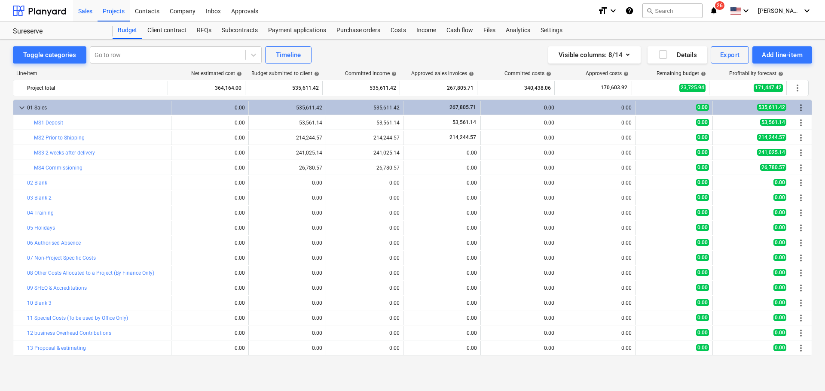
click at [83, 11] on div "Sales" at bounding box center [85, 11] width 24 height 22
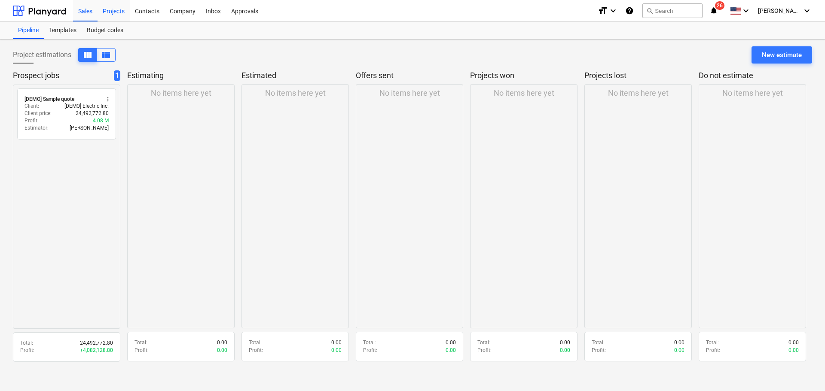
click at [110, 7] on div "Projects" at bounding box center [114, 11] width 32 height 22
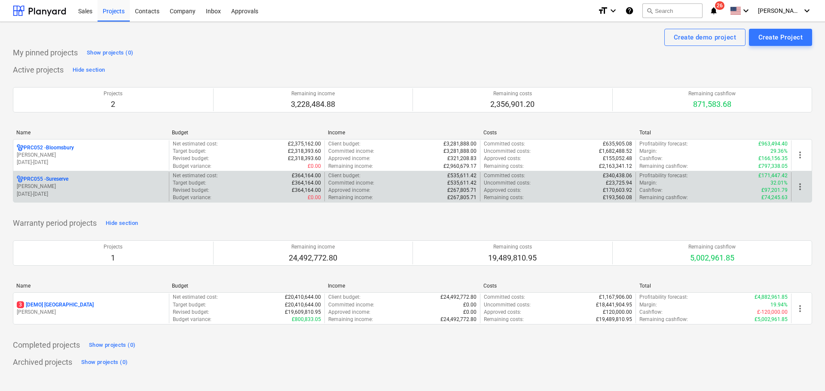
click at [52, 181] on p "PRC055 - Sureserve" at bounding box center [46, 179] width 45 height 7
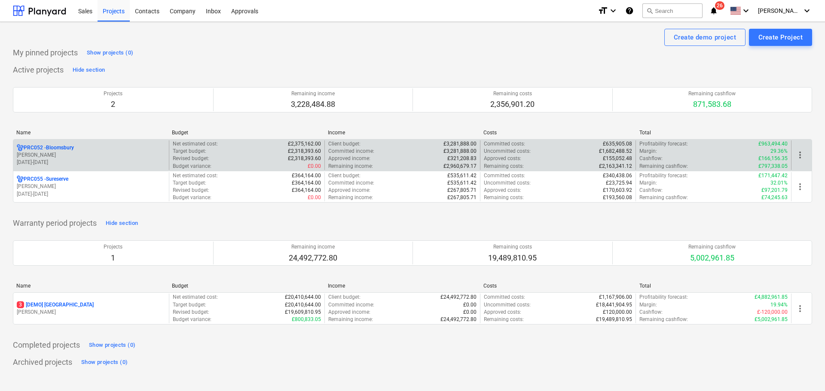
click at [65, 150] on p "PRC052 - [GEOGRAPHIC_DATA]" at bounding box center [49, 147] width 50 height 7
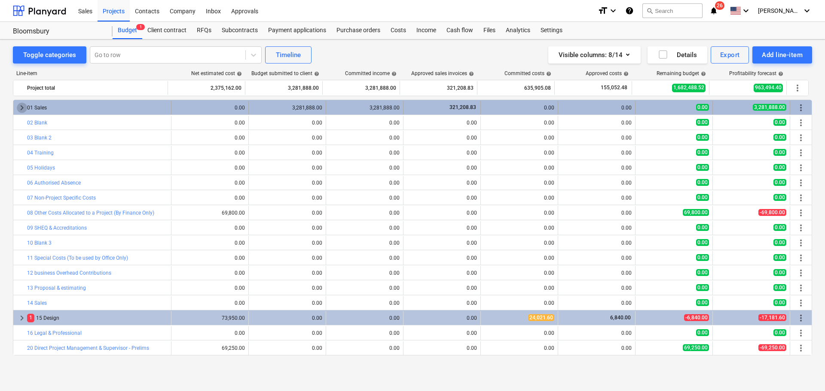
click at [19, 108] on span "keyboard_arrow_right" at bounding box center [22, 108] width 10 height 10
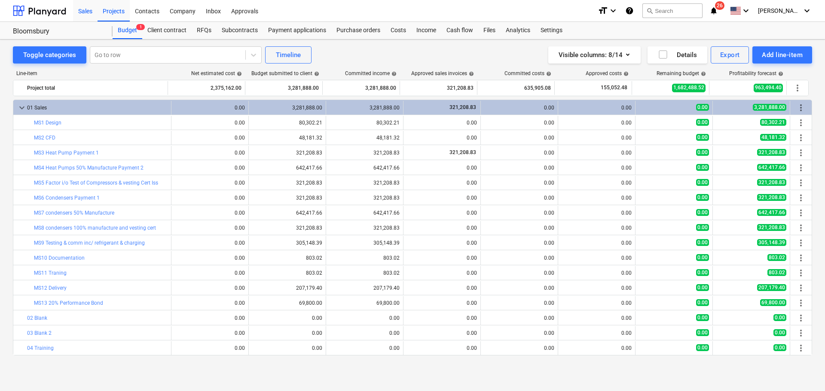
click at [88, 10] on div "Sales" at bounding box center [85, 11] width 24 height 22
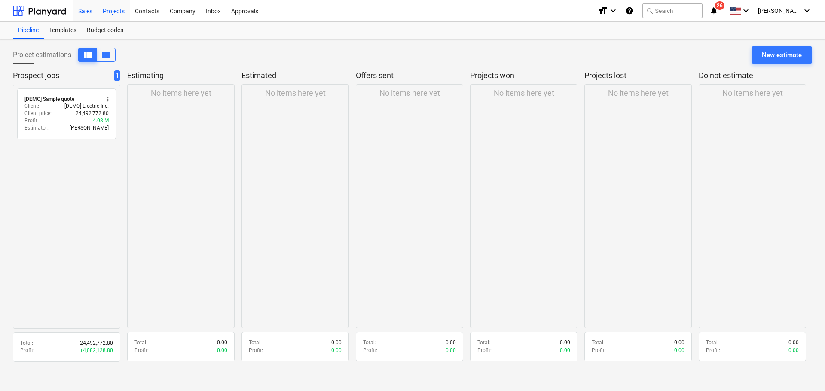
click at [109, 13] on div "Projects" at bounding box center [114, 11] width 32 height 22
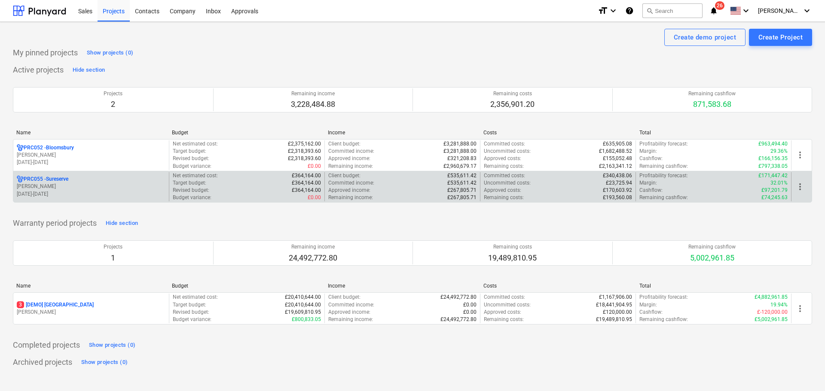
click at [56, 177] on p "PRC055 - Sureserve" at bounding box center [46, 179] width 45 height 7
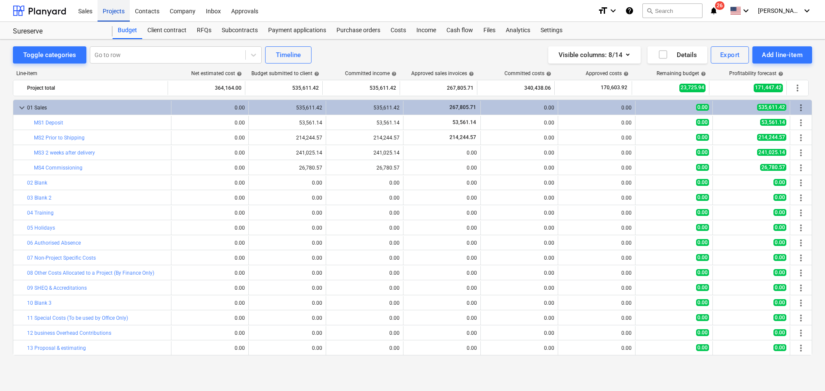
click at [113, 3] on div "Projects" at bounding box center [114, 11] width 32 height 22
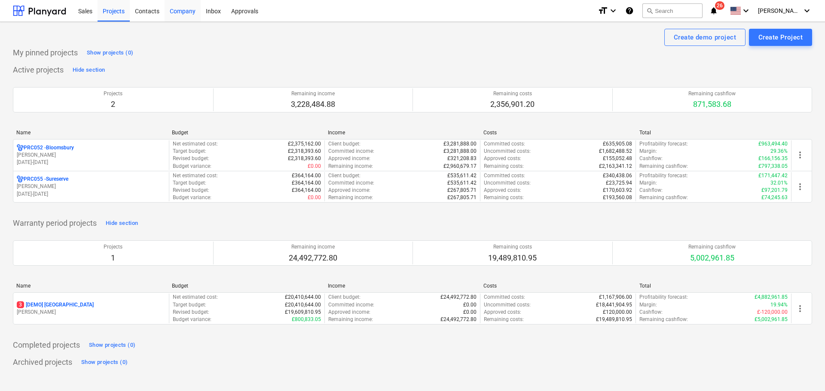
click at [174, 9] on div "Company" at bounding box center [183, 11] width 36 height 22
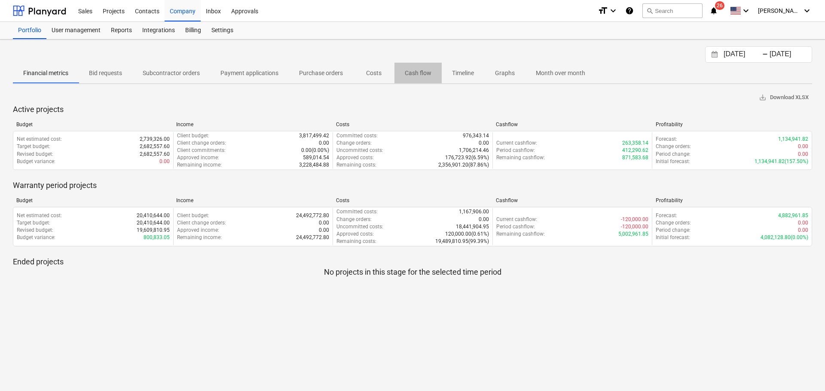
click at [417, 76] on p "Cash flow" at bounding box center [418, 73] width 27 height 9
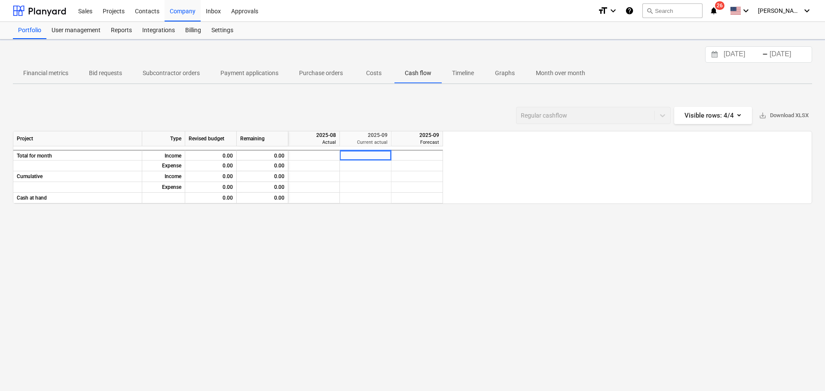
scroll to position [0, 52]
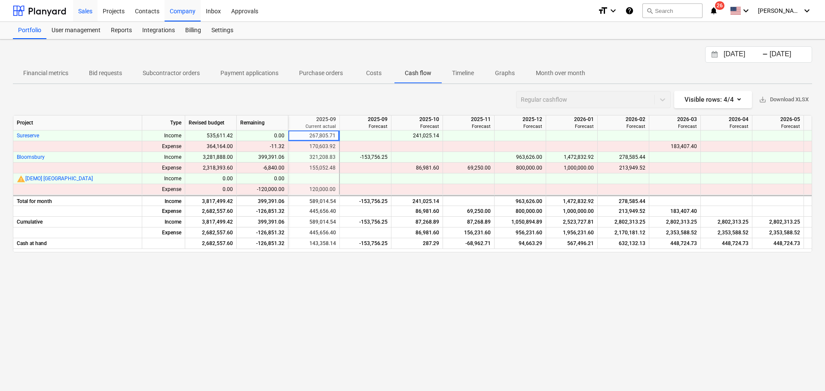
click at [86, 10] on div "Sales" at bounding box center [85, 11] width 24 height 22
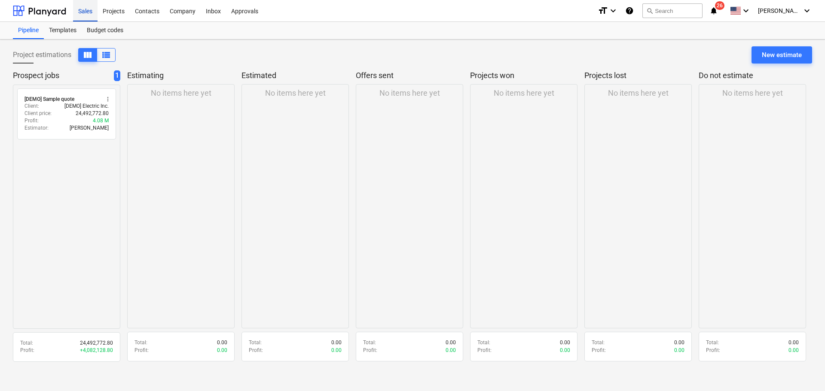
click at [78, 9] on div "Sales" at bounding box center [85, 11] width 24 height 22
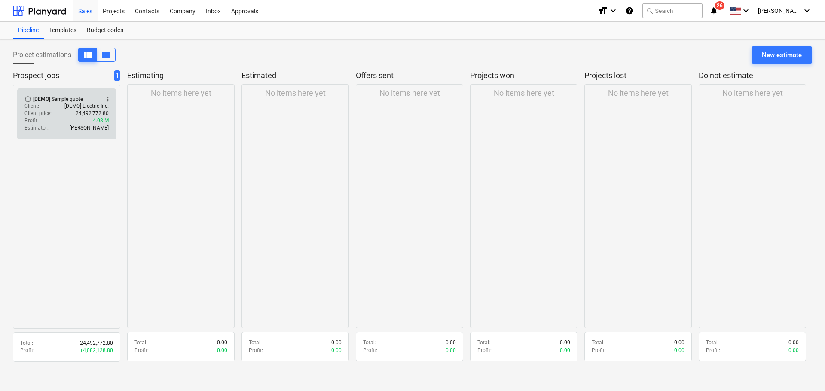
click at [43, 112] on p "Client price :" at bounding box center [37, 113] width 27 height 7
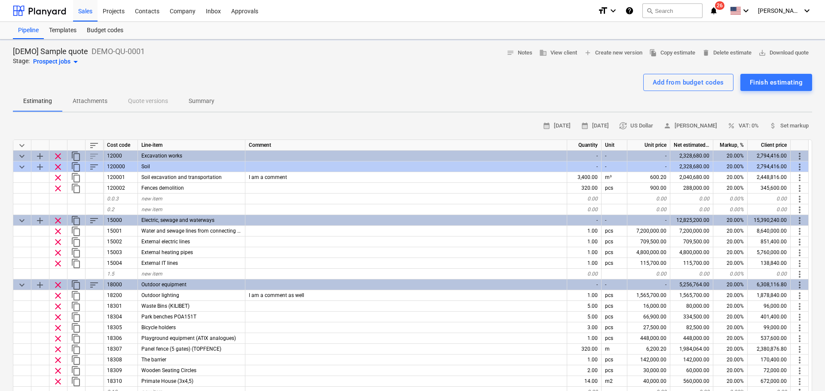
type textarea "x"
click at [109, 9] on div "Projects" at bounding box center [114, 11] width 32 height 22
